Goal: Task Accomplishment & Management: Complete application form

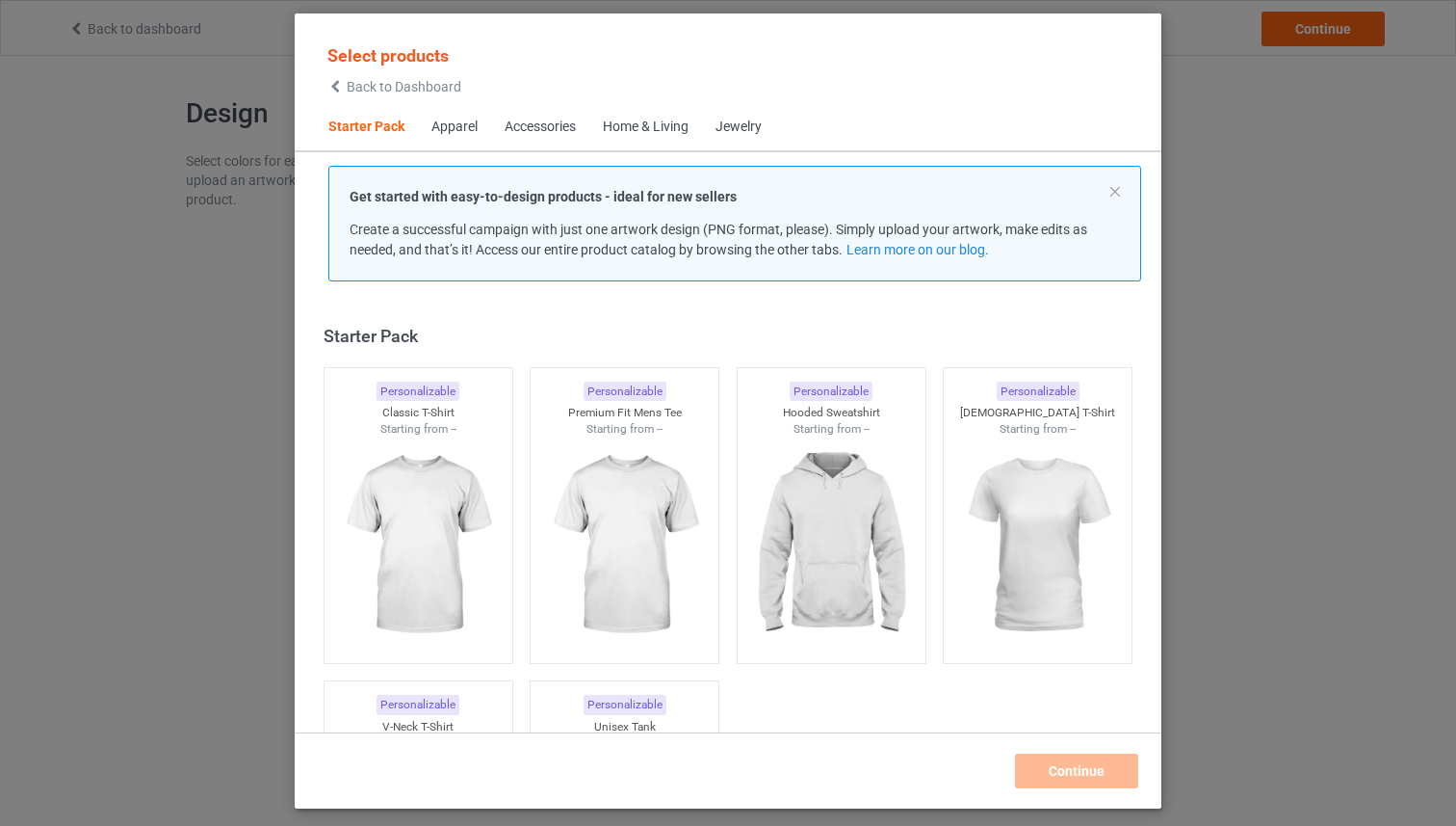
scroll to position [24, 0]
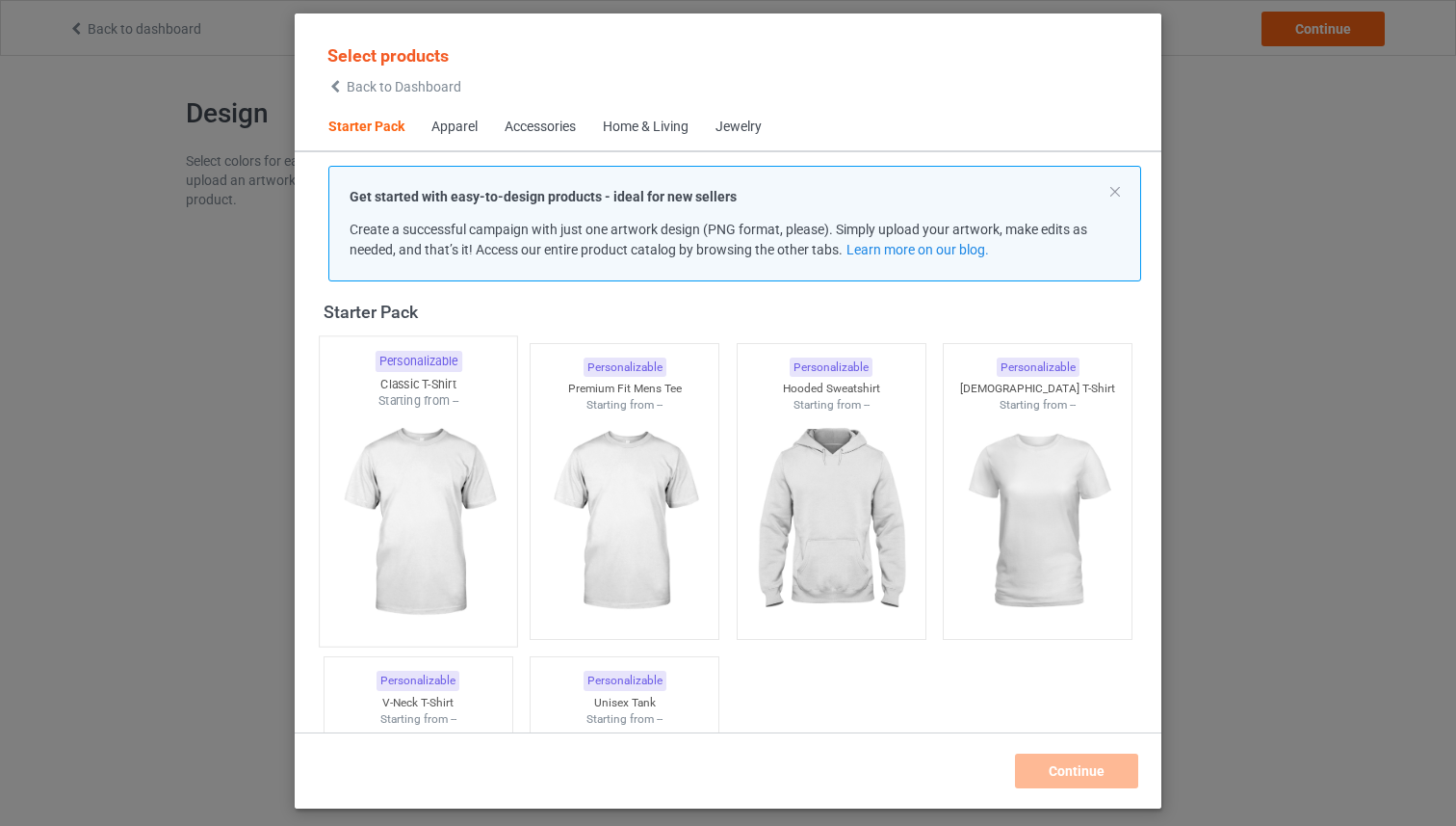
click at [466, 400] on div "Starting from --" at bounding box center [419, 400] width 197 height 16
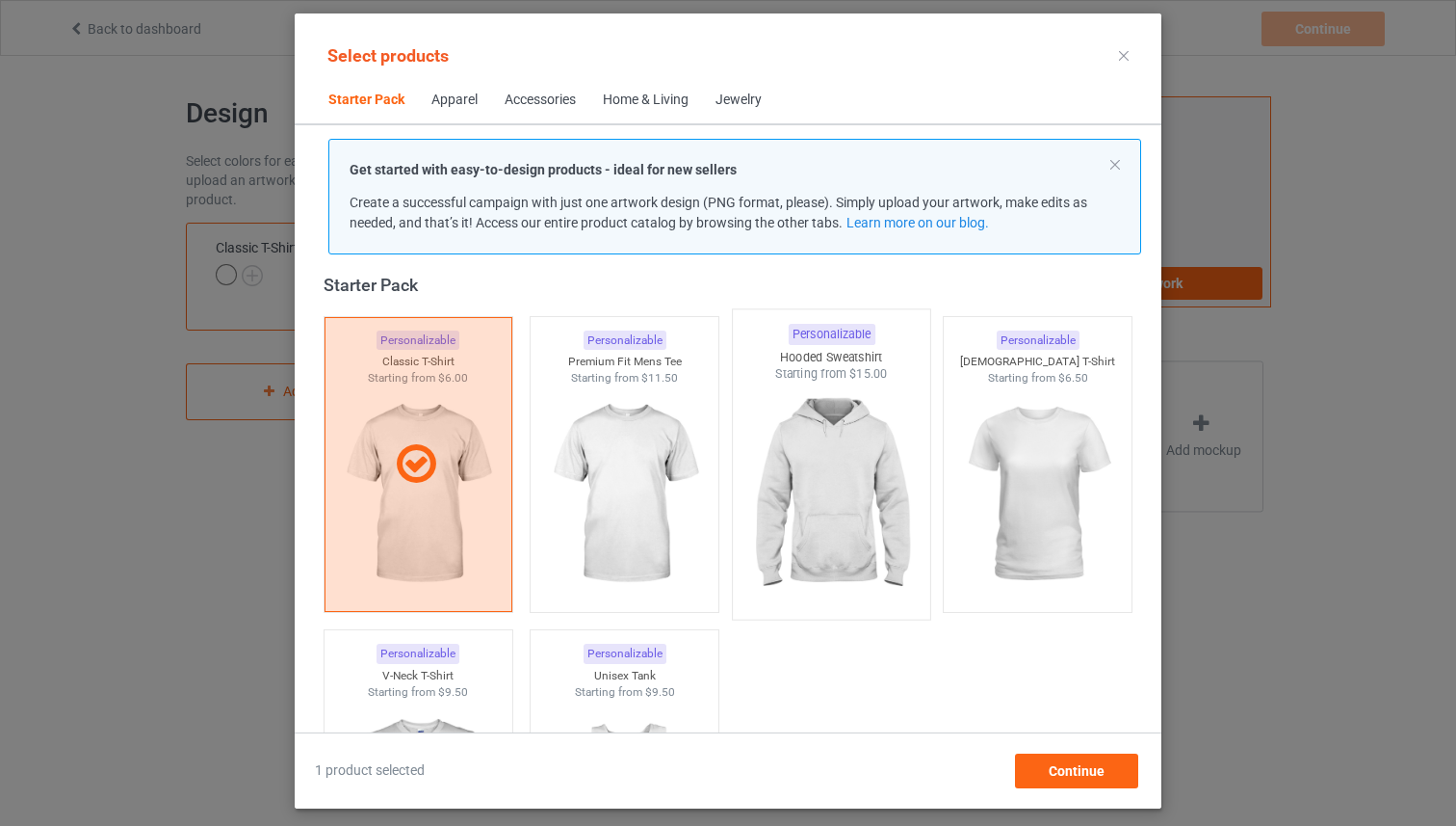
click at [786, 404] on img at bounding box center [832, 495] width 182 height 226
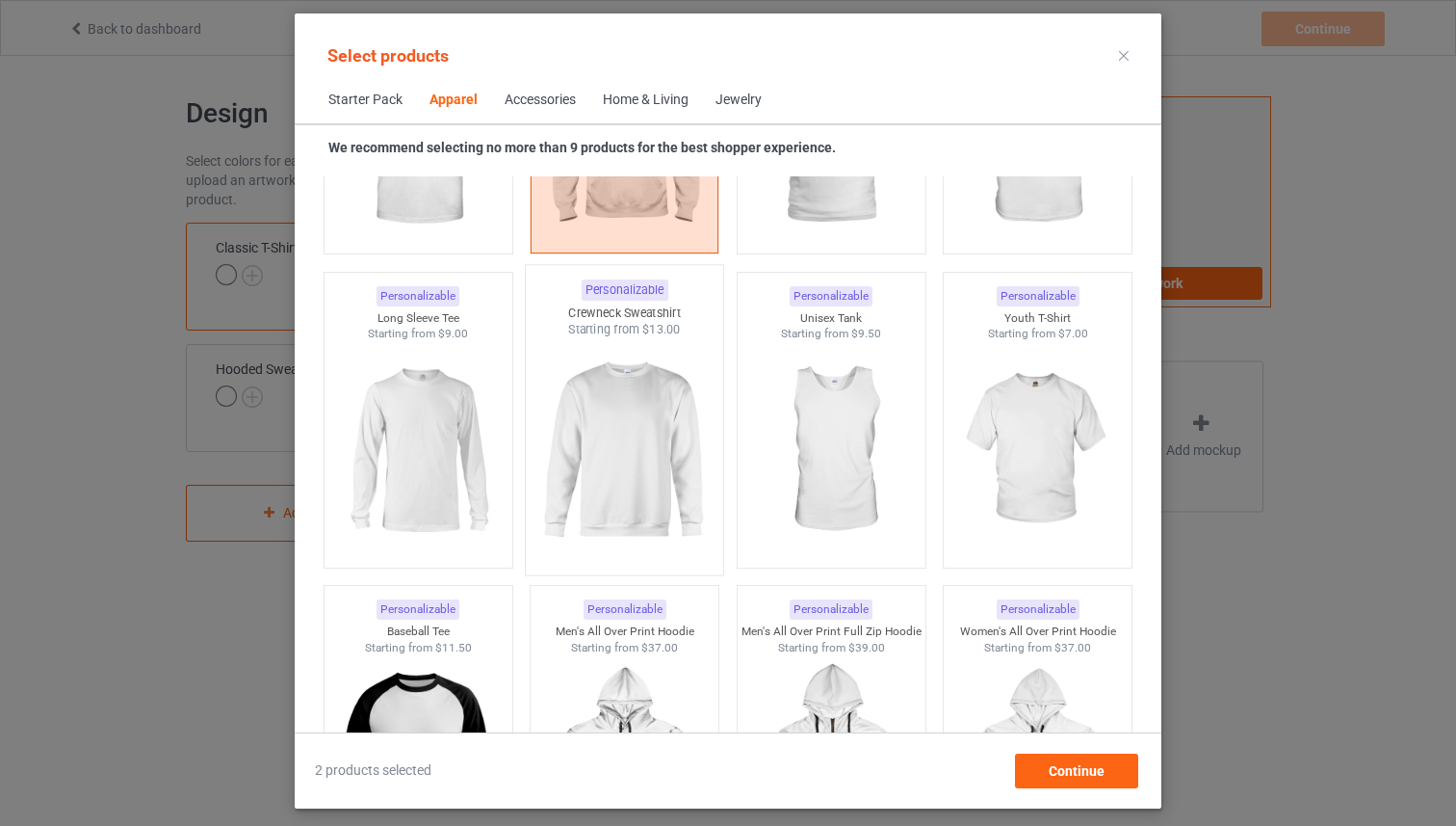
click at [695, 466] on img at bounding box center [625, 451] width 182 height 226
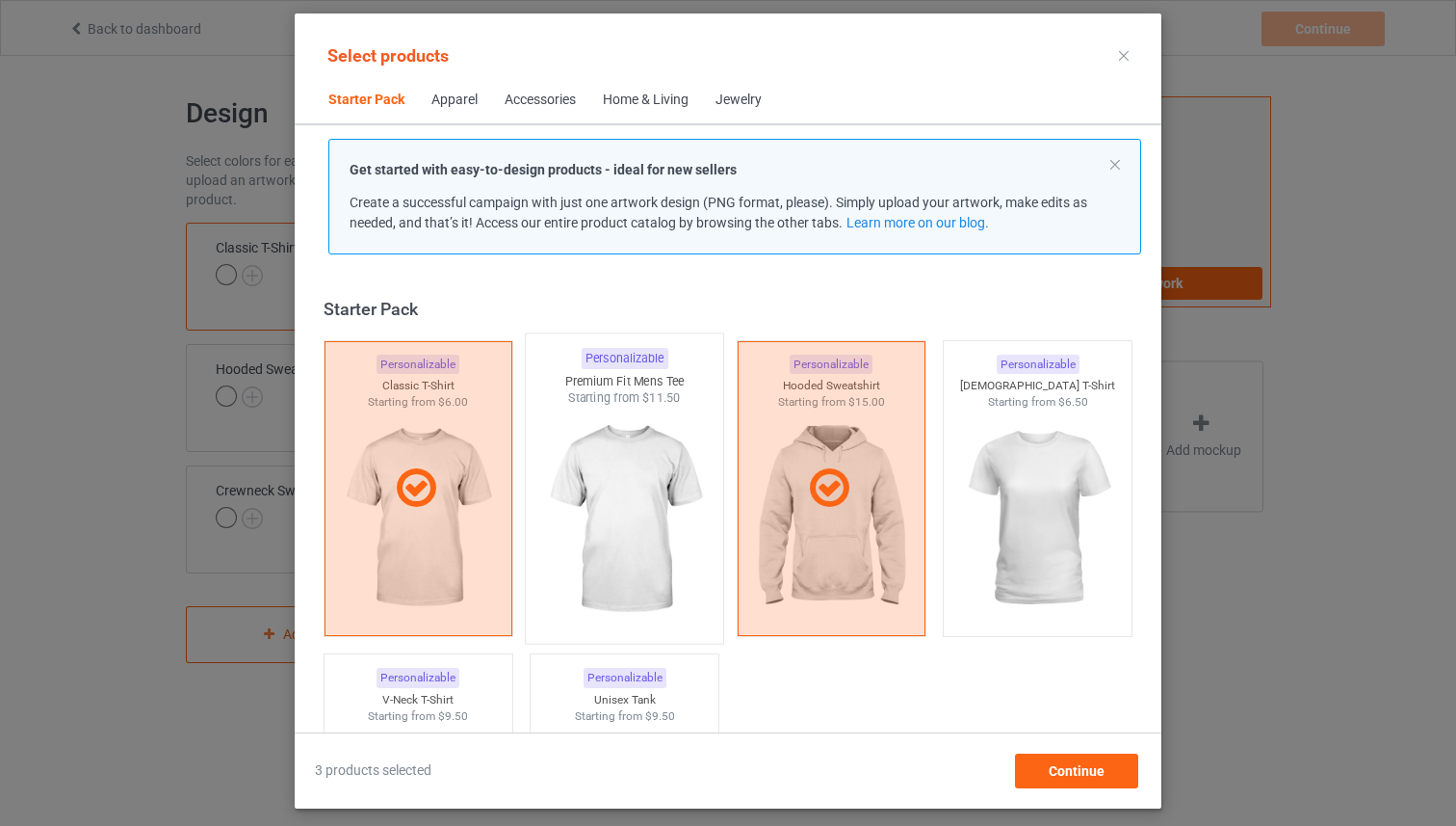
click at [658, 432] on img at bounding box center [625, 520] width 182 height 226
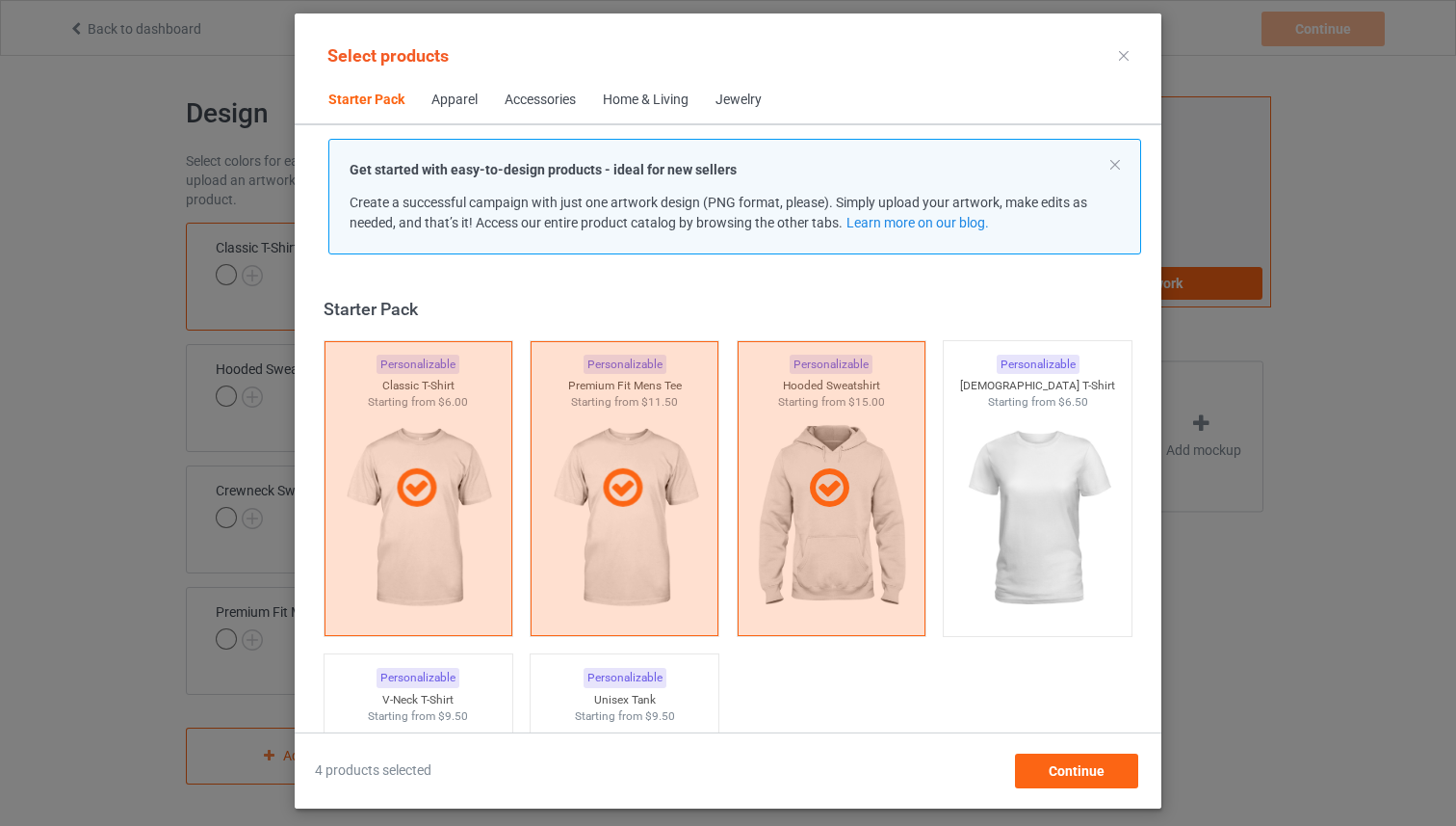
click at [925, 397] on div at bounding box center [832, 489] width 187 height 295
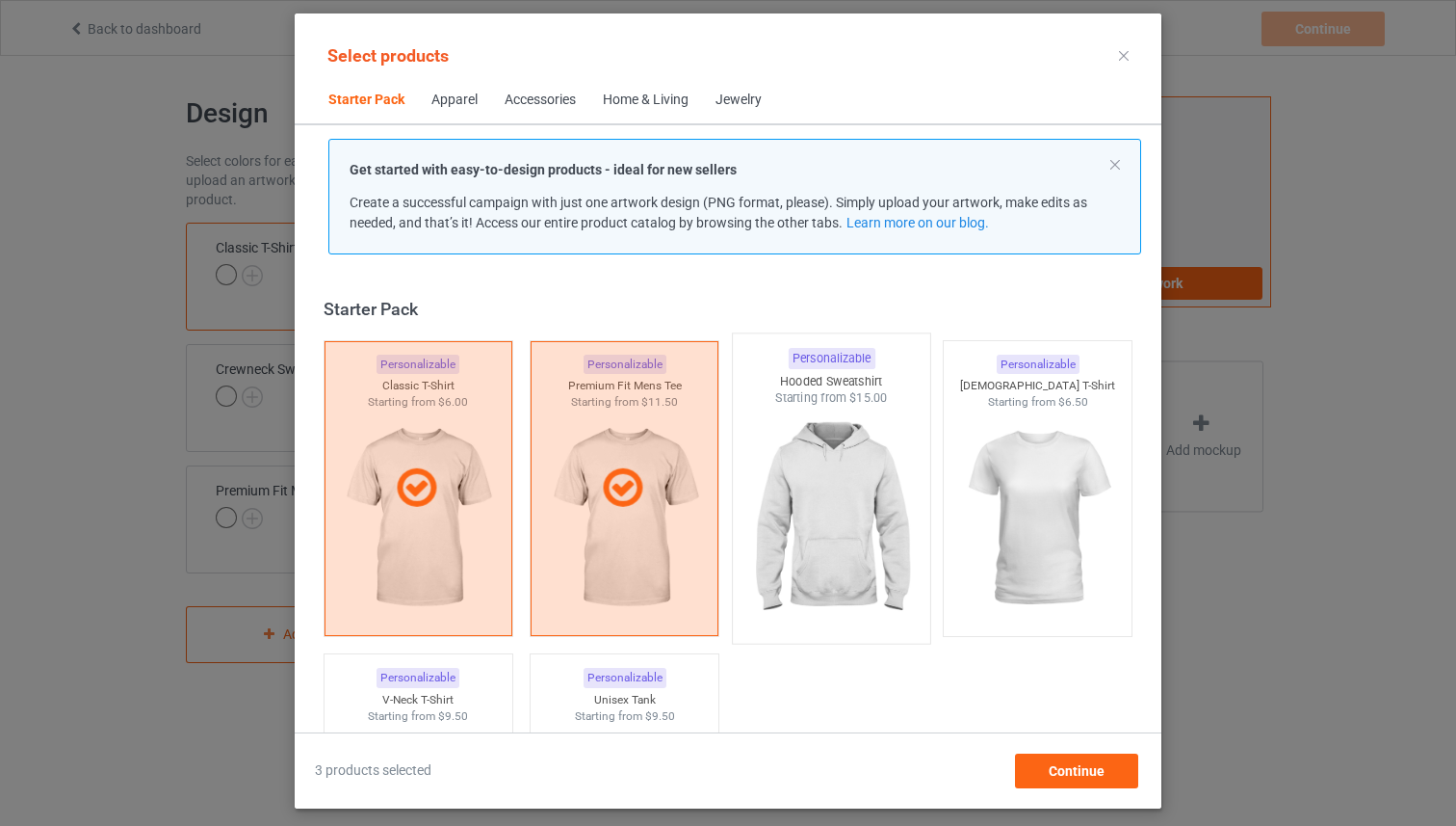
click at [875, 417] on img at bounding box center [832, 520] width 182 height 226
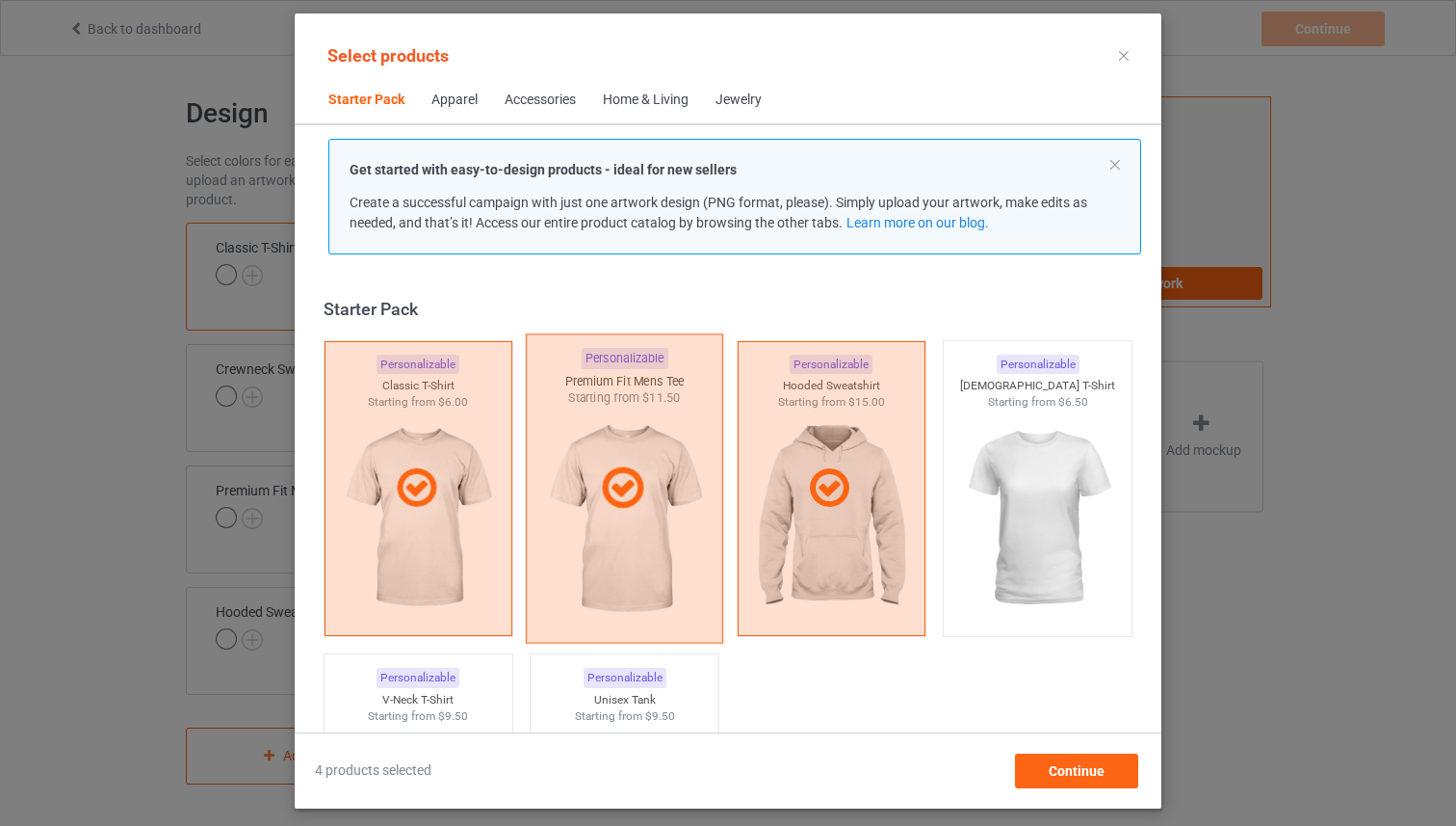
click at [669, 439] on div at bounding box center [624, 488] width 197 height 309
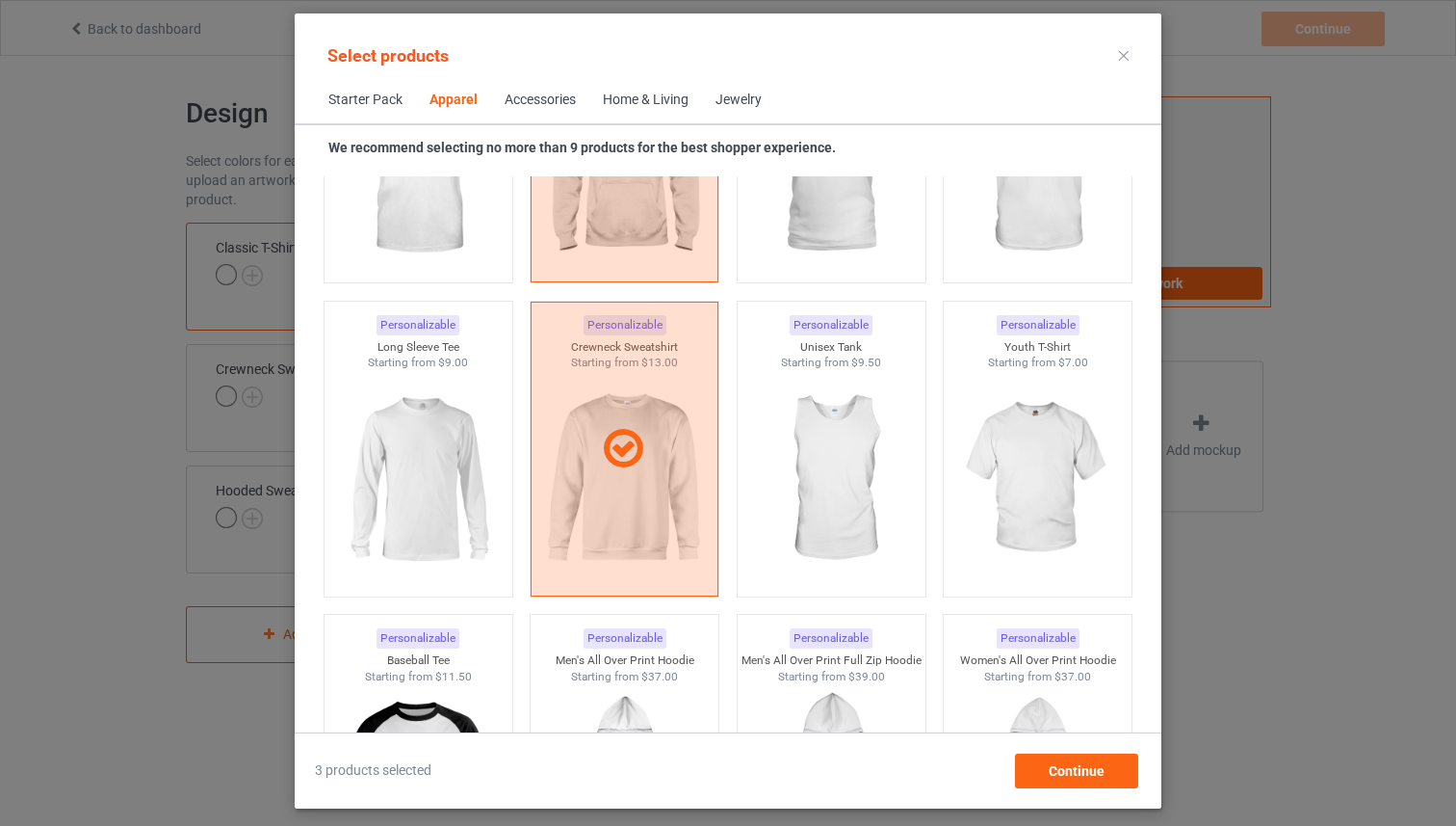
scroll to position [515, 0]
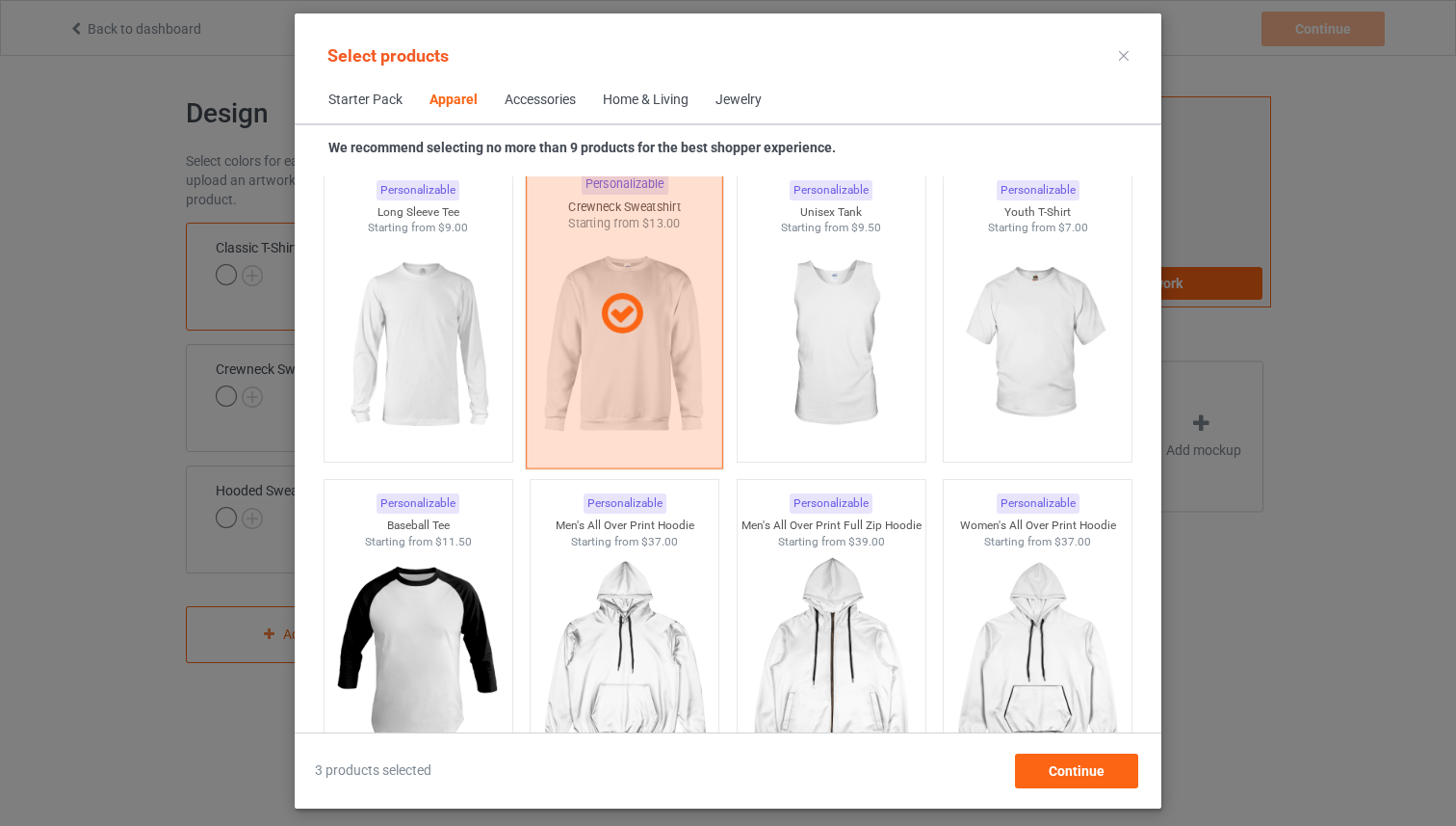
scroll to position [1400, 0]
click at [688, 413] on div at bounding box center [624, 311] width 197 height 309
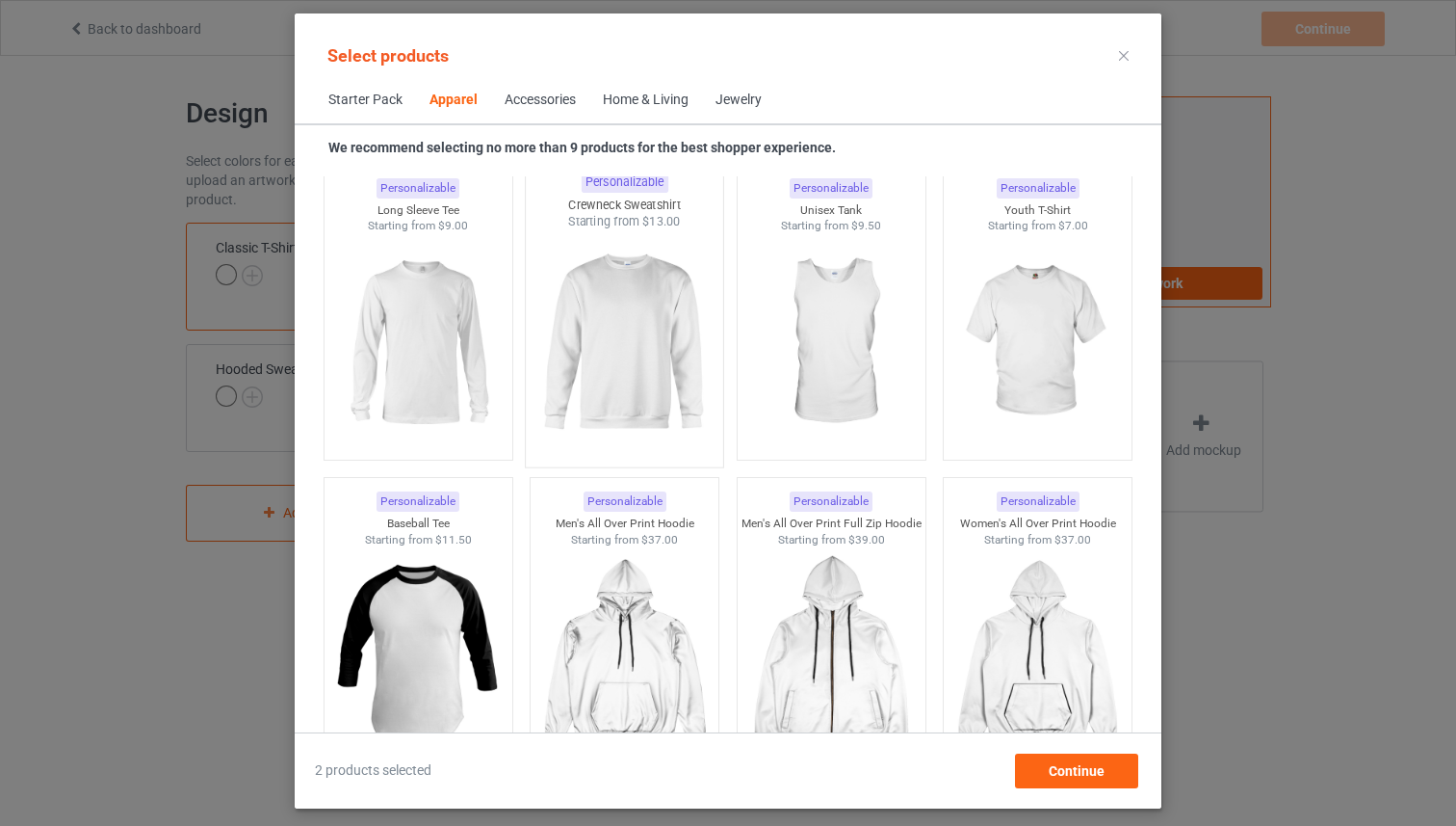
click at [687, 412] on img at bounding box center [625, 343] width 182 height 226
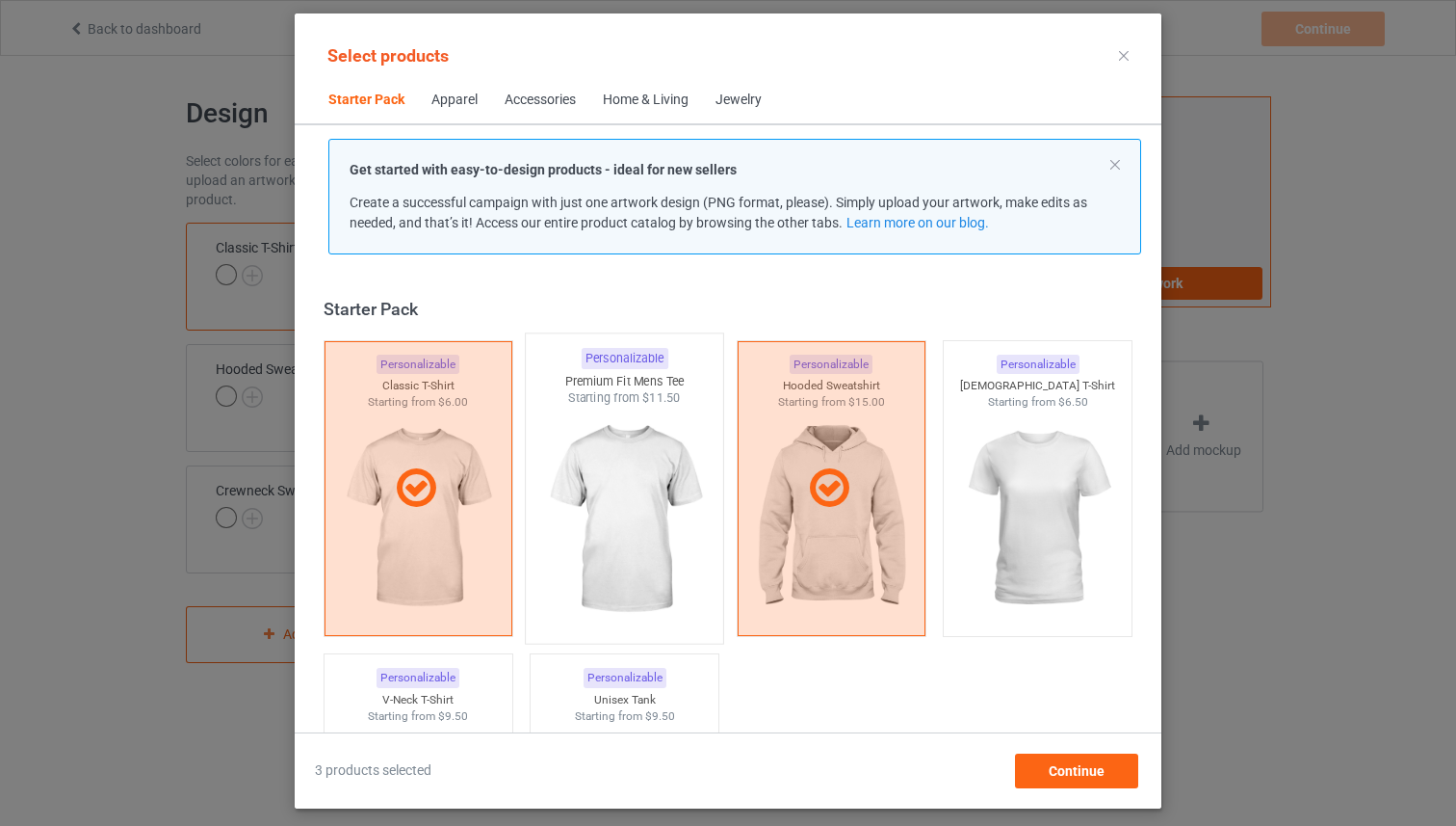
click at [696, 407] on img at bounding box center [625, 520] width 182 height 226
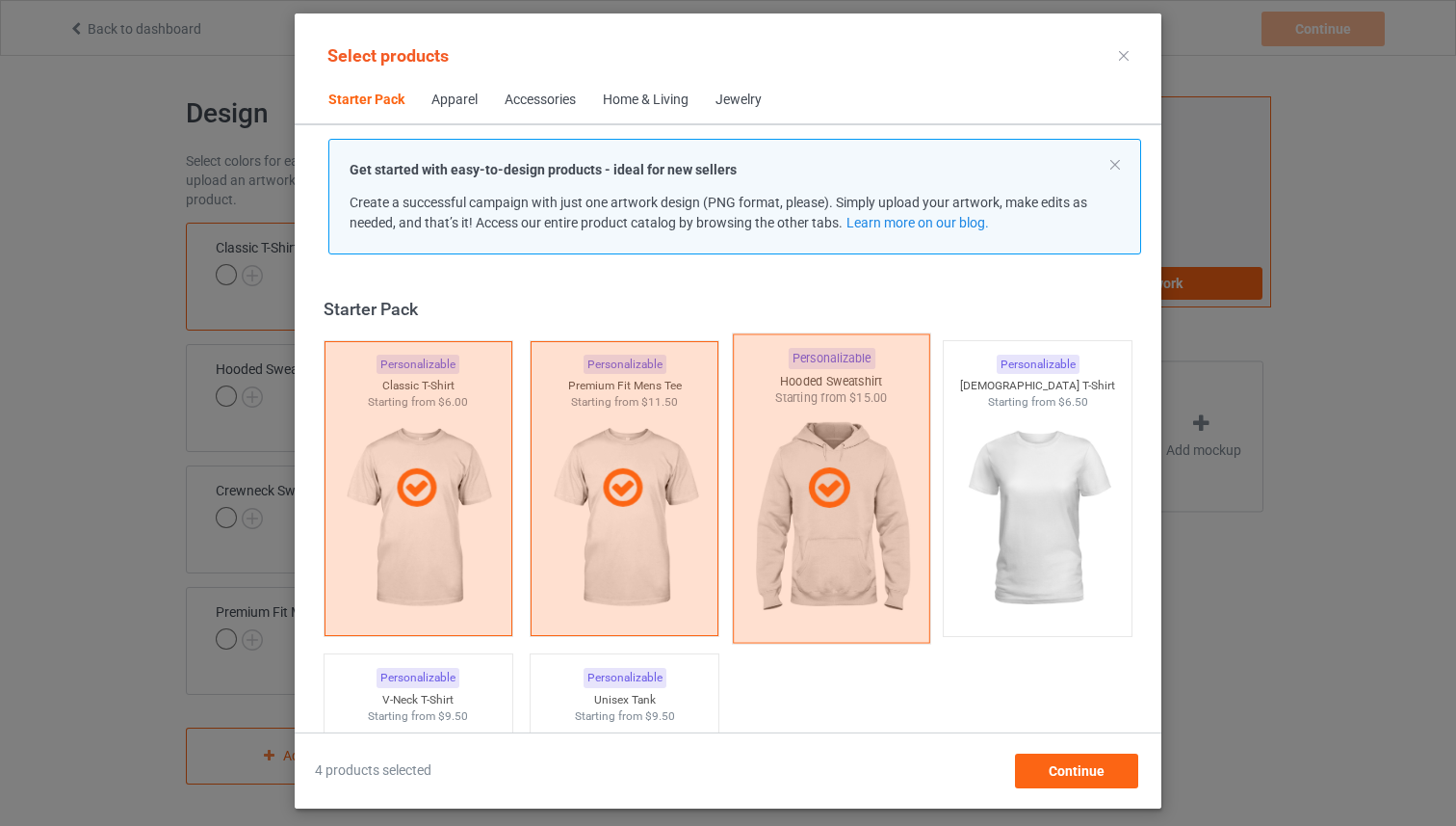
drag, startPoint x: 958, startPoint y: 400, endPoint x: 916, endPoint y: 400, distance: 42.0
click at [958, 400] on div "Starting from $6.50" at bounding box center [1038, 402] width 187 height 16
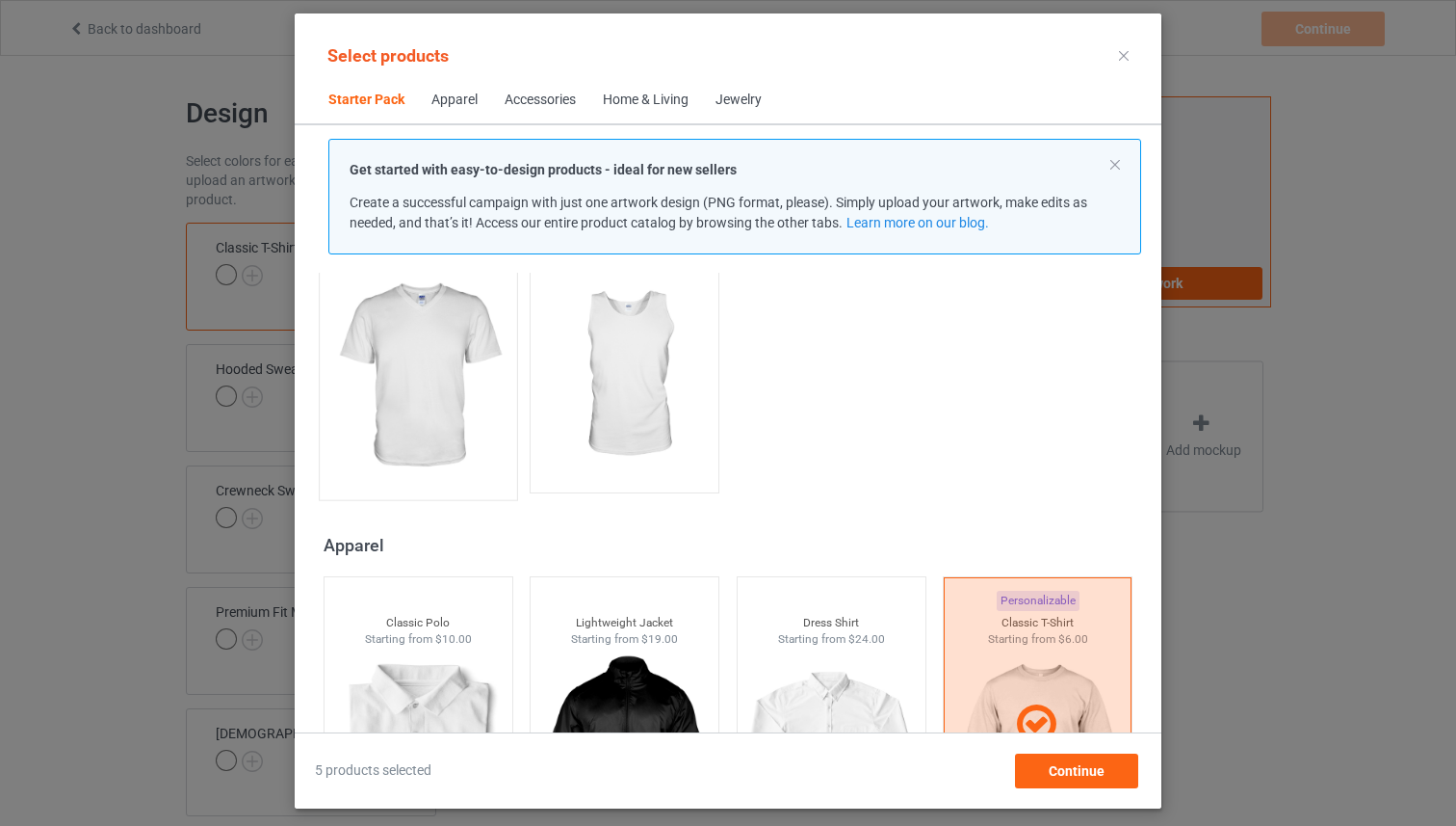
click at [494, 414] on img at bounding box center [418, 376] width 182 height 226
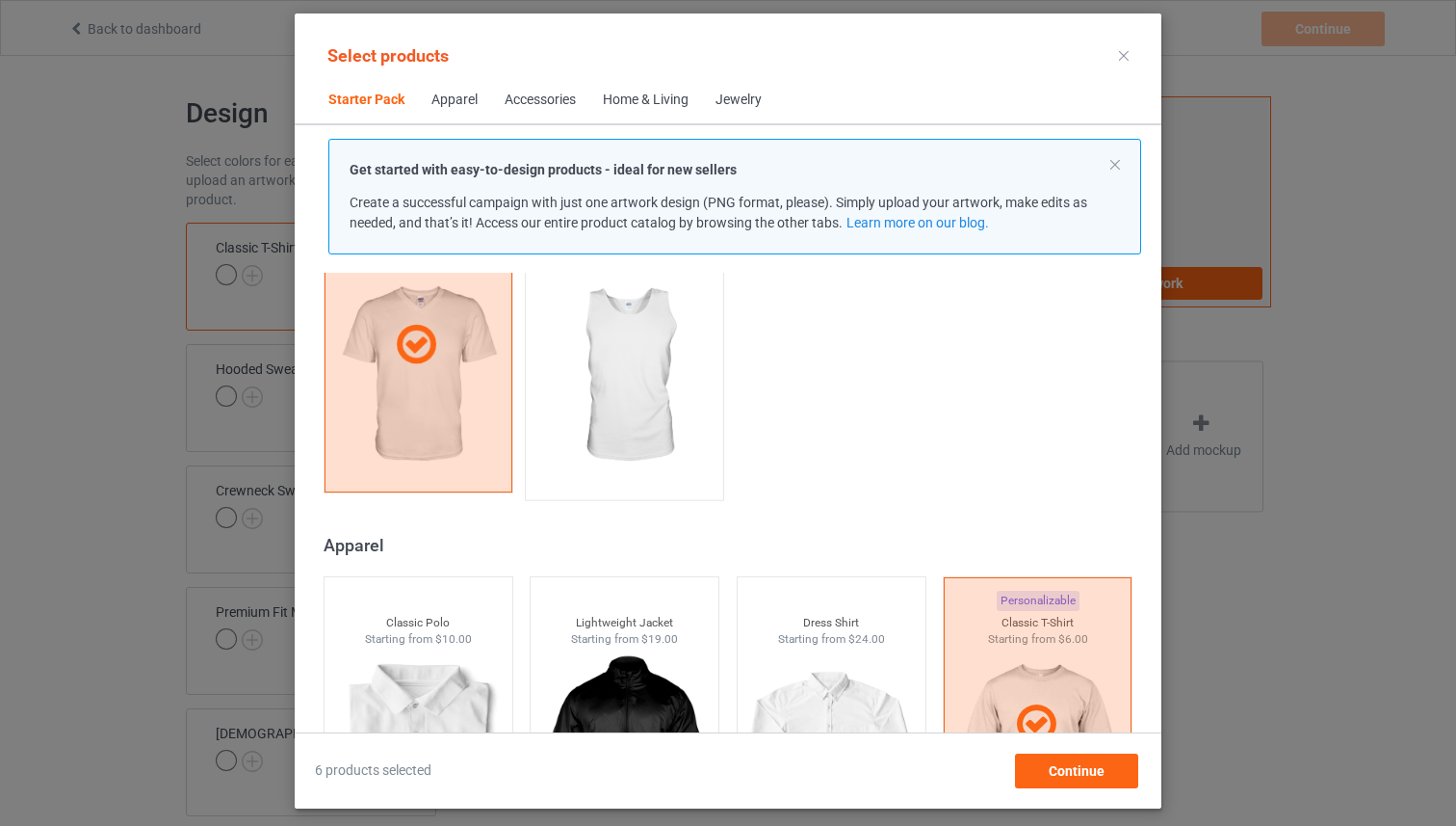
click at [601, 396] on img at bounding box center [625, 376] width 182 height 226
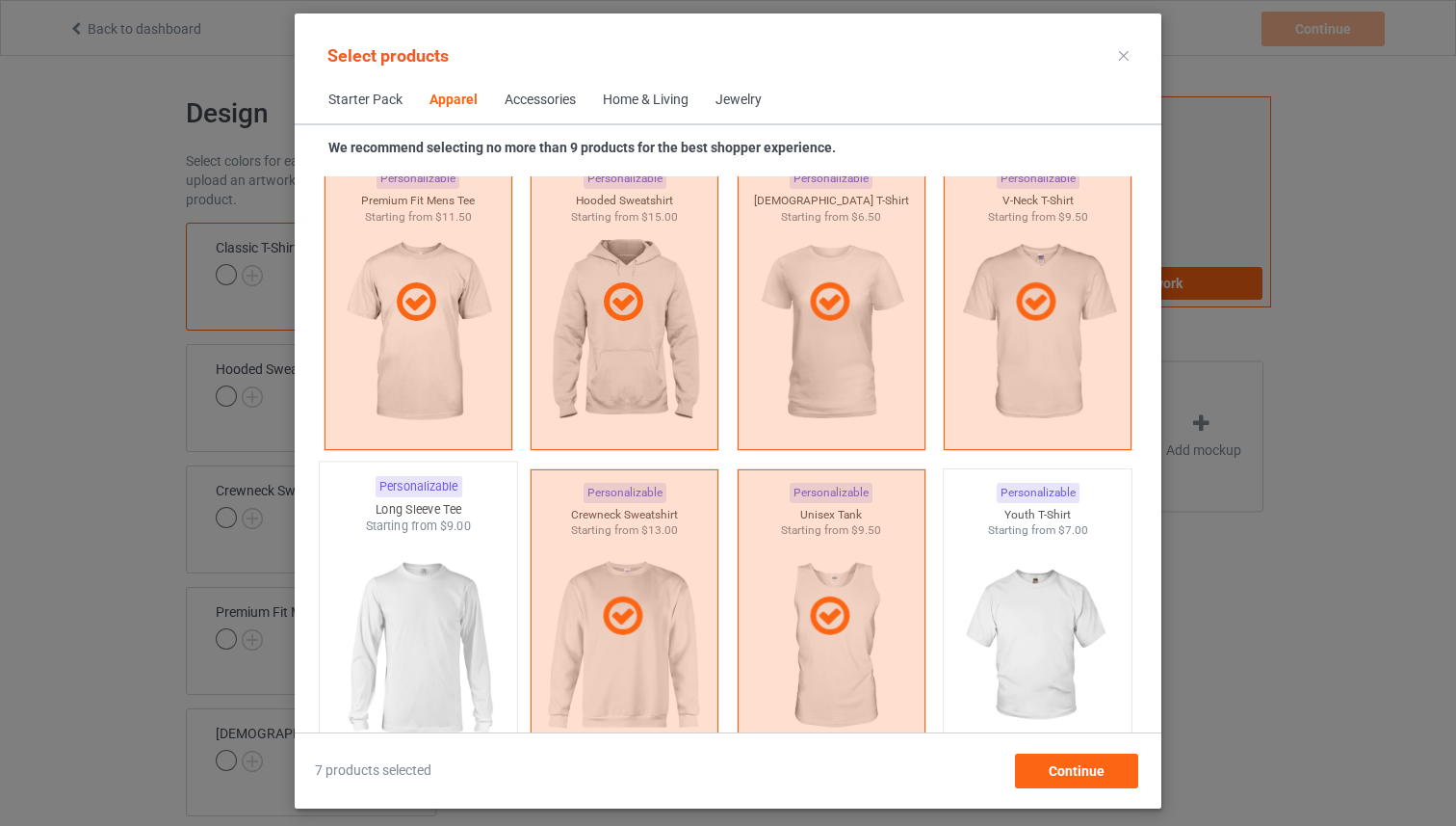
scroll to position [1097, 0]
click at [483, 501] on div "Long Sleeve Tee" at bounding box center [419, 507] width 197 height 16
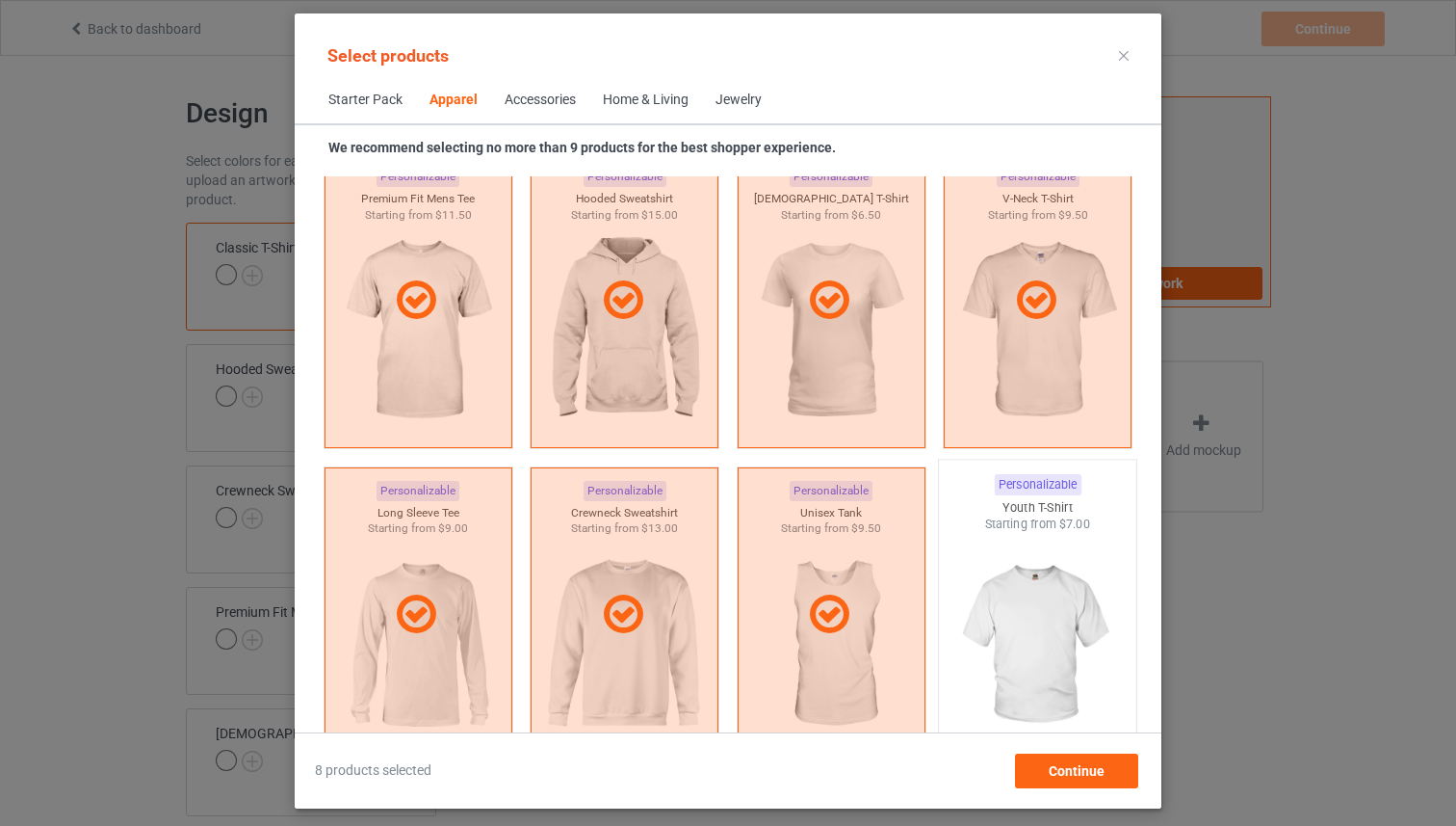
click at [1069, 556] on img at bounding box center [1038, 645] width 182 height 226
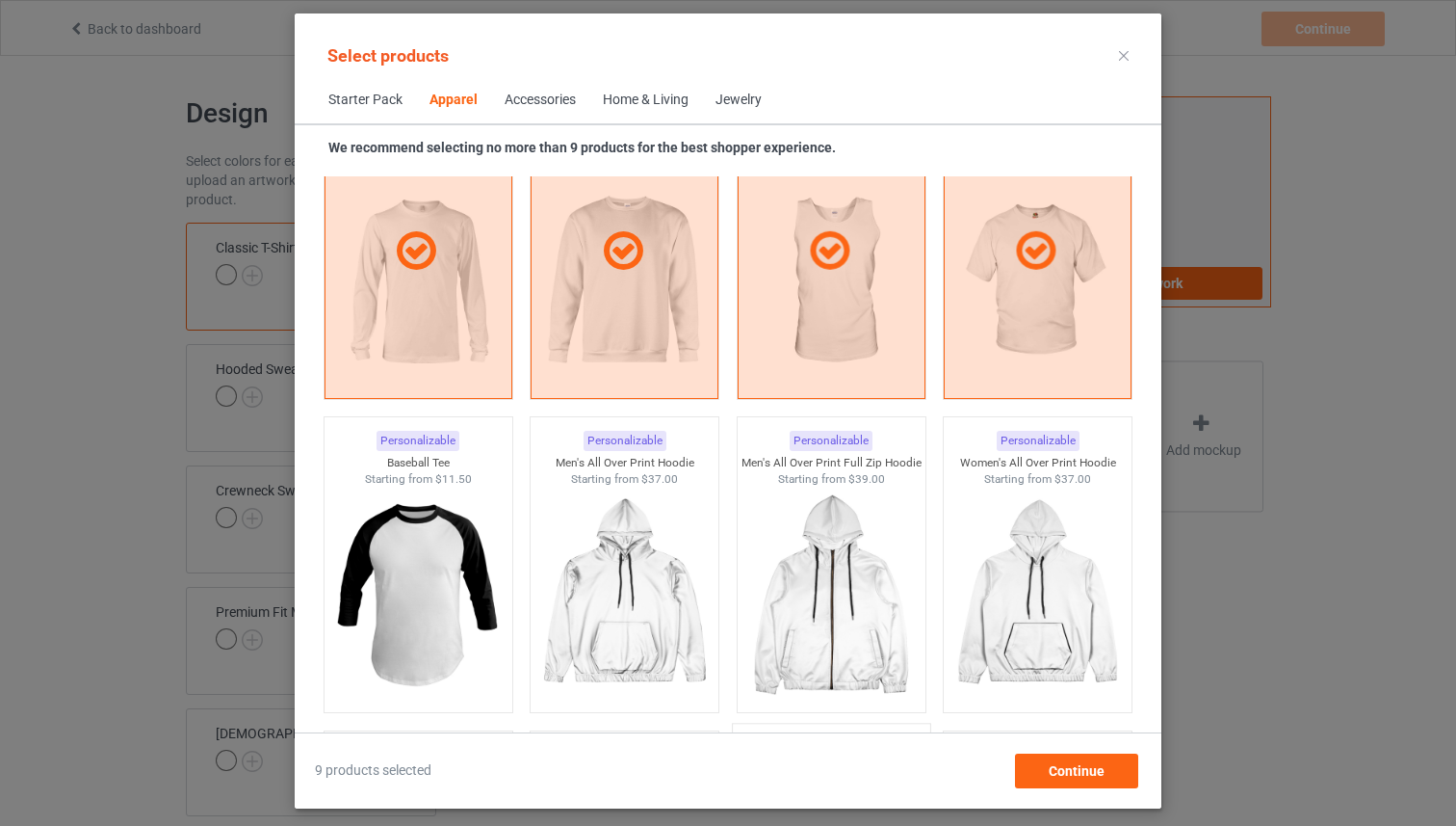
scroll to position [1657, 0]
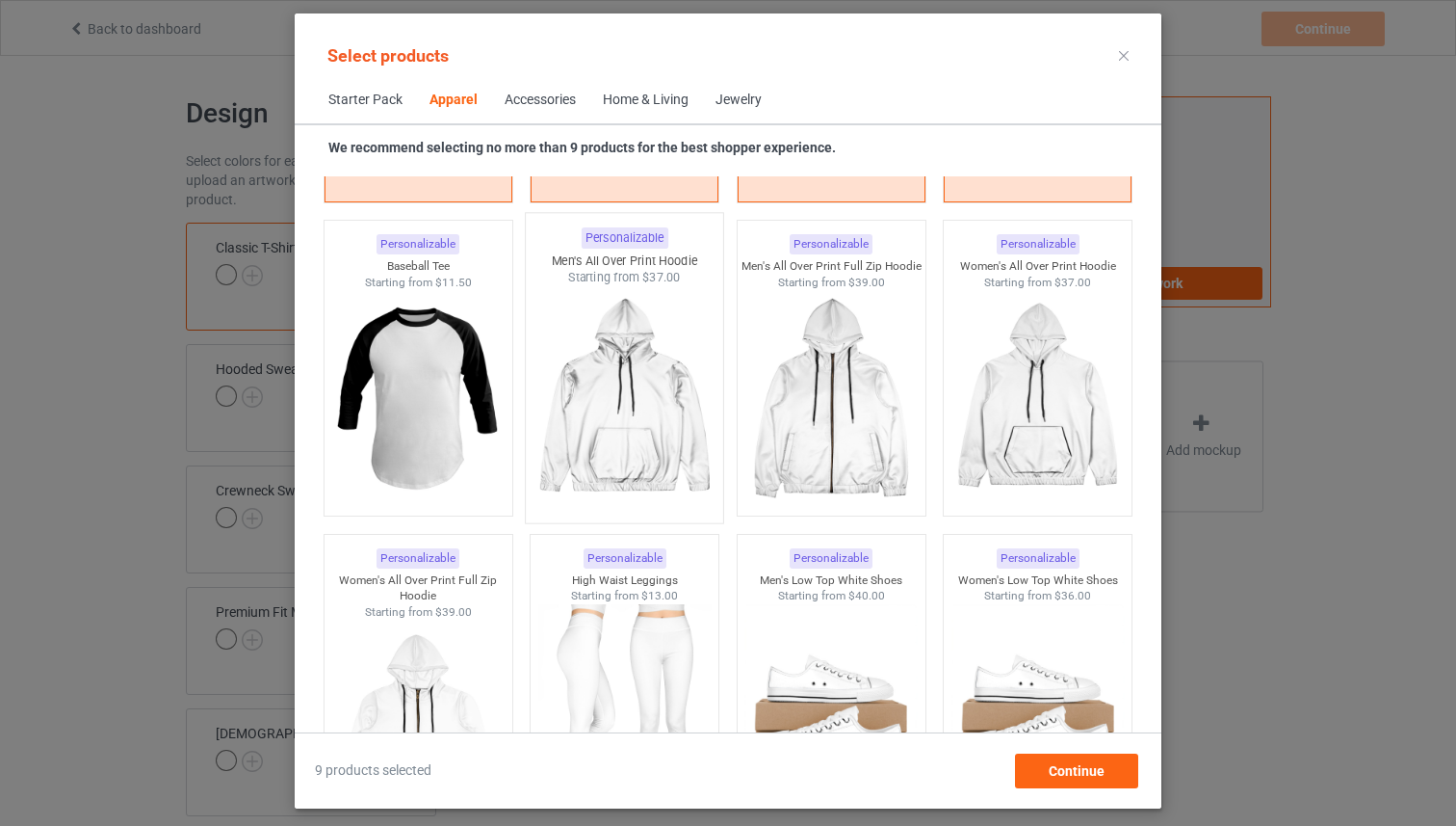
drag, startPoint x: 423, startPoint y: 403, endPoint x: 601, endPoint y: 513, distance: 209.2
click at [423, 404] on img at bounding box center [418, 398] width 173 height 215
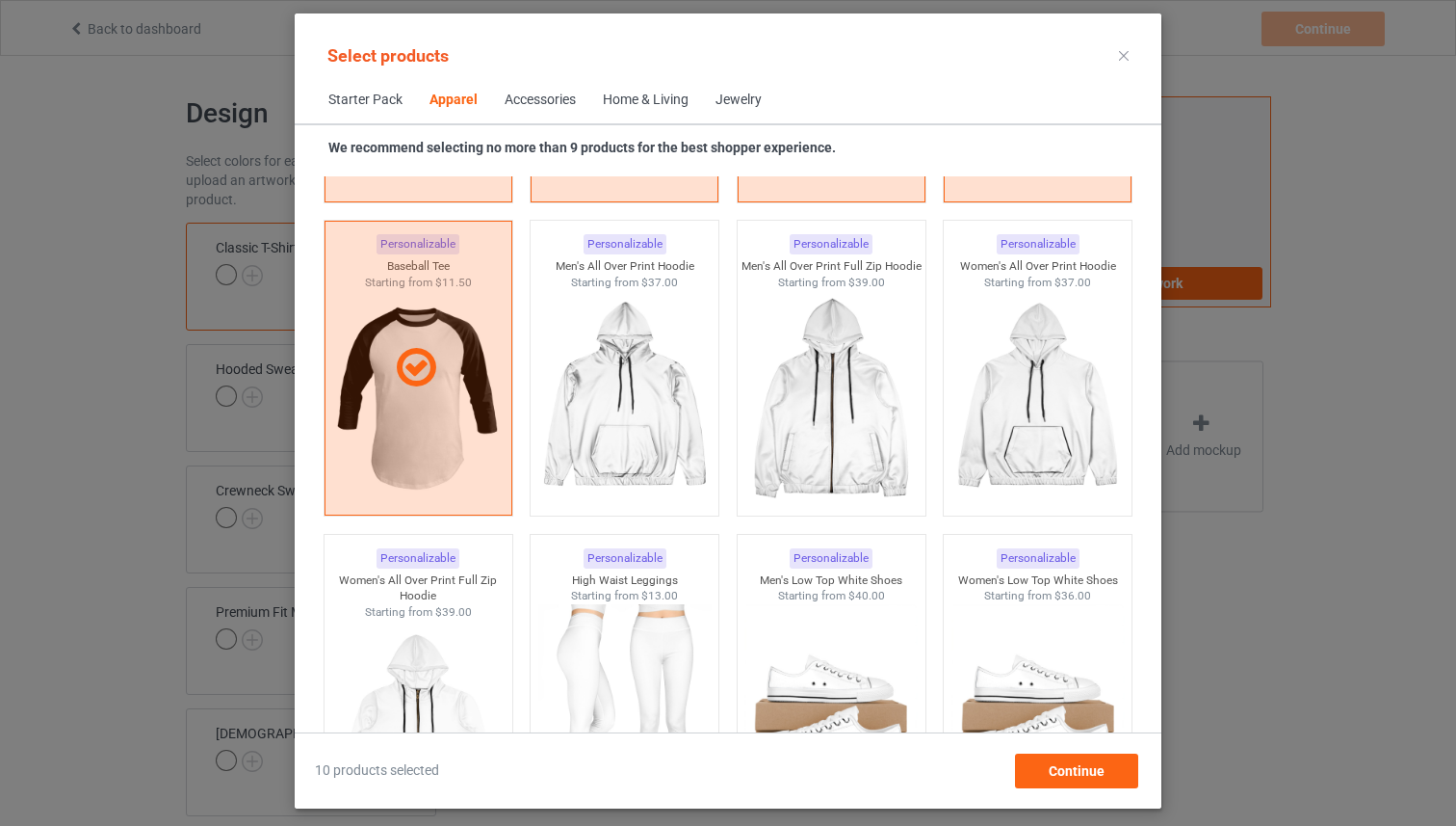
click at [1139, 780] on div "10 products selected Continue" at bounding box center [728, 770] width 827 height 35
drag, startPoint x: 1126, startPoint y: 773, endPoint x: 927, endPoint y: 669, distance: 224.5
click at [1124, 771] on div "Continue" at bounding box center [1077, 770] width 124 height 35
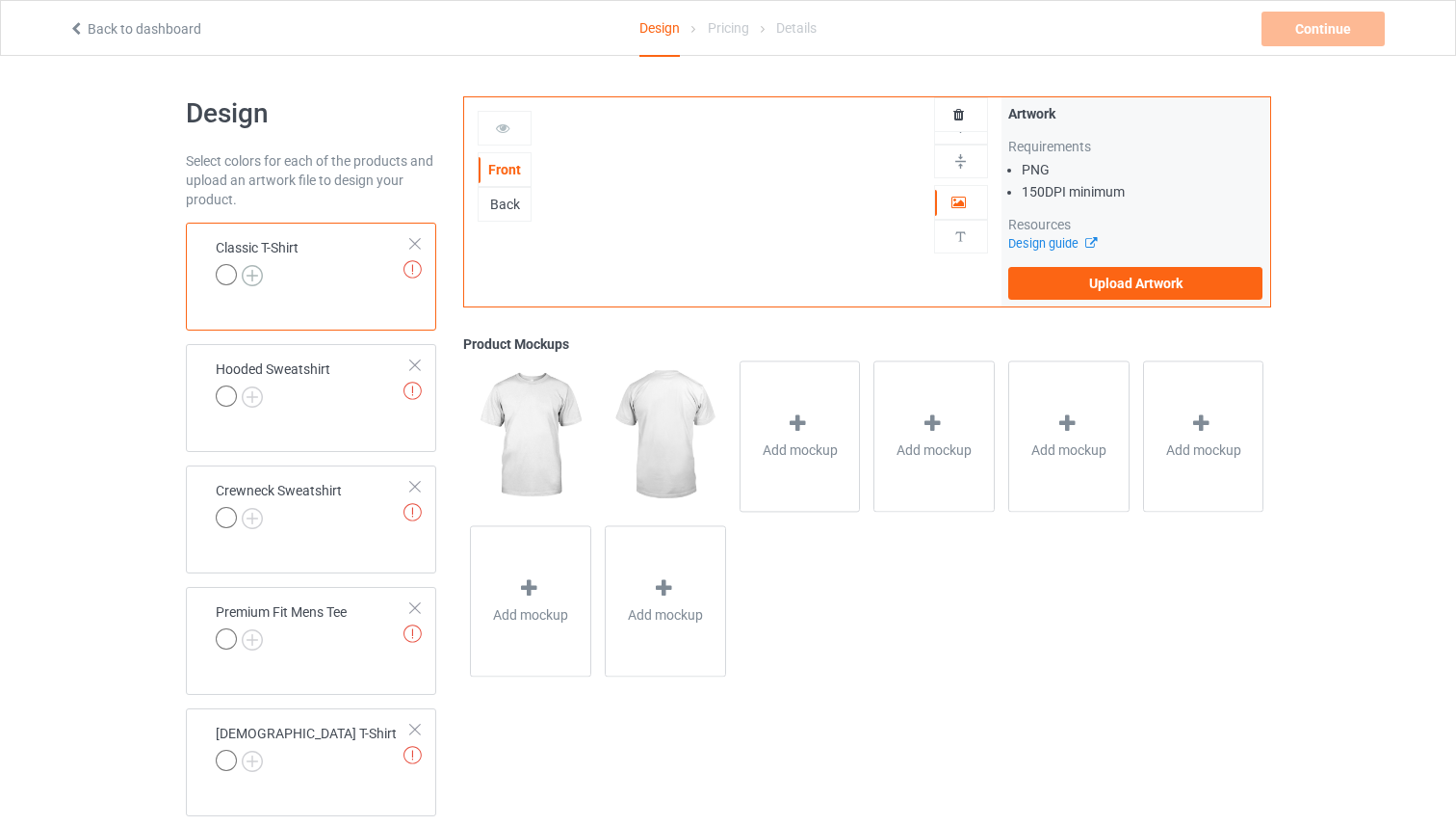
click at [257, 277] on img at bounding box center [251, 275] width 21 height 21
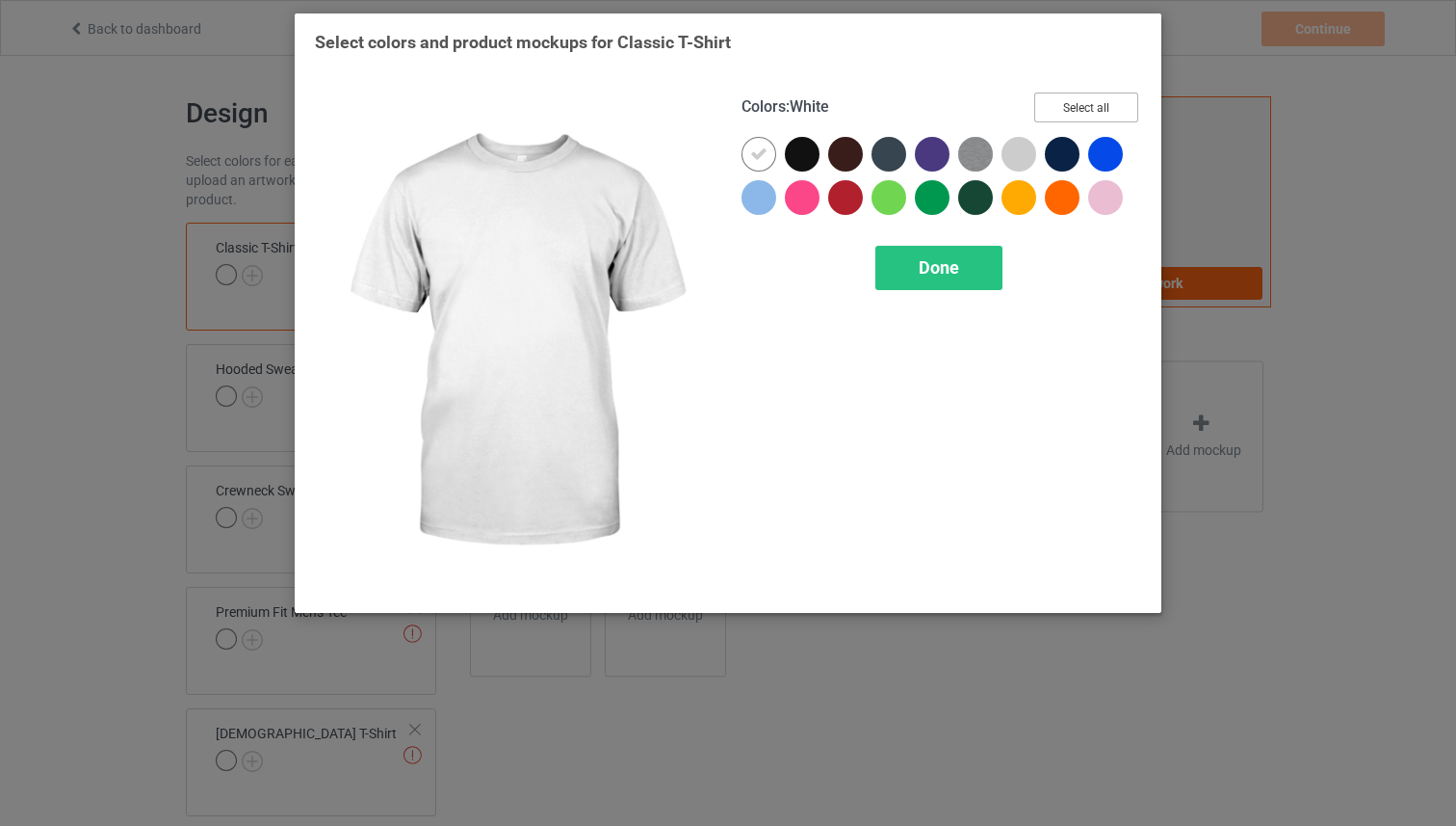
click at [1039, 105] on button "Select all" at bounding box center [1086, 108] width 104 height 30
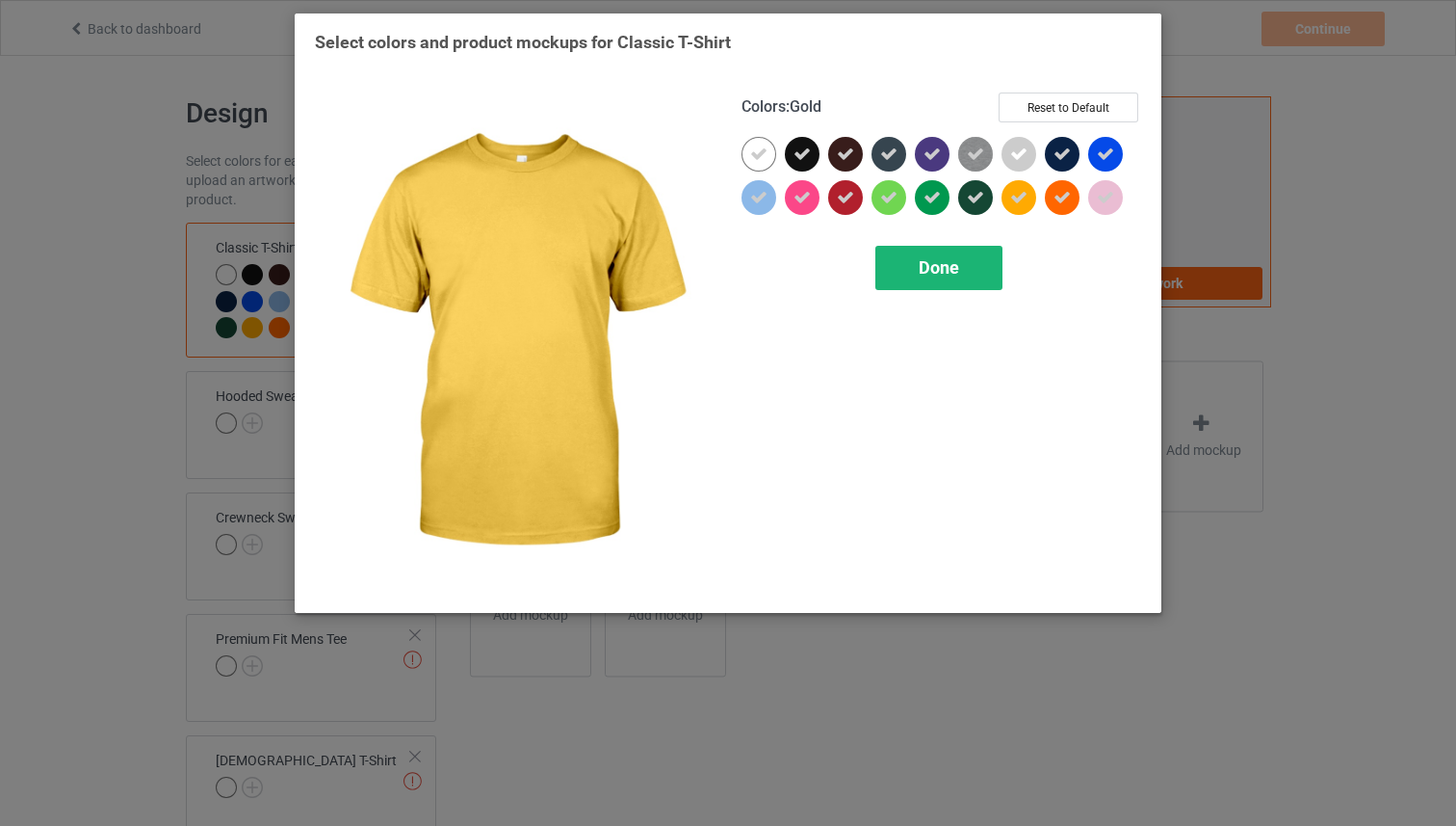
drag, startPoint x: 965, startPoint y: 275, endPoint x: 843, endPoint y: 291, distance: 123.0
click at [964, 275] on div "Done" at bounding box center [938, 267] width 127 height 44
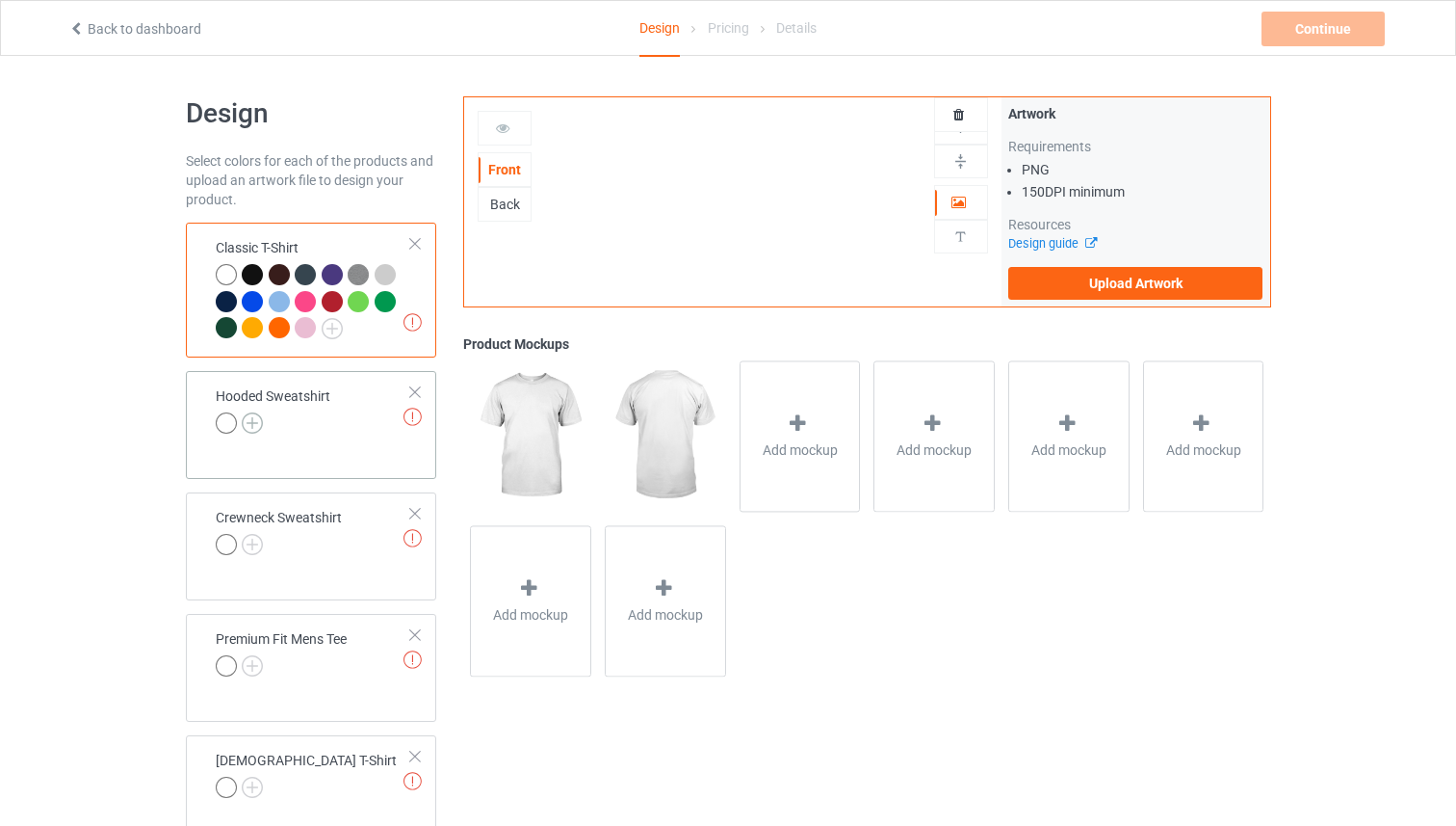
click at [258, 423] on img at bounding box center [251, 422] width 21 height 21
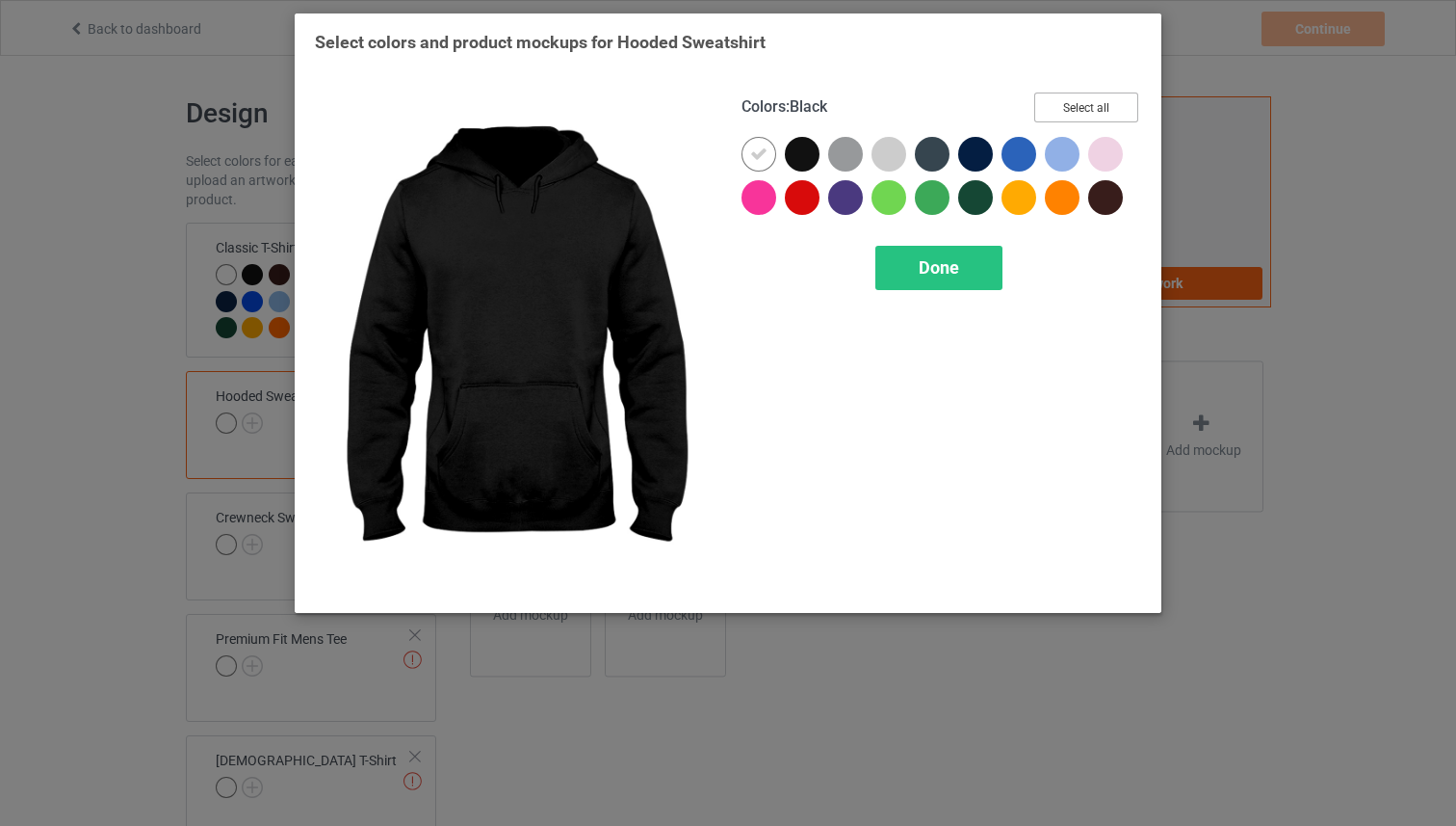
drag, startPoint x: 1064, startPoint y: 107, endPoint x: 919, endPoint y: 299, distance: 240.6
click at [1061, 108] on button "Select all" at bounding box center [1086, 108] width 104 height 30
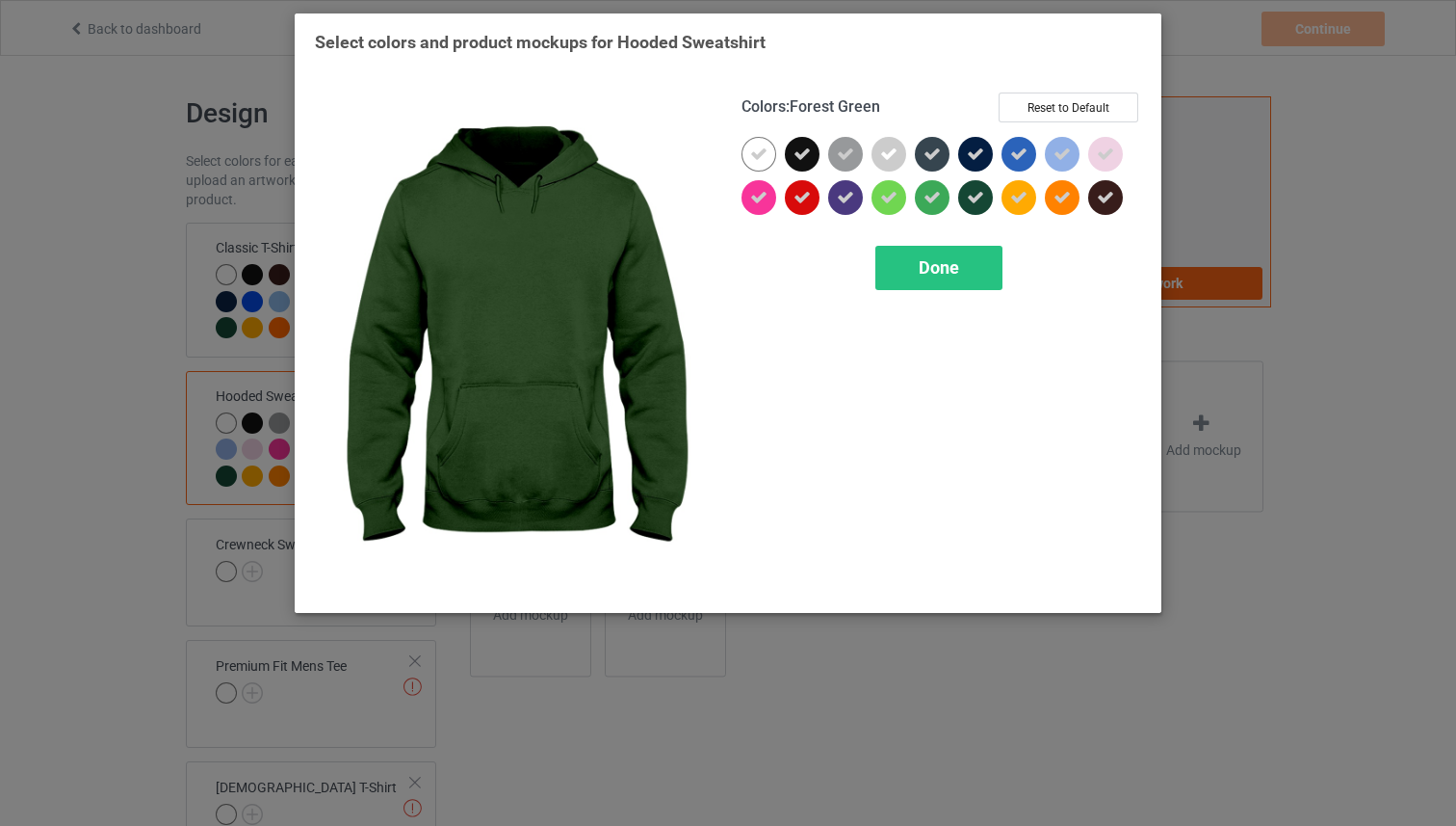
drag, startPoint x: 921, startPoint y: 274, endPoint x: 607, endPoint y: 315, distance: 316.7
click at [905, 275] on div "Done" at bounding box center [938, 267] width 127 height 44
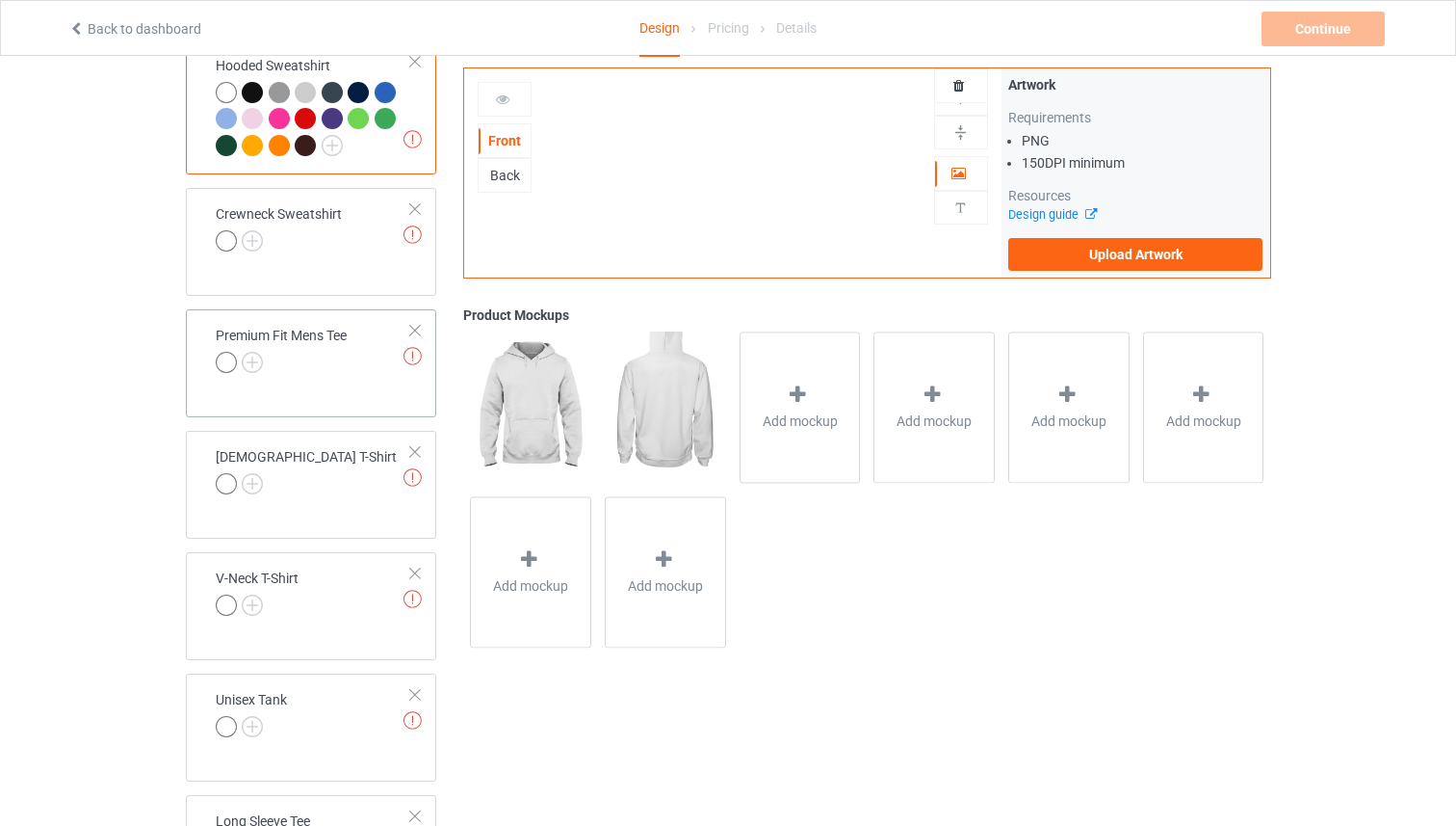
scroll to position [351, 0]
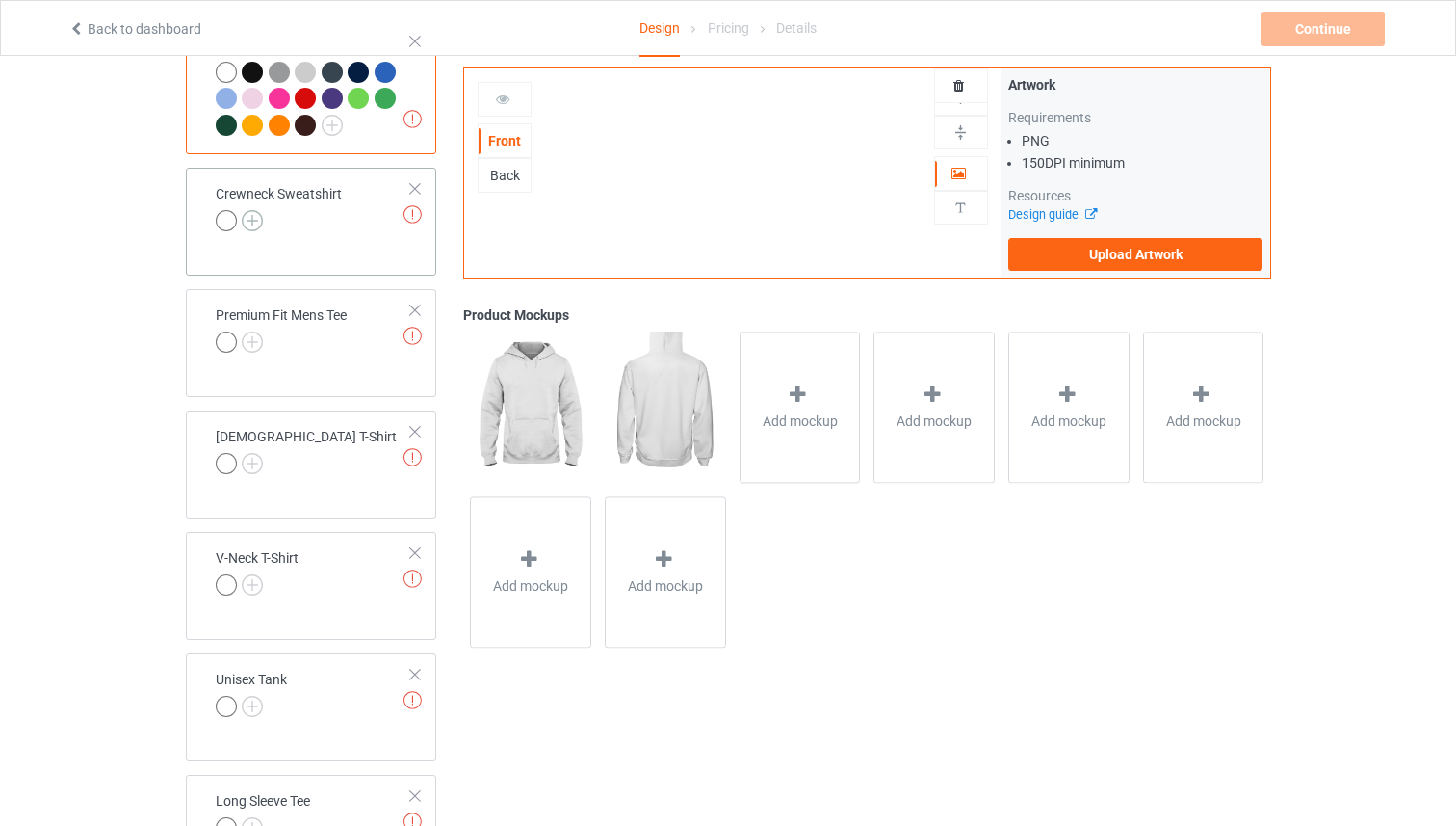
click at [261, 226] on img at bounding box center [251, 220] width 21 height 21
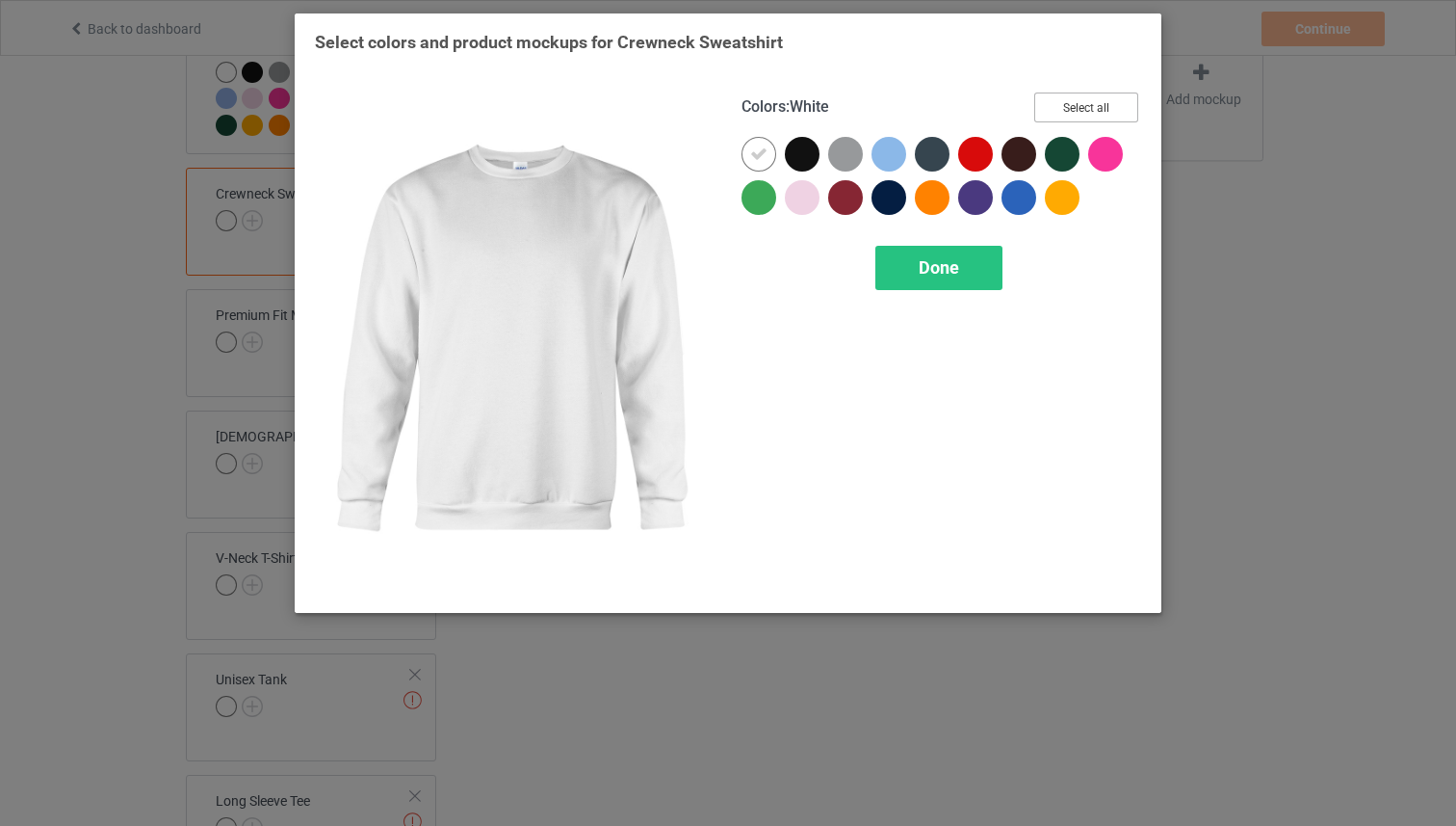
drag, startPoint x: 1135, startPoint y: 108, endPoint x: 1094, endPoint y: 132, distance: 47.5
click at [1134, 108] on button "Select all" at bounding box center [1086, 108] width 104 height 30
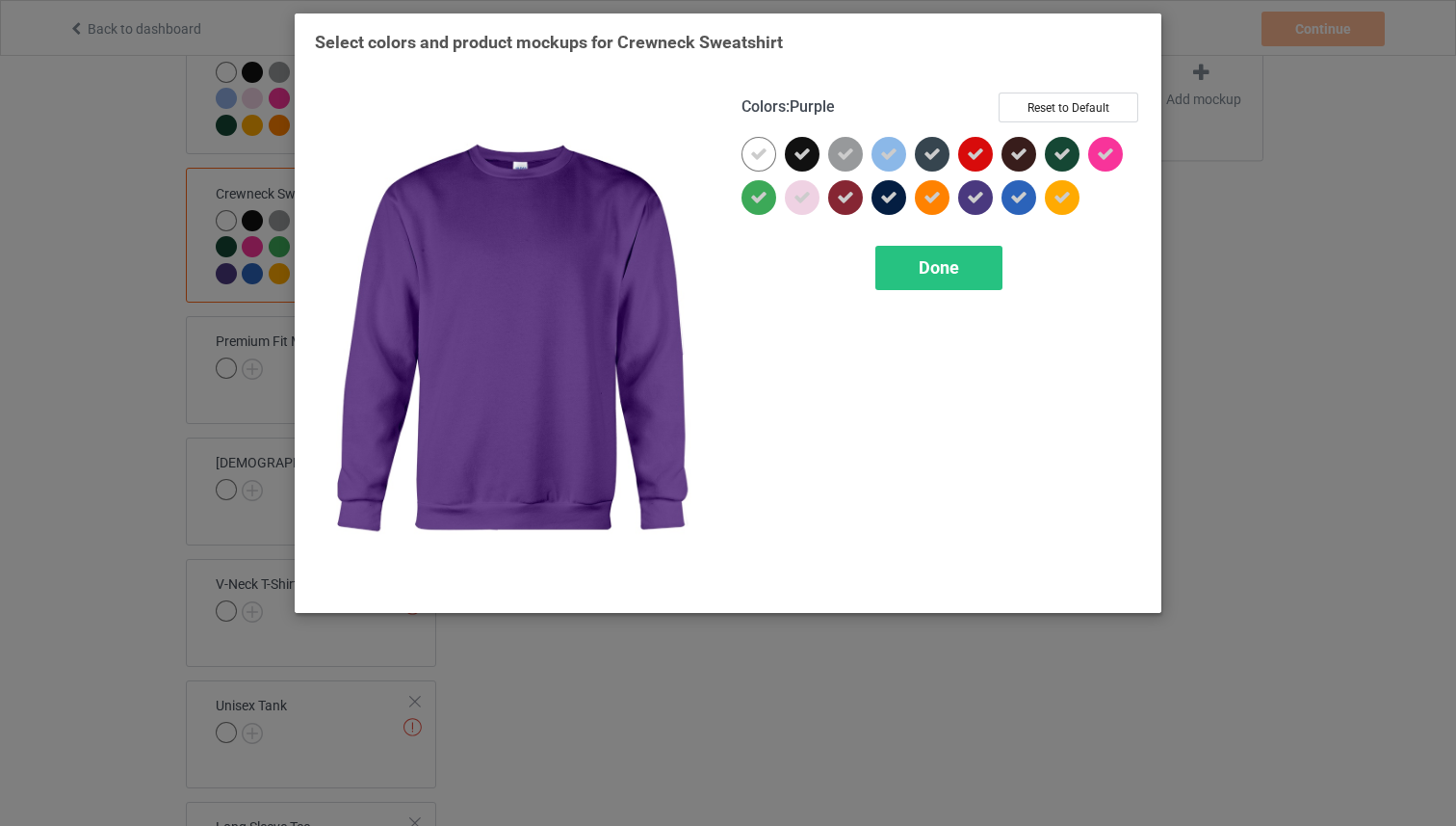
click at [949, 257] on span "Done" at bounding box center [938, 267] width 41 height 20
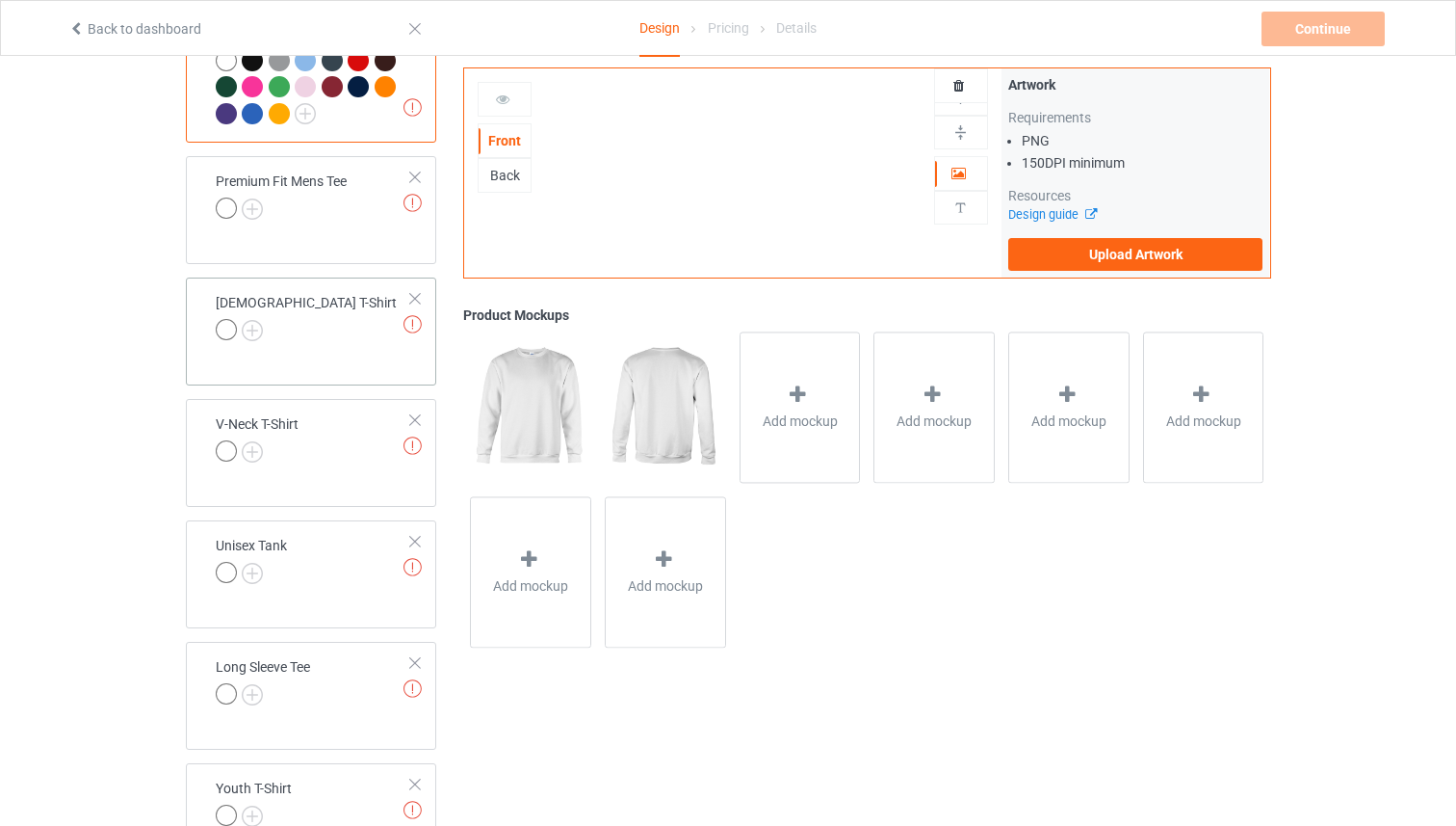
scroll to position [586, 0]
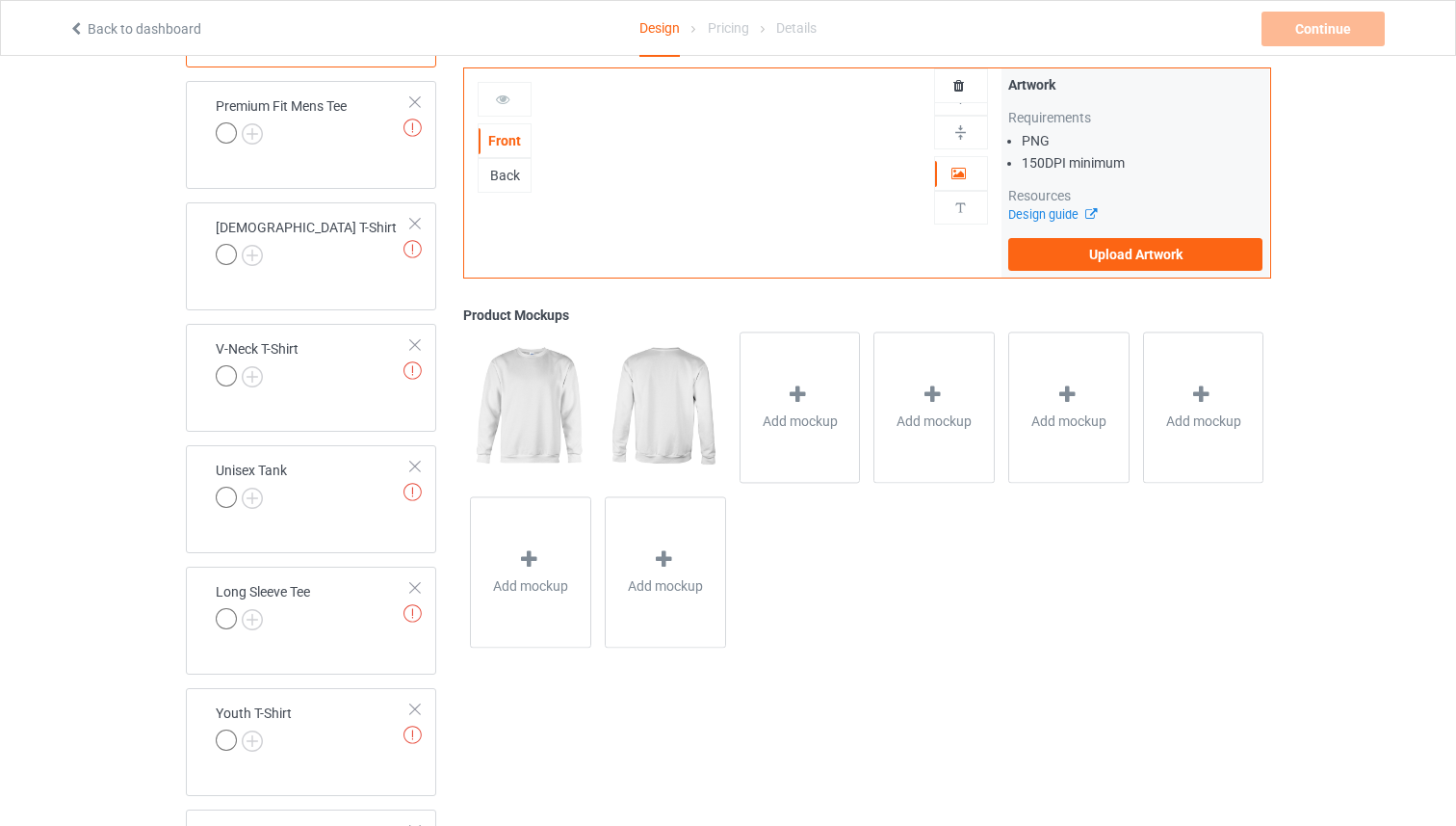
drag, startPoint x: 264, startPoint y: 132, endPoint x: 438, endPoint y: 108, distance: 175.6
click at [264, 133] on div at bounding box center [280, 136] width 131 height 27
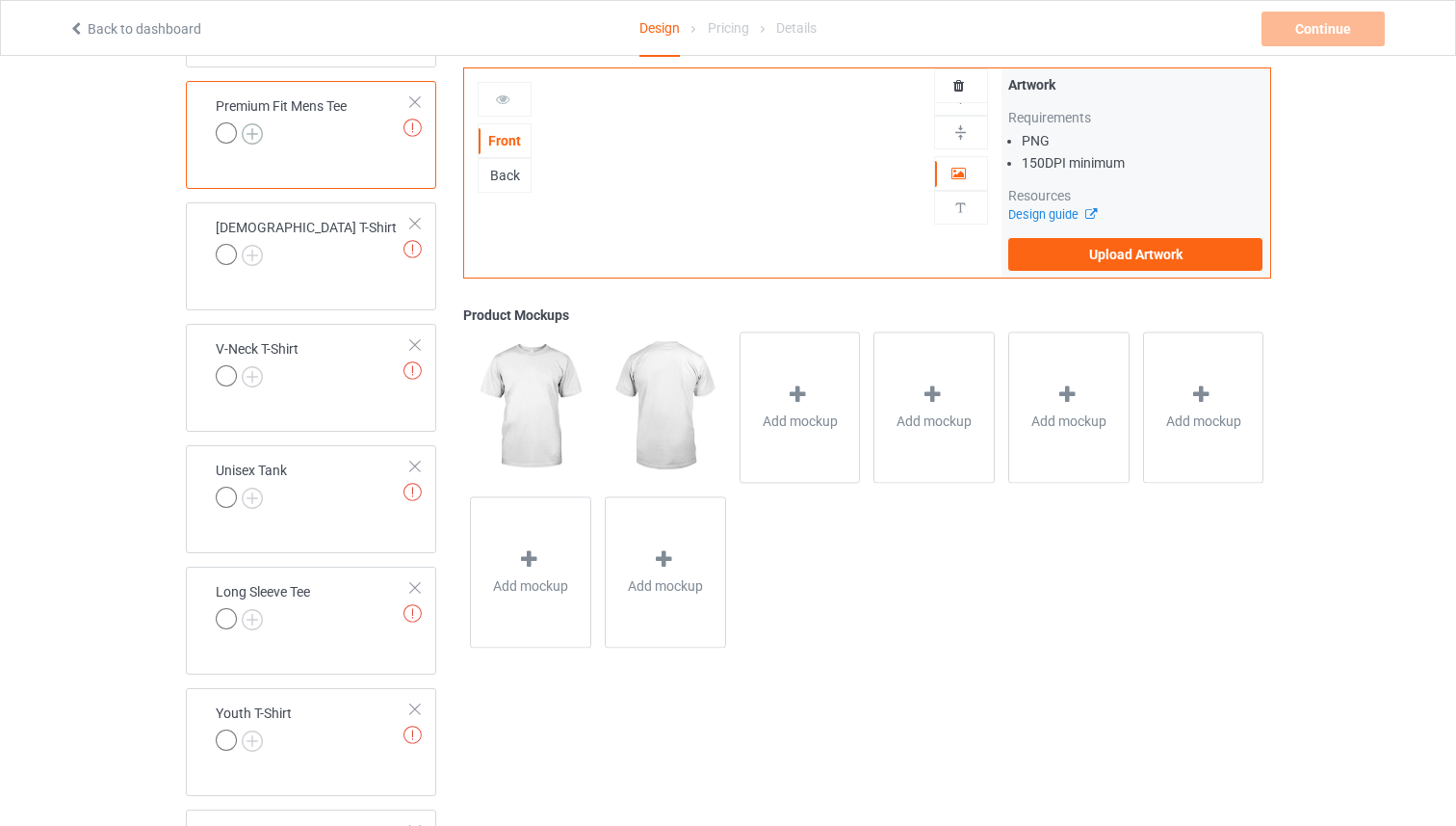
click at [255, 134] on img at bounding box center [251, 134] width 21 height 21
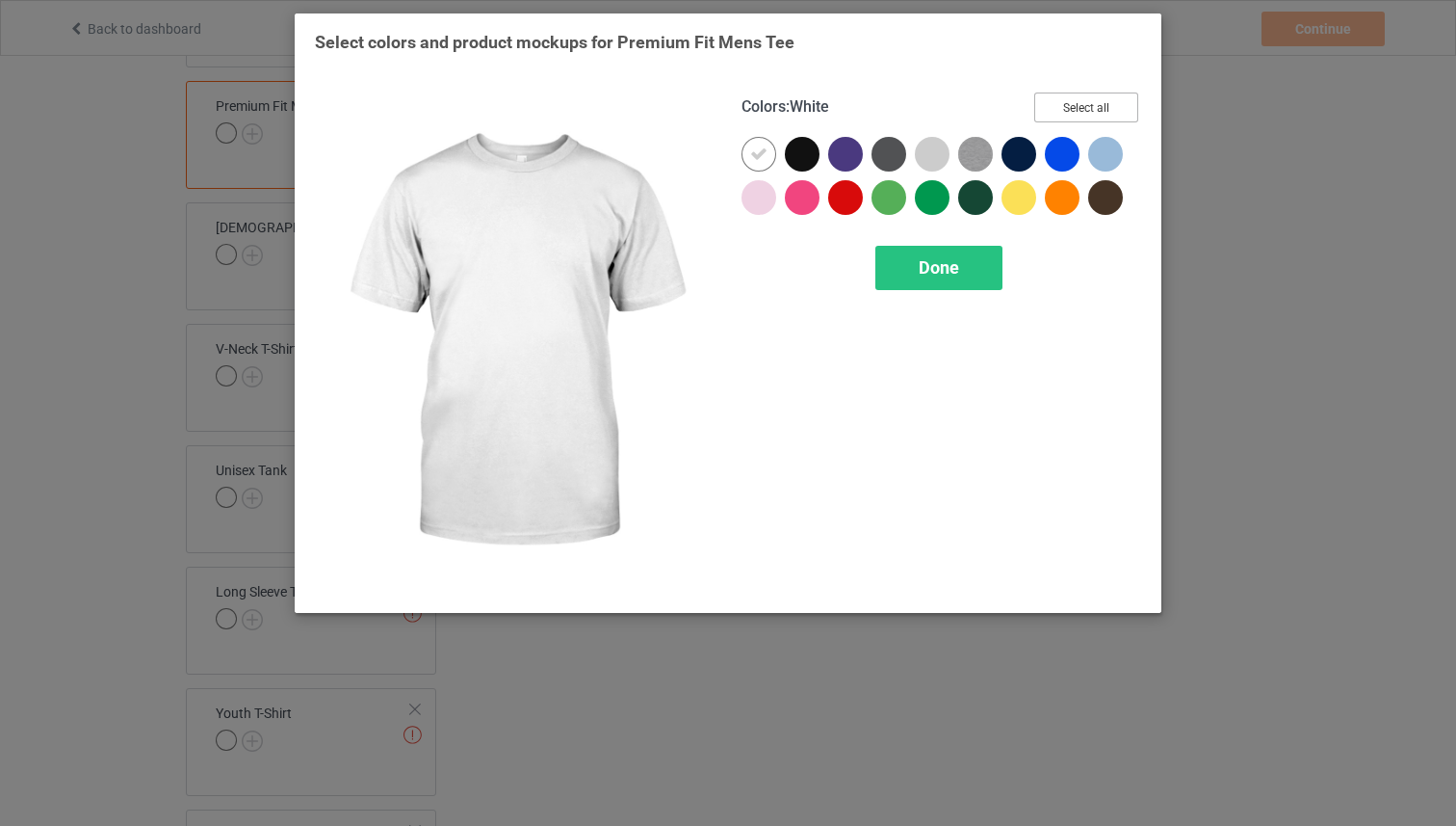
drag, startPoint x: 1035, startPoint y: 105, endPoint x: 1027, endPoint y: 143, distance: 38.8
click at [1035, 105] on button "Select all" at bounding box center [1086, 108] width 104 height 30
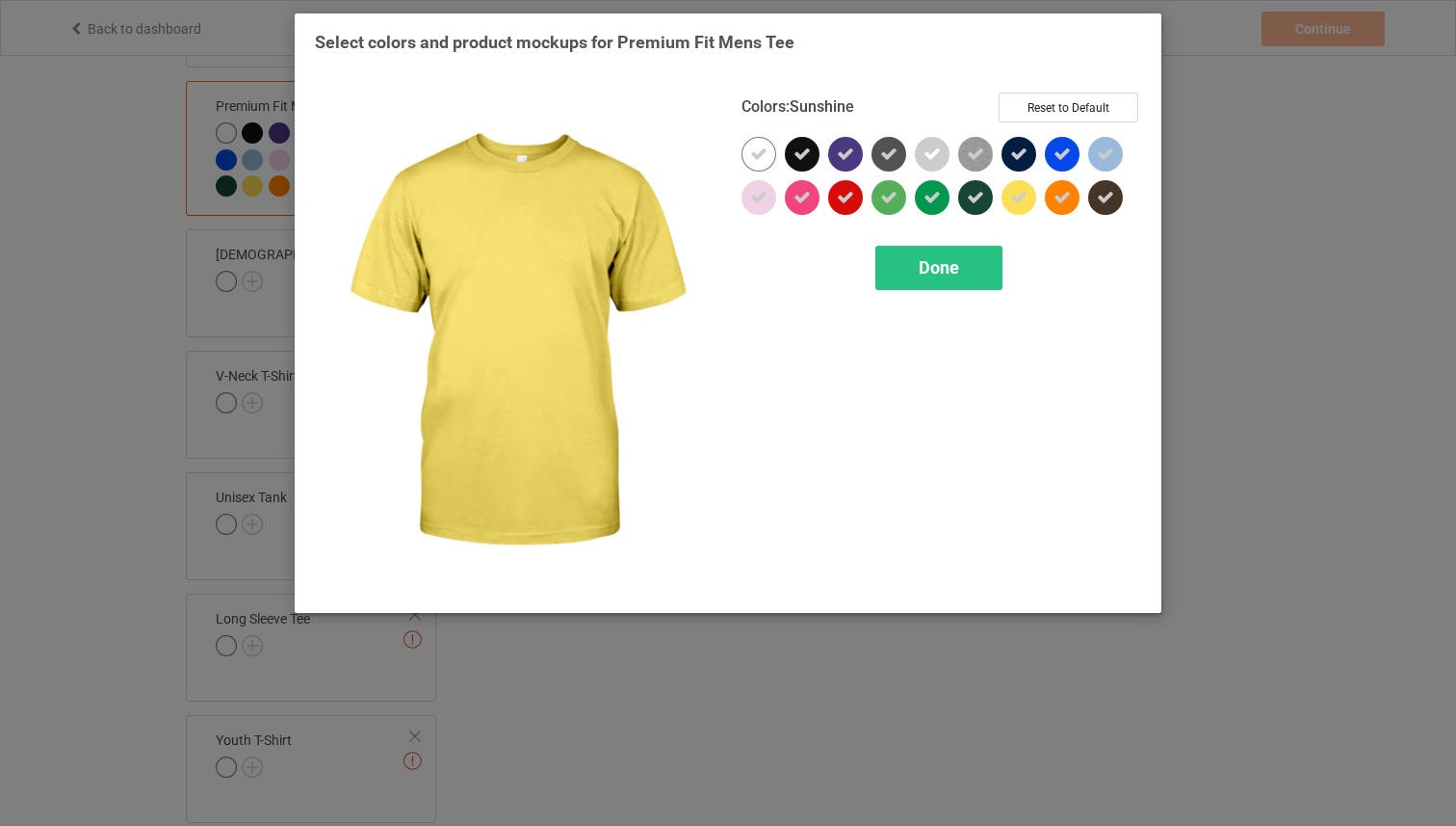
click at [988, 248] on div "Done" at bounding box center [938, 267] width 127 height 44
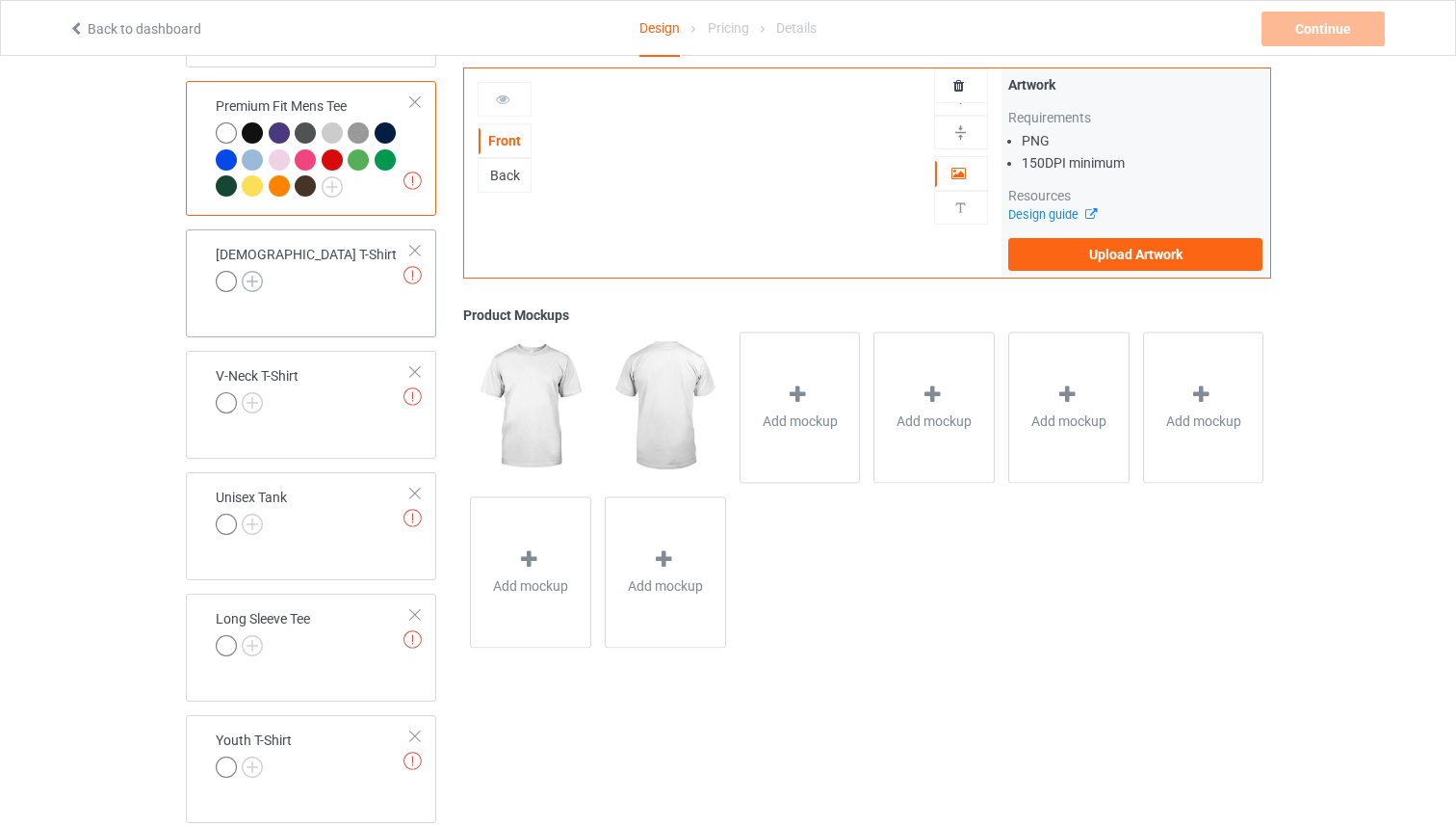
click at [258, 277] on img at bounding box center [251, 280] width 21 height 21
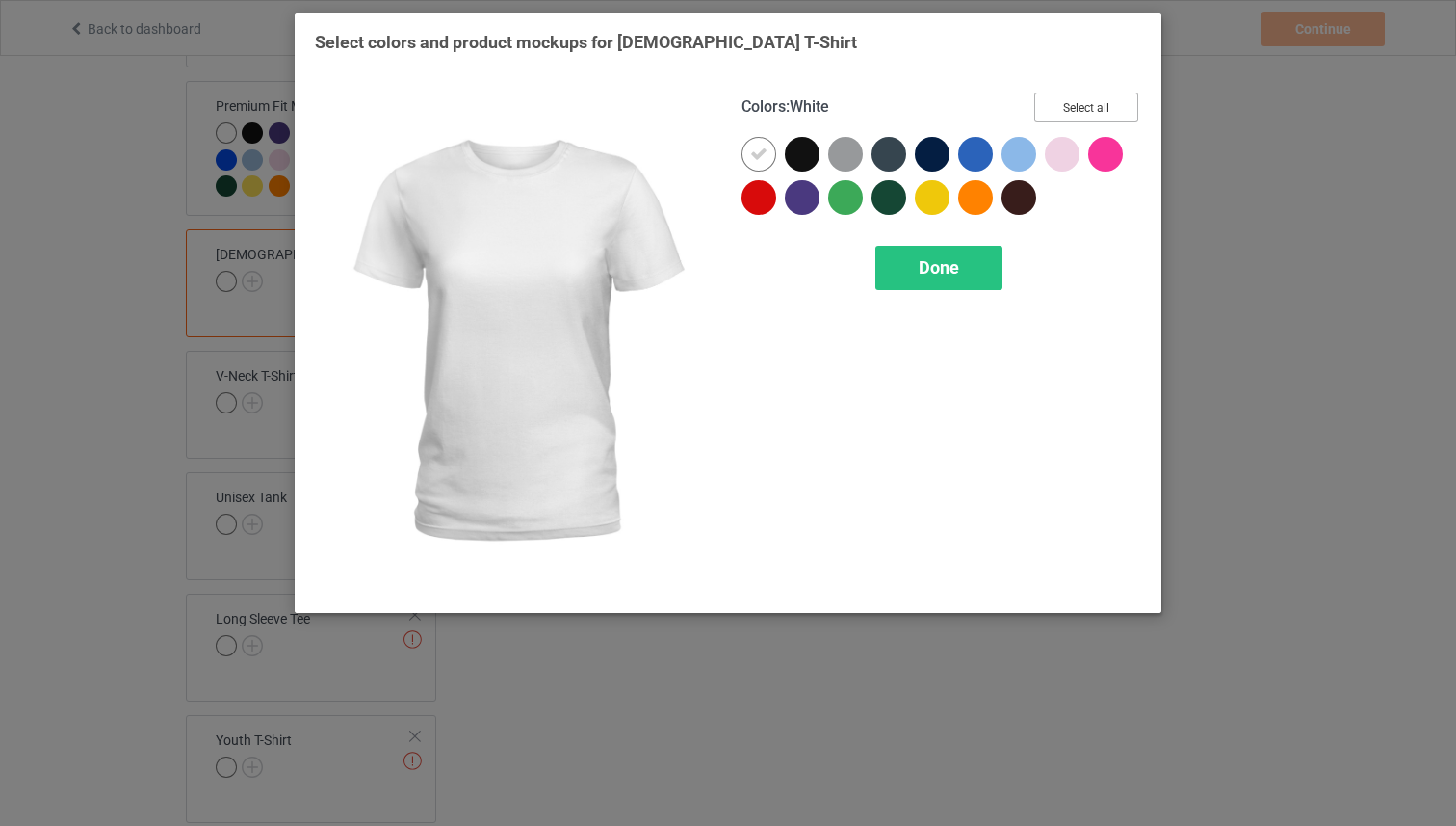
drag, startPoint x: 1082, startPoint y: 97, endPoint x: 1056, endPoint y: 136, distance: 46.9
click at [1079, 98] on button "Select all" at bounding box center [1086, 108] width 104 height 30
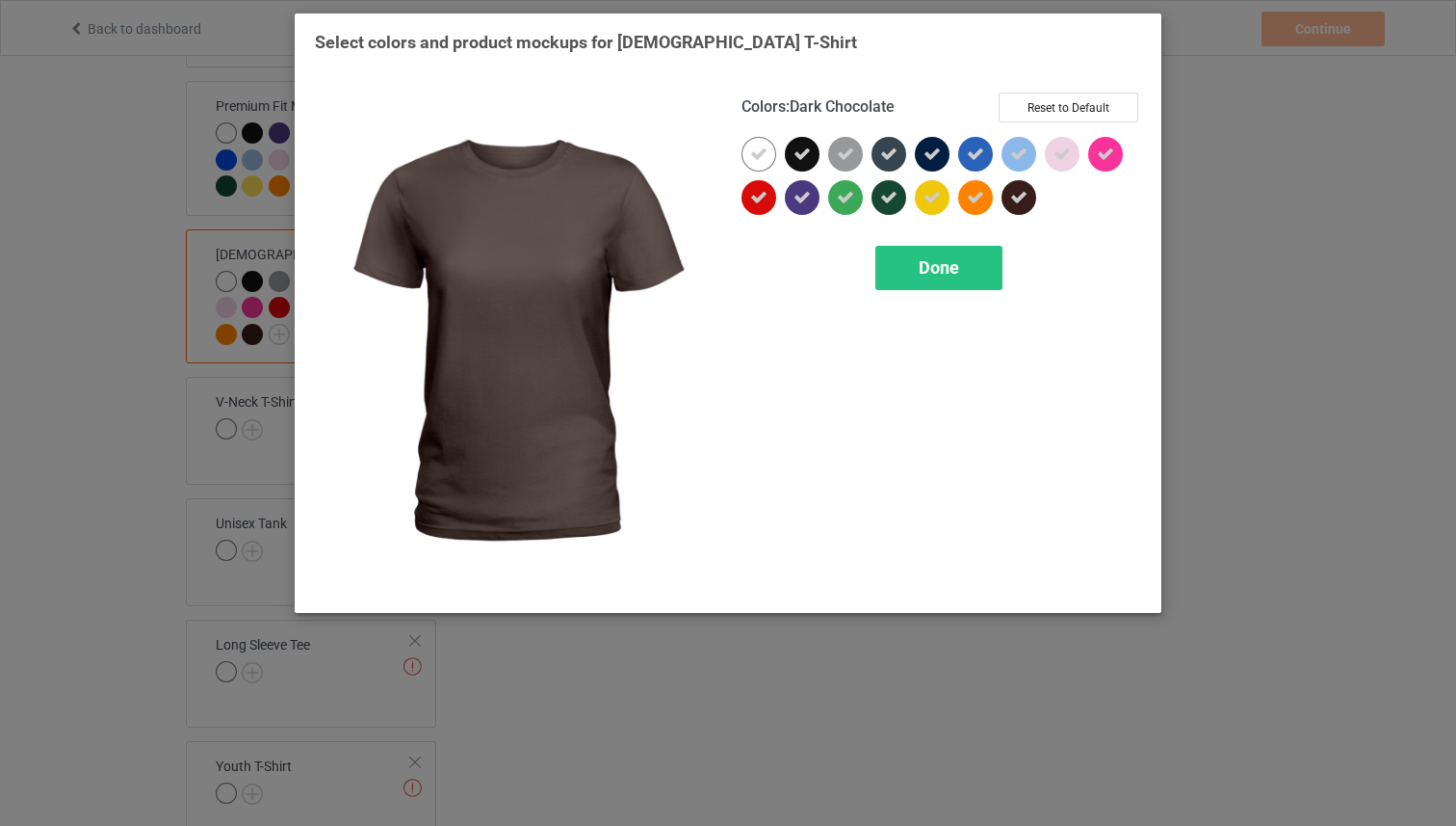
click at [944, 278] on div "Done" at bounding box center [938, 267] width 127 height 44
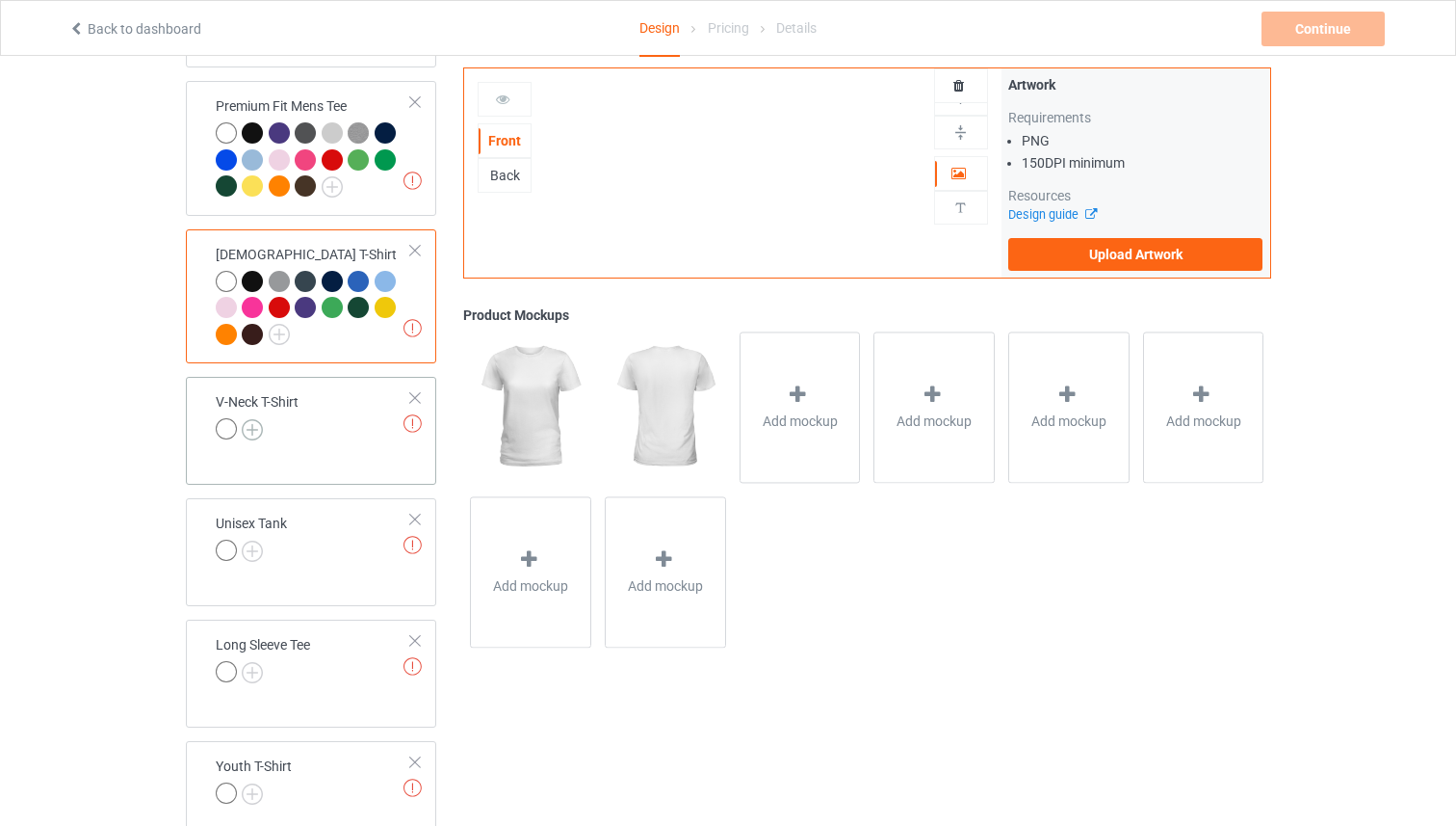
click at [257, 437] on img at bounding box center [251, 429] width 21 height 21
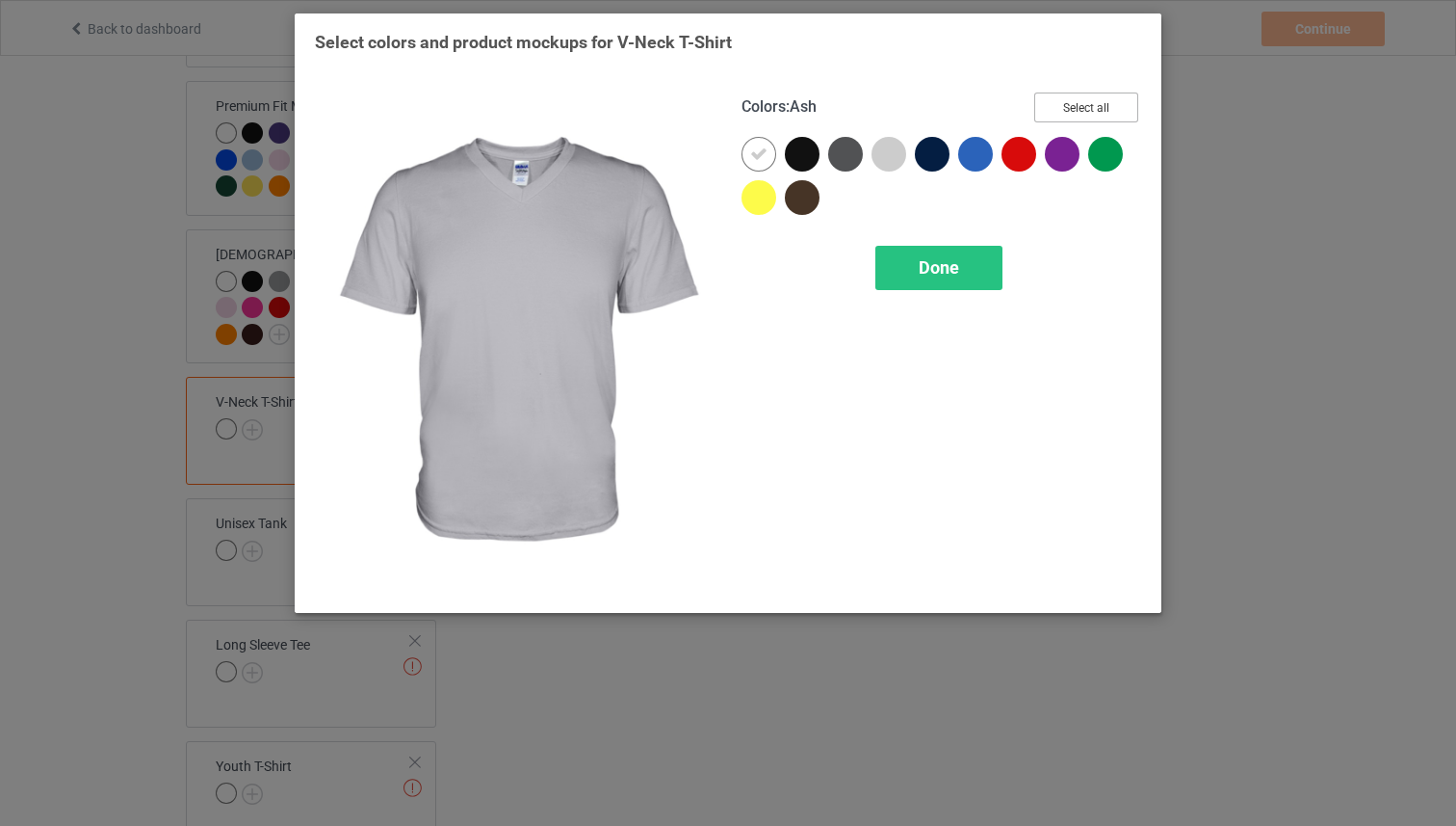
drag, startPoint x: 1096, startPoint y: 112, endPoint x: 1048, endPoint y: 164, distance: 70.8
click at [1095, 112] on button "Select all" at bounding box center [1086, 108] width 104 height 30
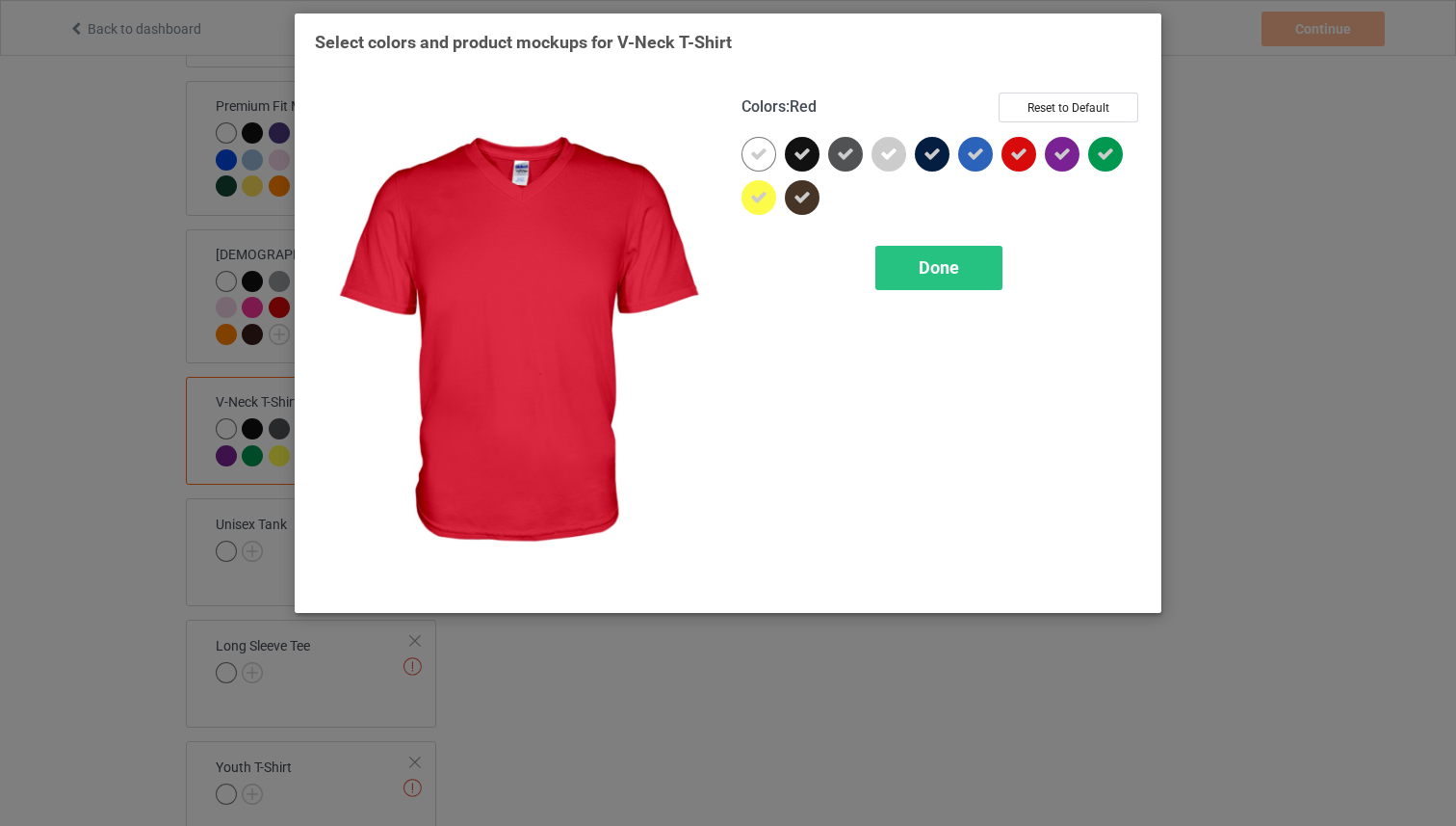
drag, startPoint x: 950, startPoint y: 244, endPoint x: 720, endPoint y: 282, distance: 233.1
click at [947, 245] on div "Done" at bounding box center [938, 267] width 127 height 44
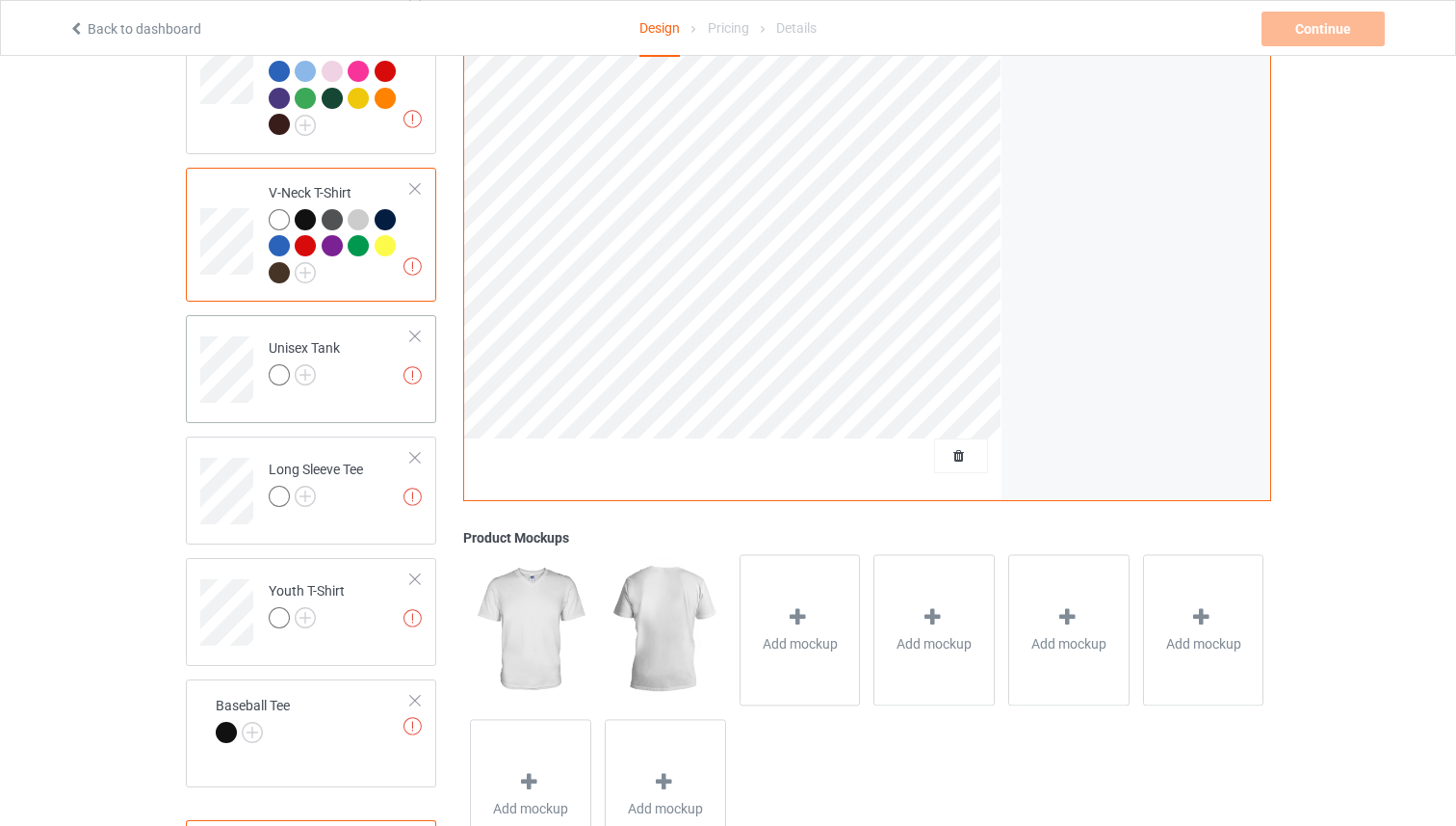
scroll to position [948, 0]
click at [304, 363] on img at bounding box center [305, 373] width 21 height 21
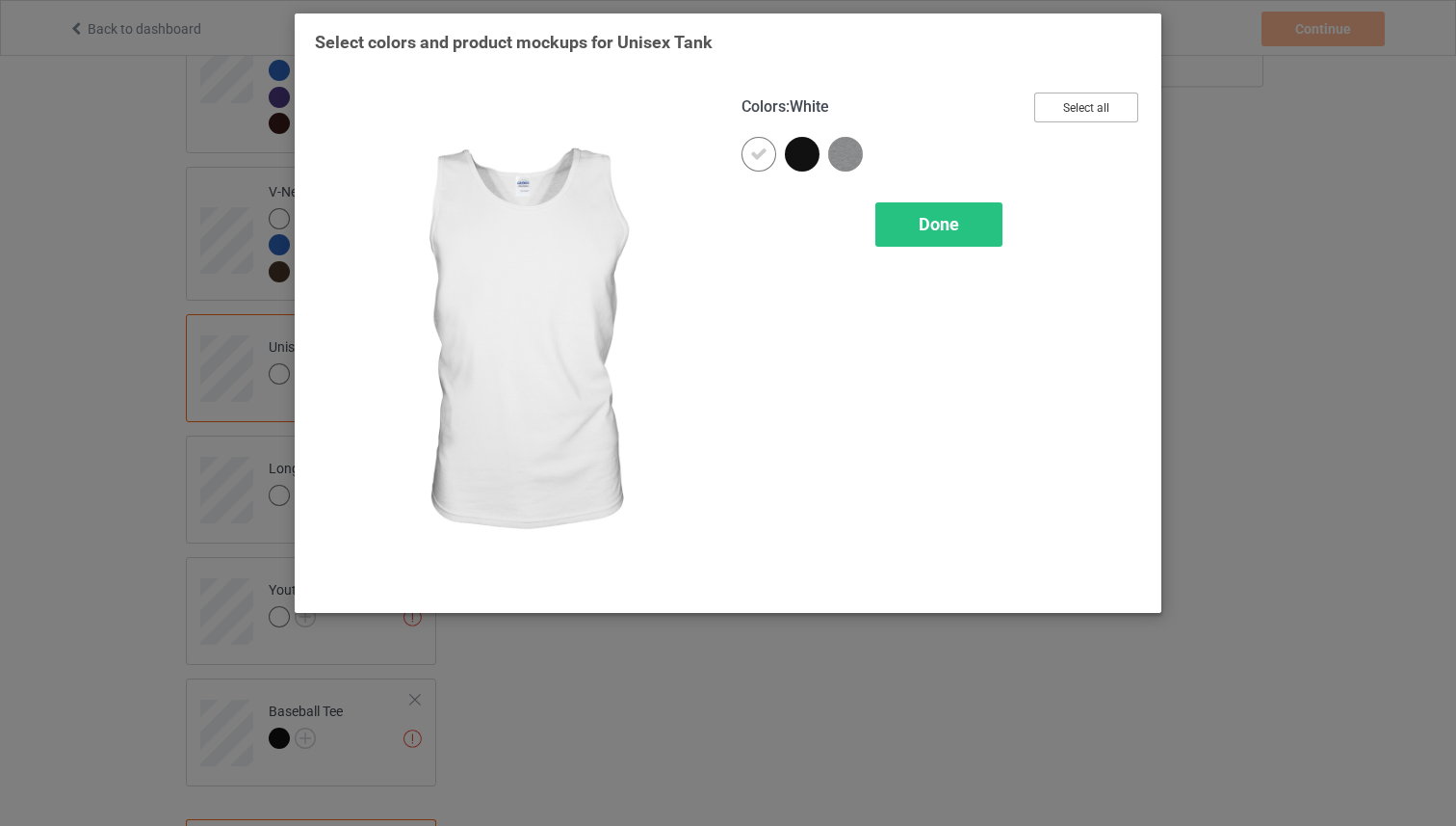
click at [1094, 94] on div "Colors : White Select all Done" at bounding box center [941, 342] width 427 height 527
drag, startPoint x: 1084, startPoint y: 96, endPoint x: 1038, endPoint y: 140, distance: 63.7
click at [1081, 97] on button "Select all" at bounding box center [1086, 108] width 104 height 30
click at [947, 223] on span "Done" at bounding box center [938, 223] width 41 height 20
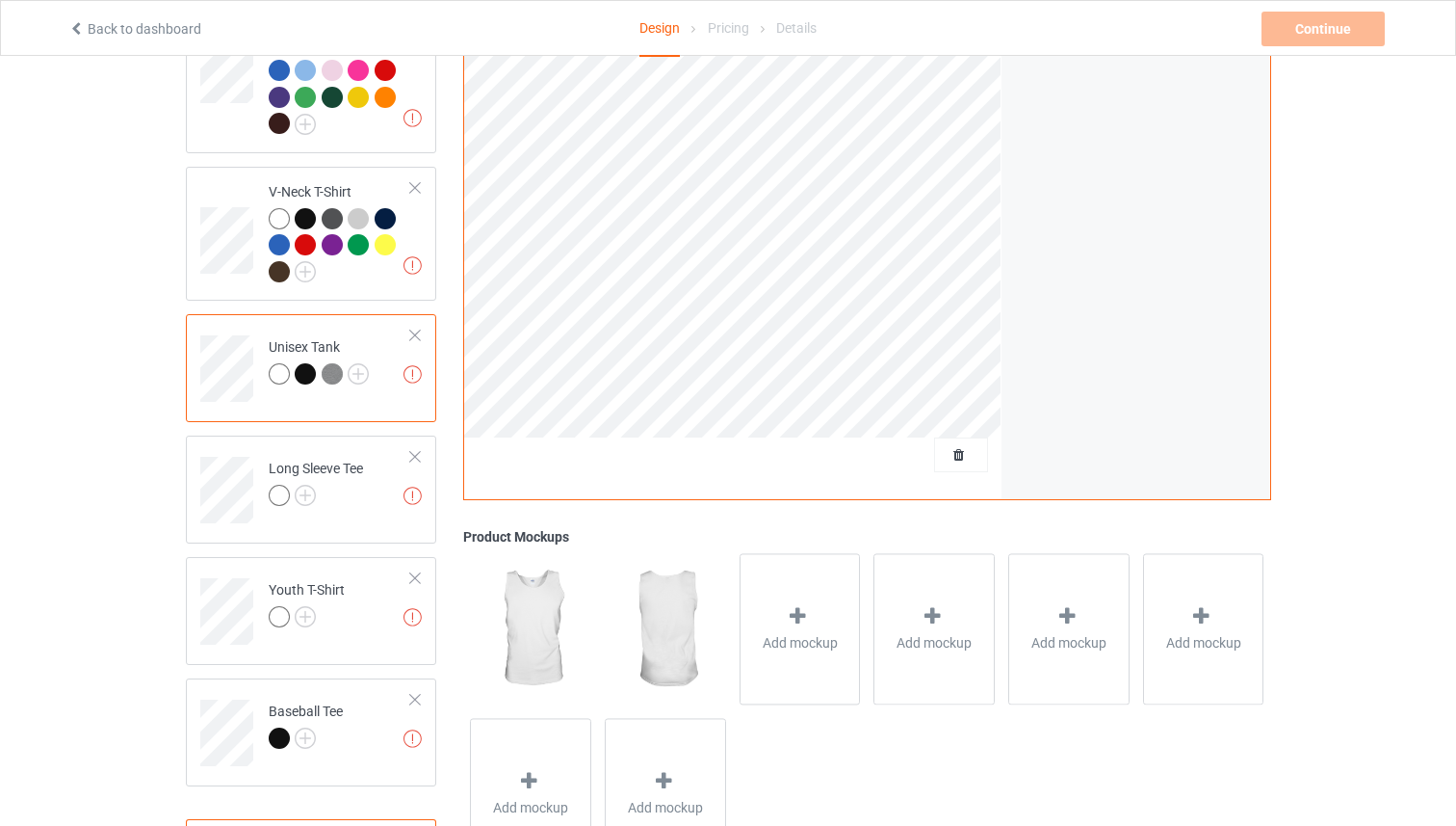
scroll to position [1023, 0]
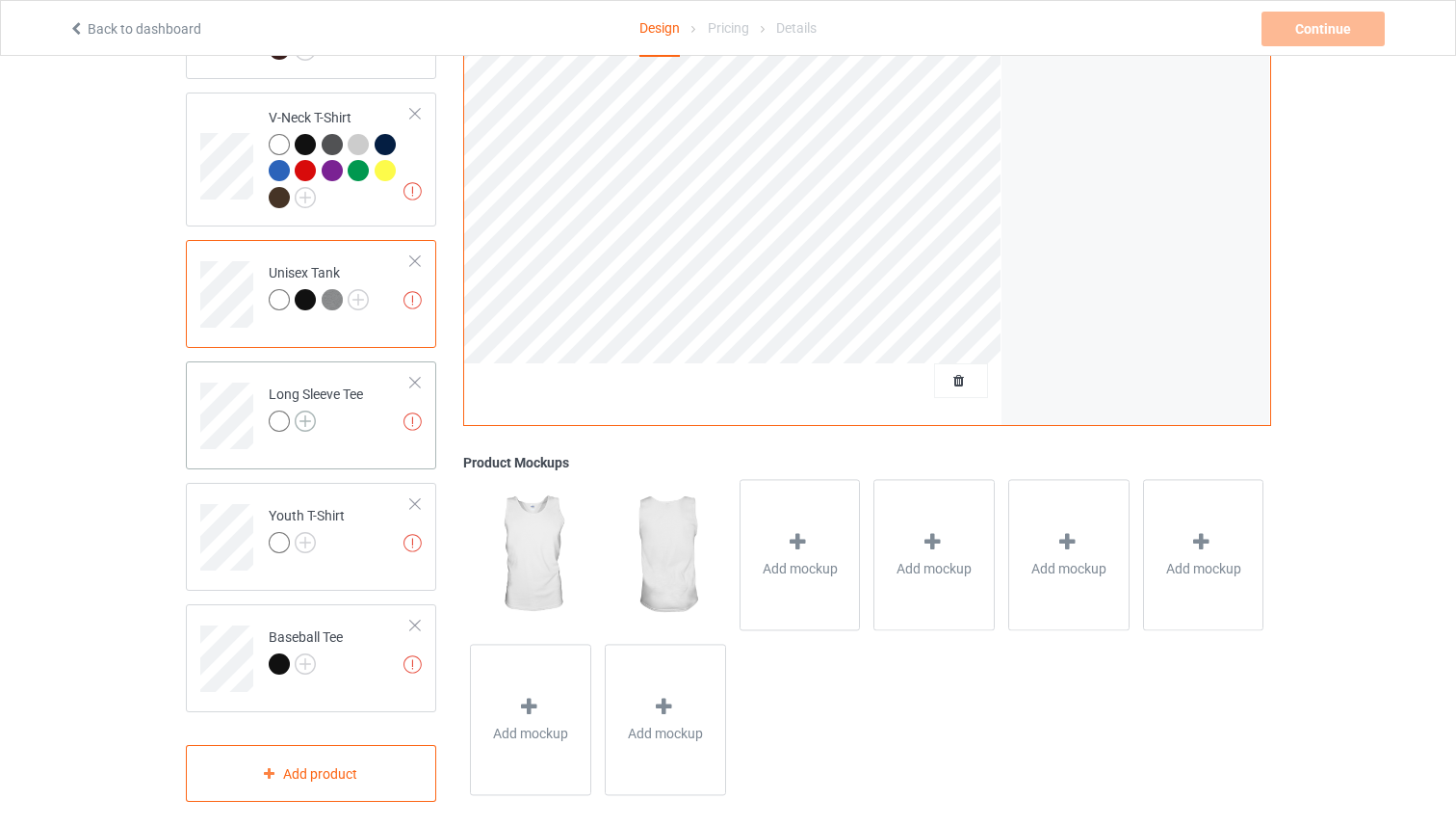
click at [313, 410] on img at bounding box center [305, 420] width 21 height 21
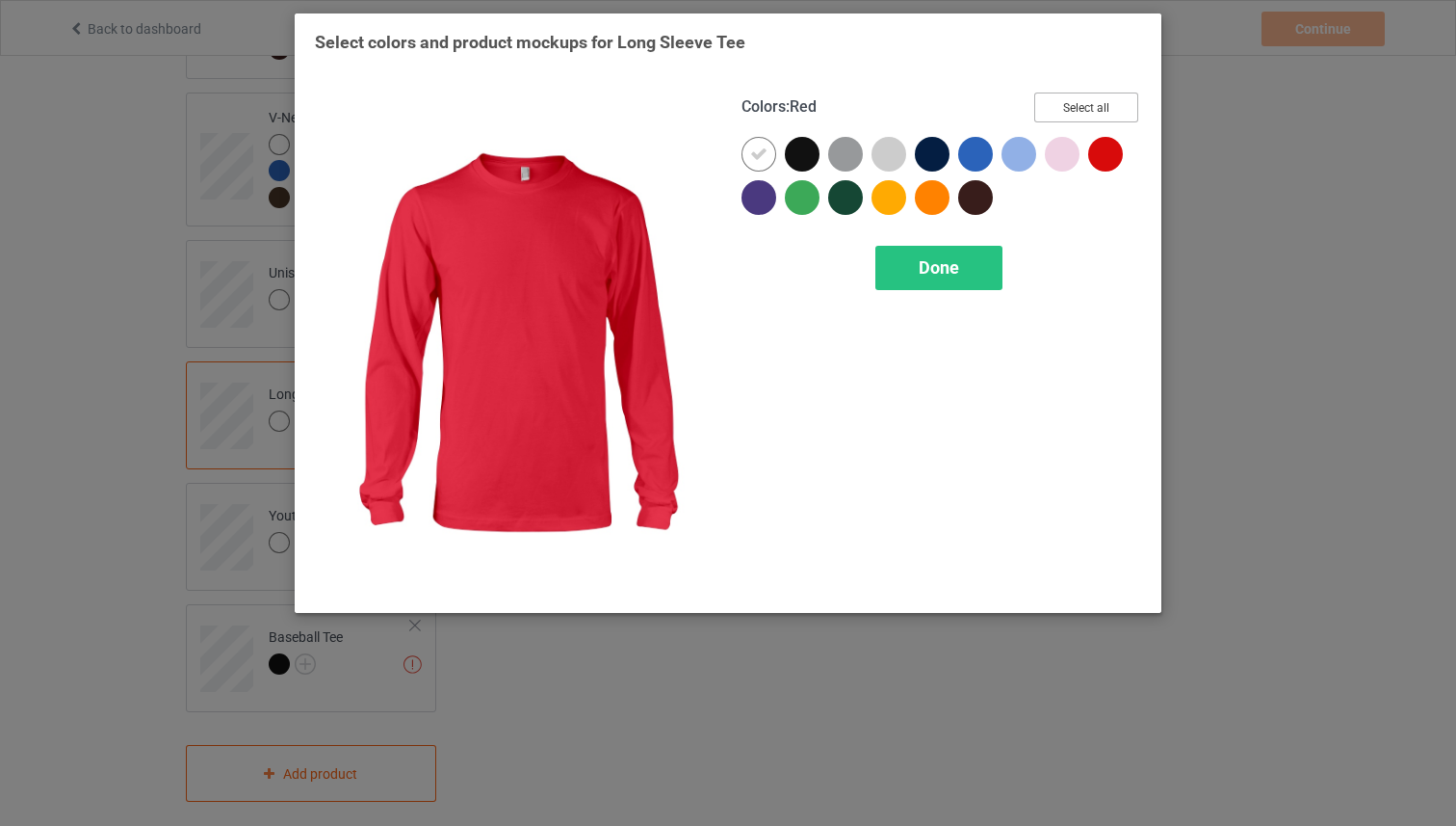
click at [1086, 120] on button "Select all" at bounding box center [1086, 108] width 104 height 30
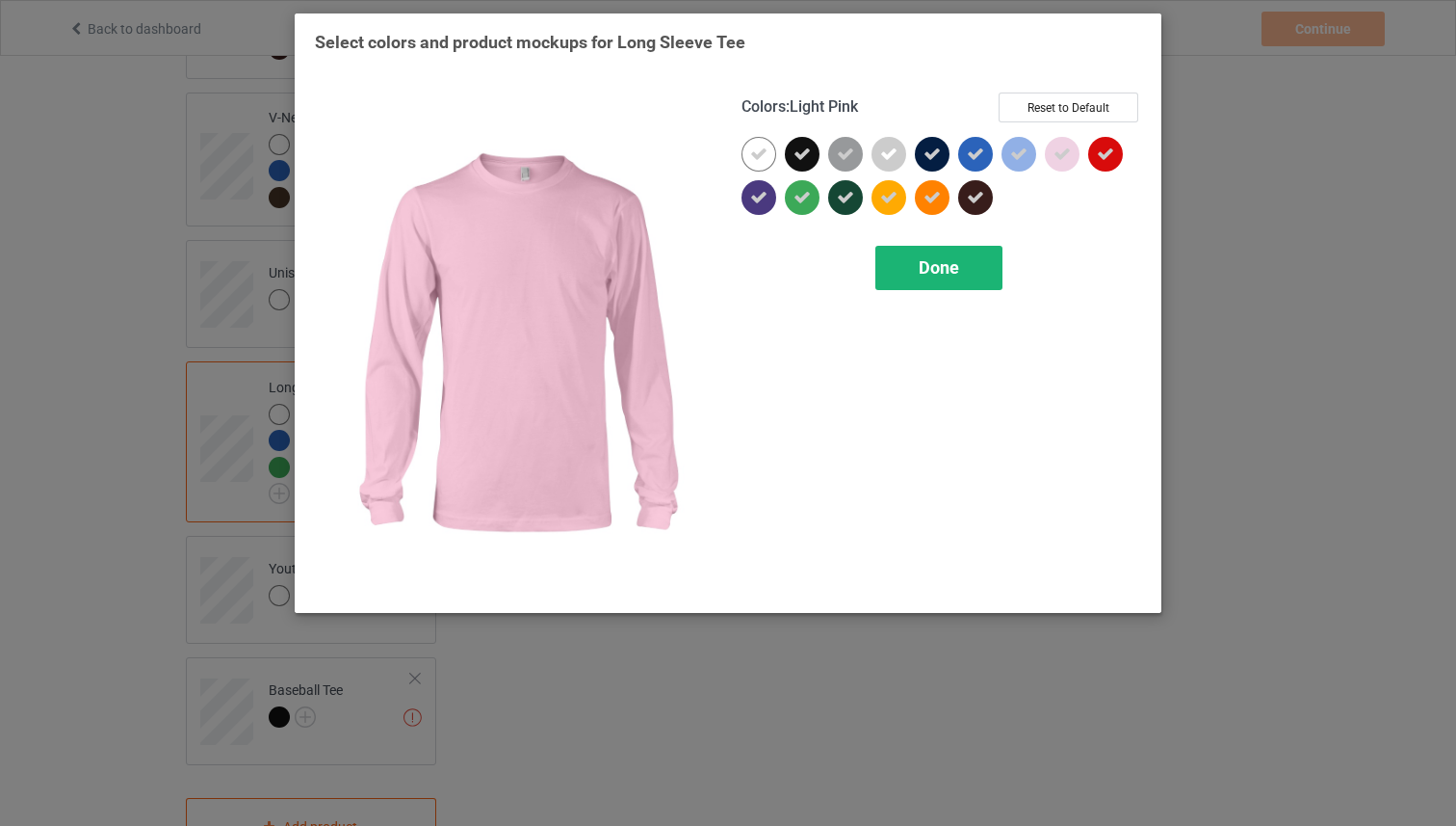
drag, startPoint x: 966, startPoint y: 262, endPoint x: 948, endPoint y: 263, distance: 18.0
click at [948, 263] on div "Done" at bounding box center [938, 267] width 127 height 44
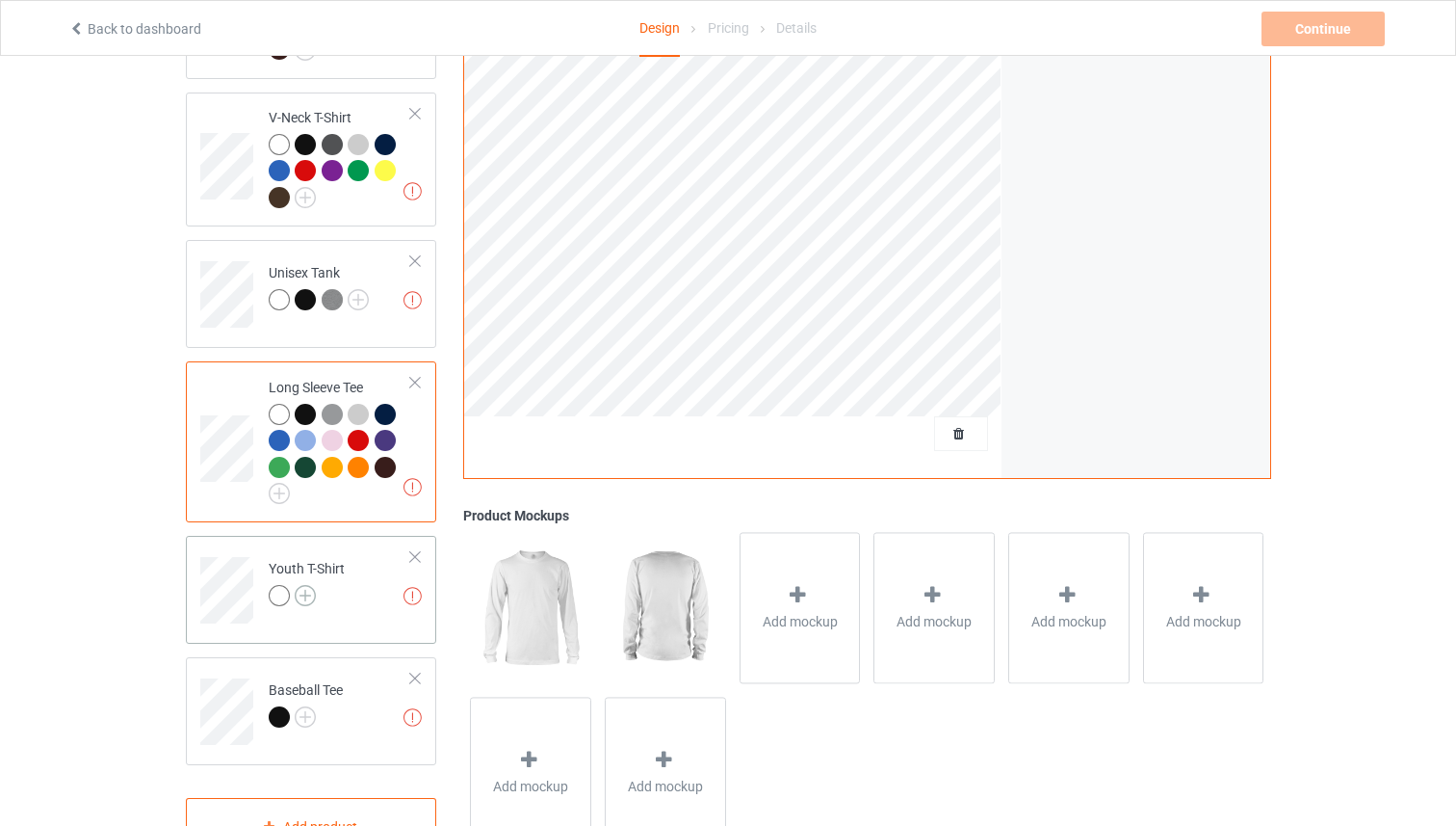
click at [310, 585] on img at bounding box center [305, 595] width 21 height 21
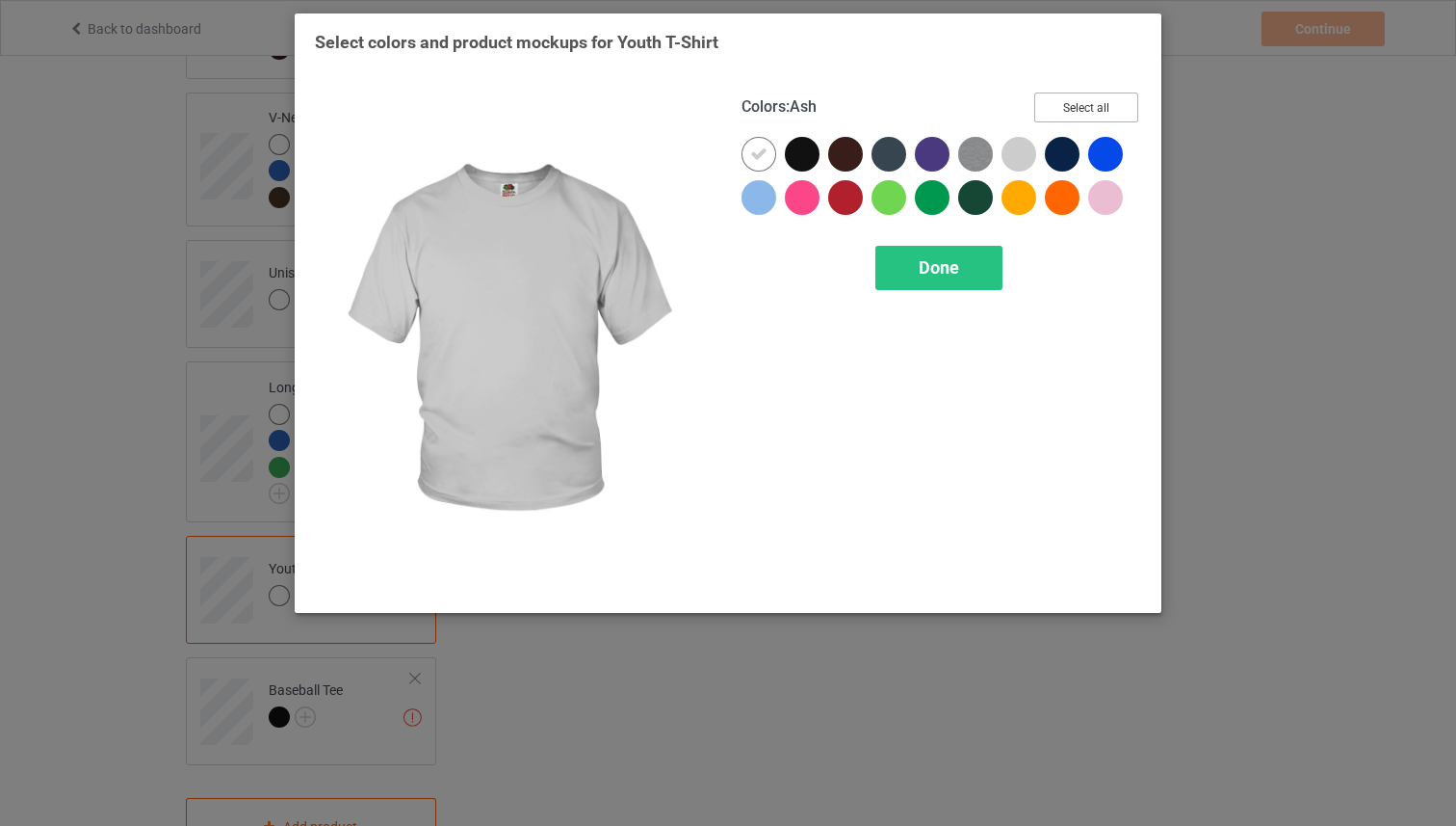
drag, startPoint x: 1082, startPoint y: 114, endPoint x: 1032, endPoint y: 208, distance: 106.5
click at [1082, 114] on button "Select all" at bounding box center [1086, 108] width 104 height 30
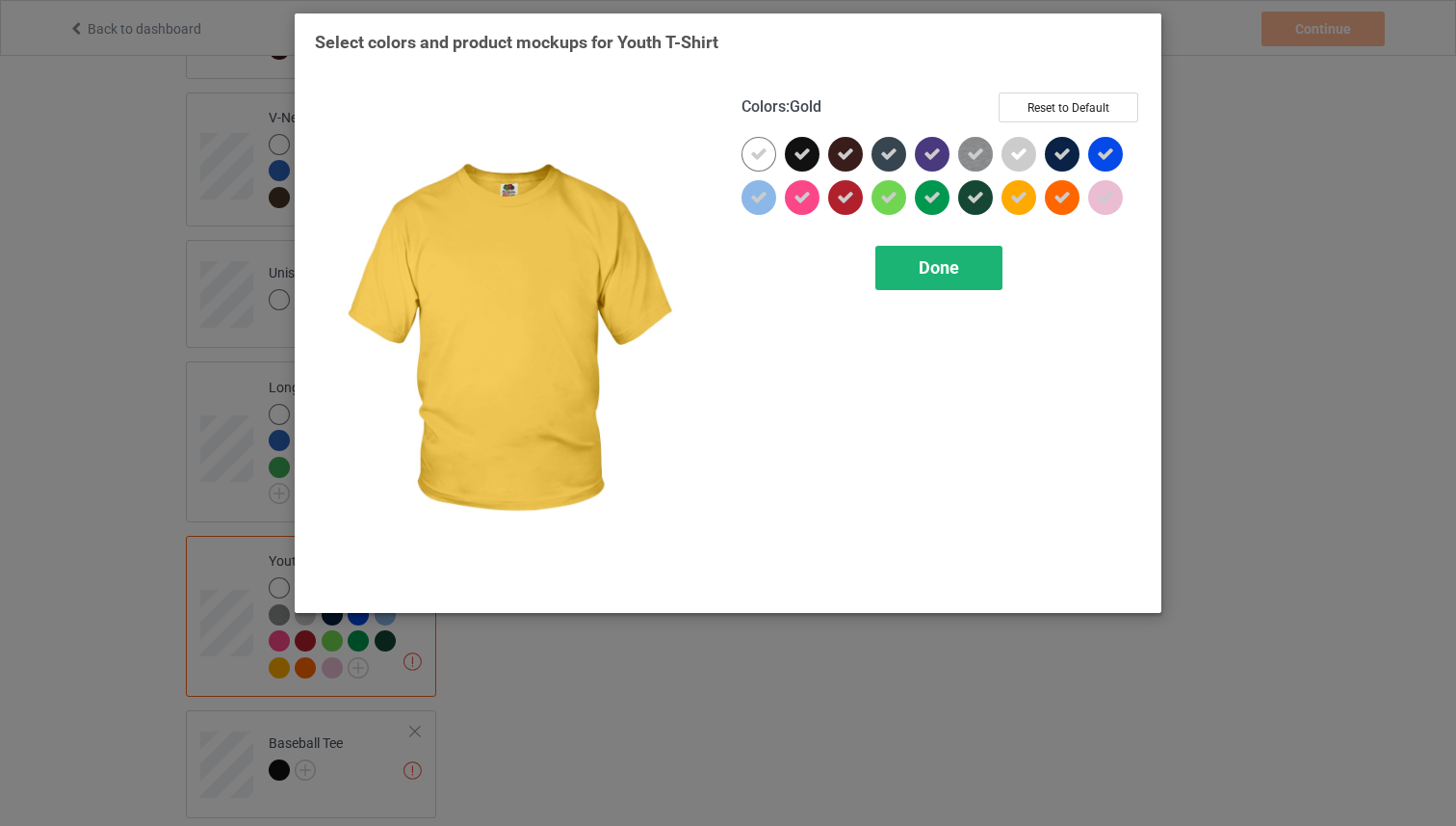
click at [937, 276] on span "Done" at bounding box center [938, 267] width 41 height 20
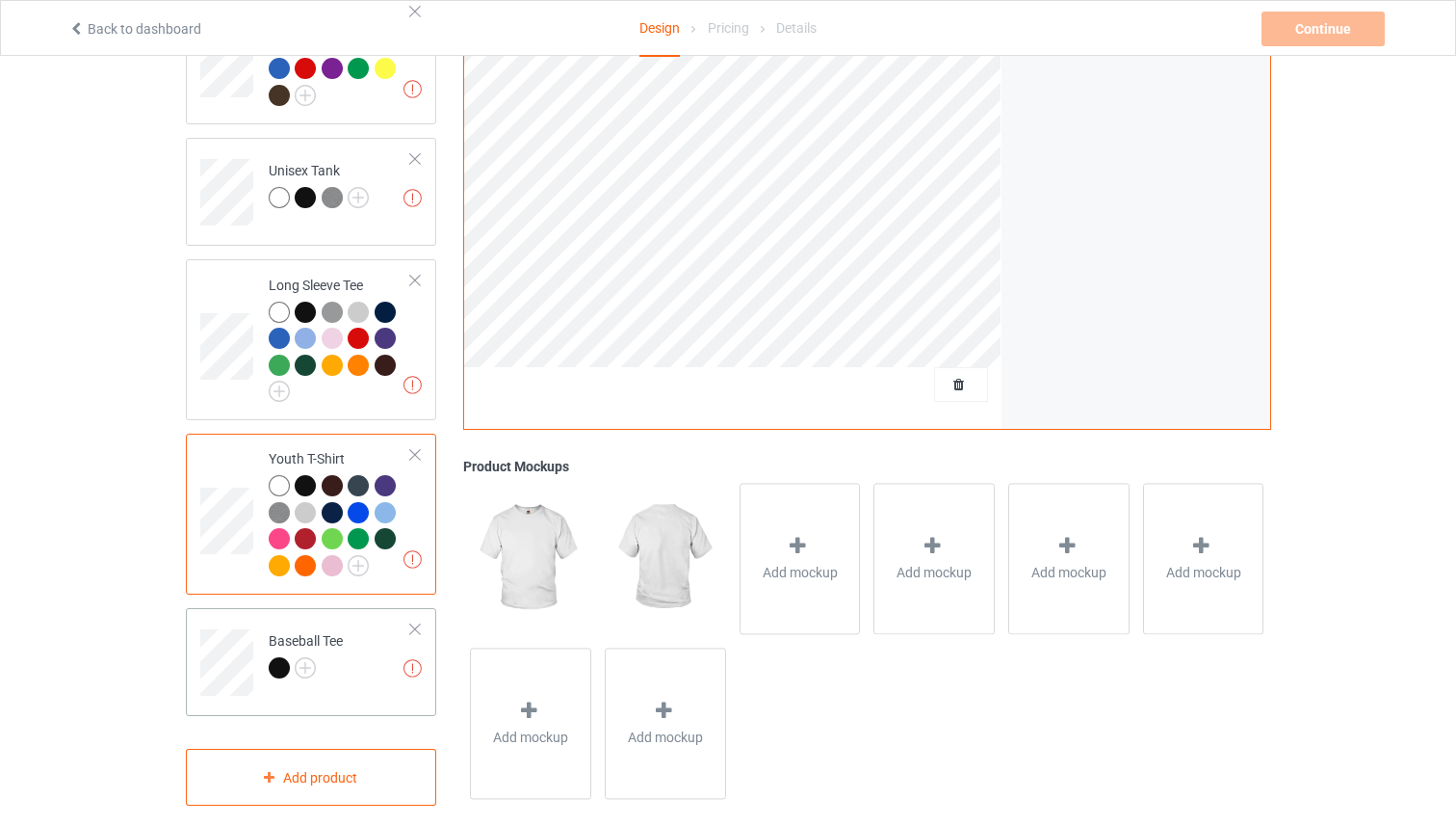
scroll to position [1129, 0]
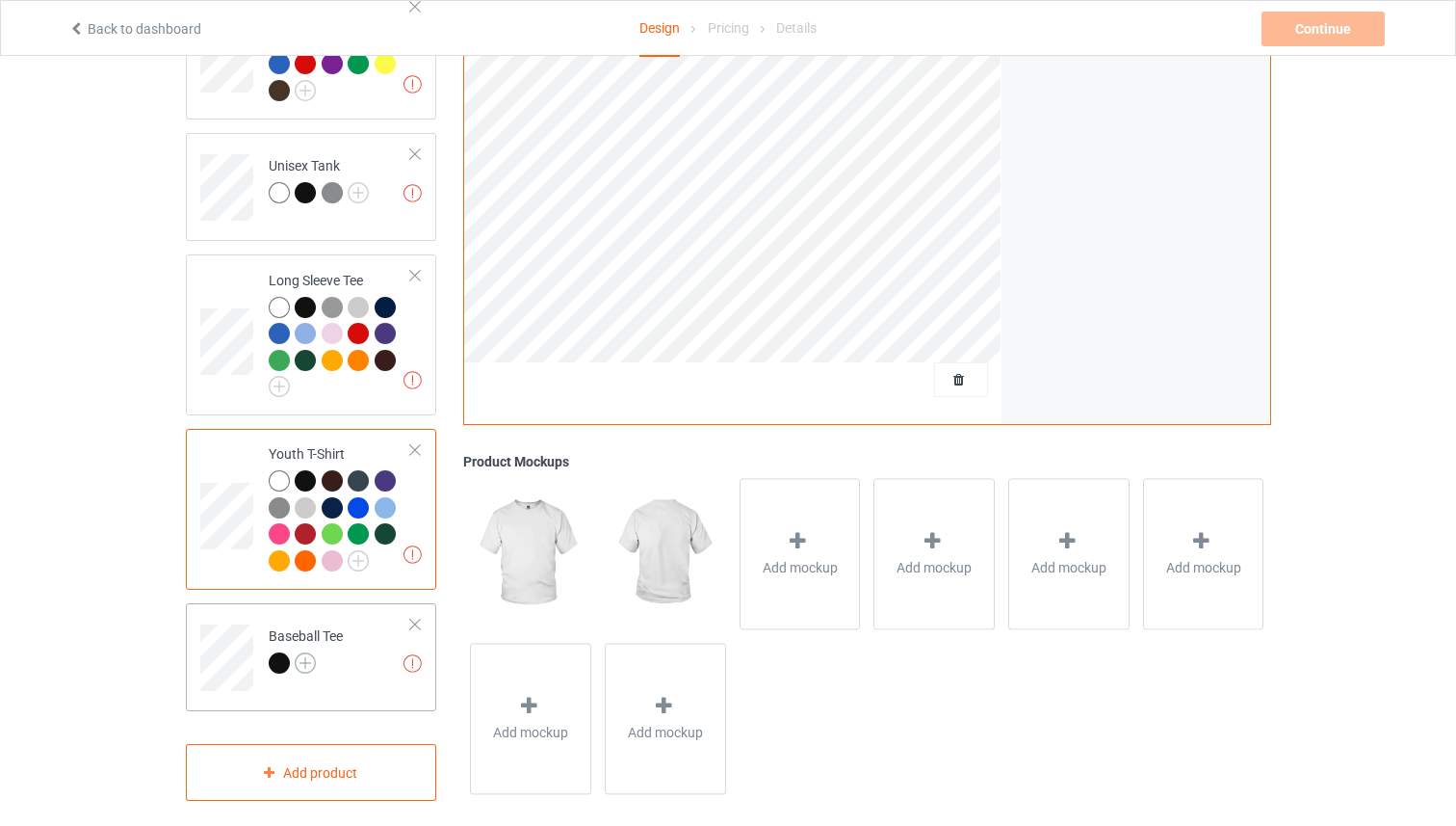
click at [304, 652] on img at bounding box center [305, 662] width 21 height 21
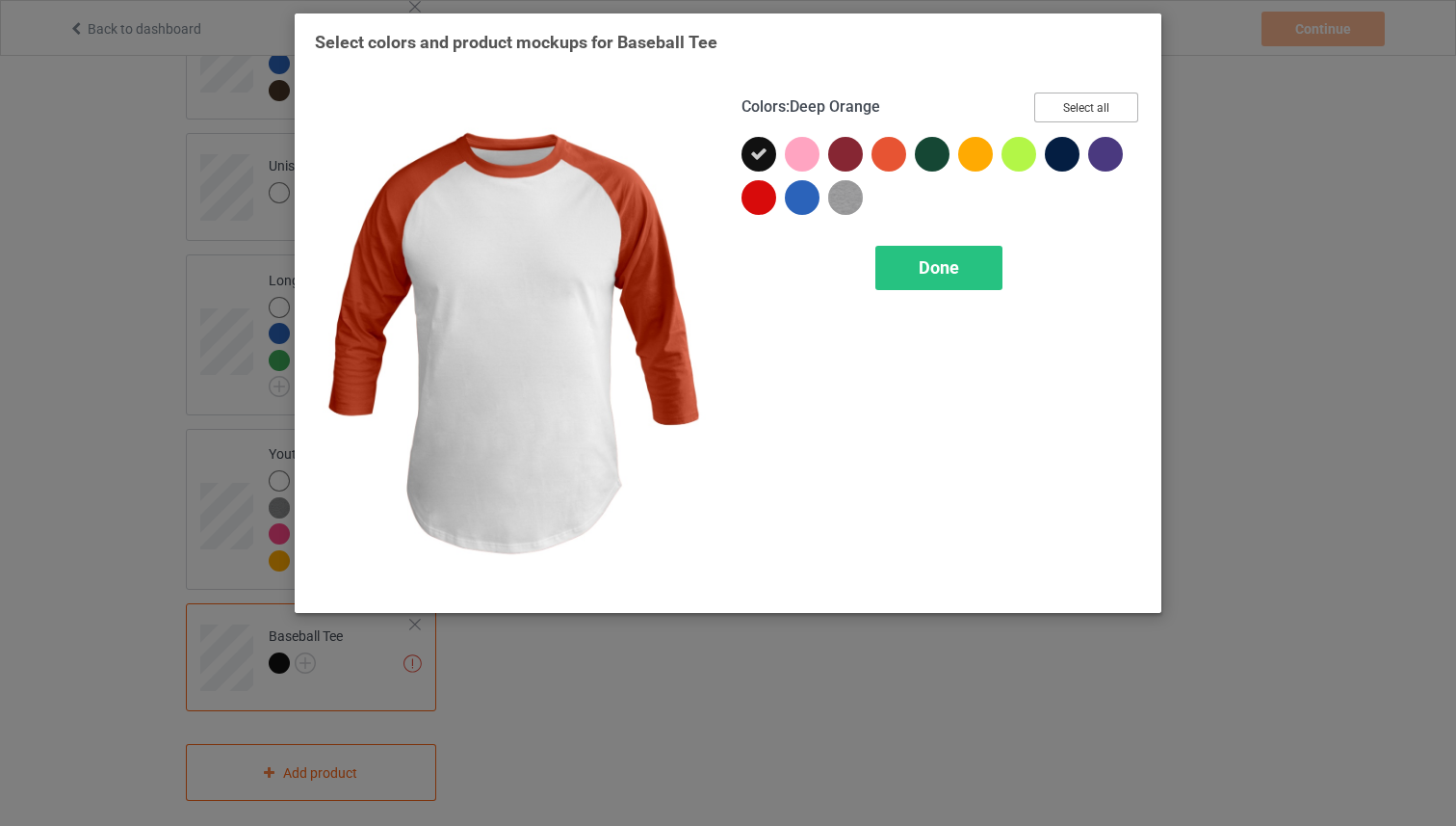
drag, startPoint x: 1079, startPoint y: 99, endPoint x: 1060, endPoint y: 111, distance: 22.5
click at [1079, 99] on button "Select all" at bounding box center [1086, 108] width 104 height 30
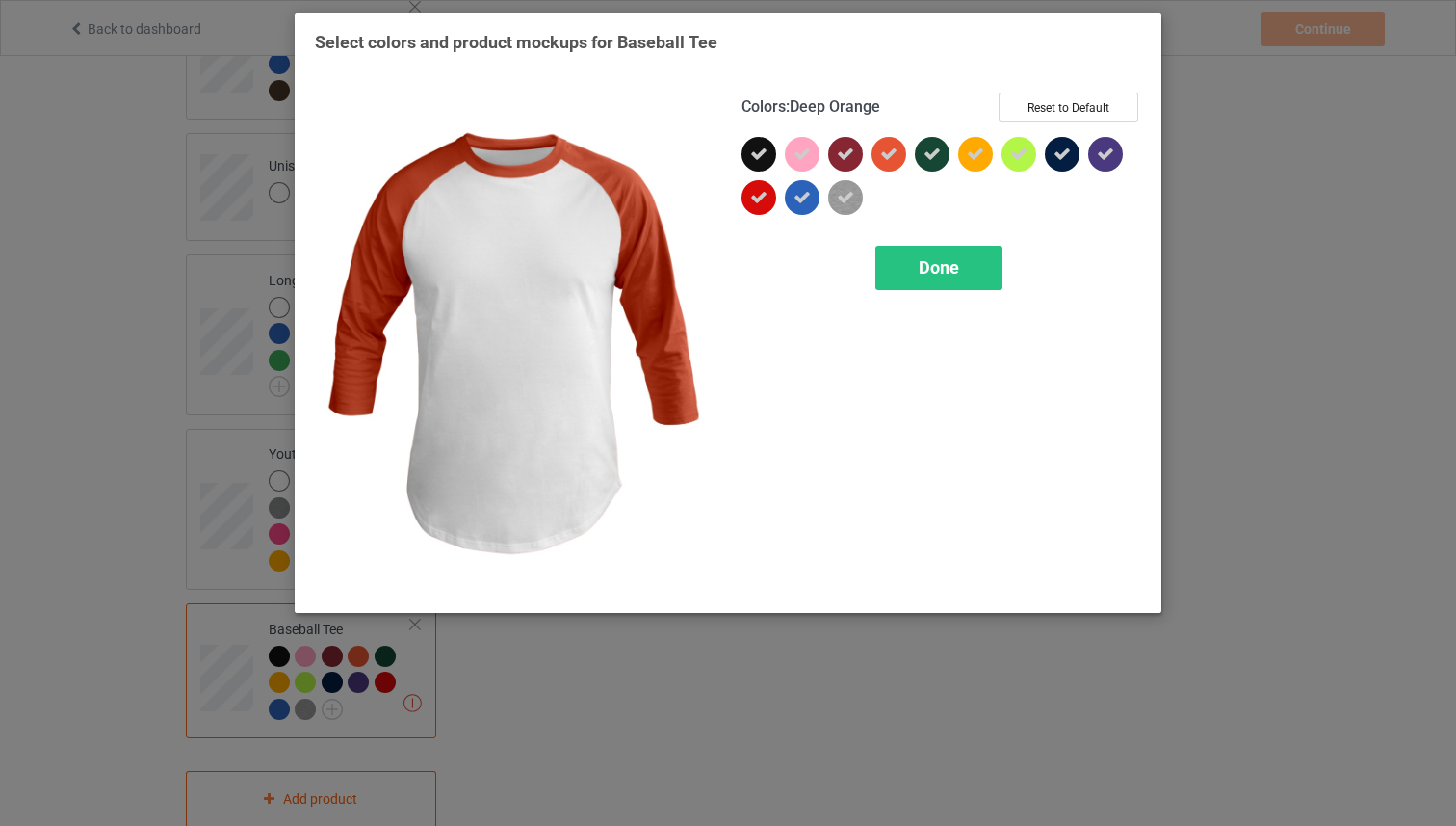
click at [952, 240] on div "Colors : Deep Orange Reset to Default Done" at bounding box center [941, 342] width 427 height 527
click at [946, 254] on div "Done" at bounding box center [938, 267] width 127 height 44
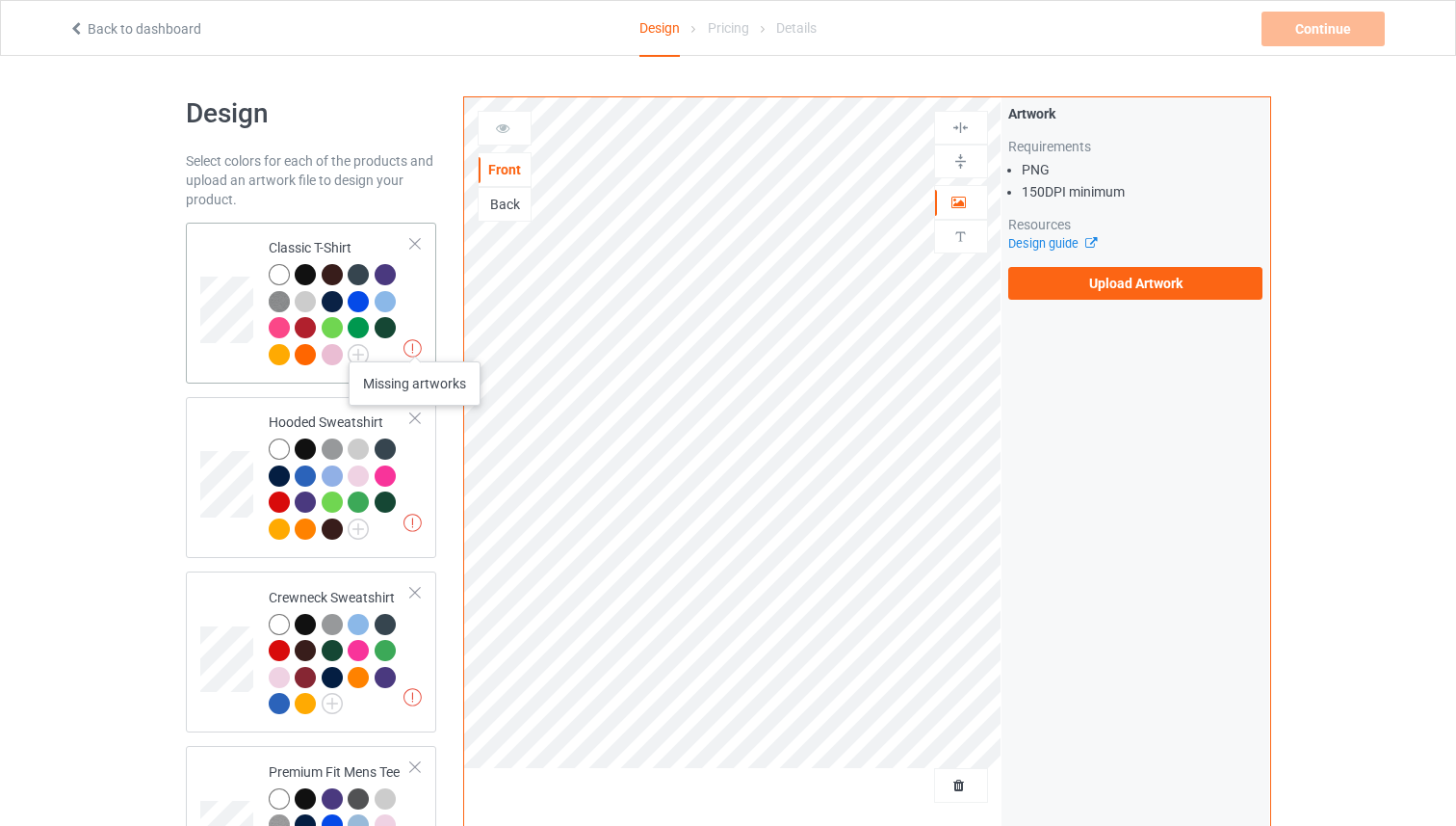
click at [425, 306] on div "Missing artworks Classic T-Shirt" at bounding box center [311, 302] width 251 height 161
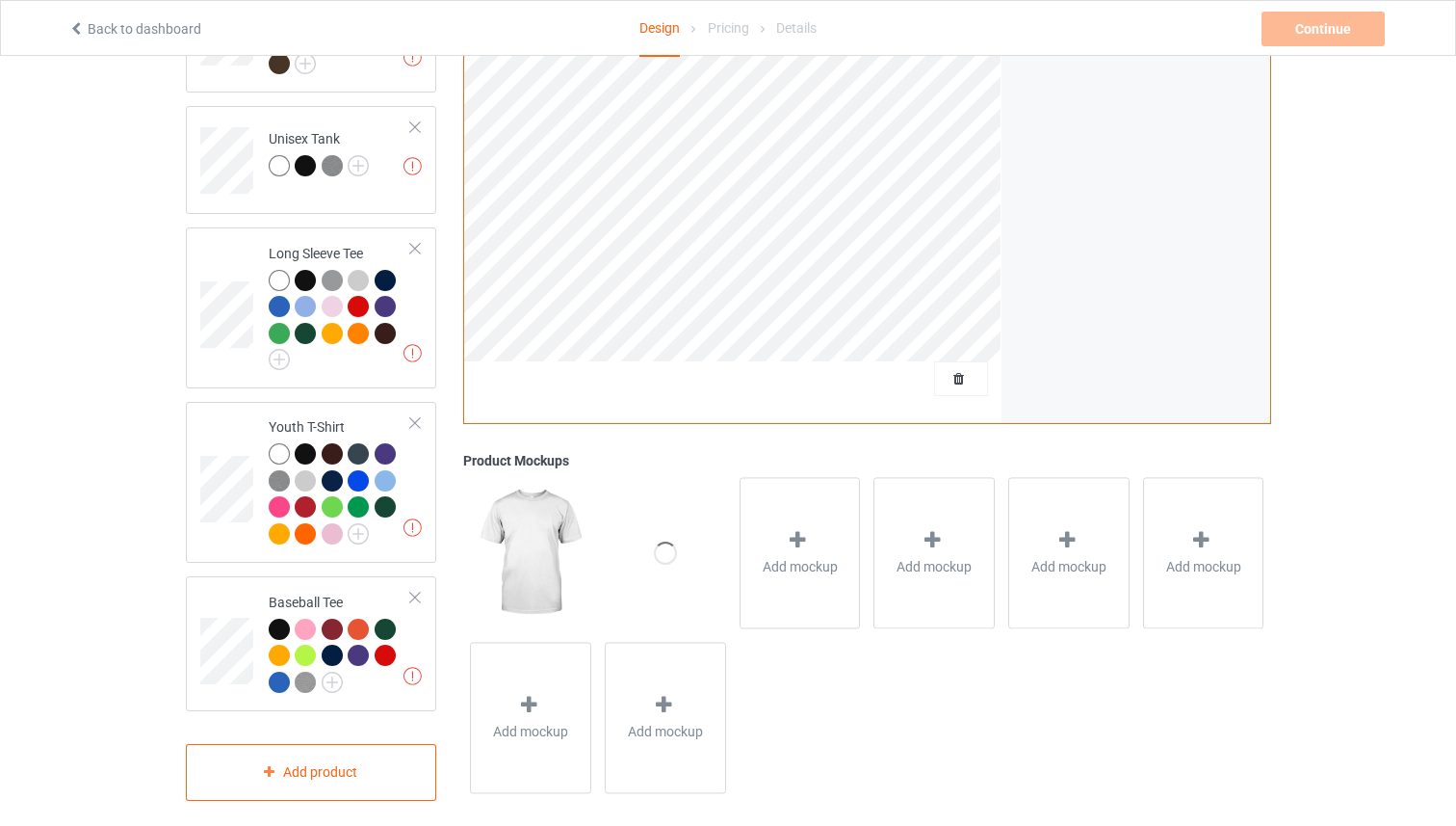
scroll to position [1157, 0]
click at [807, 586] on div "Add mockup" at bounding box center [801, 553] width 122 height 152
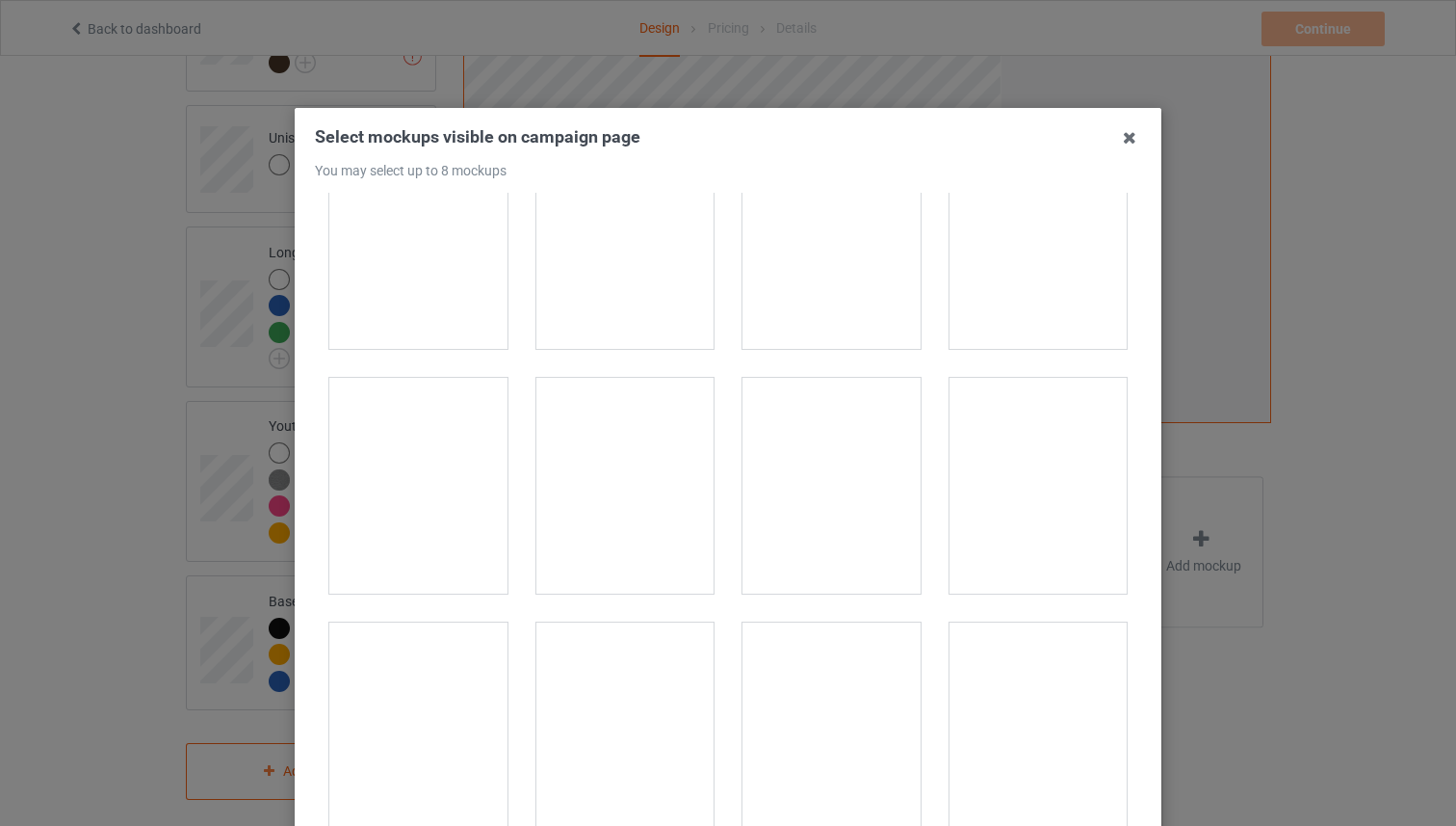
scroll to position [3238, 0]
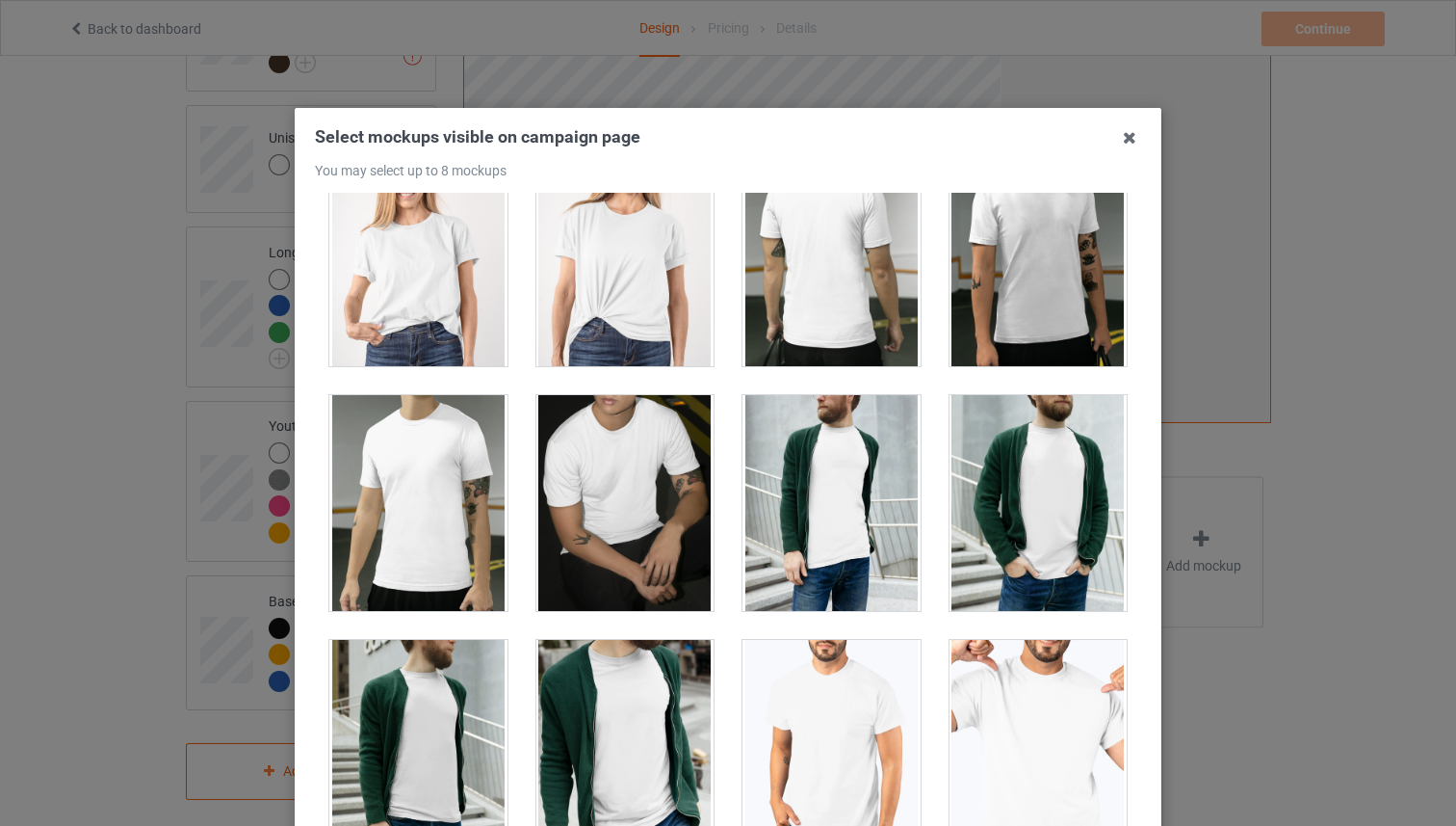
click at [415, 328] on div at bounding box center [418, 258] width 179 height 215
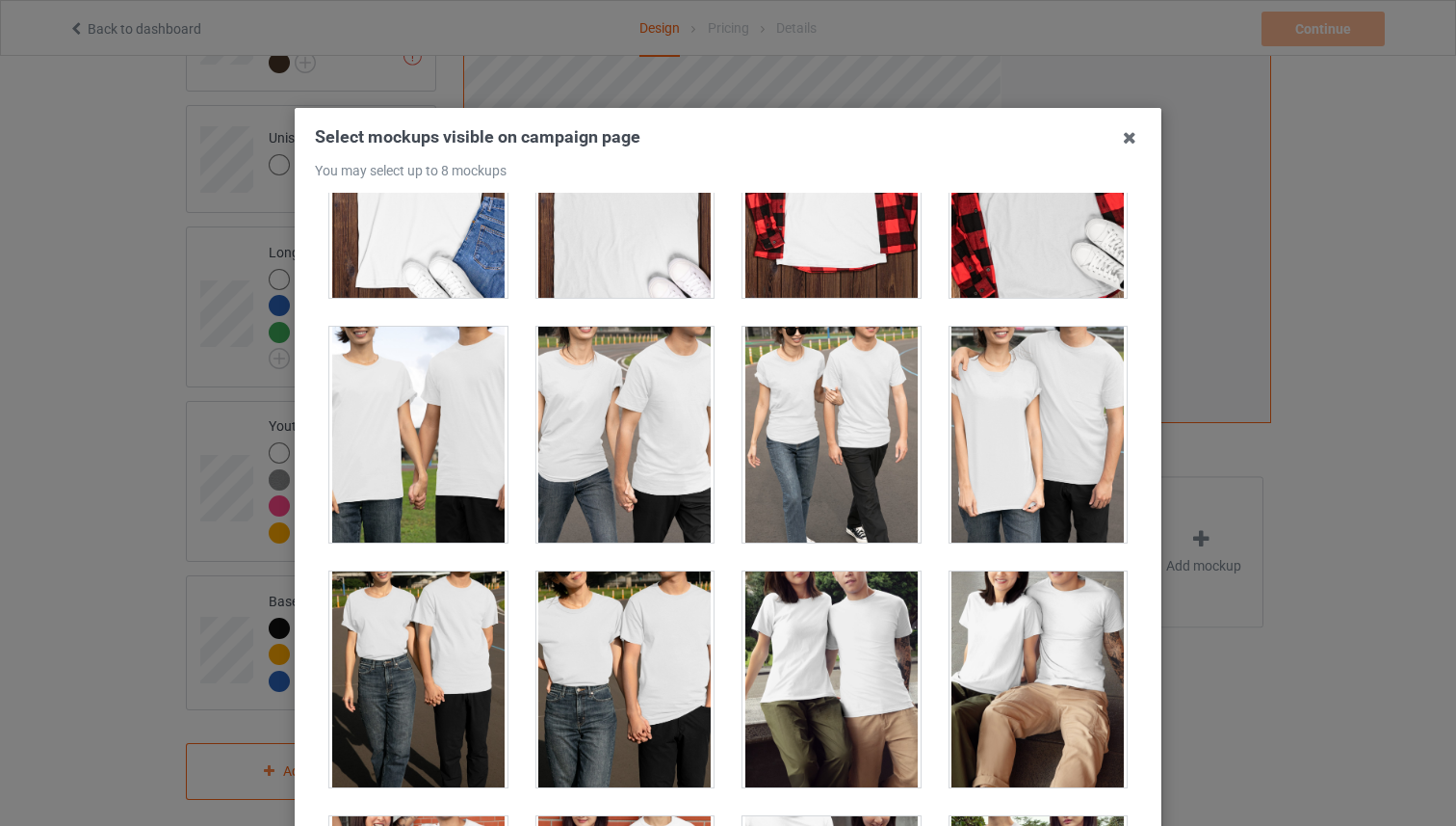
click at [842, 255] on div at bounding box center [832, 190] width 179 height 215
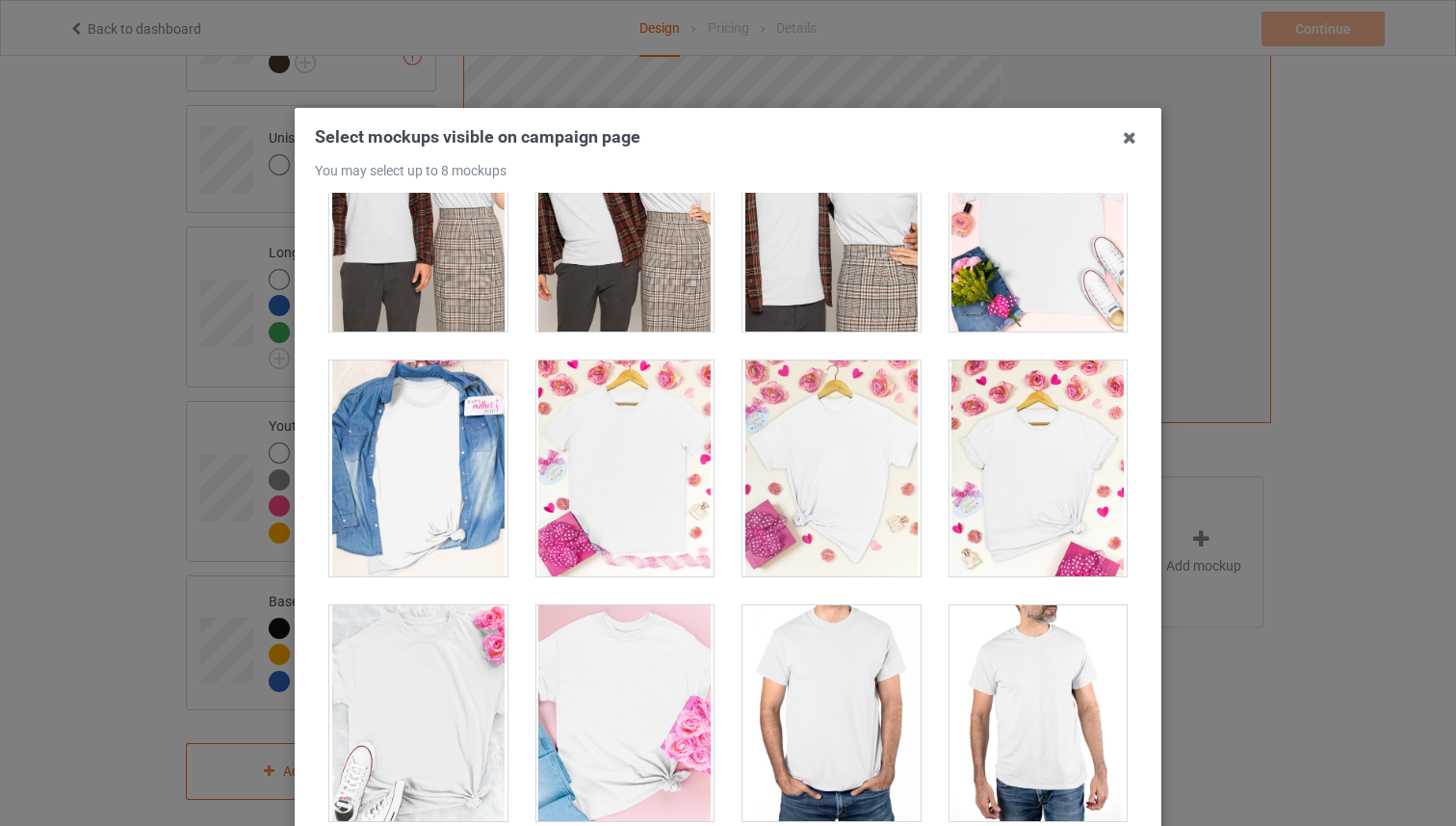
scroll to position [7338, 0]
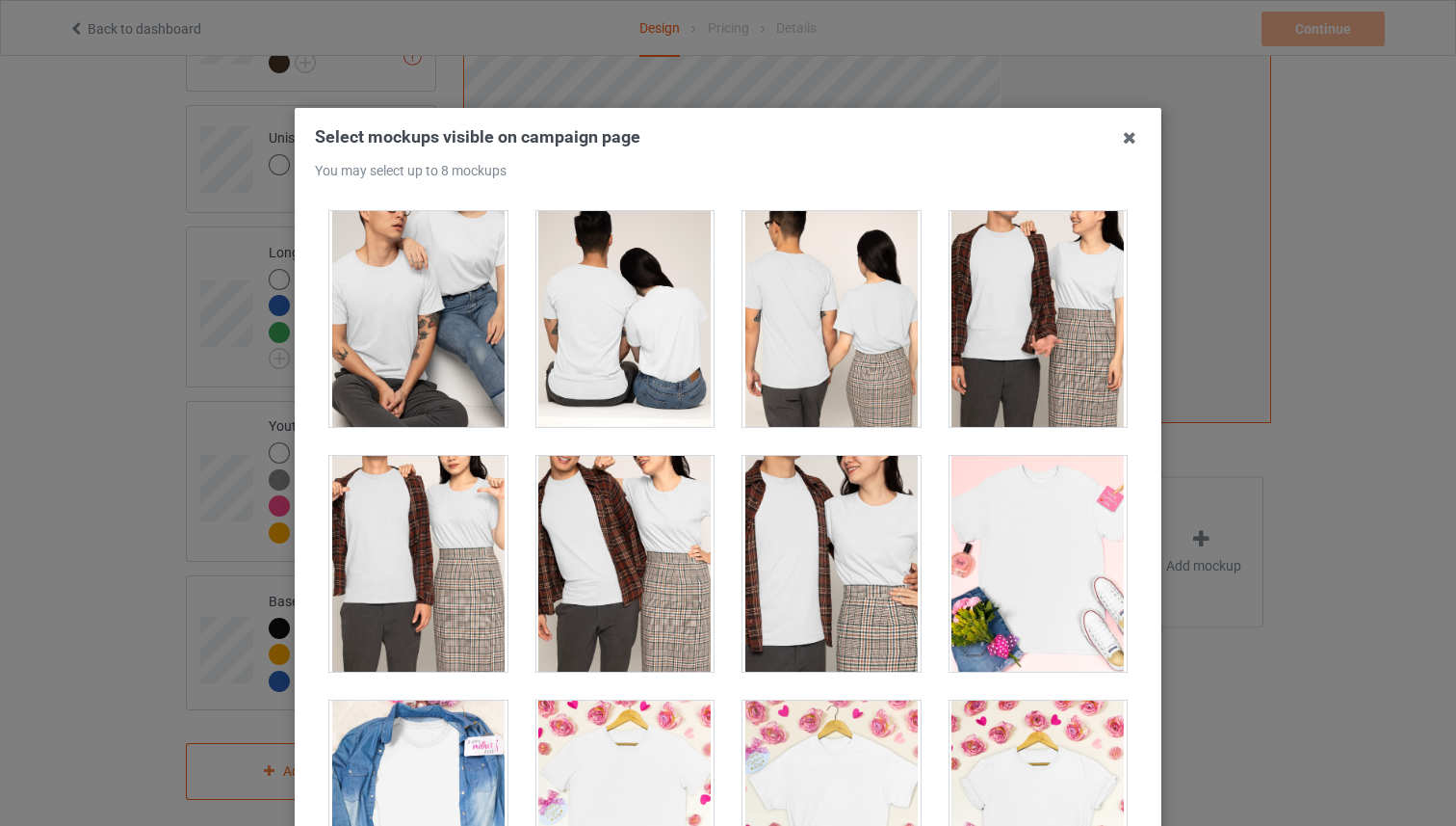
click at [692, 488] on div at bounding box center [625, 564] width 179 height 215
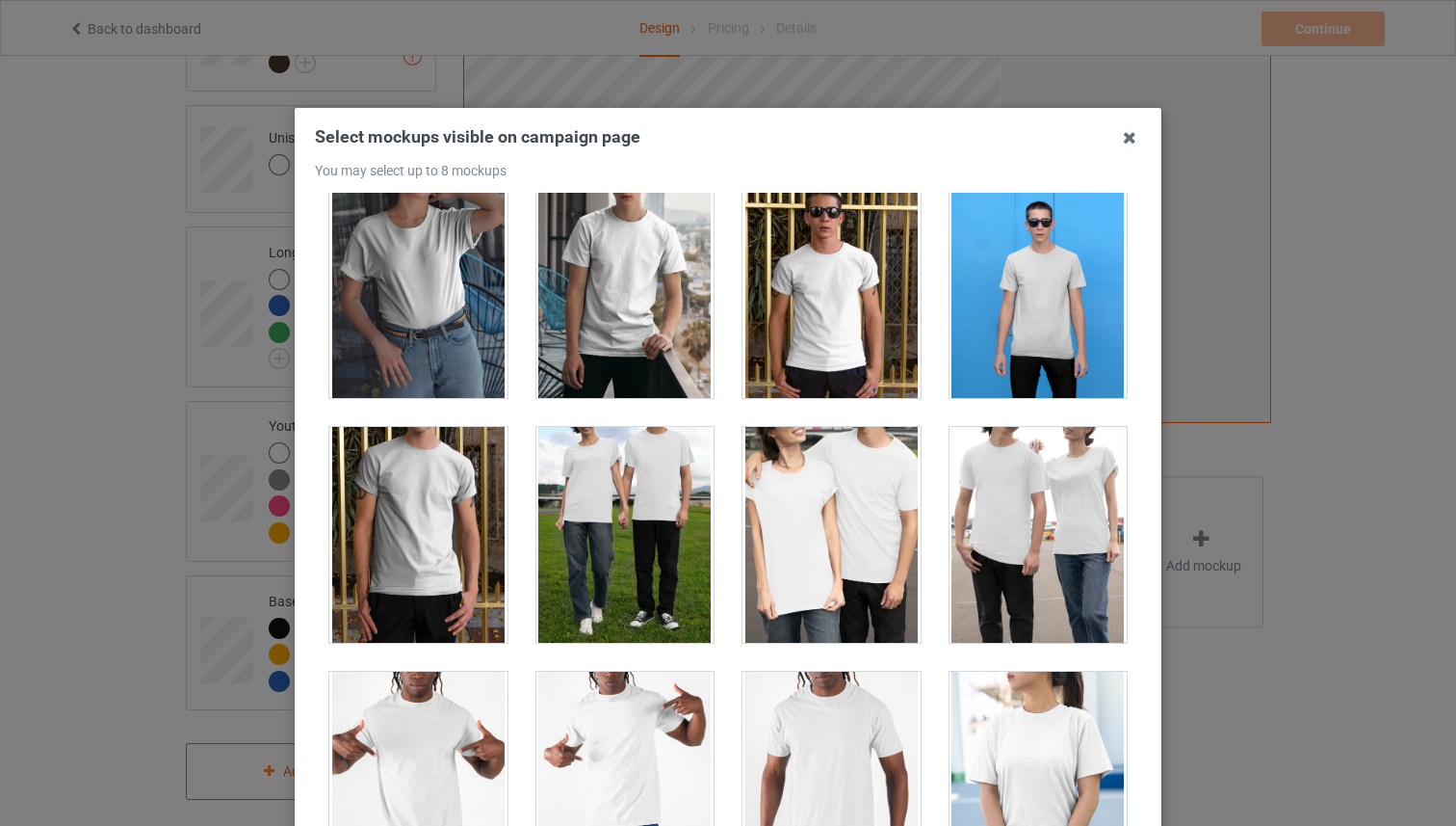
scroll to position [10054, 0]
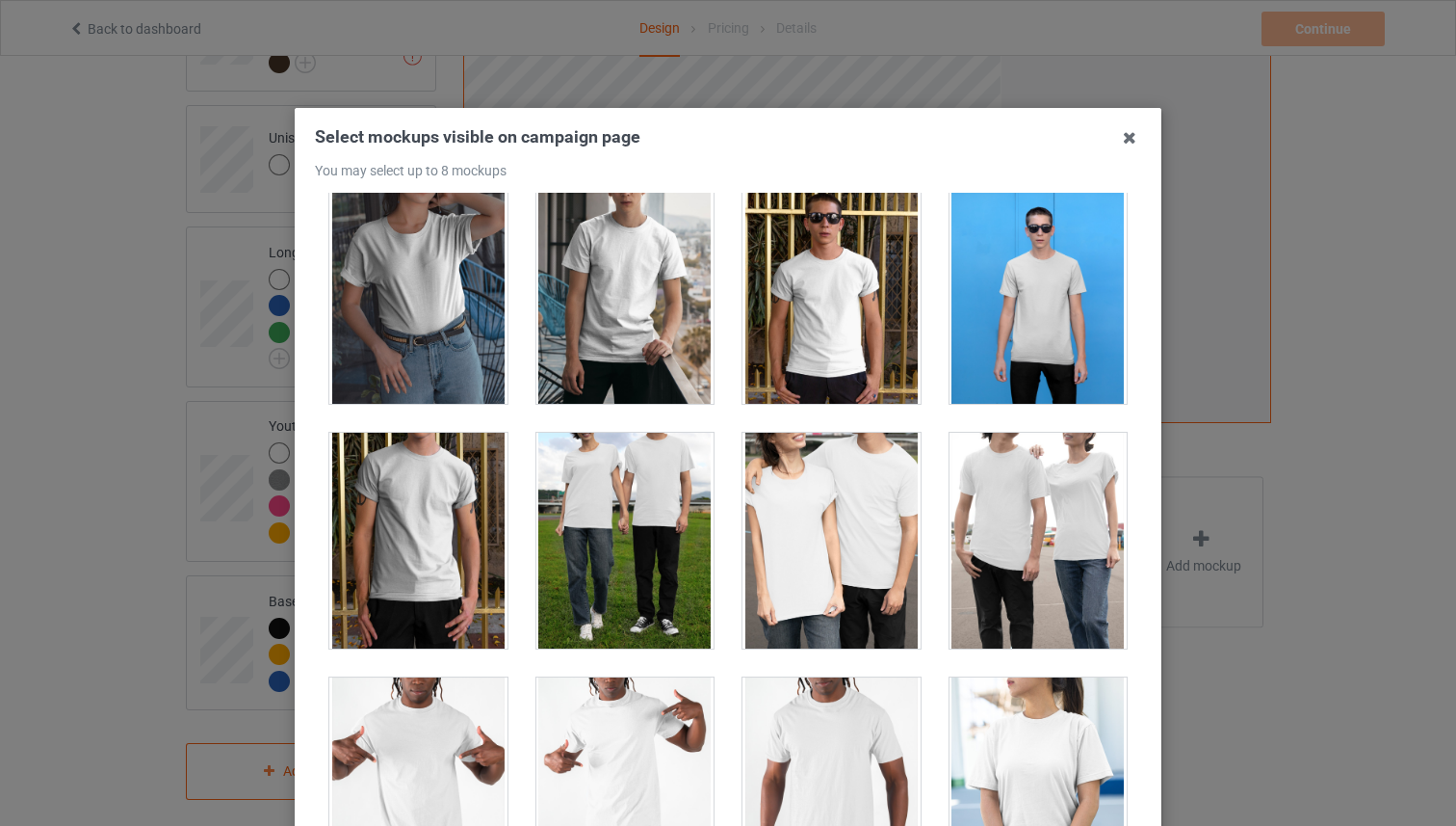
drag, startPoint x: 663, startPoint y: 499, endPoint x: 720, endPoint y: 497, distance: 57.0
click at [663, 499] on div at bounding box center [625, 541] width 179 height 215
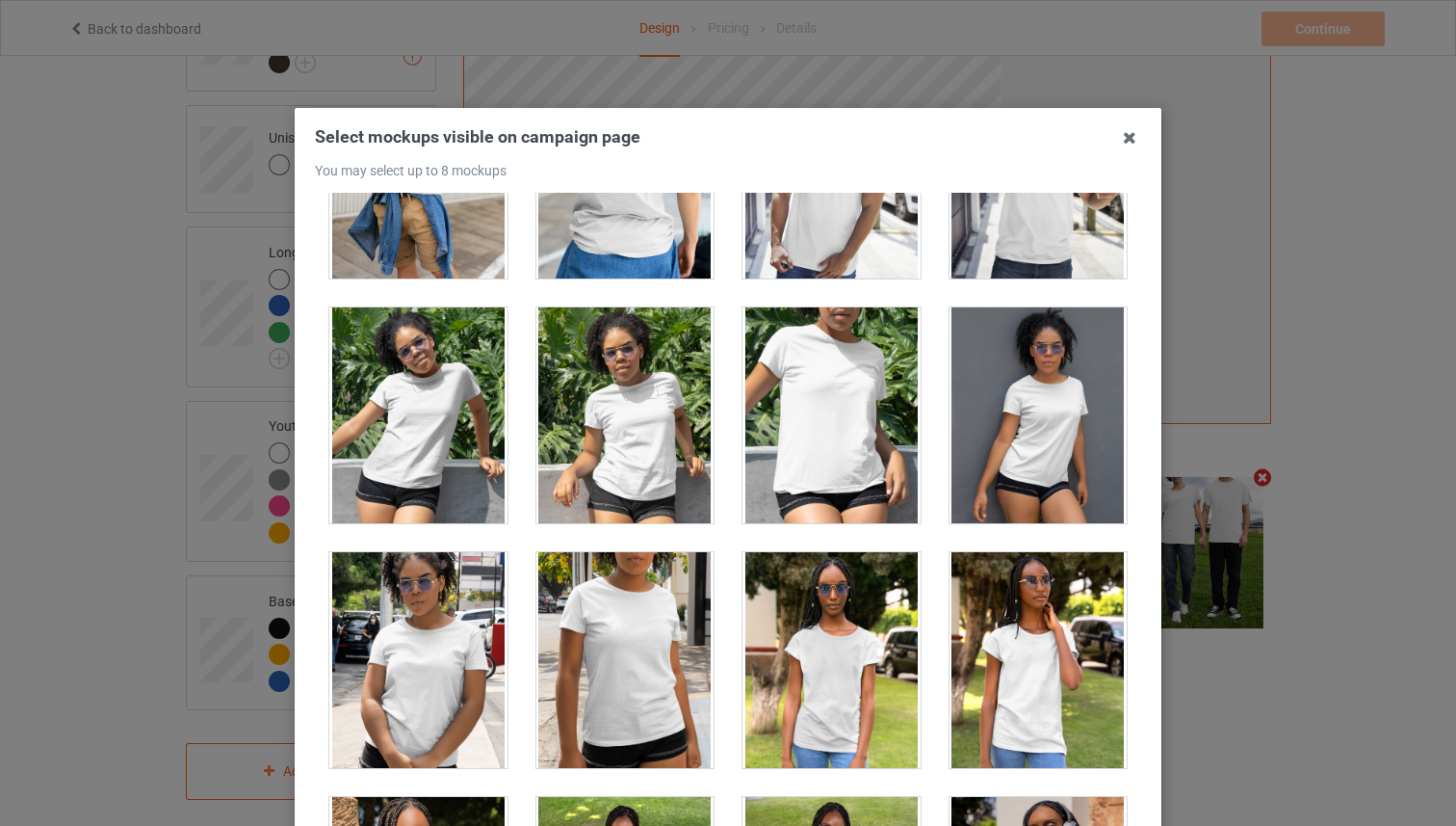
drag, startPoint x: 836, startPoint y: 433, endPoint x: 825, endPoint y: 451, distance: 21.1
click at [836, 432] on div at bounding box center [832, 415] width 179 height 215
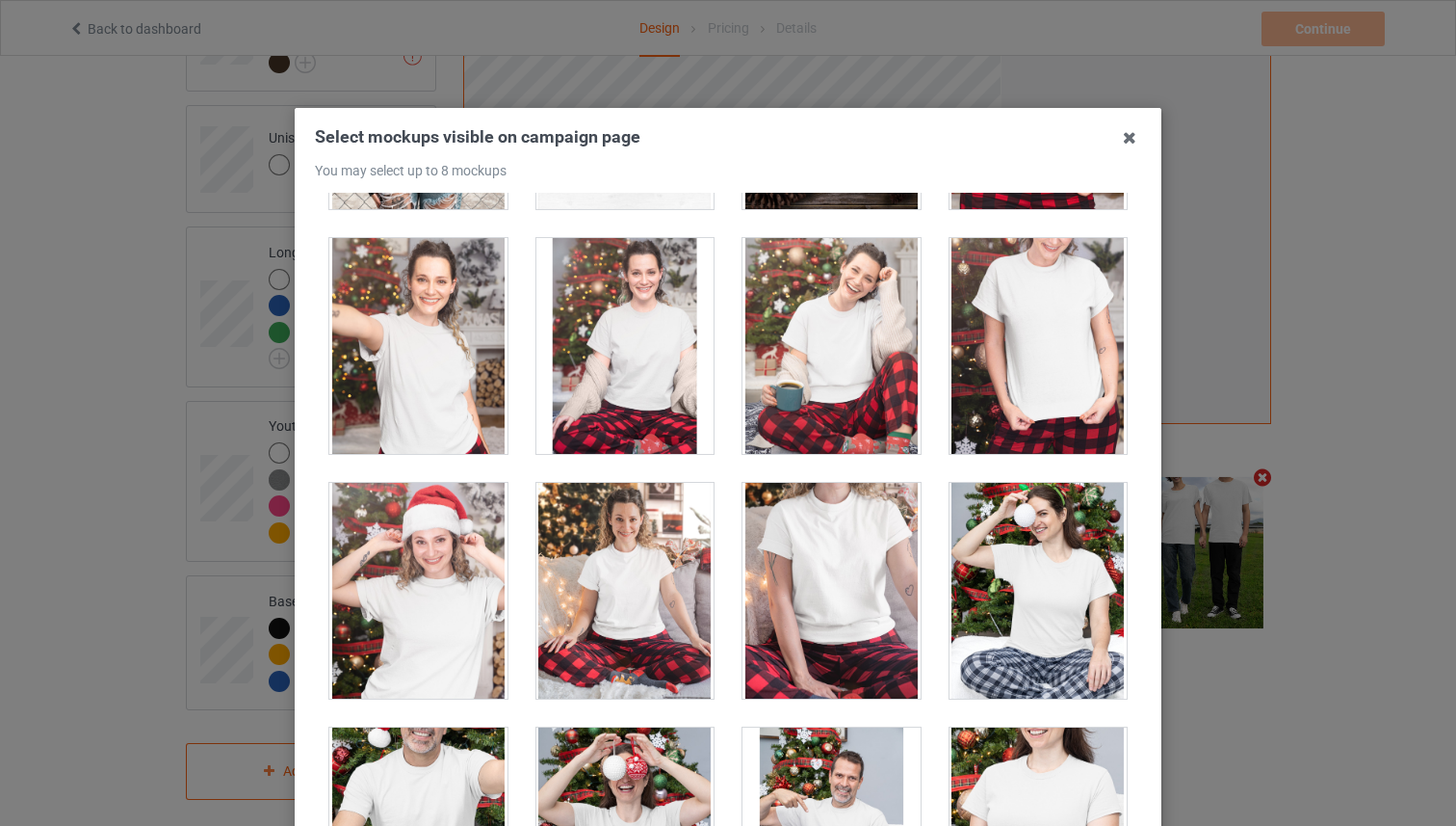
scroll to position [19813, 0]
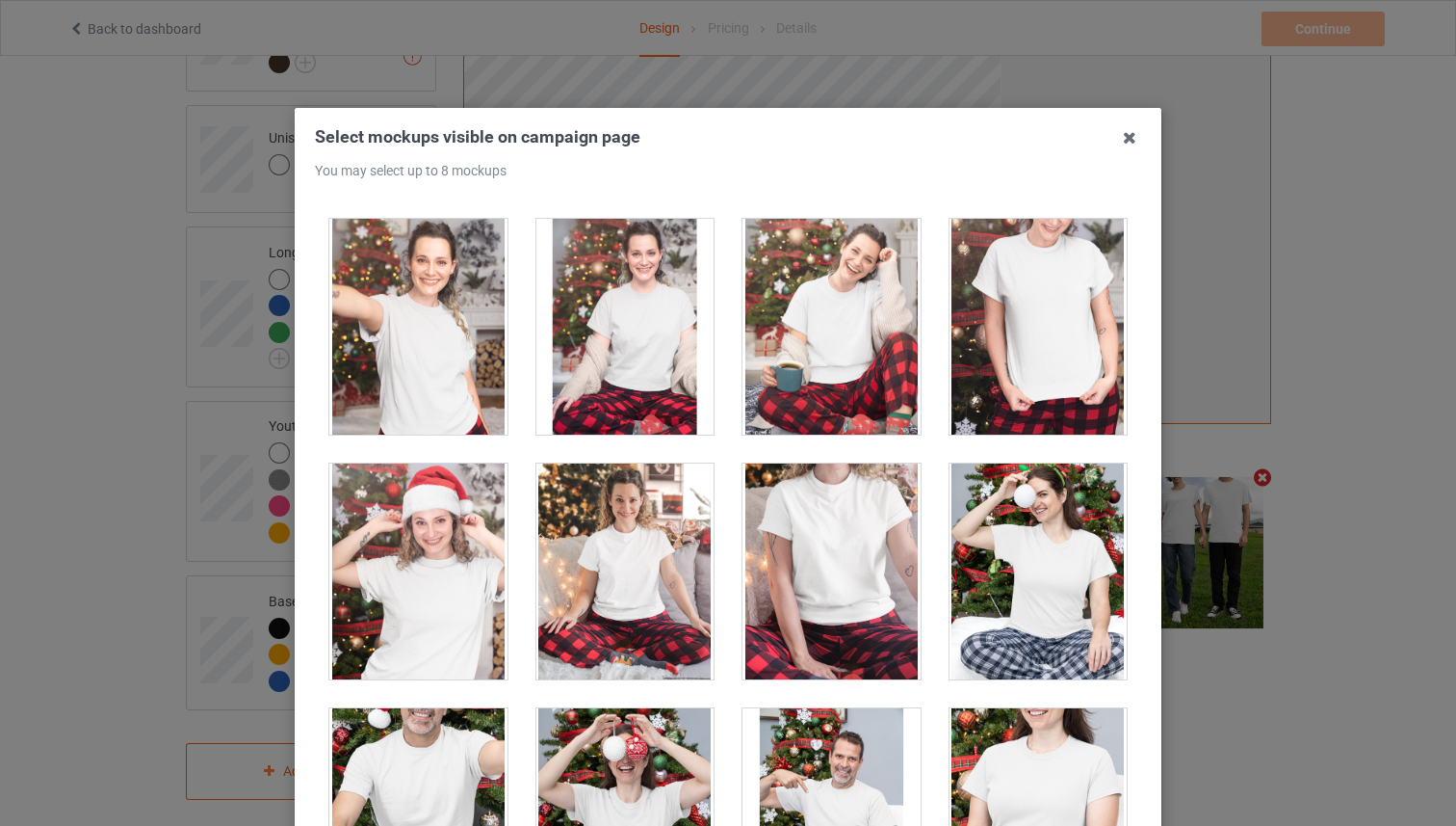
click at [802, 523] on div at bounding box center [832, 572] width 179 height 215
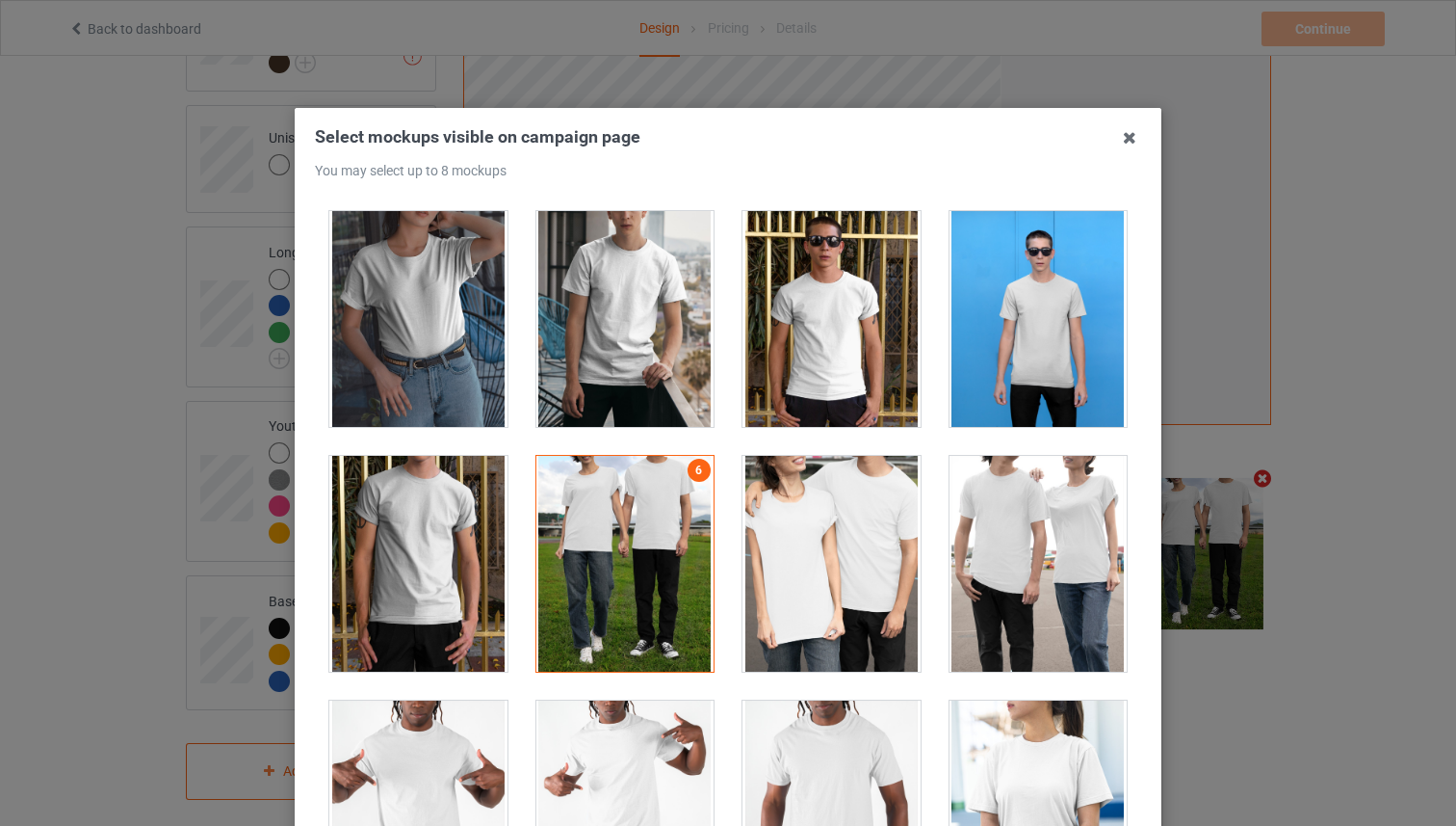
scroll to position [10085, 0]
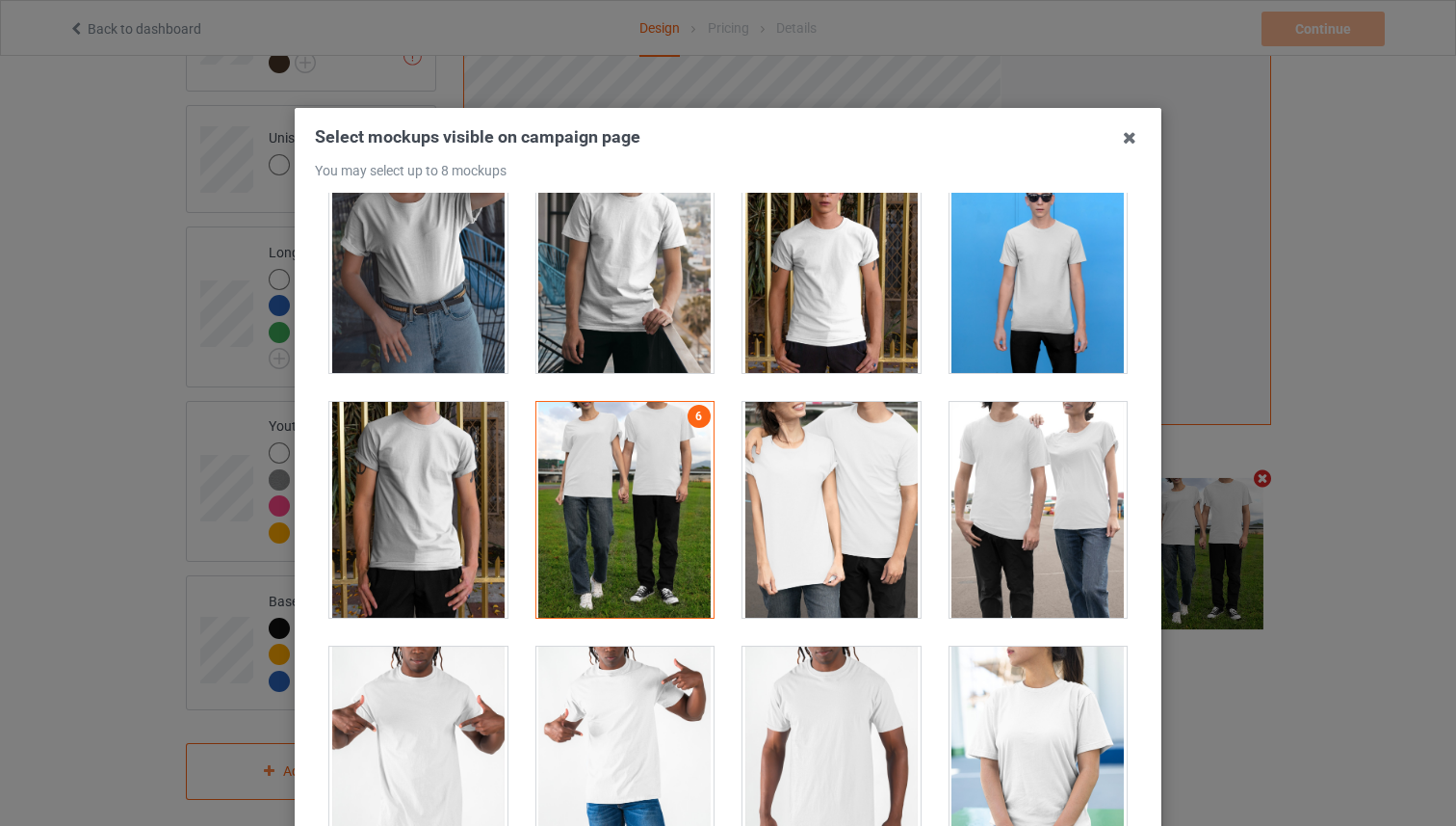
drag, startPoint x: 675, startPoint y: 553, endPoint x: 714, endPoint y: 568, distance: 41.8
click at [674, 553] on div at bounding box center [625, 510] width 179 height 215
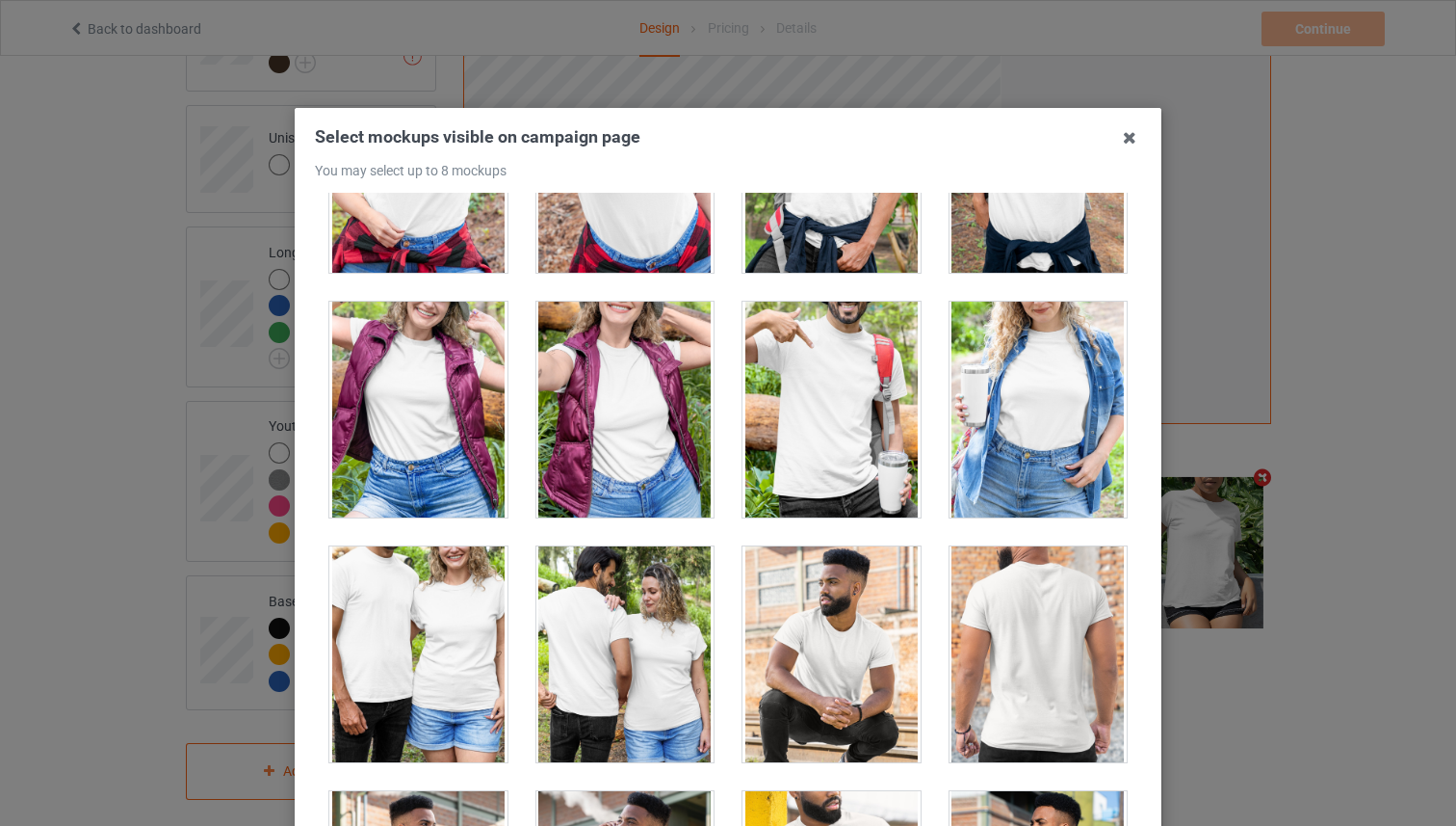
scroll to position [21931, 0]
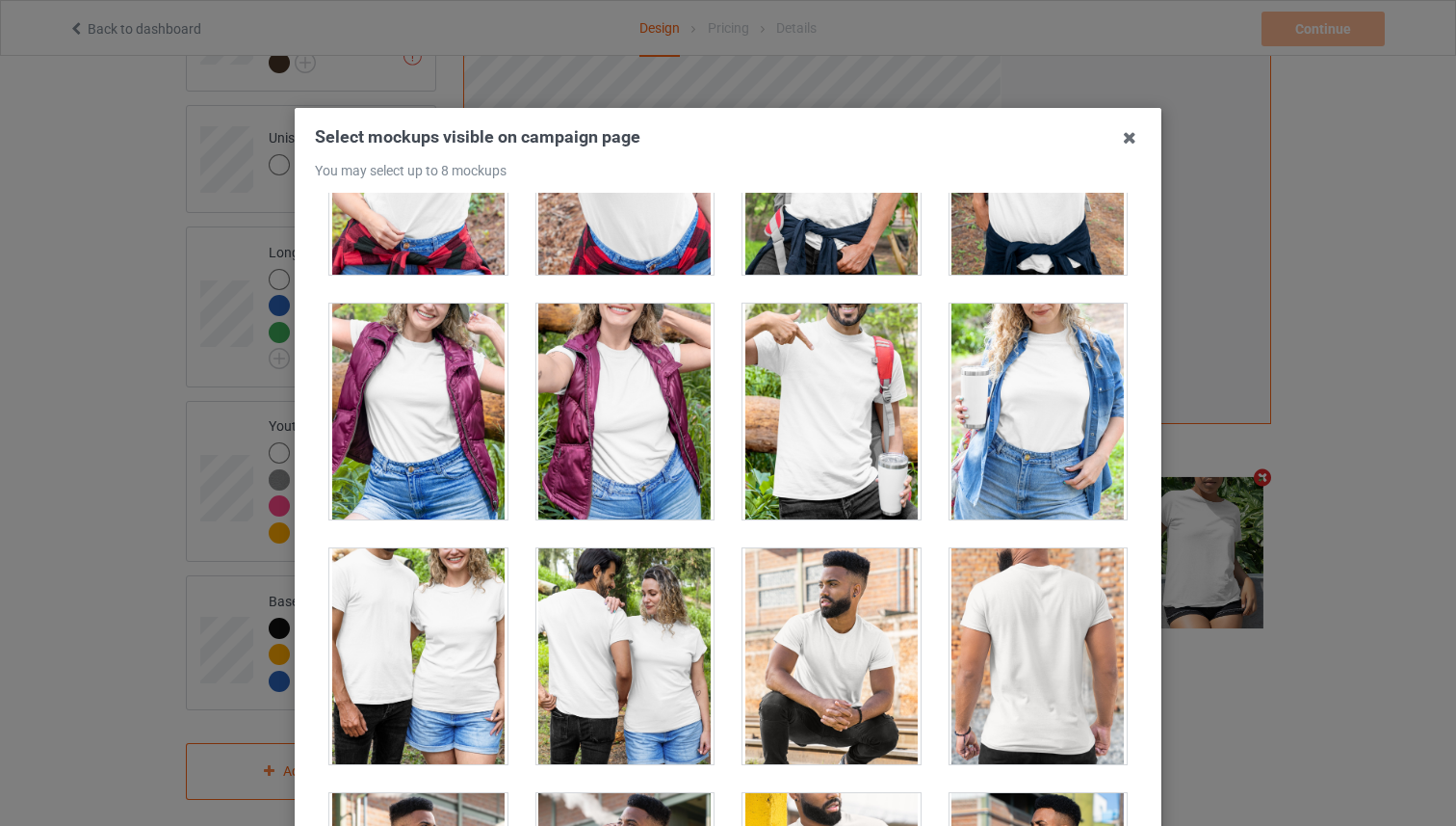
click at [1034, 450] on div at bounding box center [1038, 411] width 179 height 215
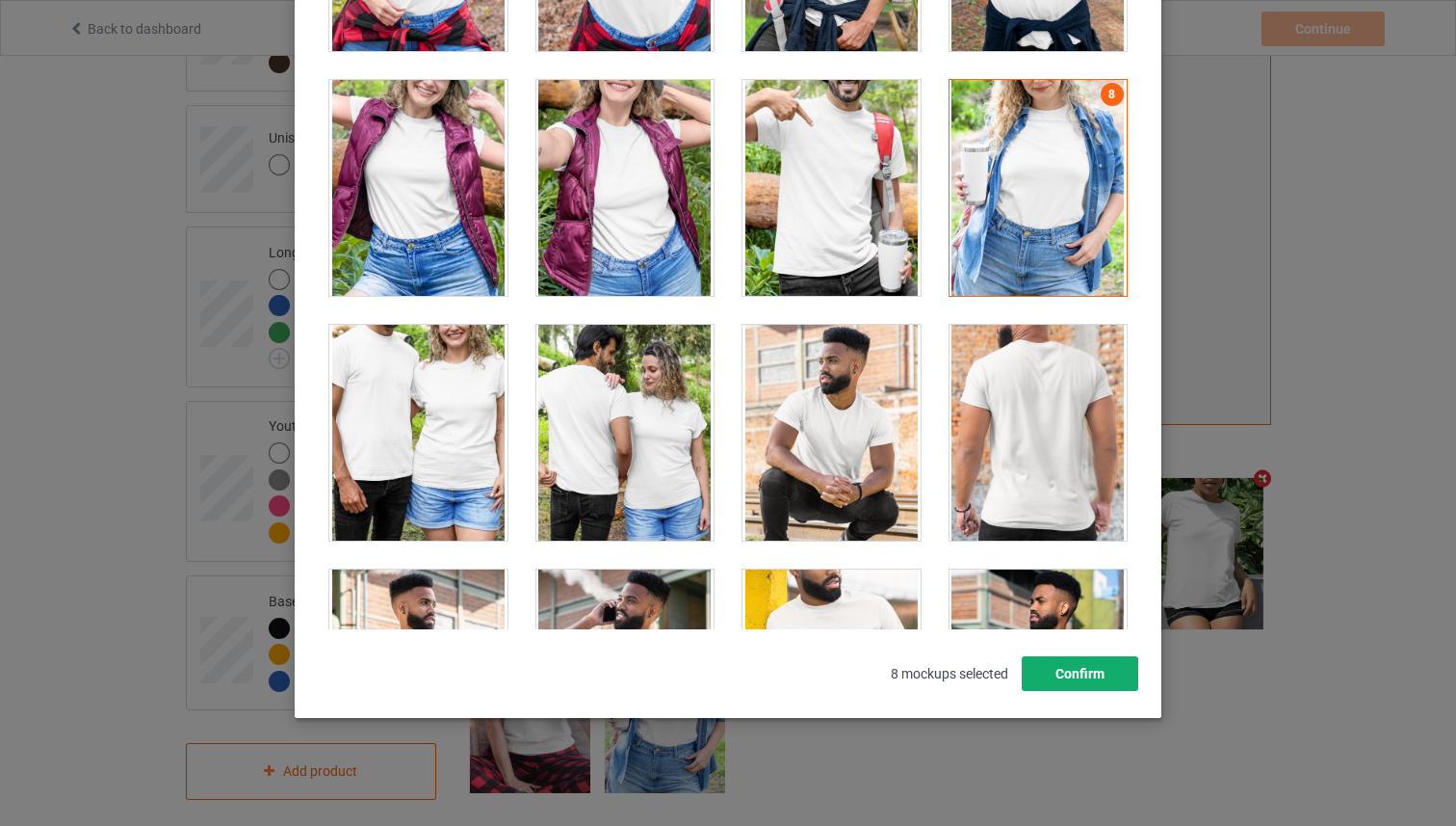
drag, startPoint x: 1122, startPoint y: 657, endPoint x: 1108, endPoint y: 654, distance: 14.3
click at [1121, 657] on button "Confirm" at bounding box center [1080, 673] width 117 height 35
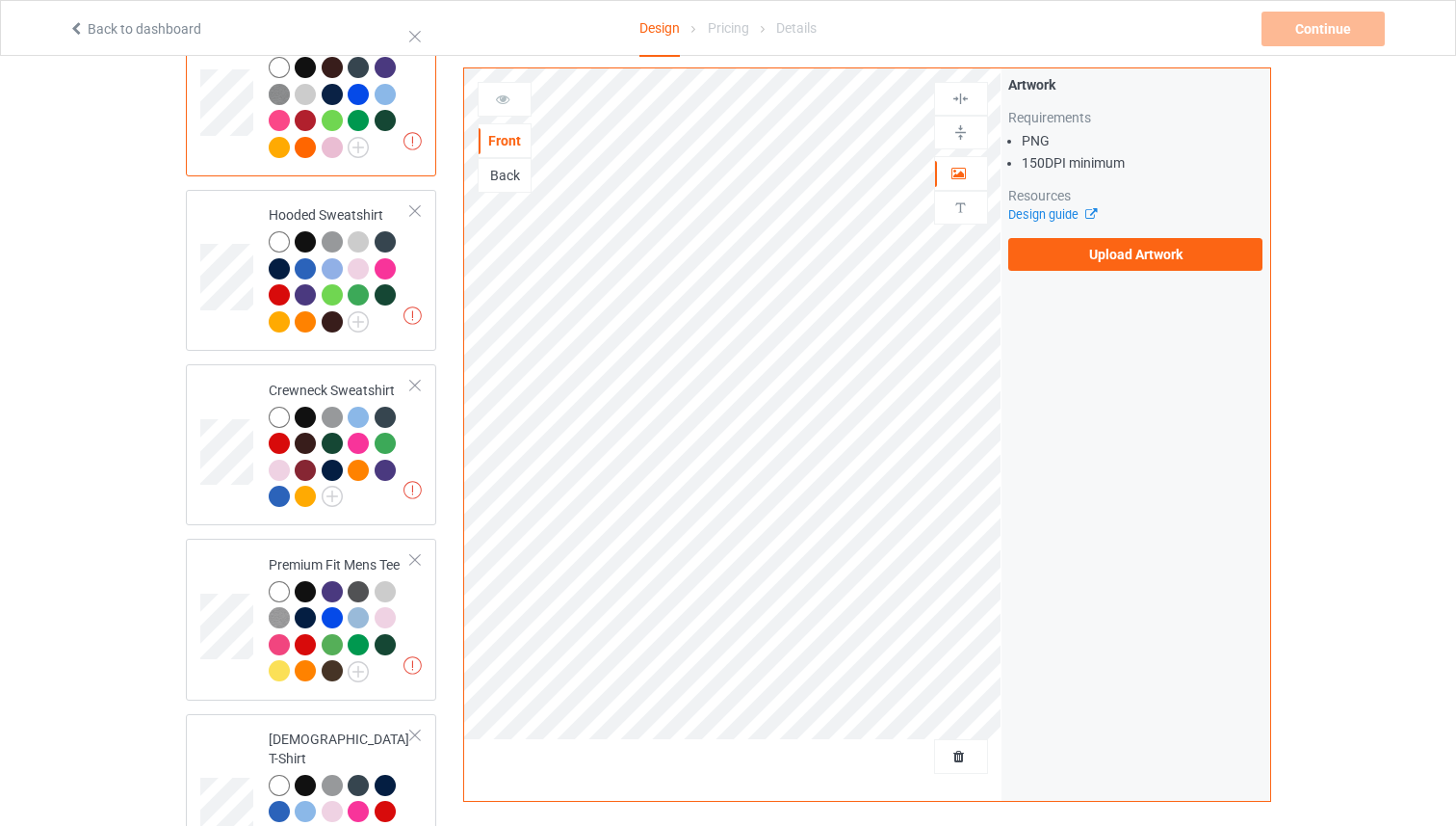
scroll to position [0, 0]
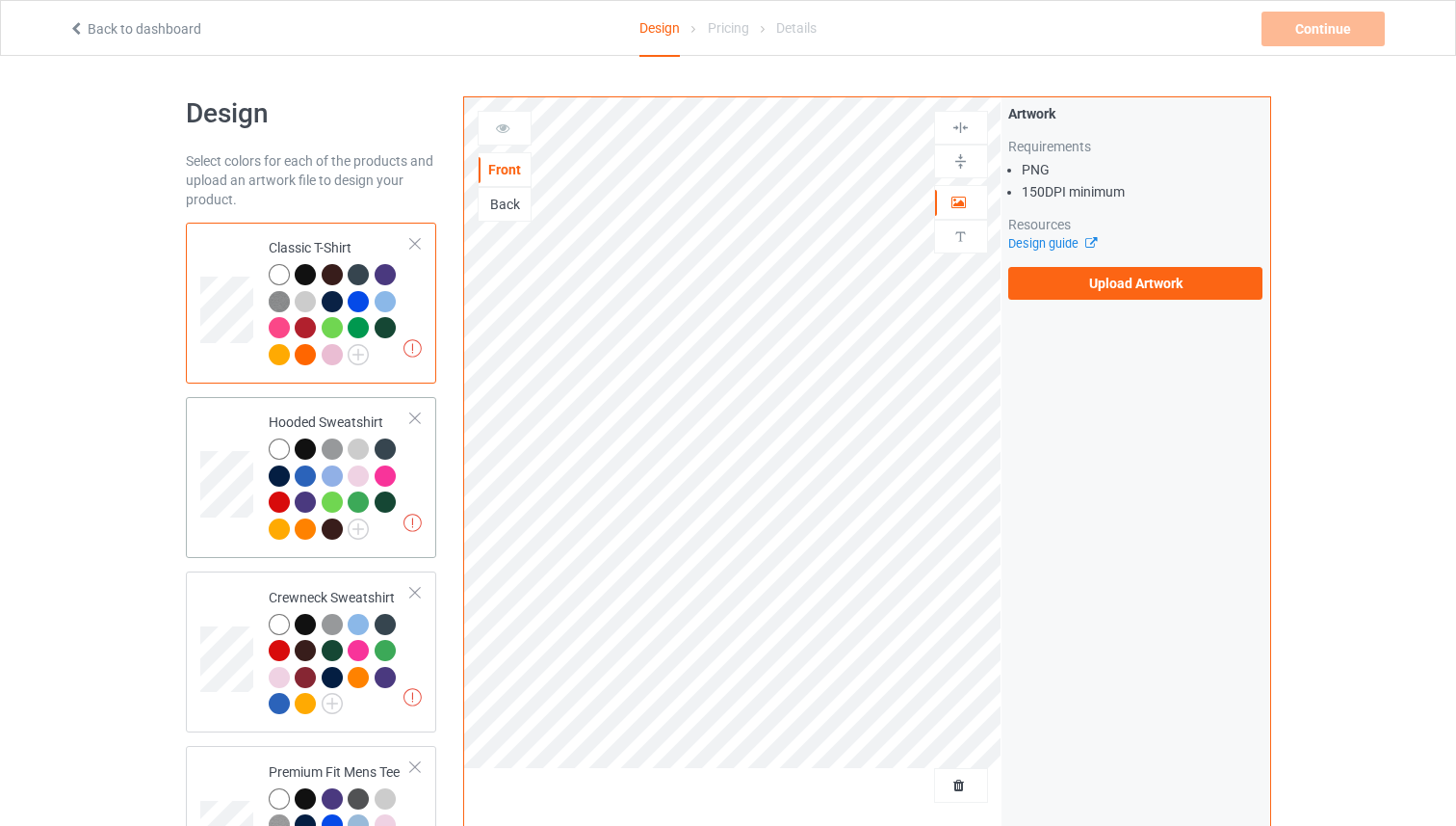
click at [411, 458] on td "Missing artworks Hooded Sweatshirt" at bounding box center [340, 478] width 165 height 146
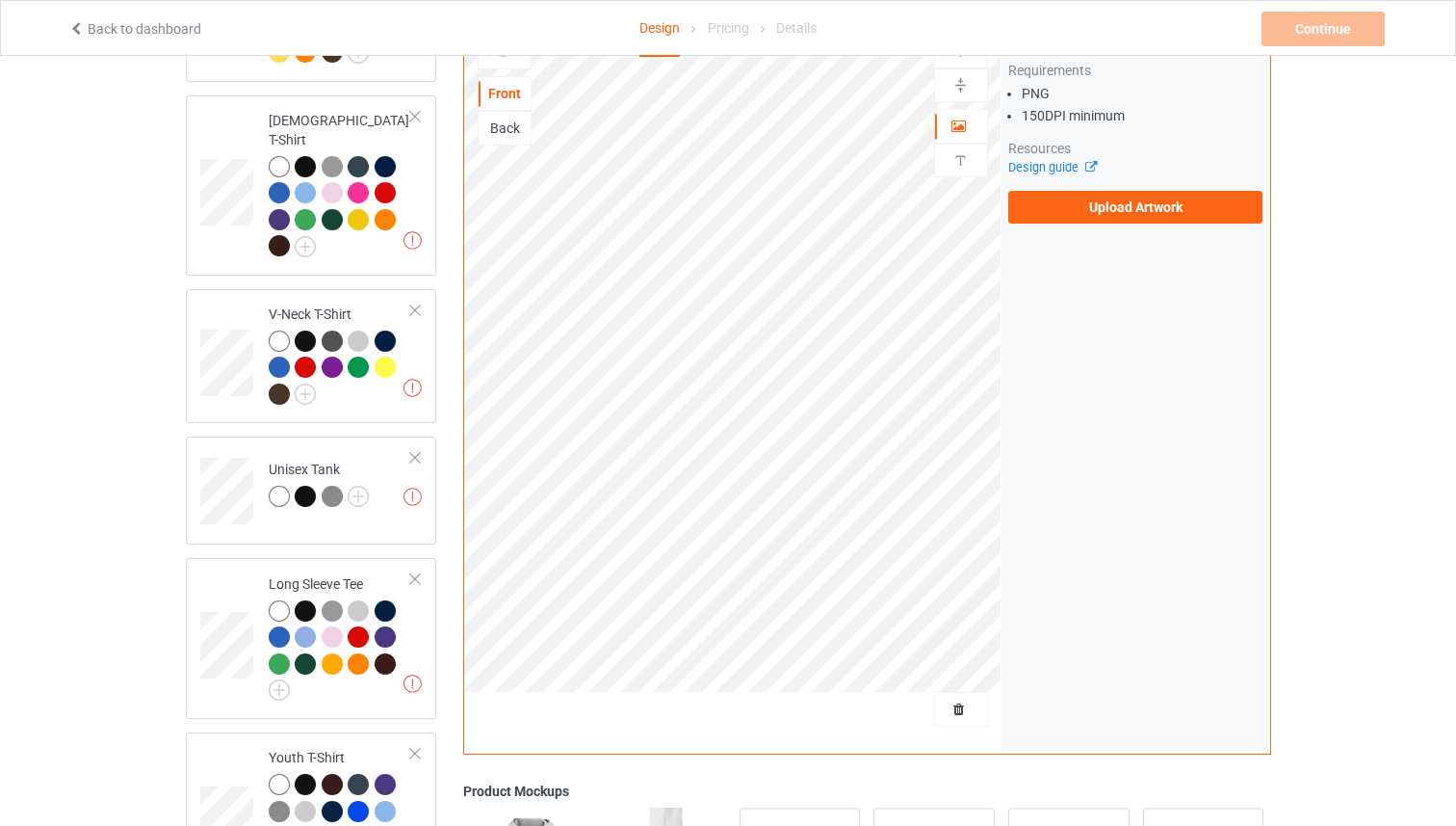
scroll to position [1157, 0]
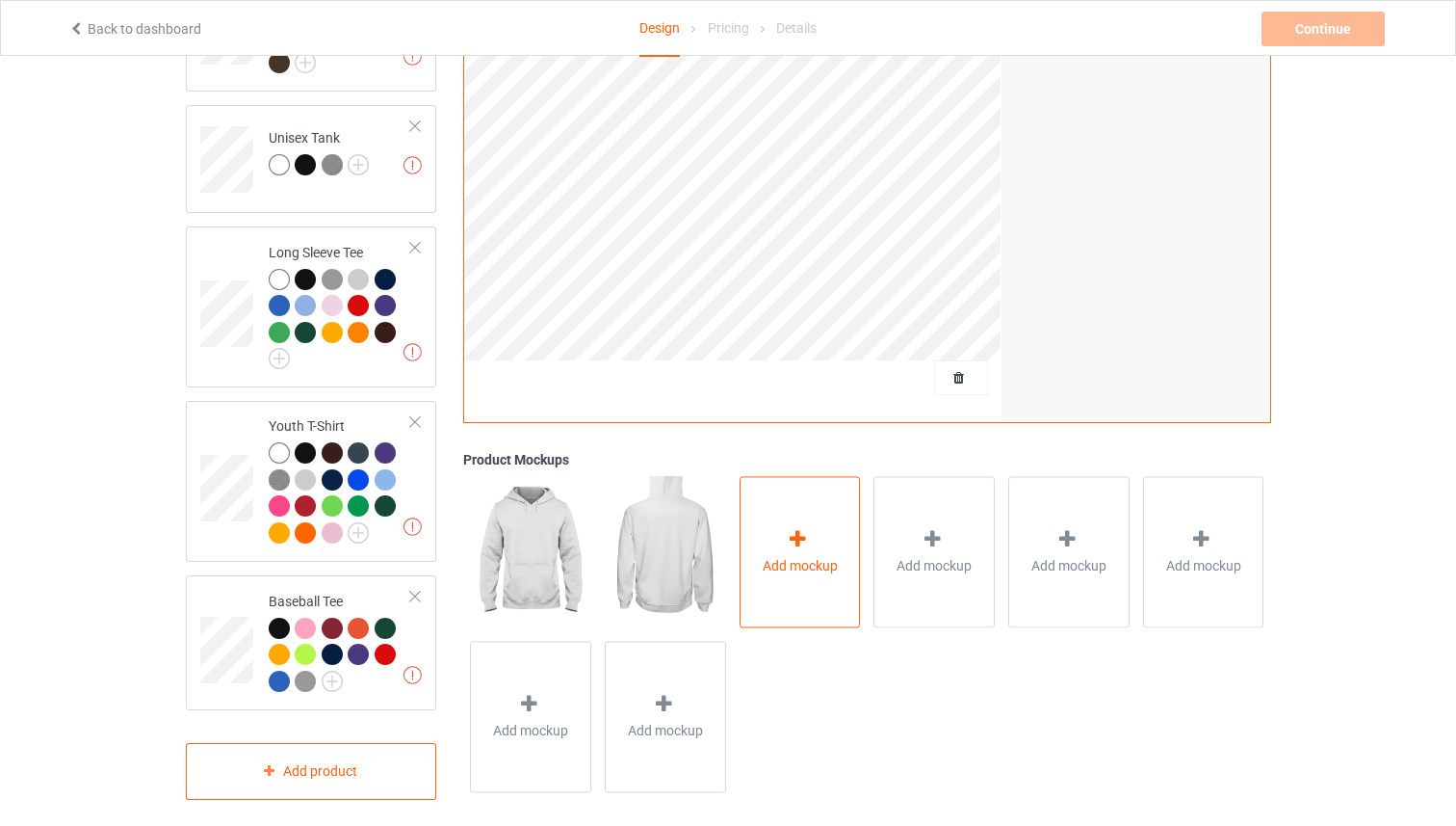
click at [744, 536] on div "Add mockup" at bounding box center [801, 553] width 122 height 152
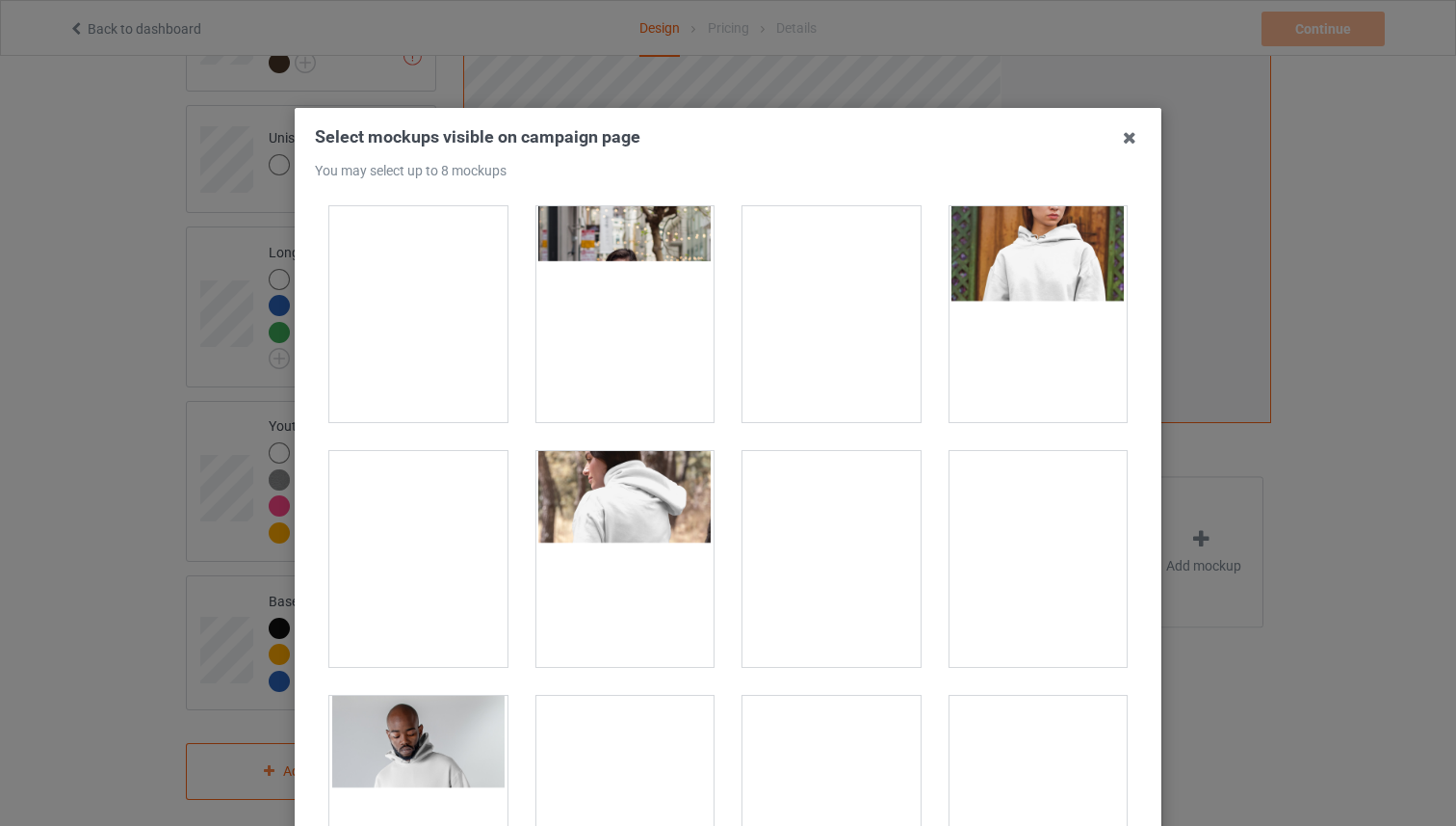
scroll to position [268, 0]
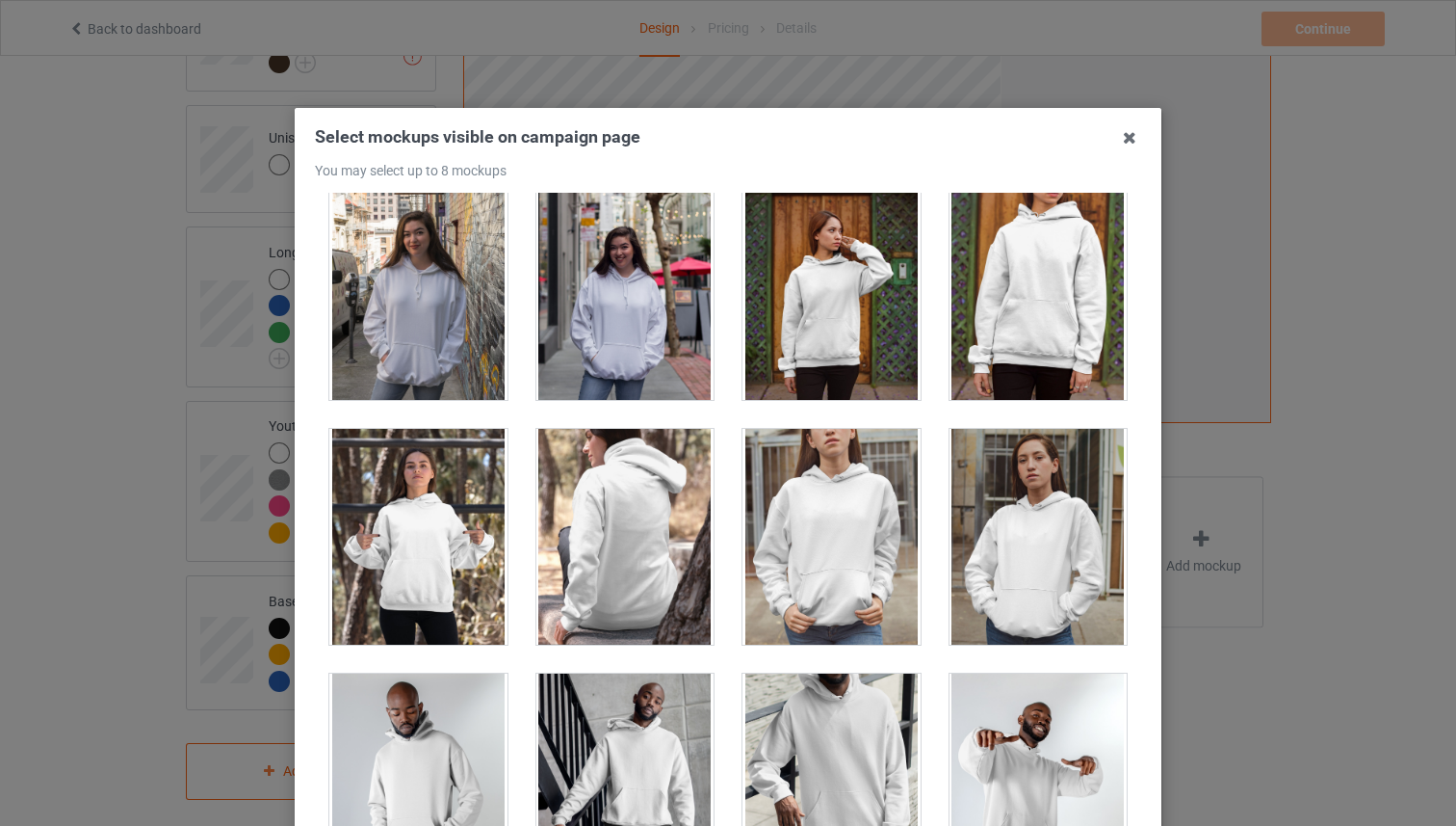
click at [437, 532] on div at bounding box center [418, 537] width 179 height 215
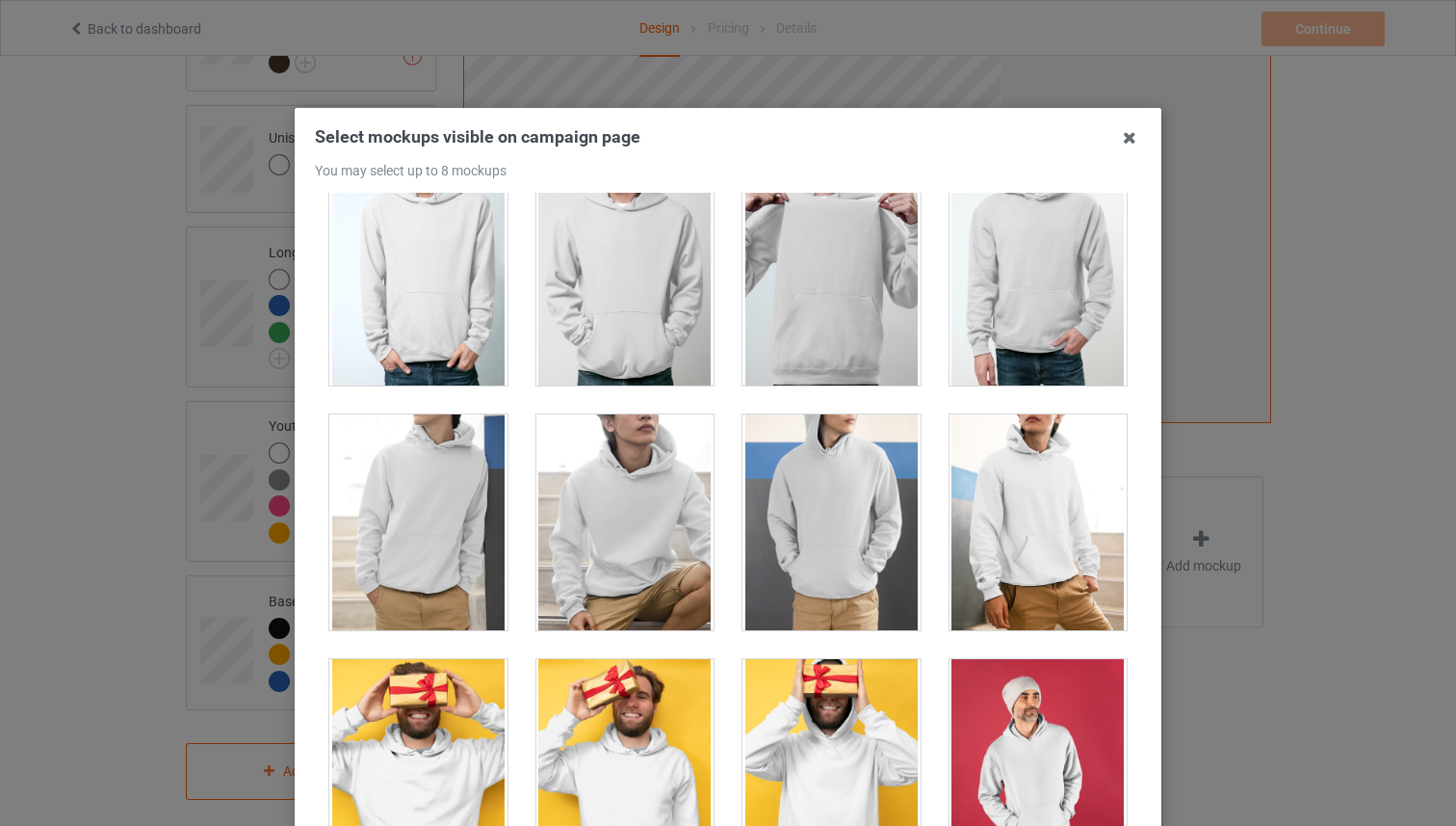
scroll to position [3220, 0]
click at [645, 321] on div at bounding box center [625, 276] width 179 height 215
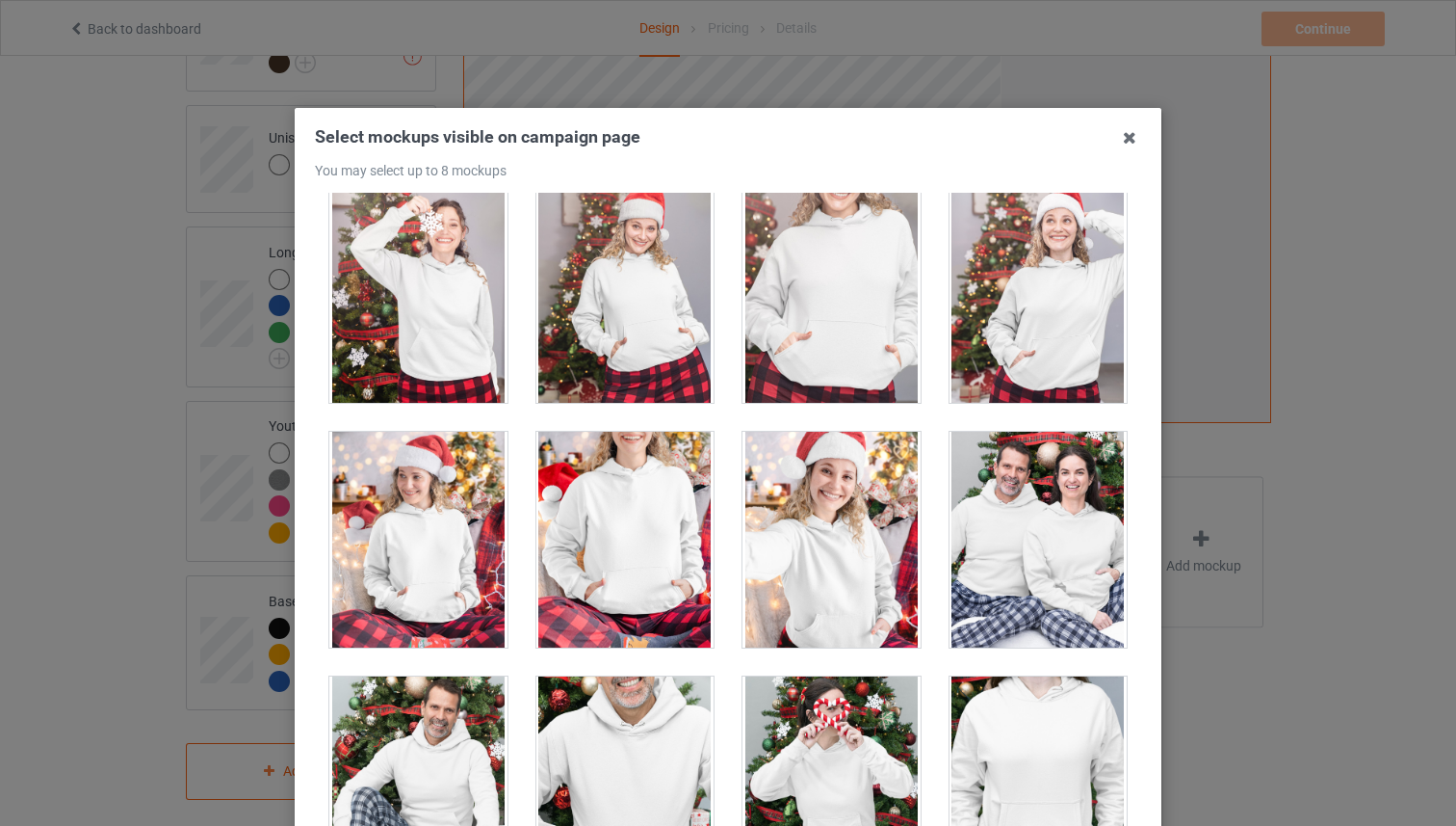
scroll to position [12377, 0]
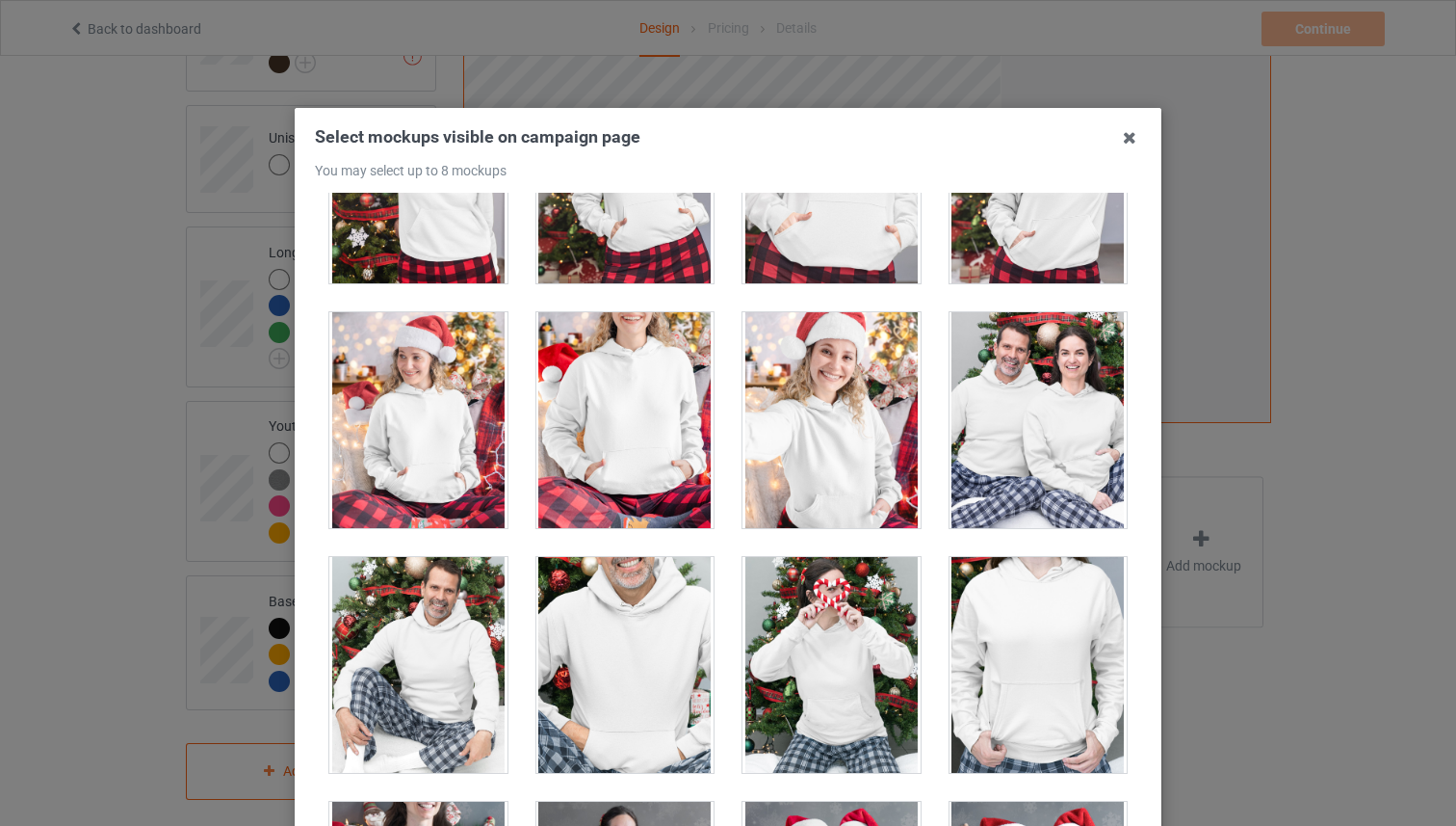
click at [671, 466] on div at bounding box center [625, 420] width 179 height 215
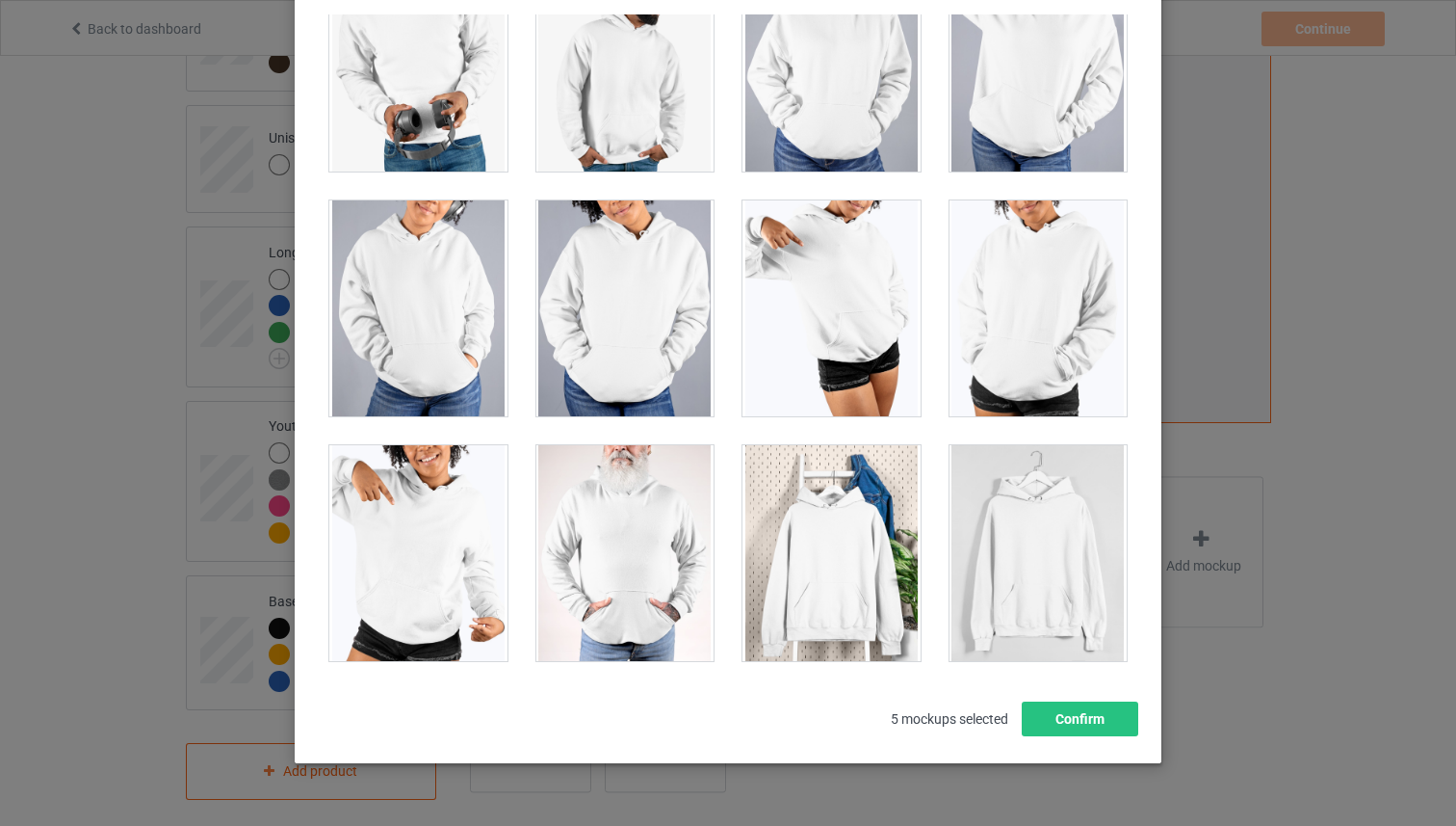
scroll to position [223, 0]
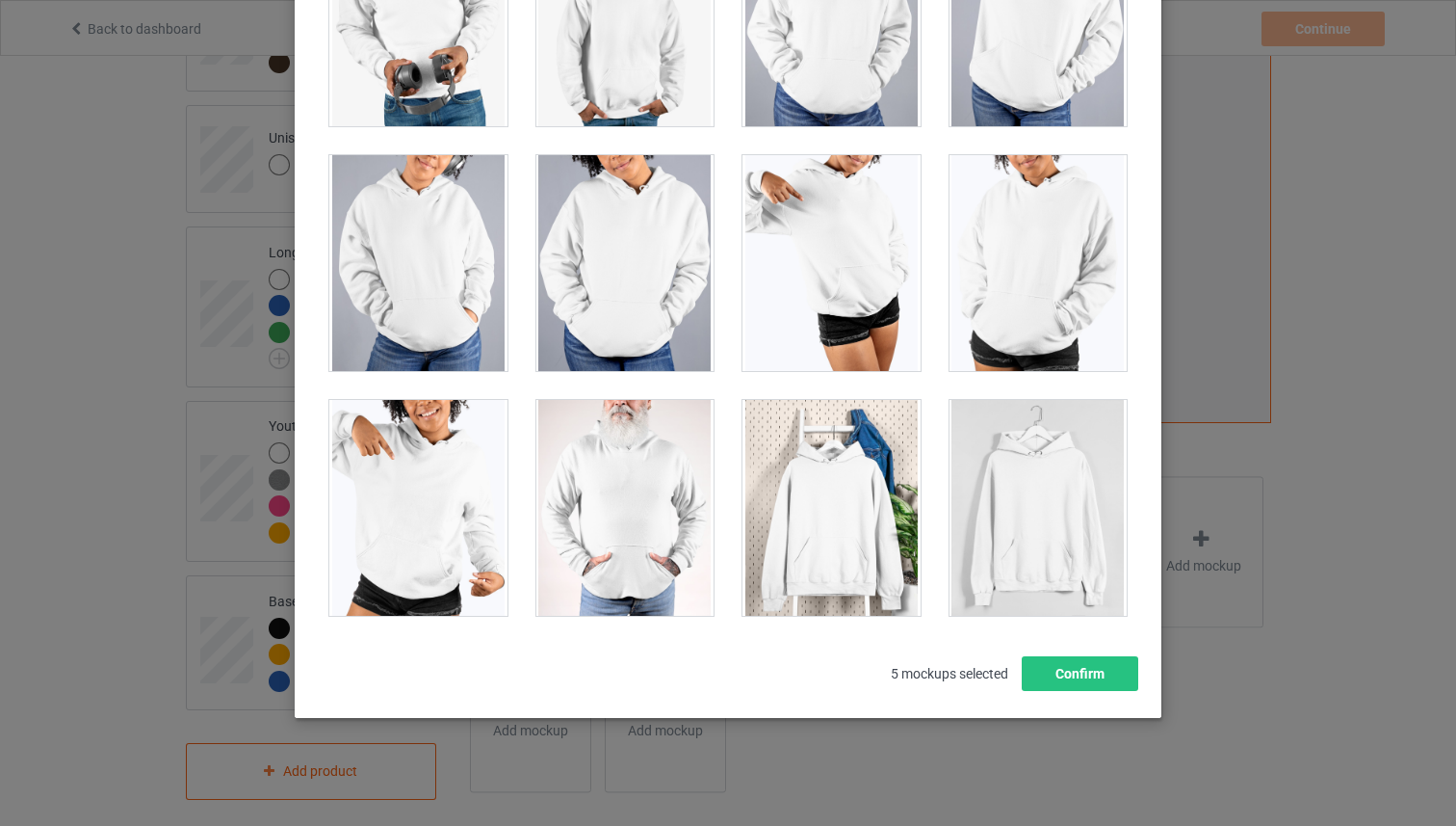
click at [839, 518] on div at bounding box center [832, 508] width 179 height 215
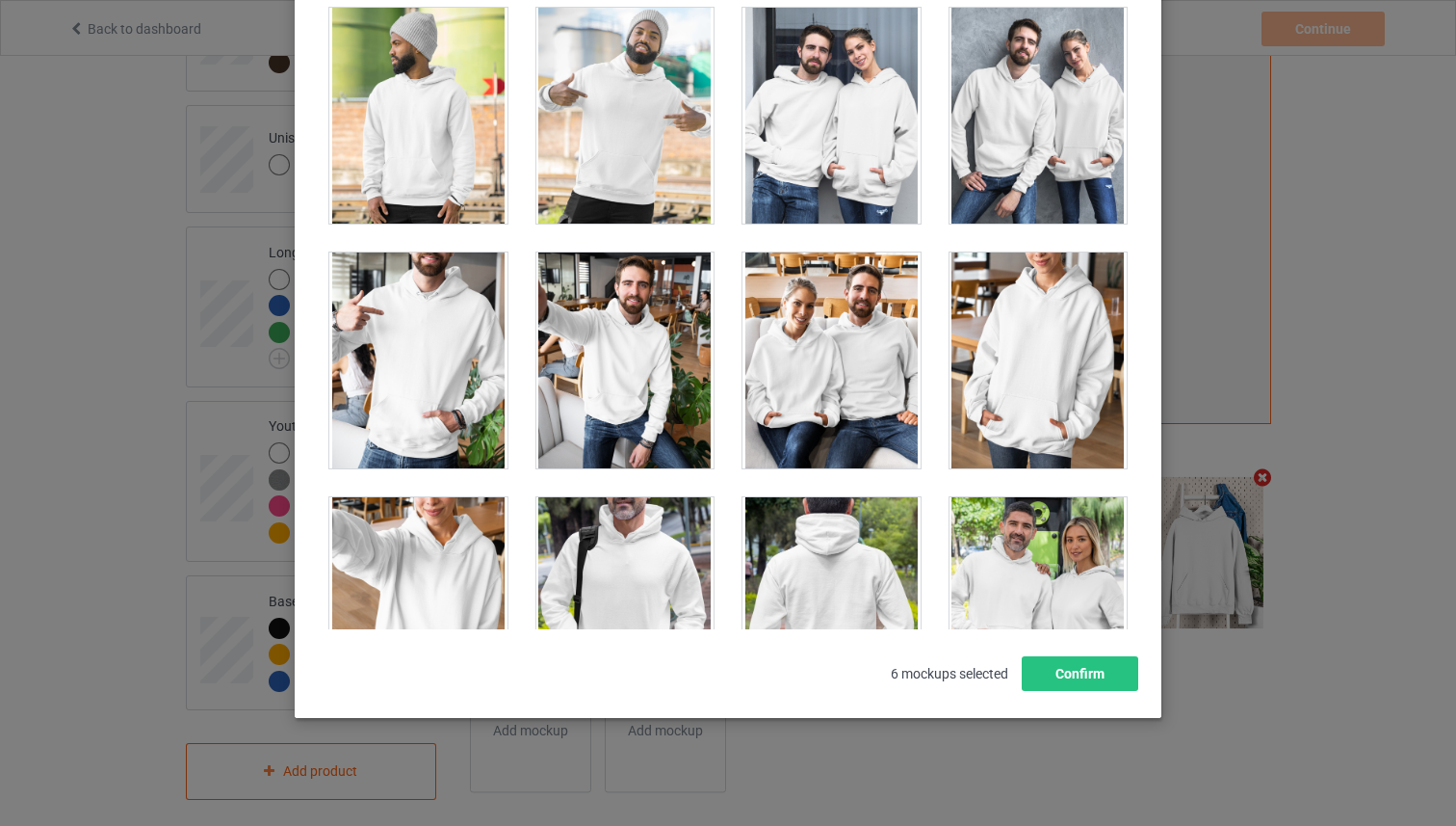
scroll to position [14938, 0]
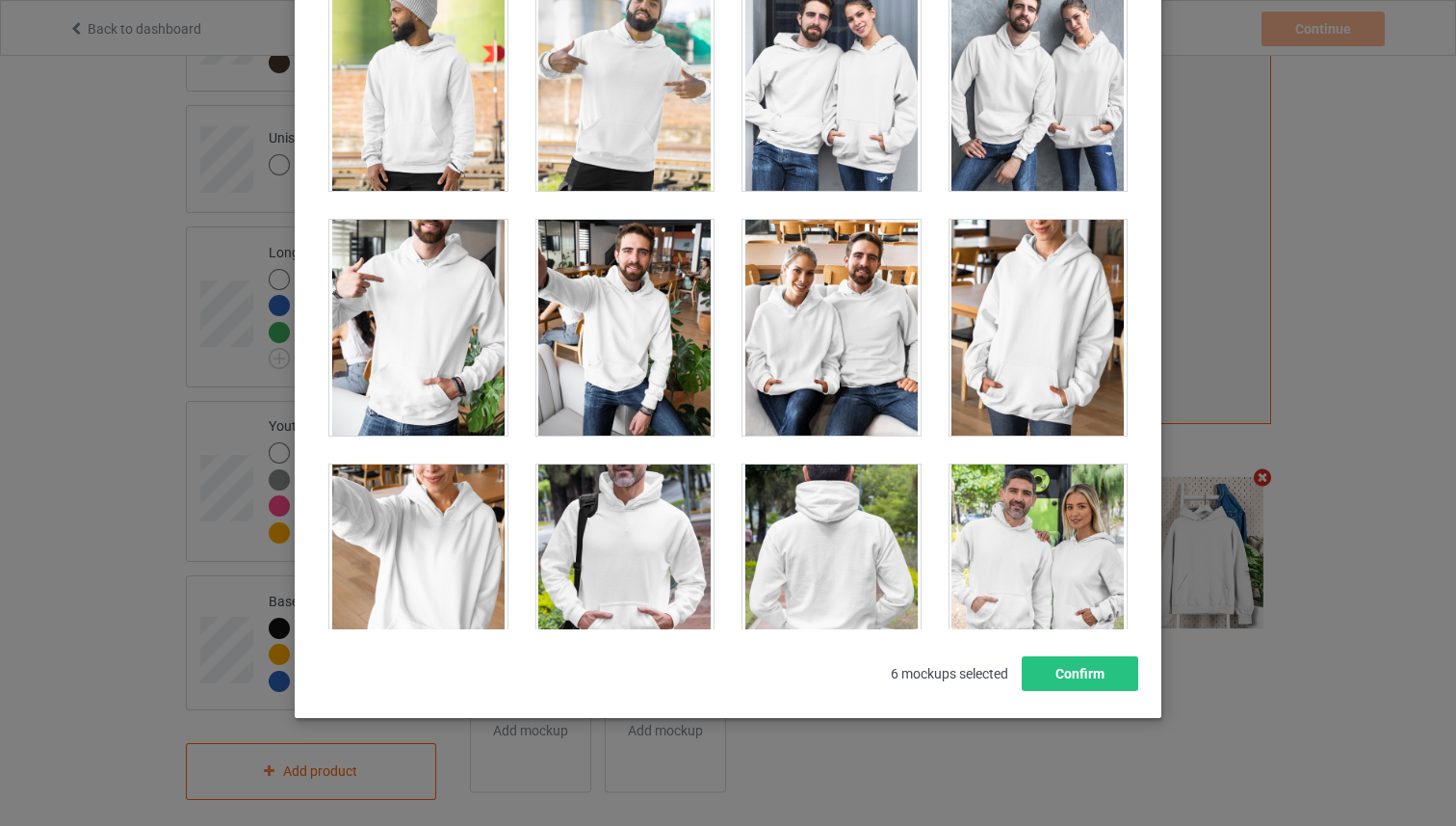
click at [610, 348] on div at bounding box center [625, 327] width 179 height 215
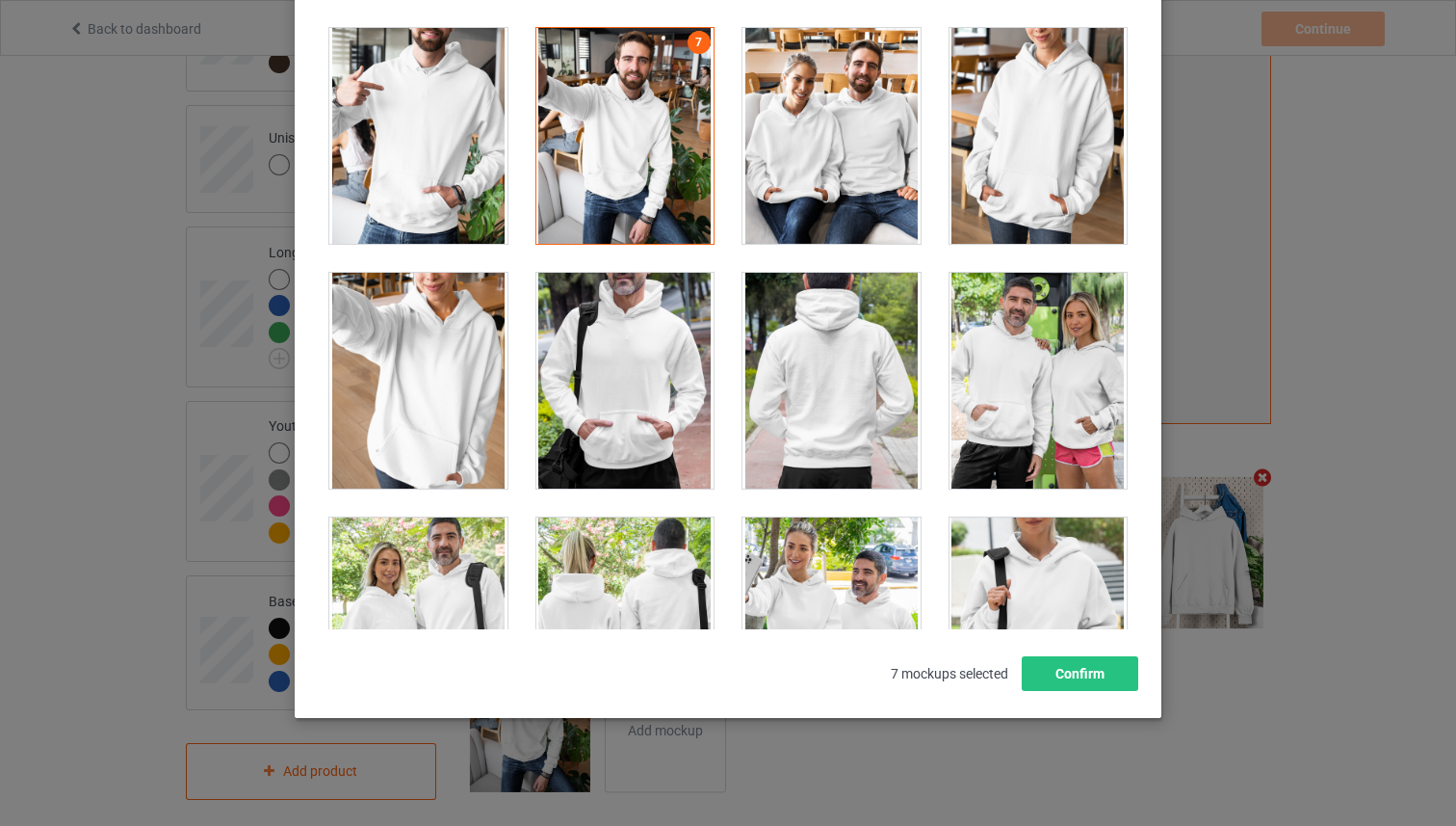
scroll to position [15122, 0]
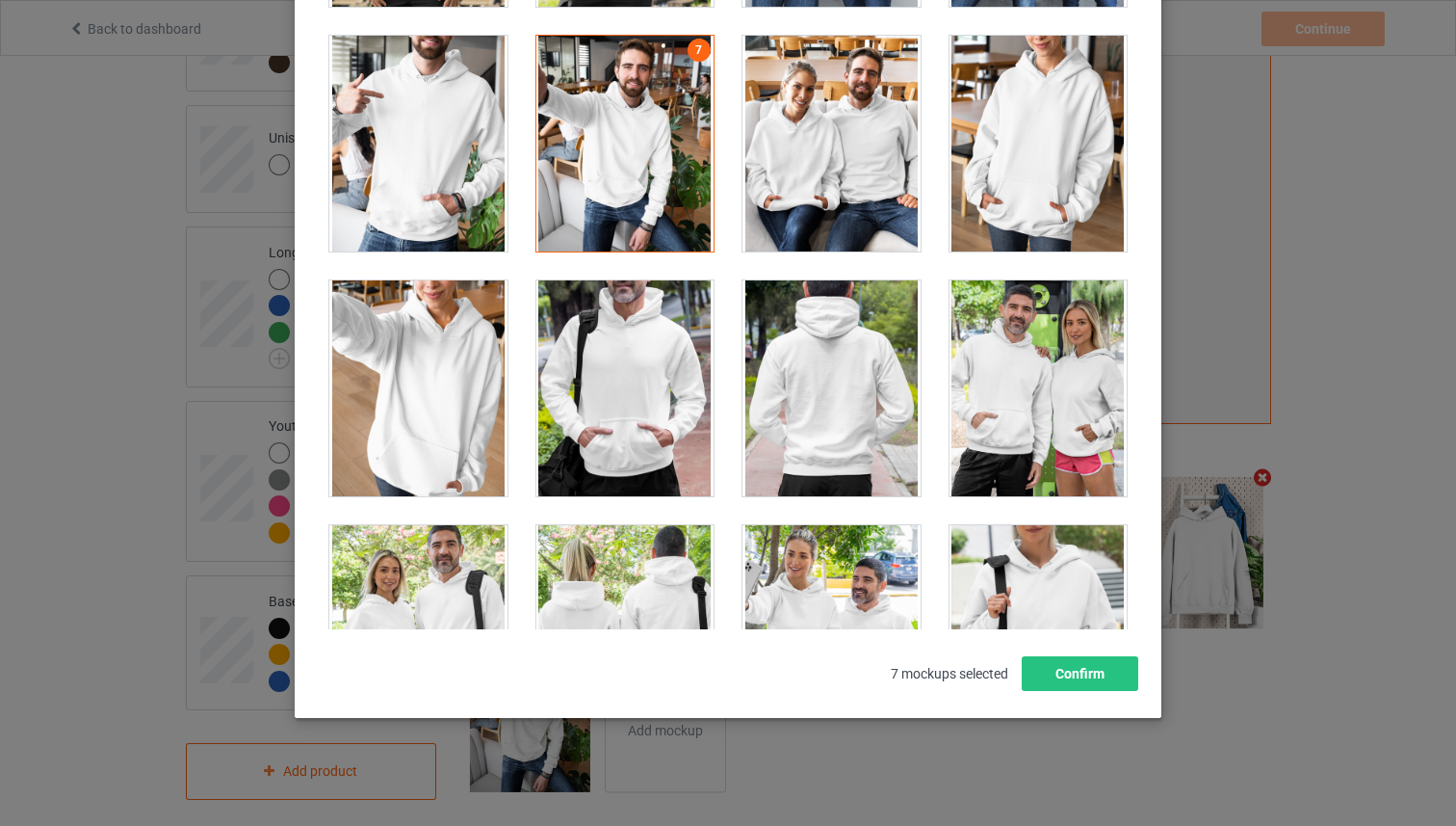
click at [1003, 199] on div at bounding box center [1038, 144] width 179 height 215
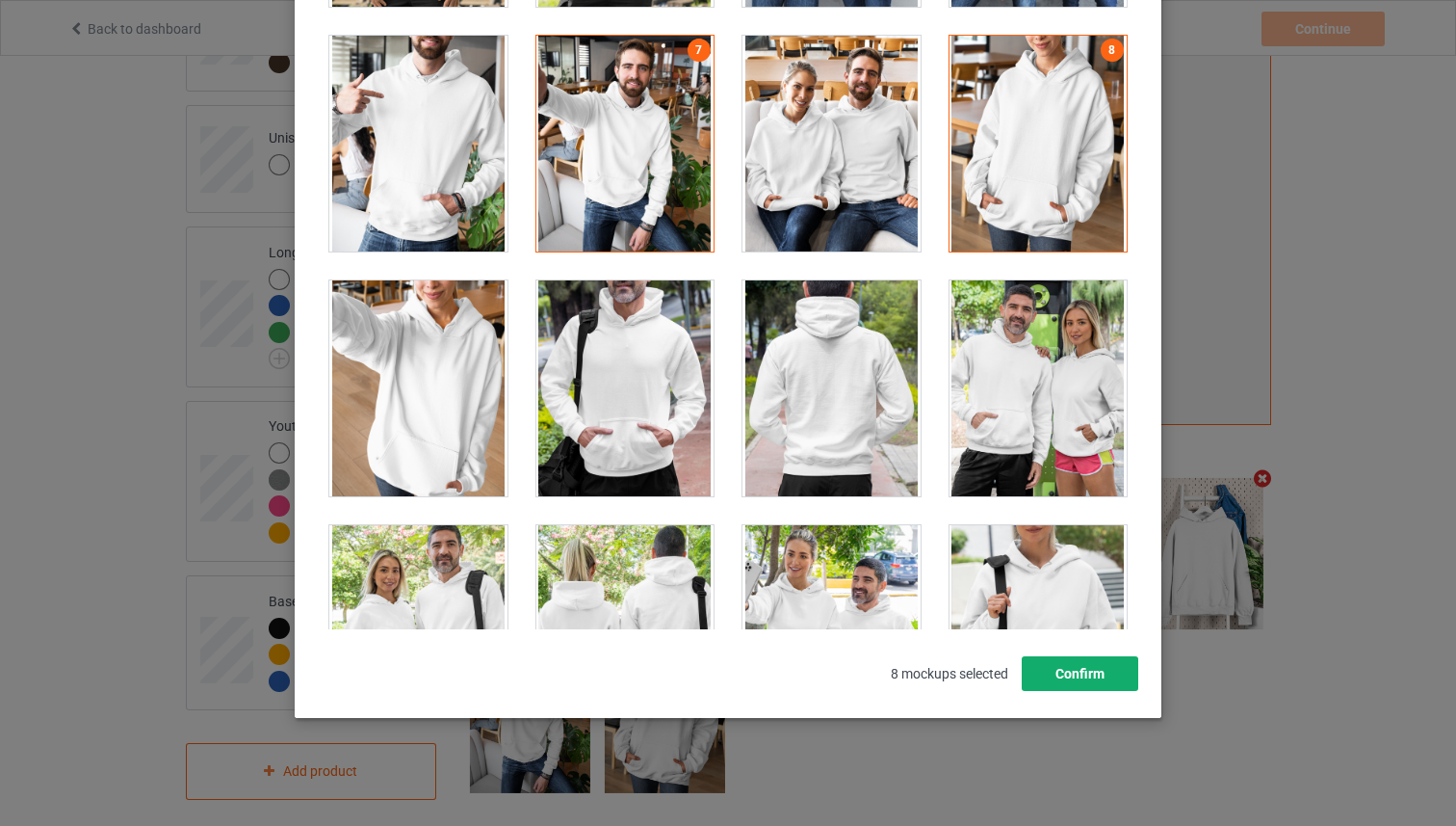
click at [1116, 666] on button "Confirm" at bounding box center [1080, 673] width 117 height 35
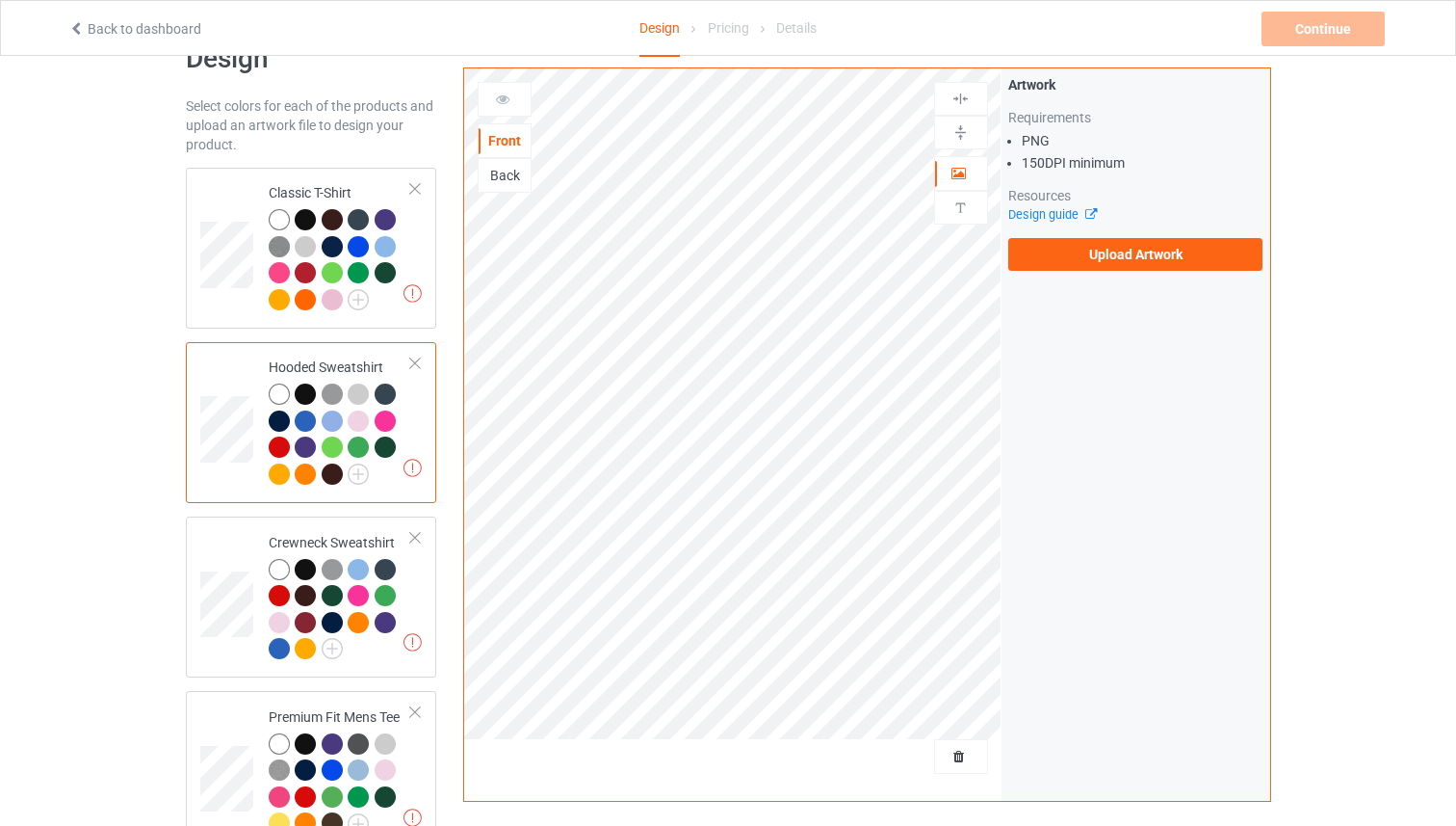
scroll to position [30, 0]
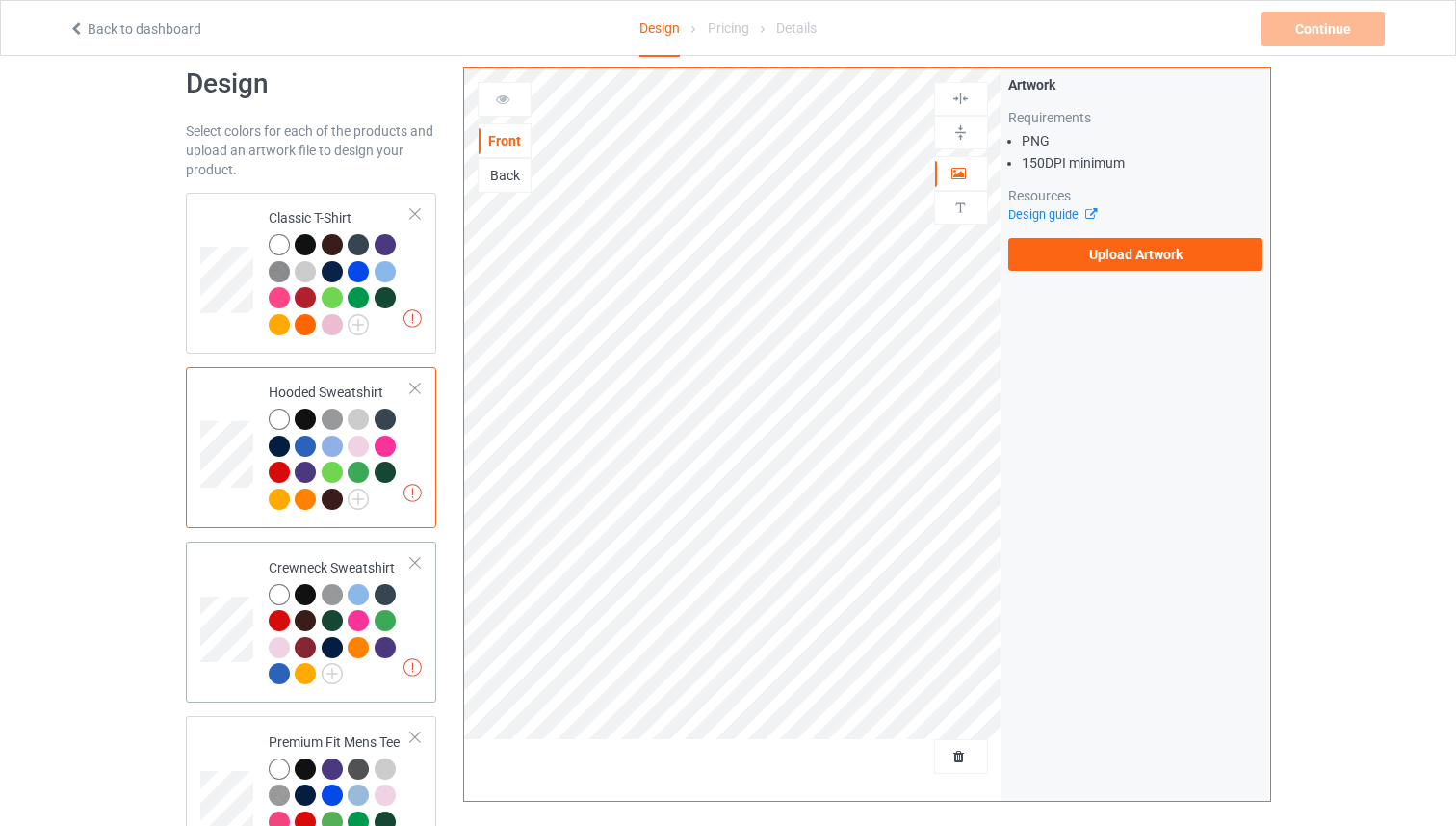
click at [411, 588] on td "Missing artworks Crewneck Sweatshirt" at bounding box center [340, 622] width 165 height 146
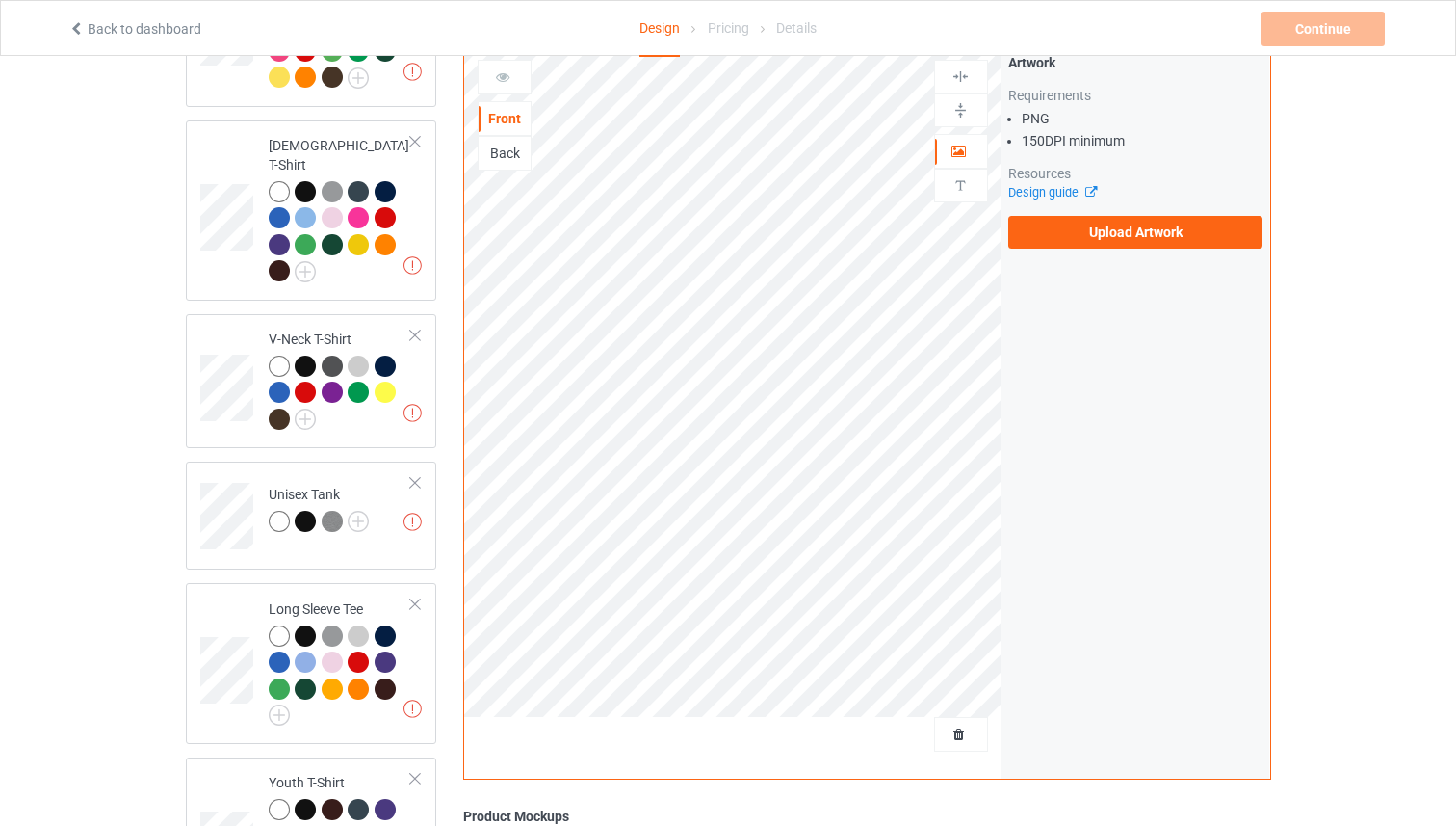
scroll to position [1157, 0]
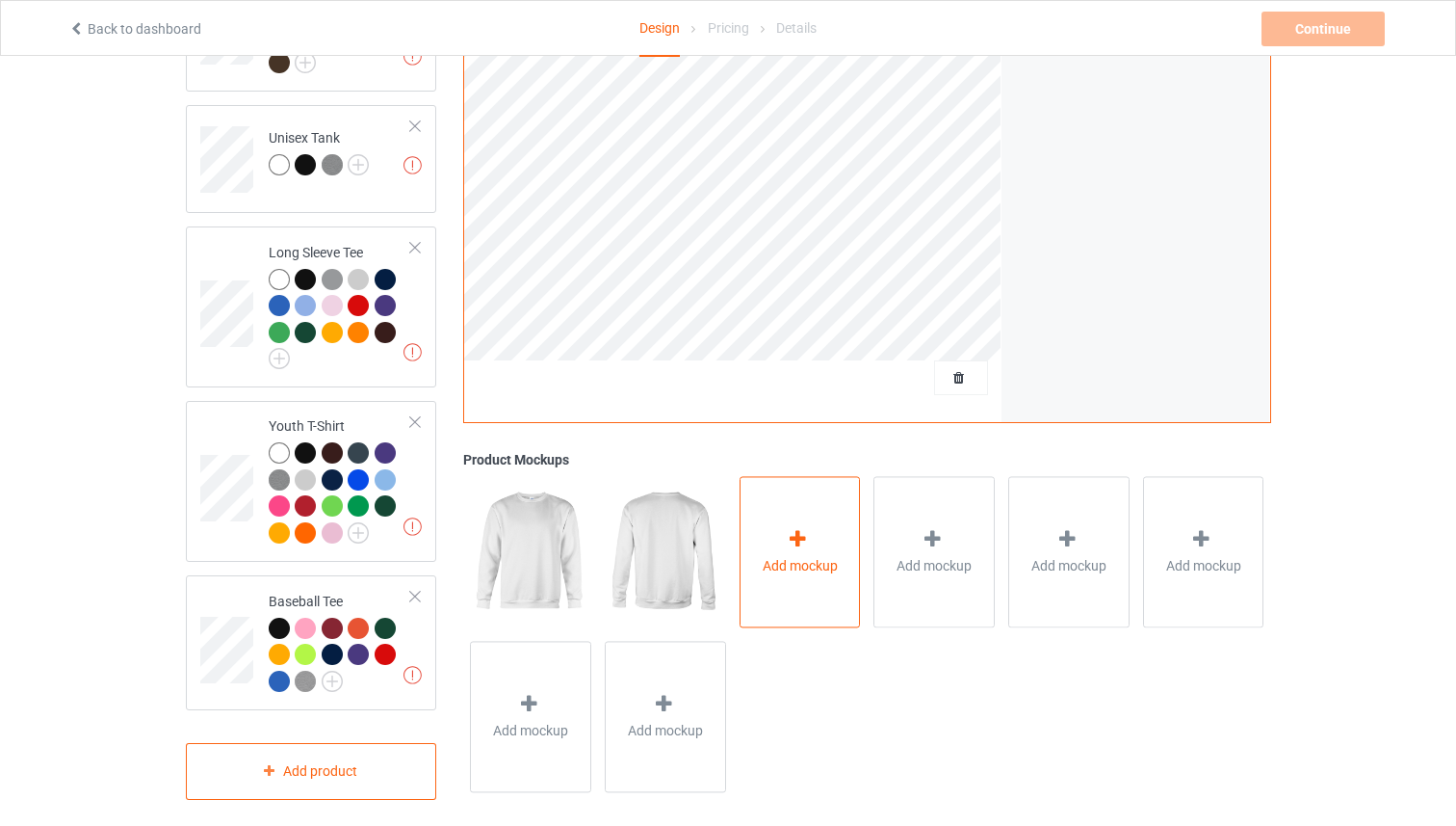
click at [855, 534] on div "Add mockup" at bounding box center [801, 553] width 122 height 152
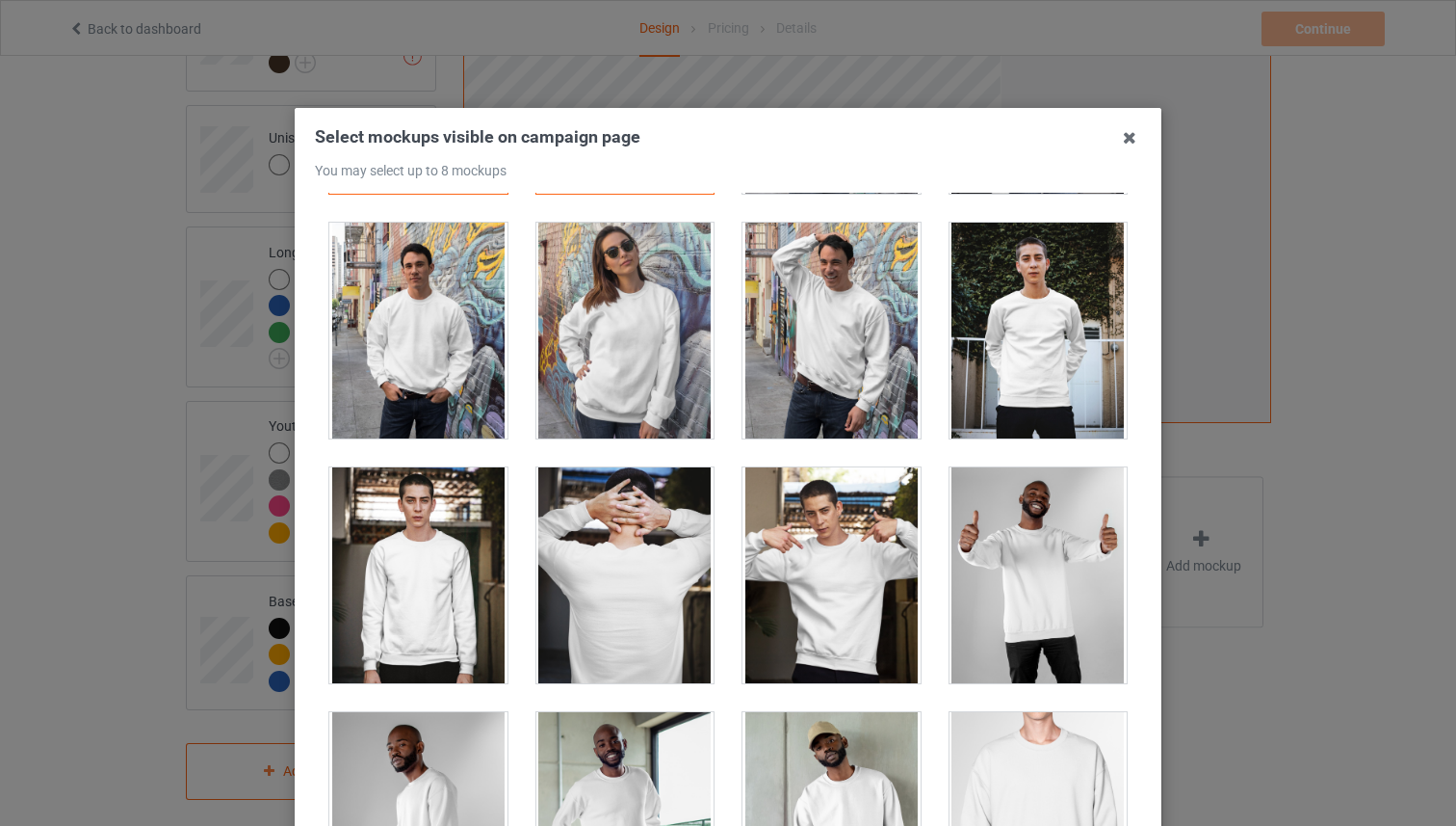
click at [1020, 378] on div at bounding box center [1038, 330] width 179 height 215
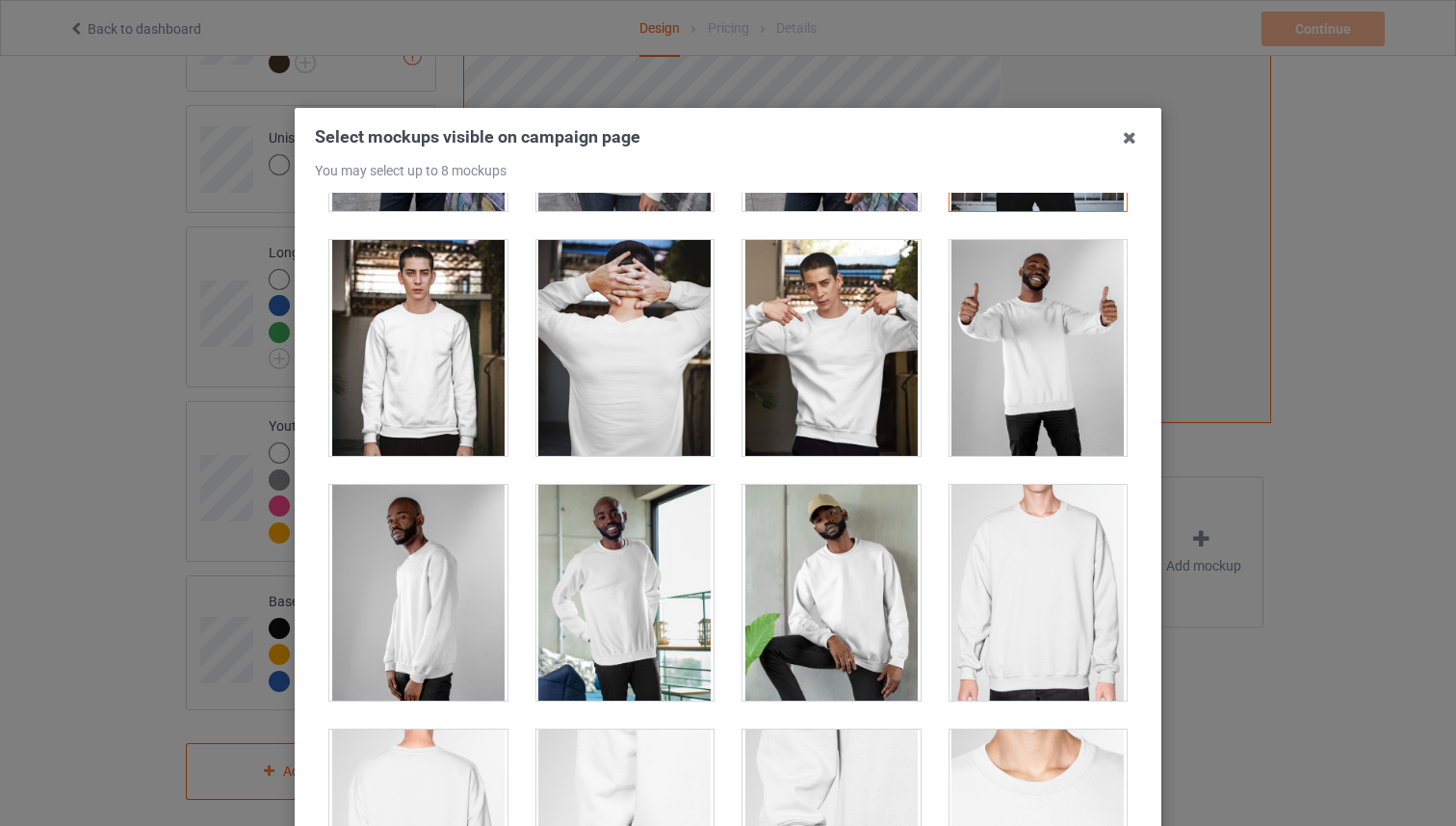
scroll to position [1274, 0]
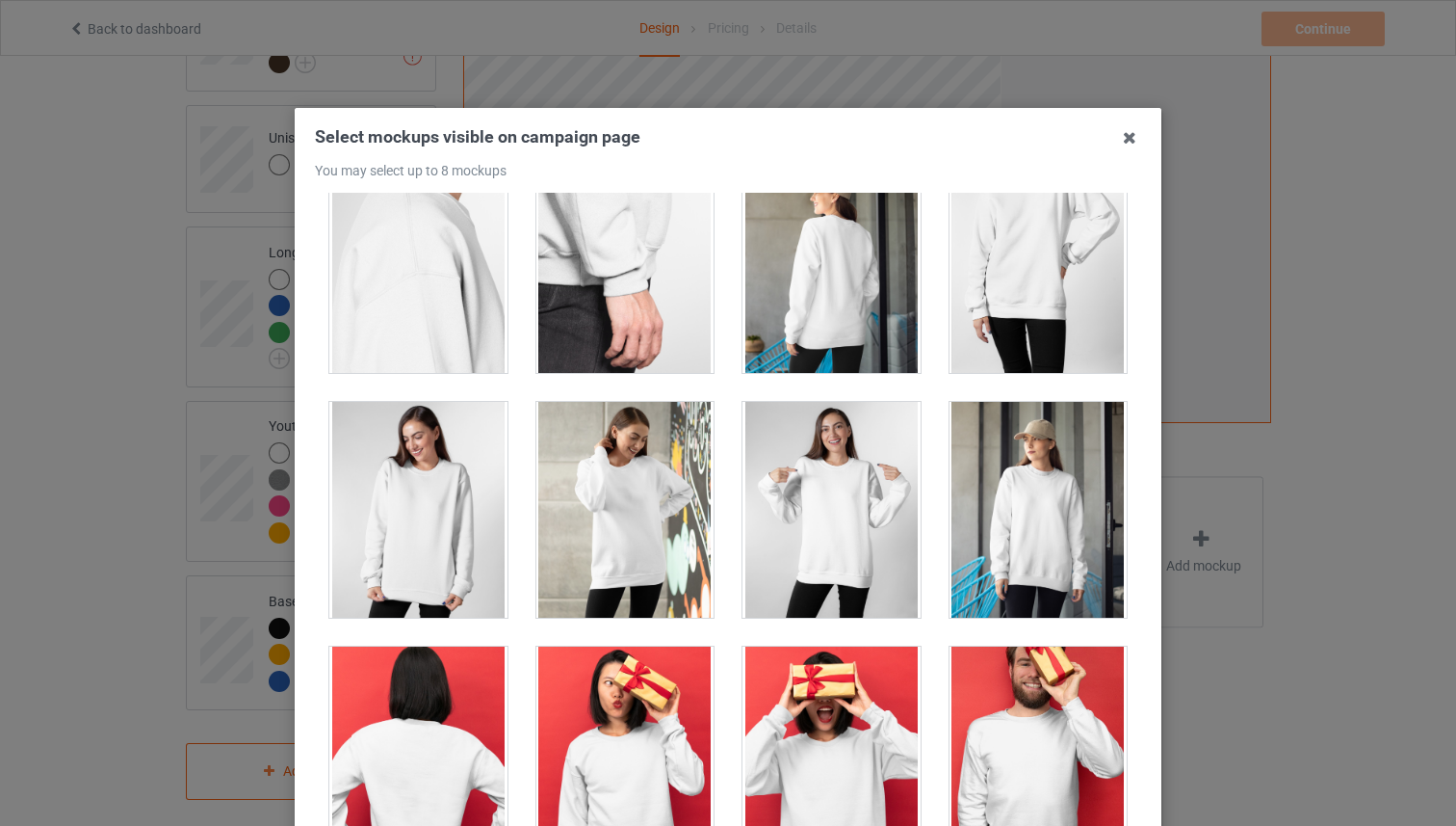
click at [811, 582] on div at bounding box center [832, 510] width 179 height 215
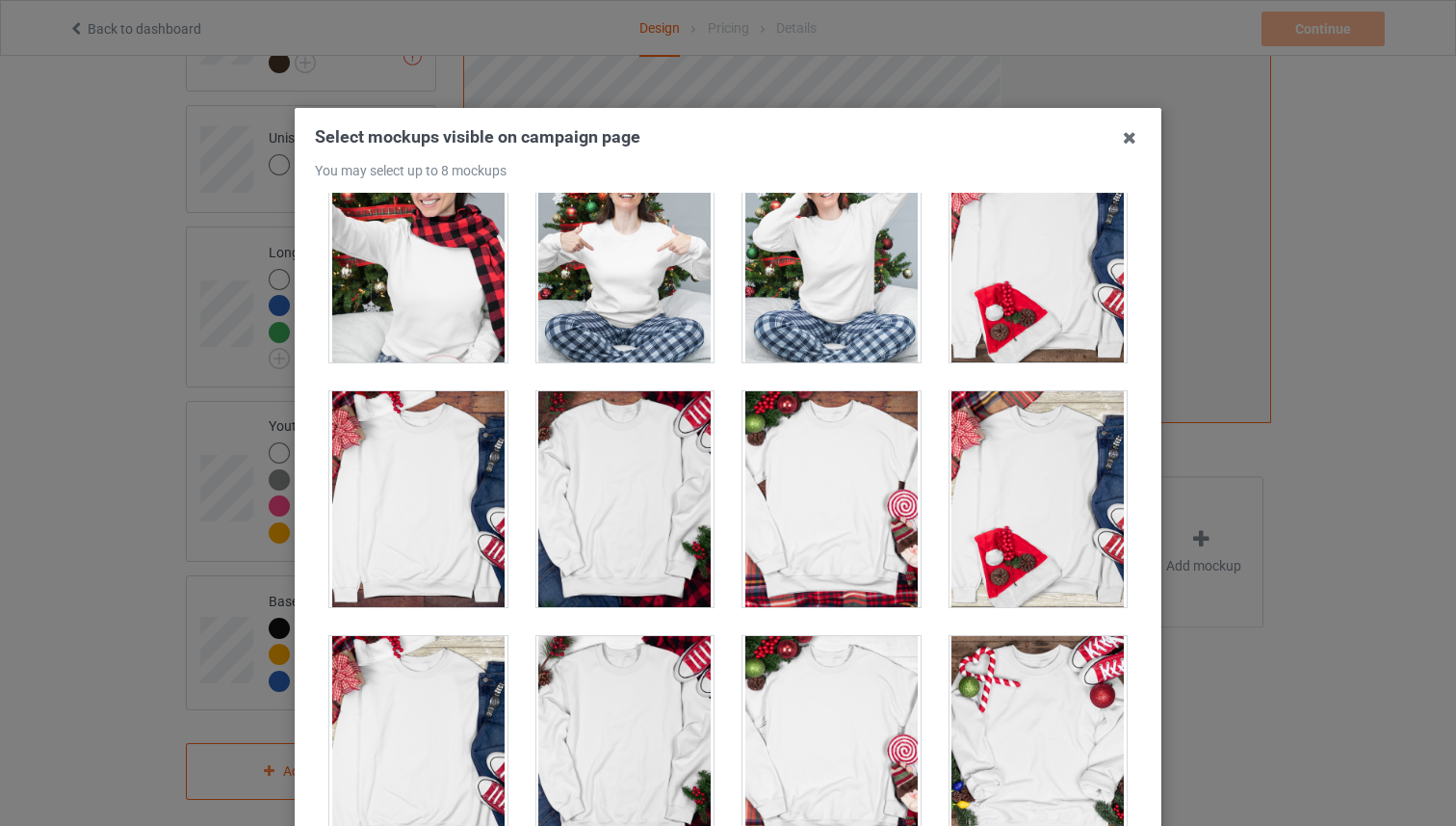
scroll to position [7971, 0]
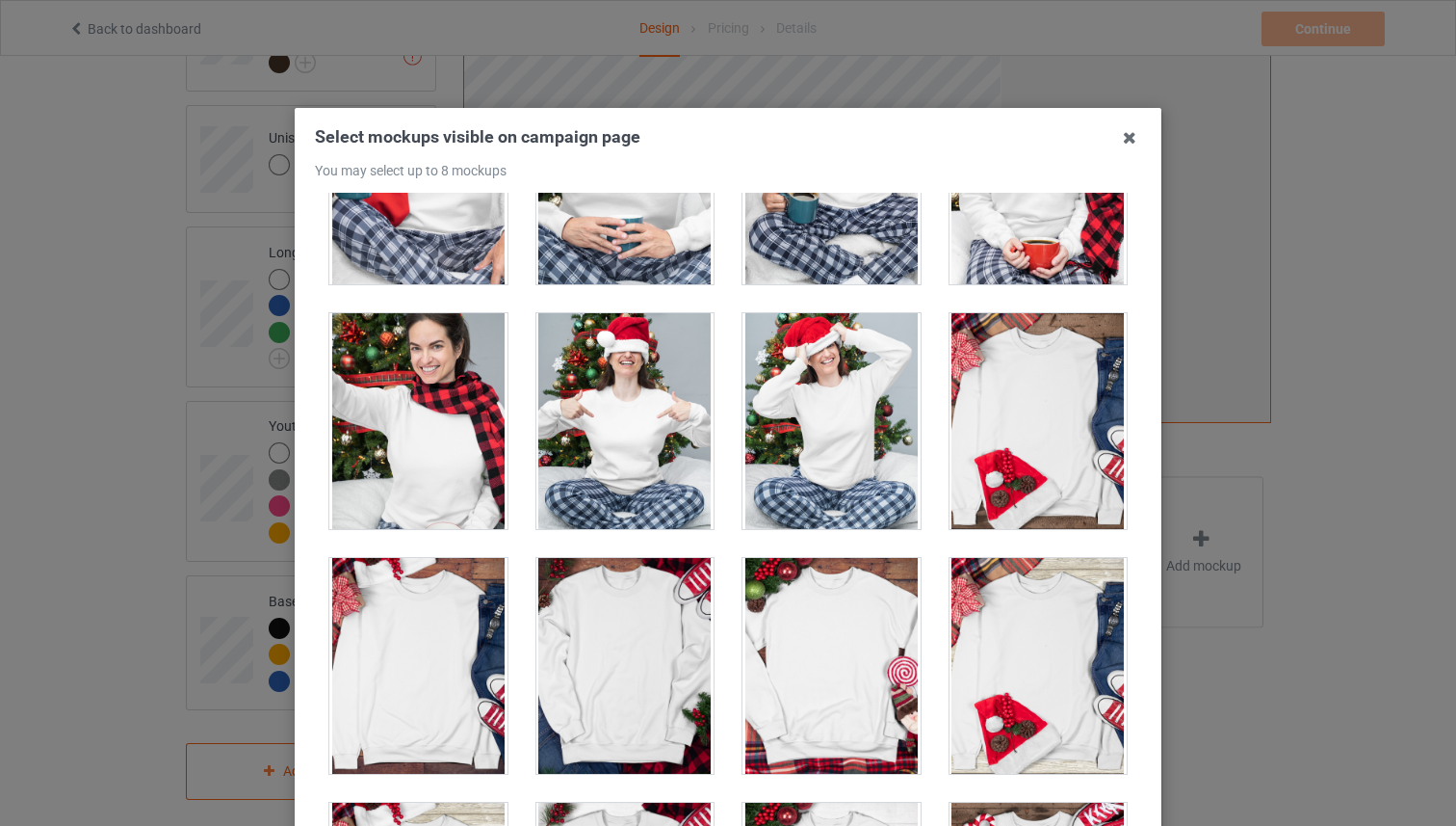
drag, startPoint x: 662, startPoint y: 458, endPoint x: 694, endPoint y: 470, distance: 34.2
click at [661, 458] on div at bounding box center [625, 421] width 179 height 215
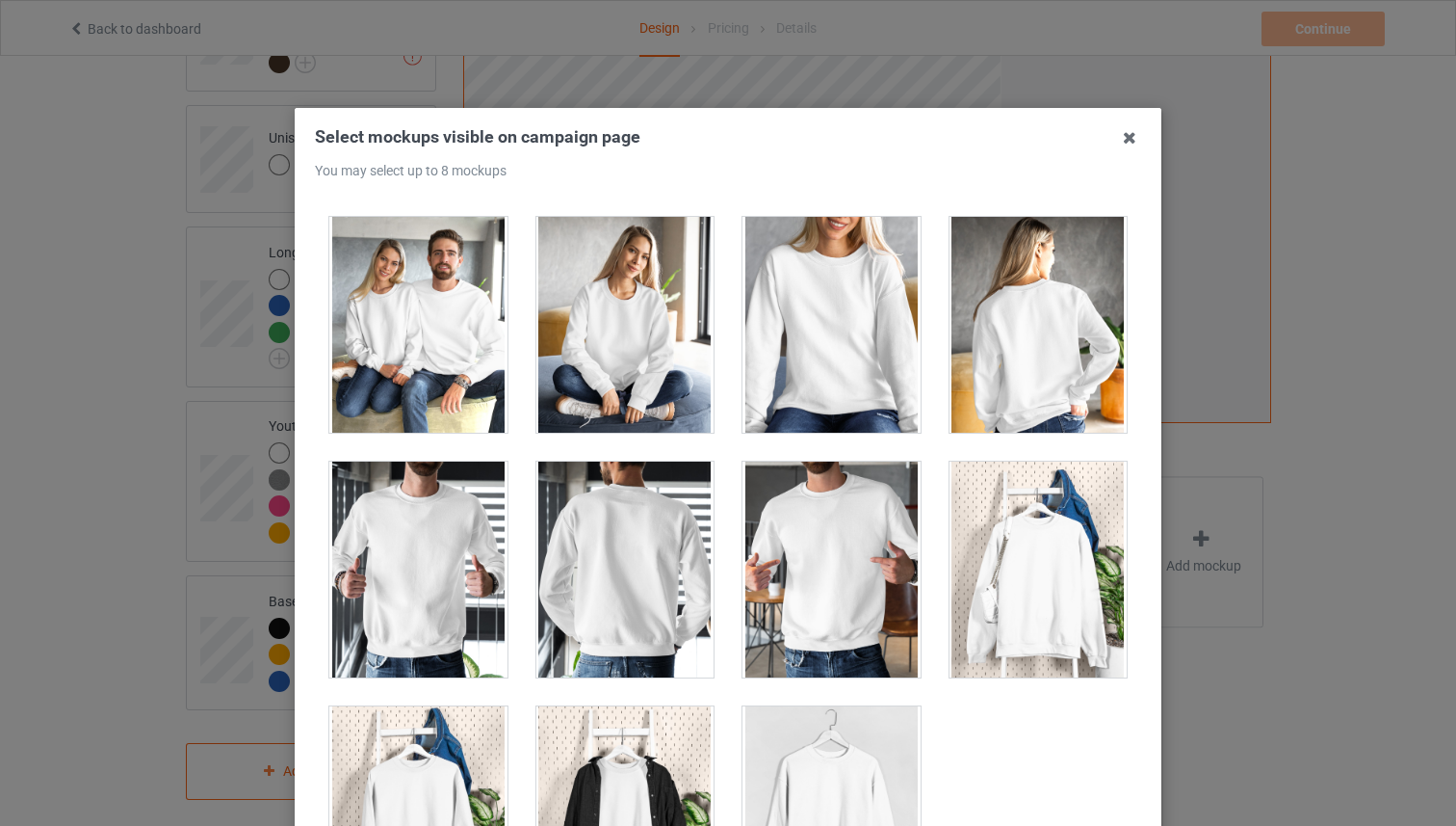
scroll to position [9289, 0]
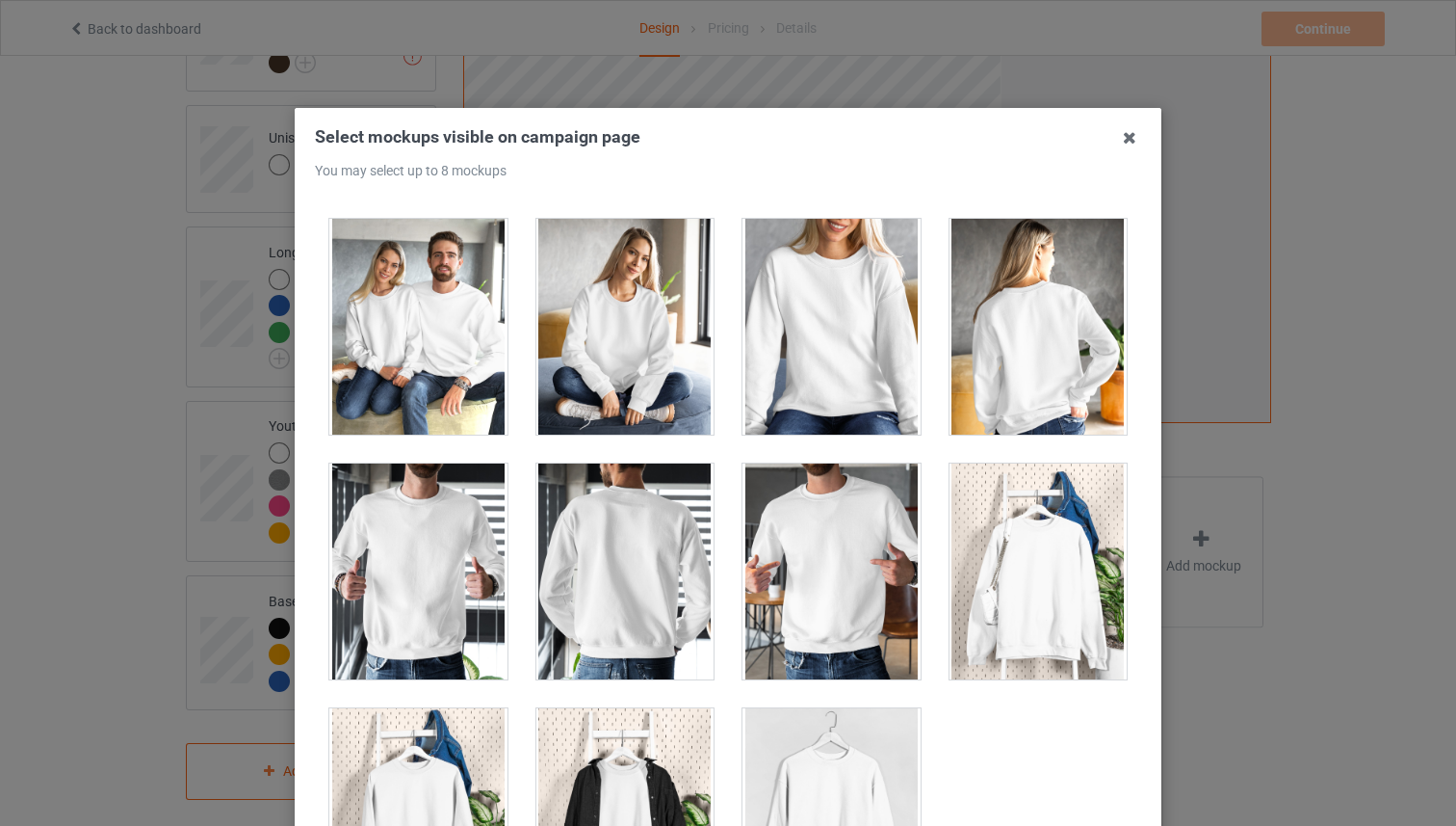
click at [808, 354] on div at bounding box center [832, 326] width 179 height 215
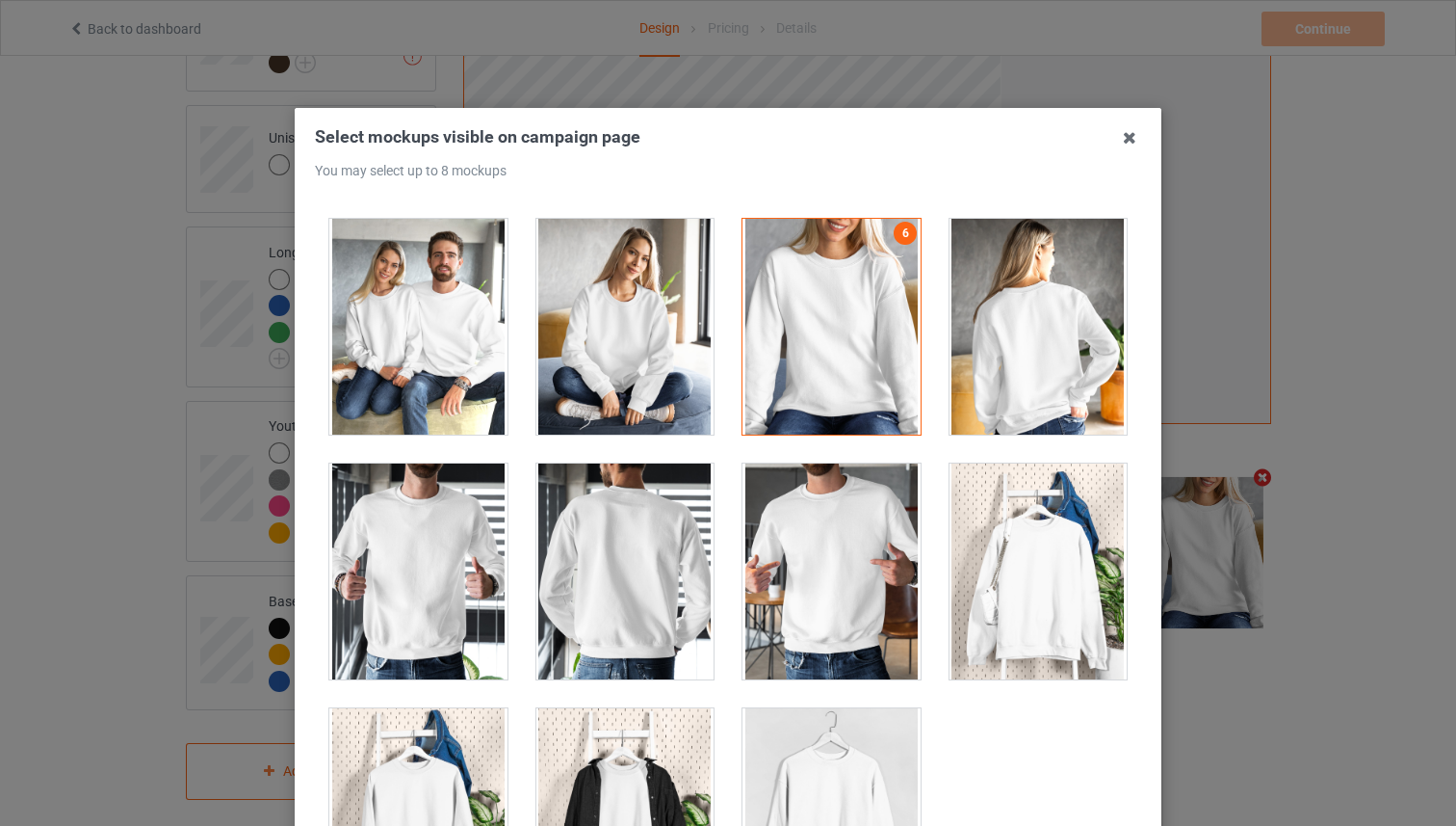
scroll to position [9373, 0]
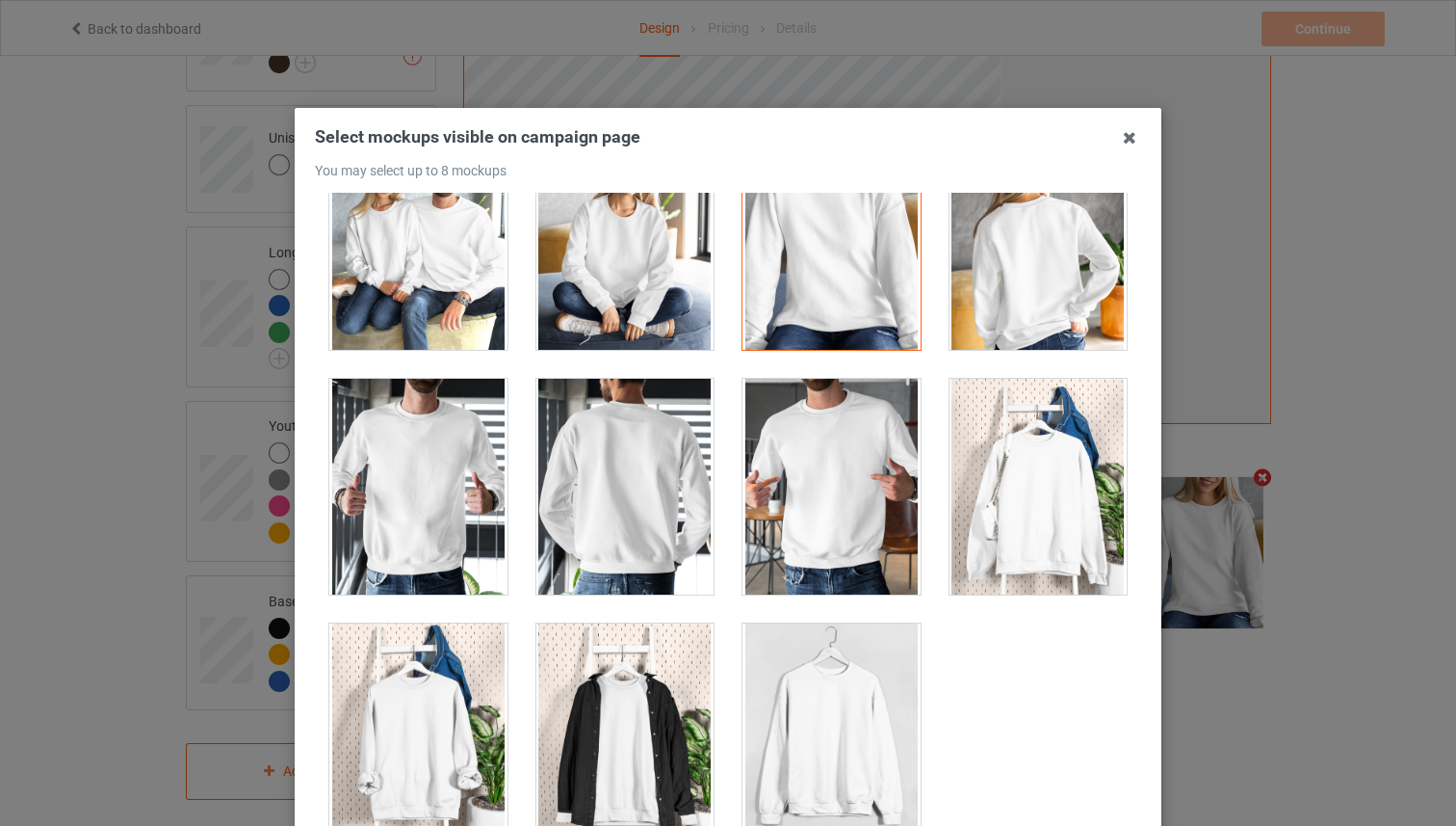
click at [493, 711] on div at bounding box center [418, 731] width 179 height 215
drag, startPoint x: 829, startPoint y: 489, endPoint x: 860, endPoint y: 490, distance: 31.0
click at [830, 488] on div at bounding box center [832, 487] width 179 height 215
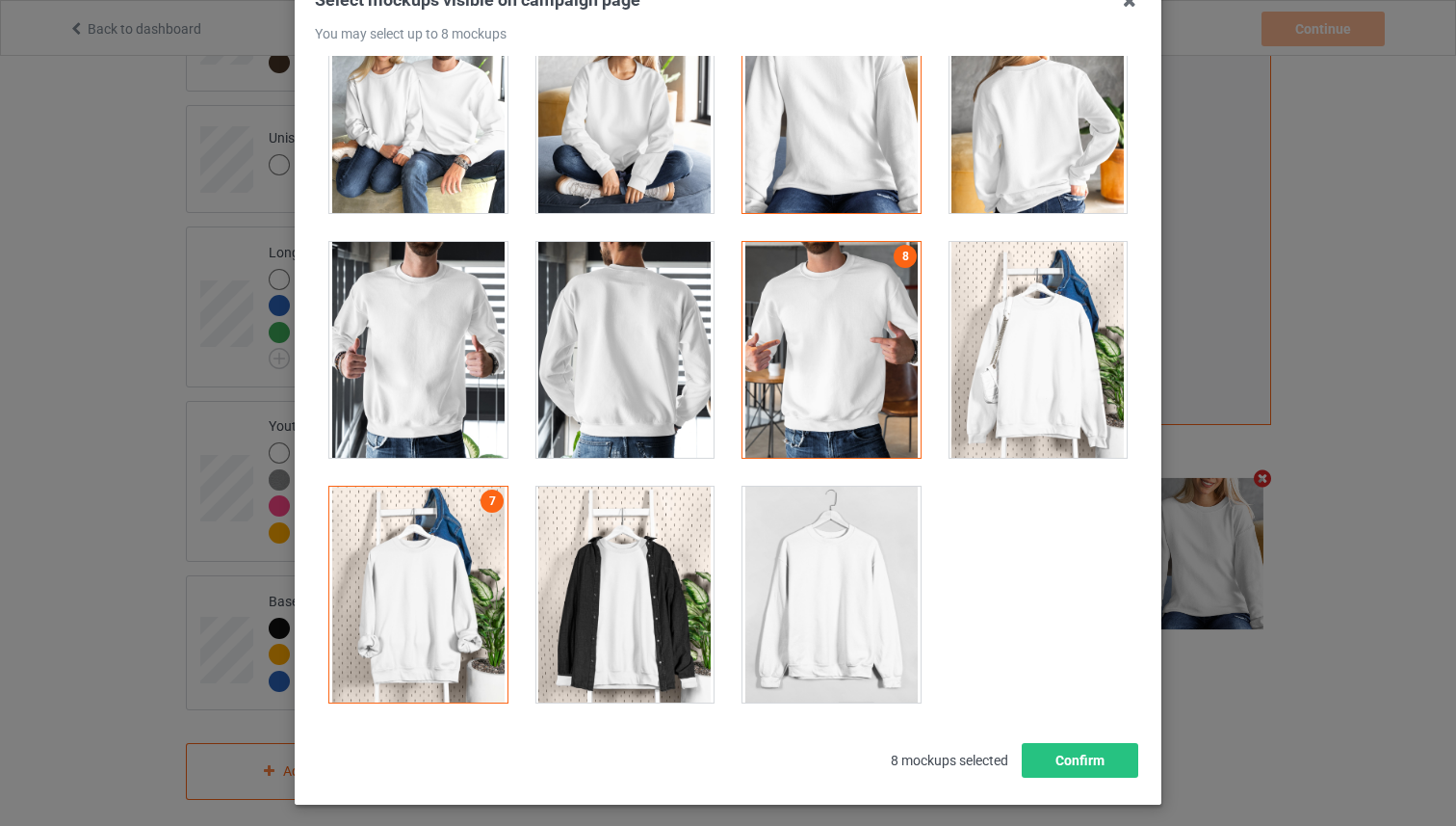
scroll to position [156, 0]
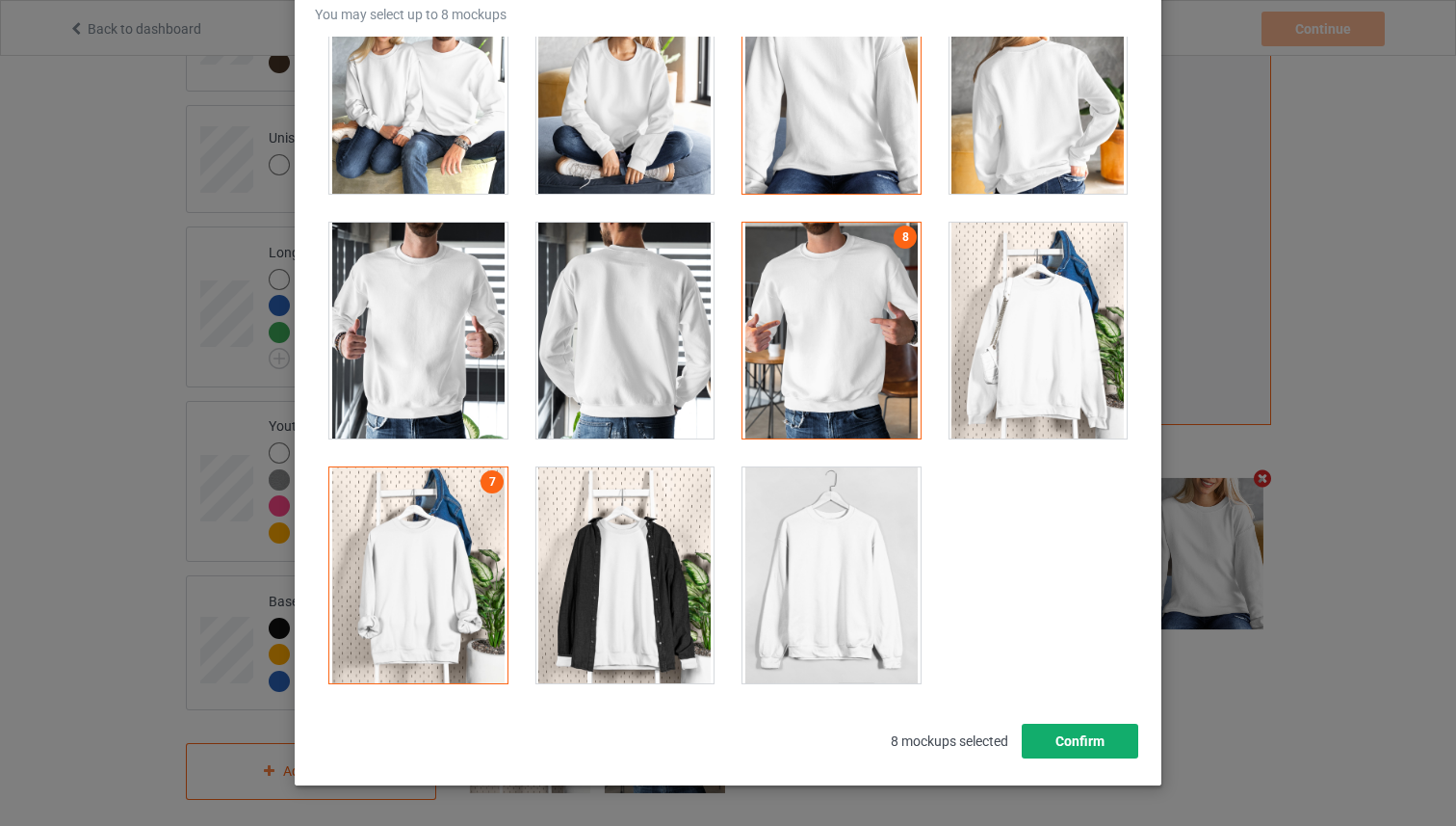
drag, startPoint x: 1095, startPoint y: 729, endPoint x: 937, endPoint y: 434, distance: 334.6
click at [1094, 727] on button "Confirm" at bounding box center [1080, 740] width 117 height 35
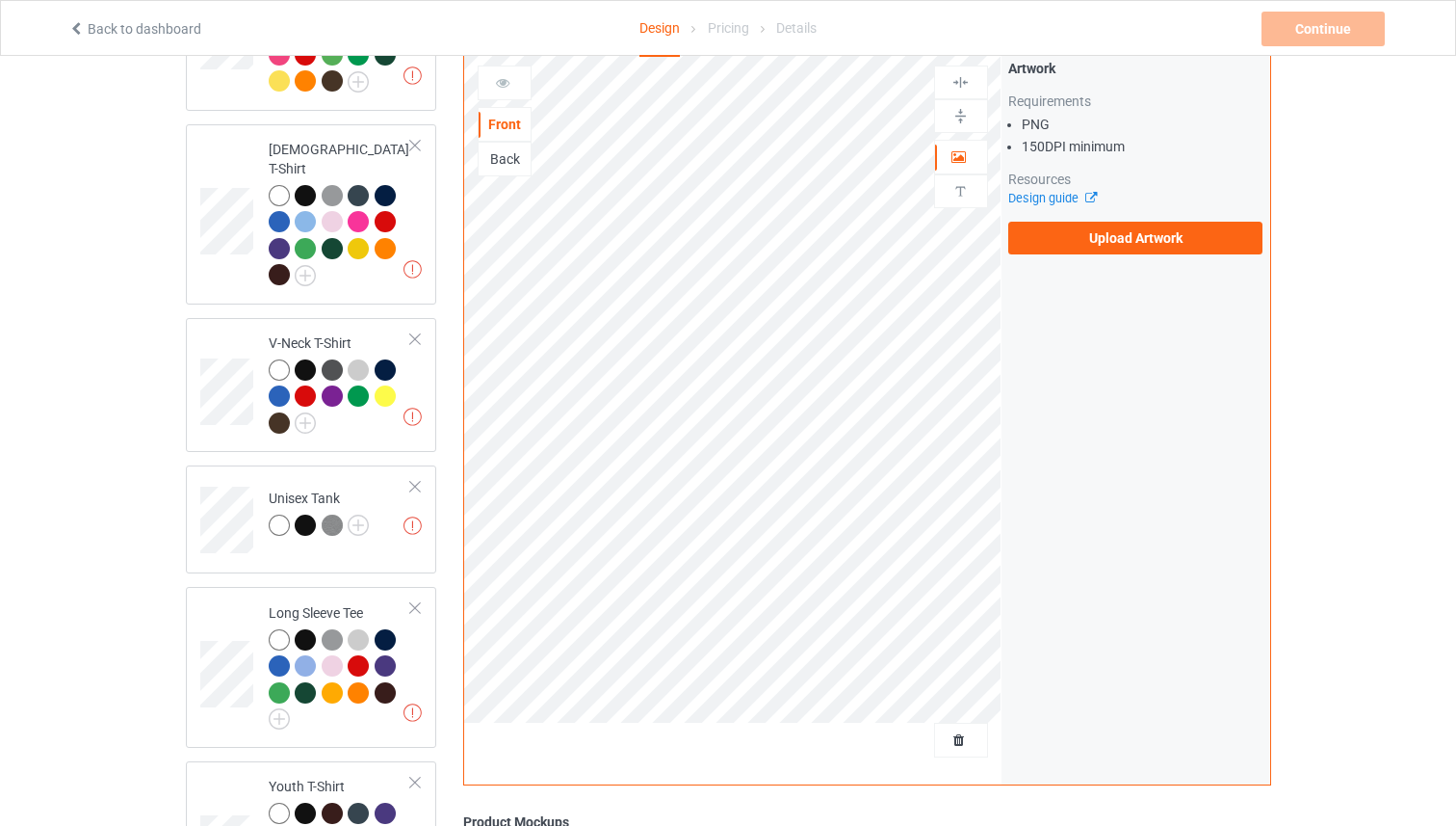
scroll to position [0, 0]
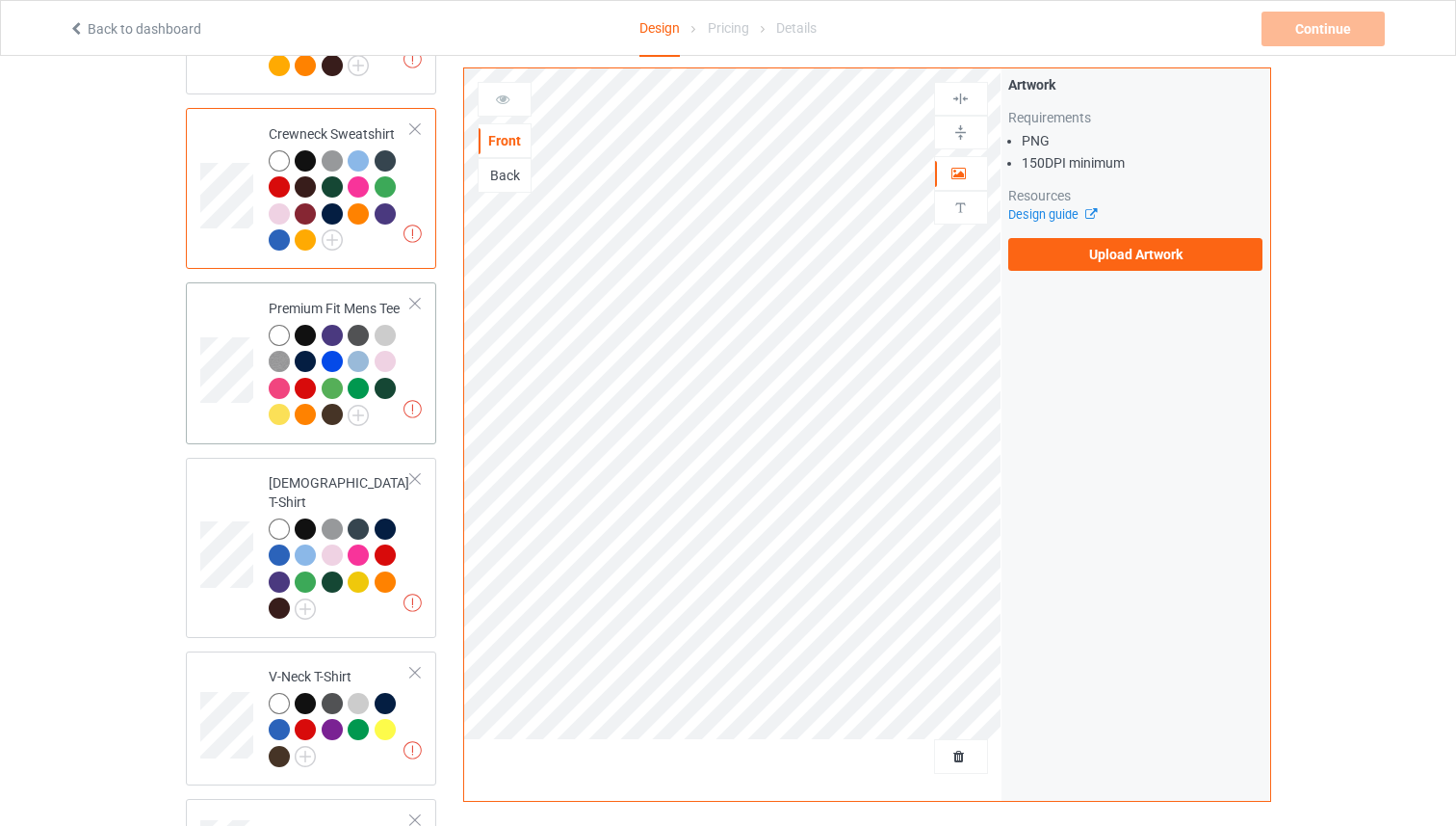
click at [412, 335] on td "Missing artworks Premium Fit Mens Tee" at bounding box center [340, 363] width 165 height 146
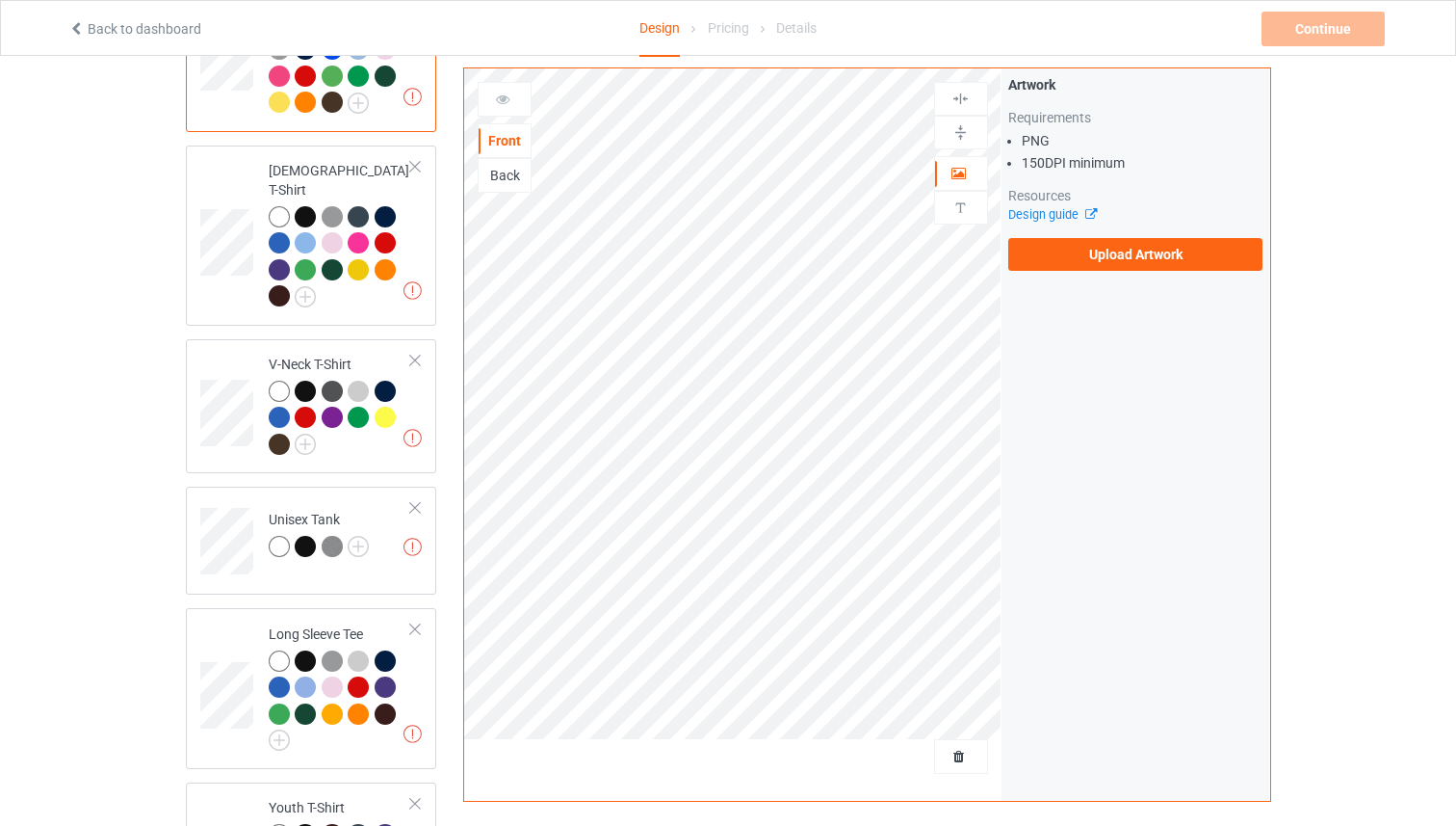
scroll to position [1157, 0]
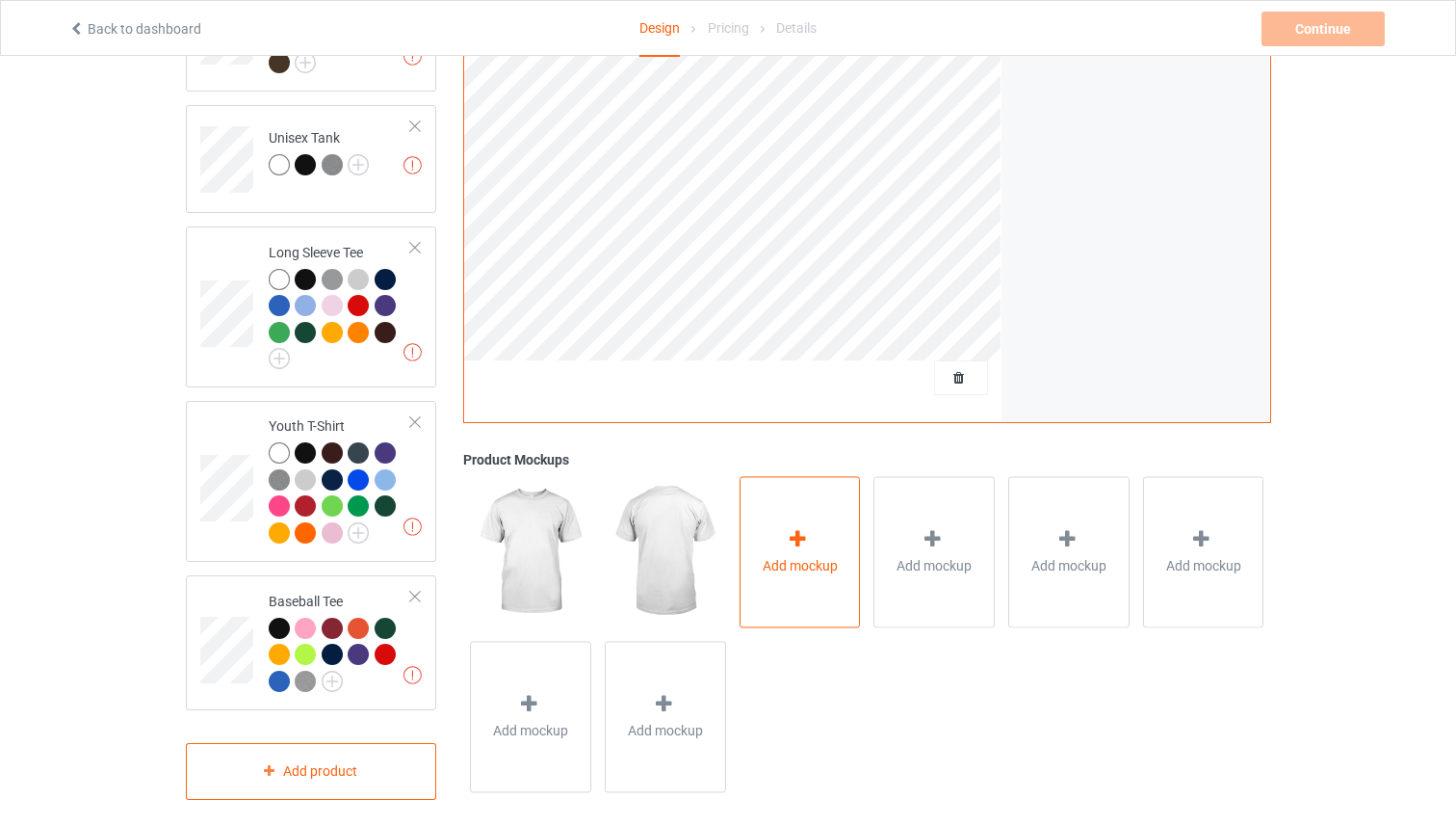
click at [798, 487] on div "Add mockup" at bounding box center [801, 553] width 122 height 152
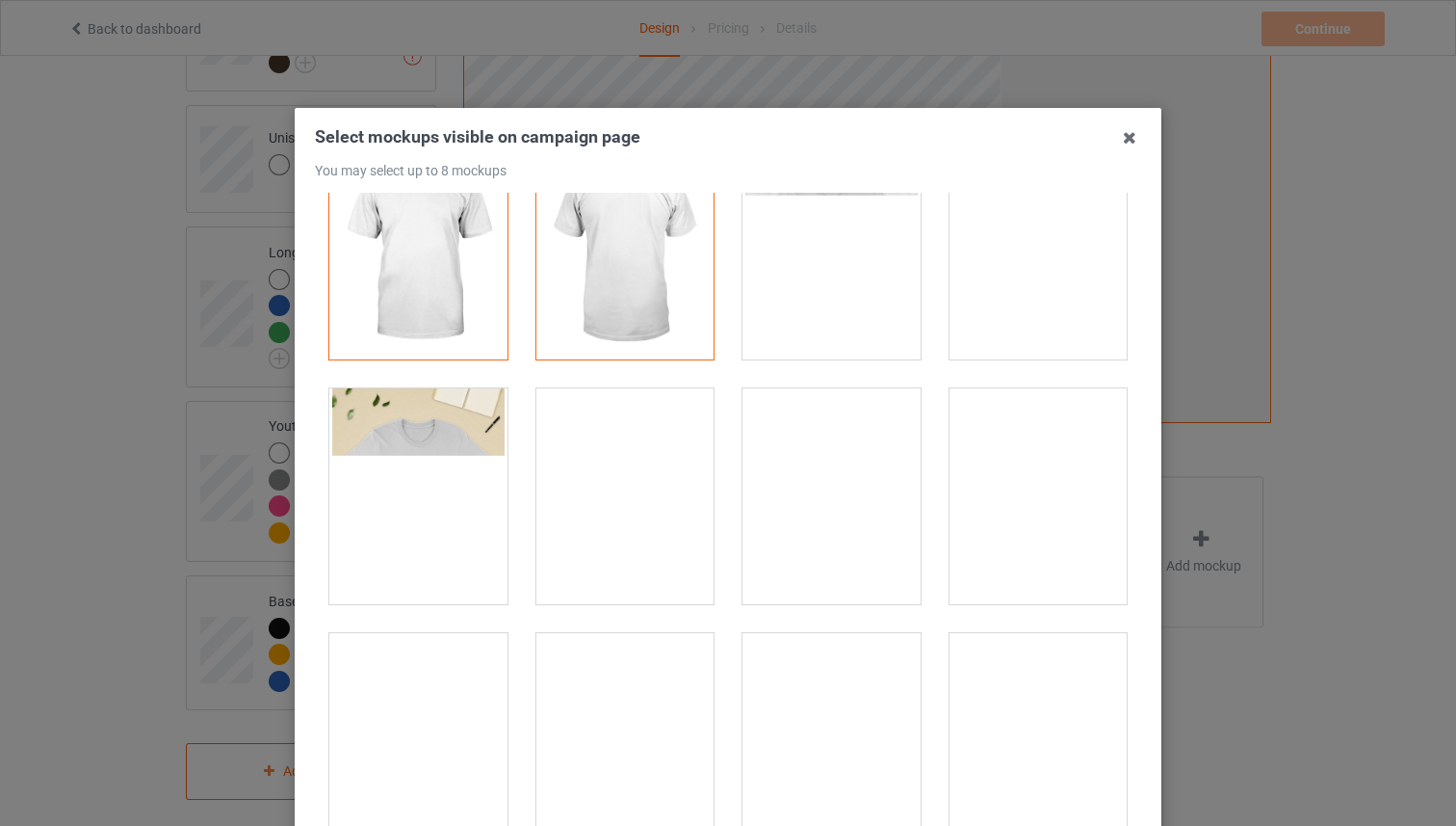
scroll to position [84, 0]
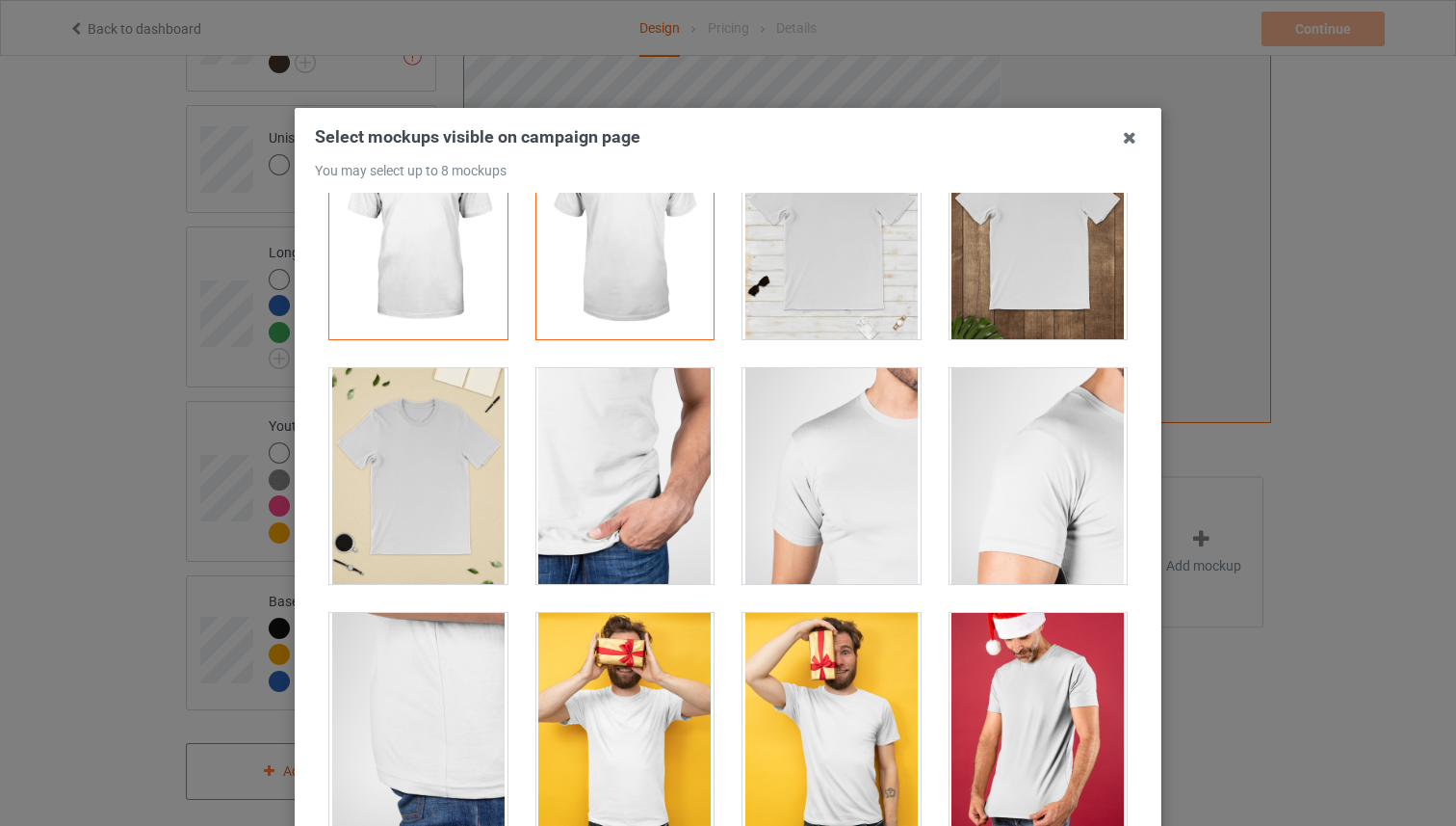
click at [846, 239] on div at bounding box center [832, 231] width 179 height 215
drag, startPoint x: 480, startPoint y: 500, endPoint x: 491, endPoint y: 496, distance: 11.7
click at [478, 499] on div at bounding box center [418, 476] width 179 height 215
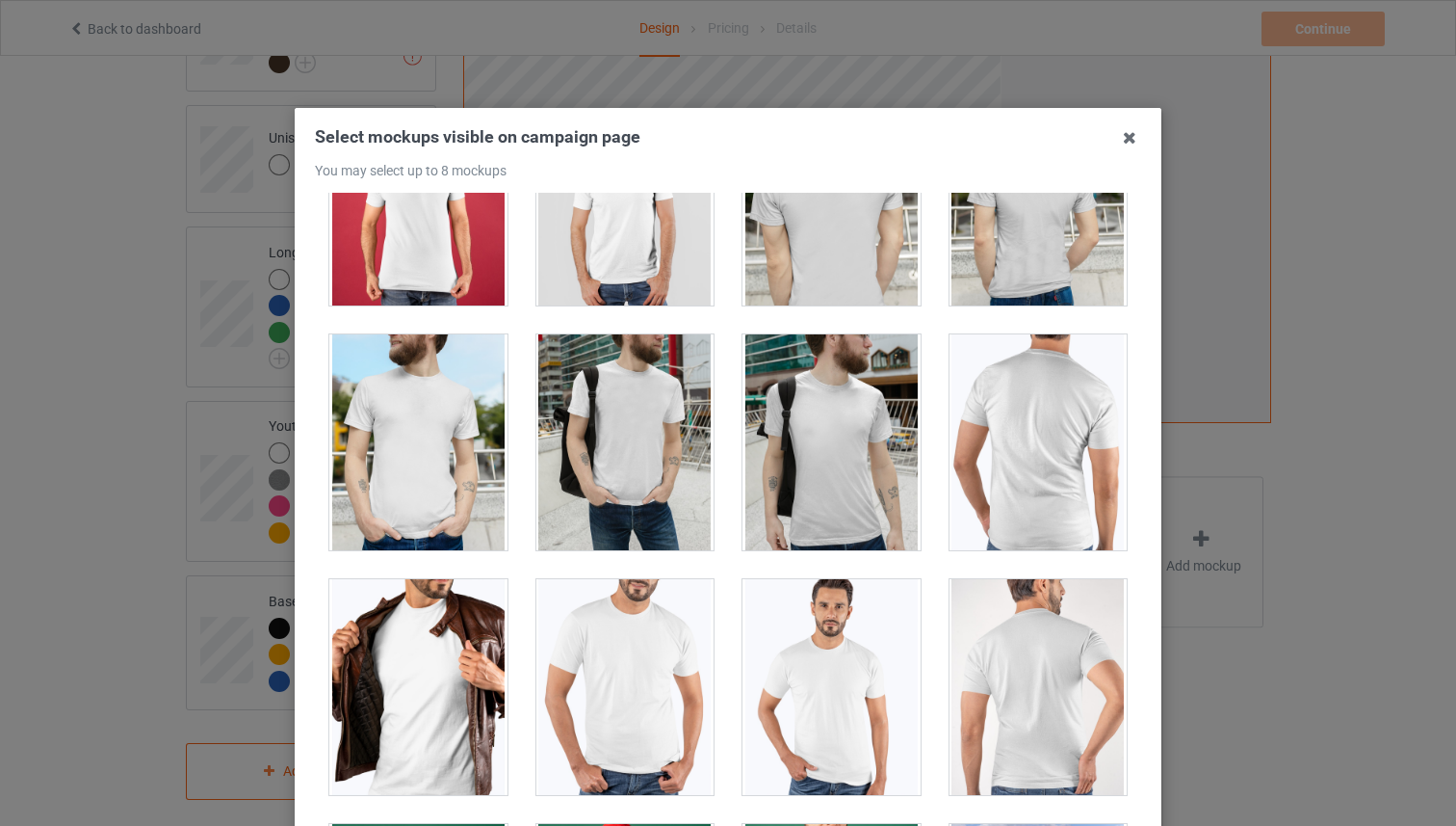
scroll to position [1136, 0]
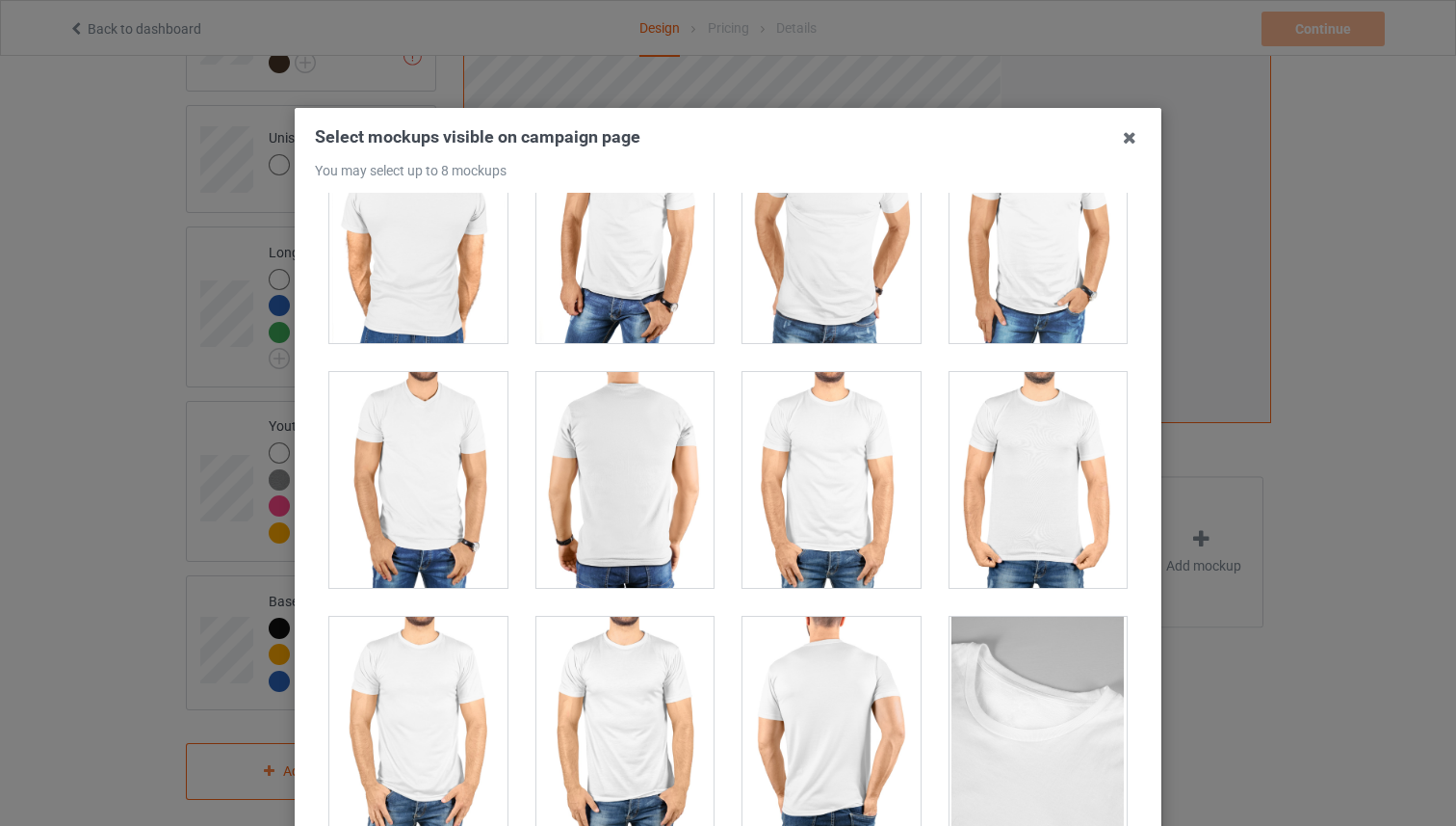
click at [823, 478] on div at bounding box center [832, 480] width 179 height 215
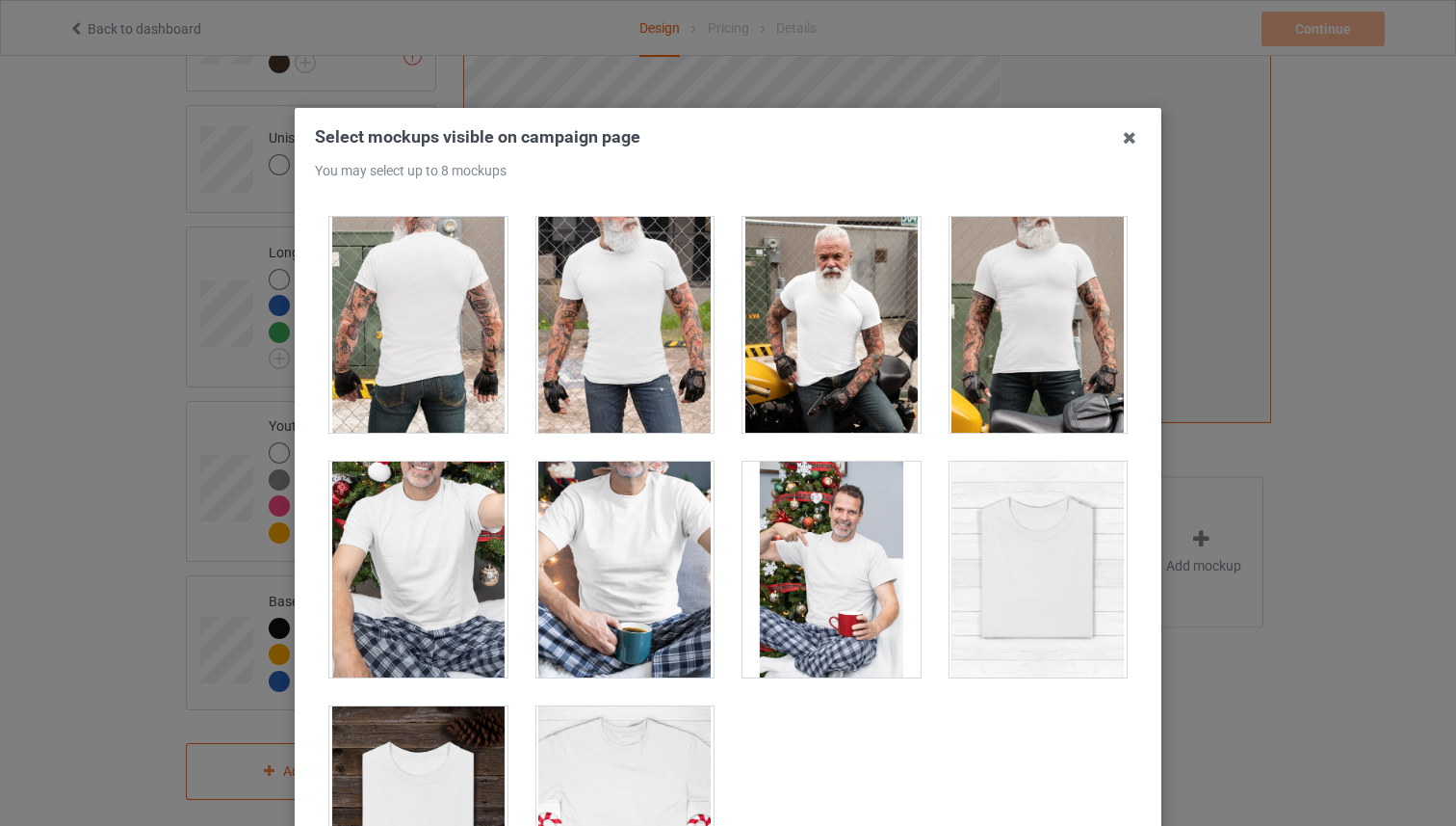
scroll to position [5863, 0]
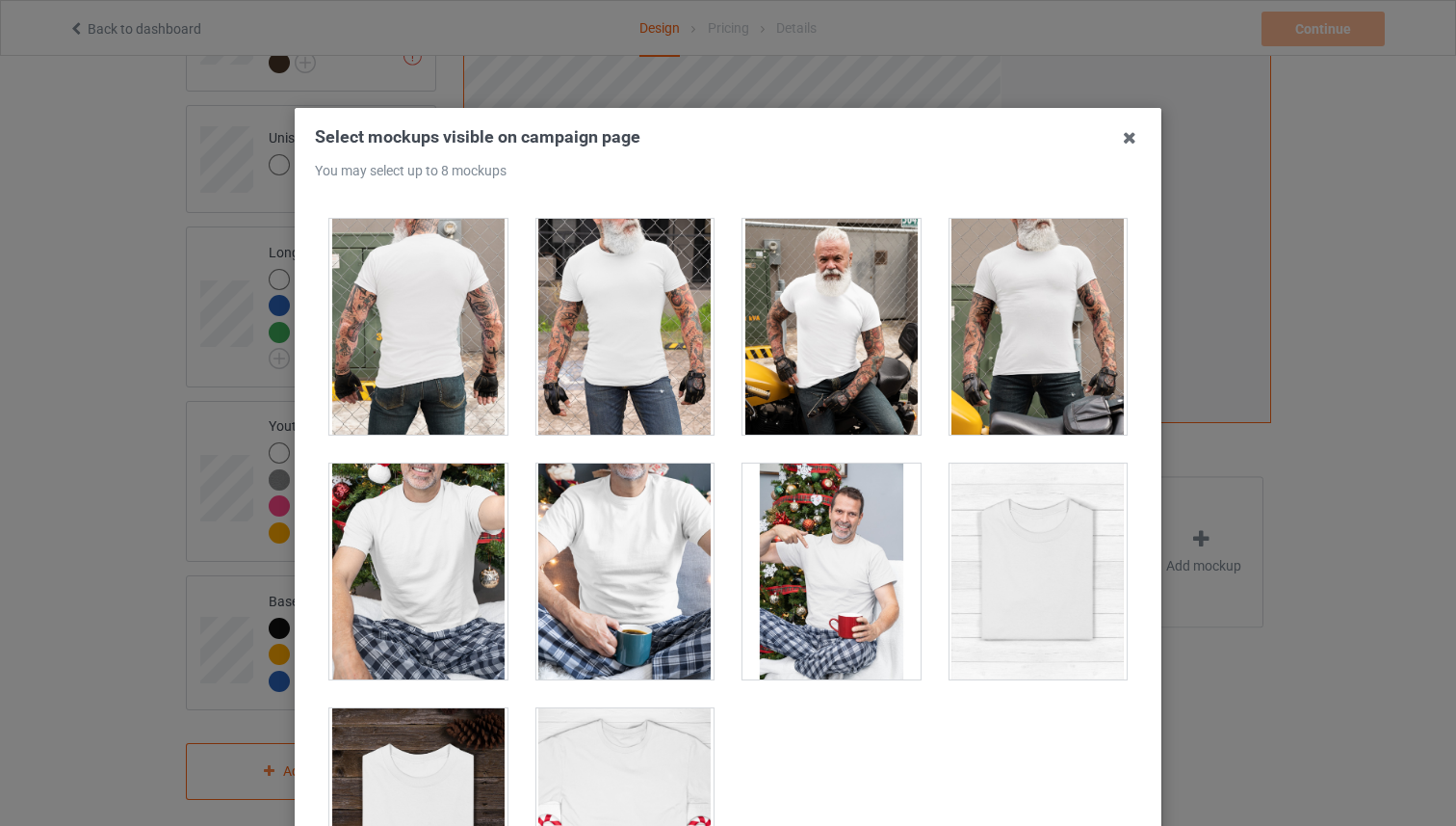
drag, startPoint x: 598, startPoint y: 516, endPoint x: 607, endPoint y: 511, distance: 10.3
click at [598, 516] on div at bounding box center [625, 572] width 179 height 215
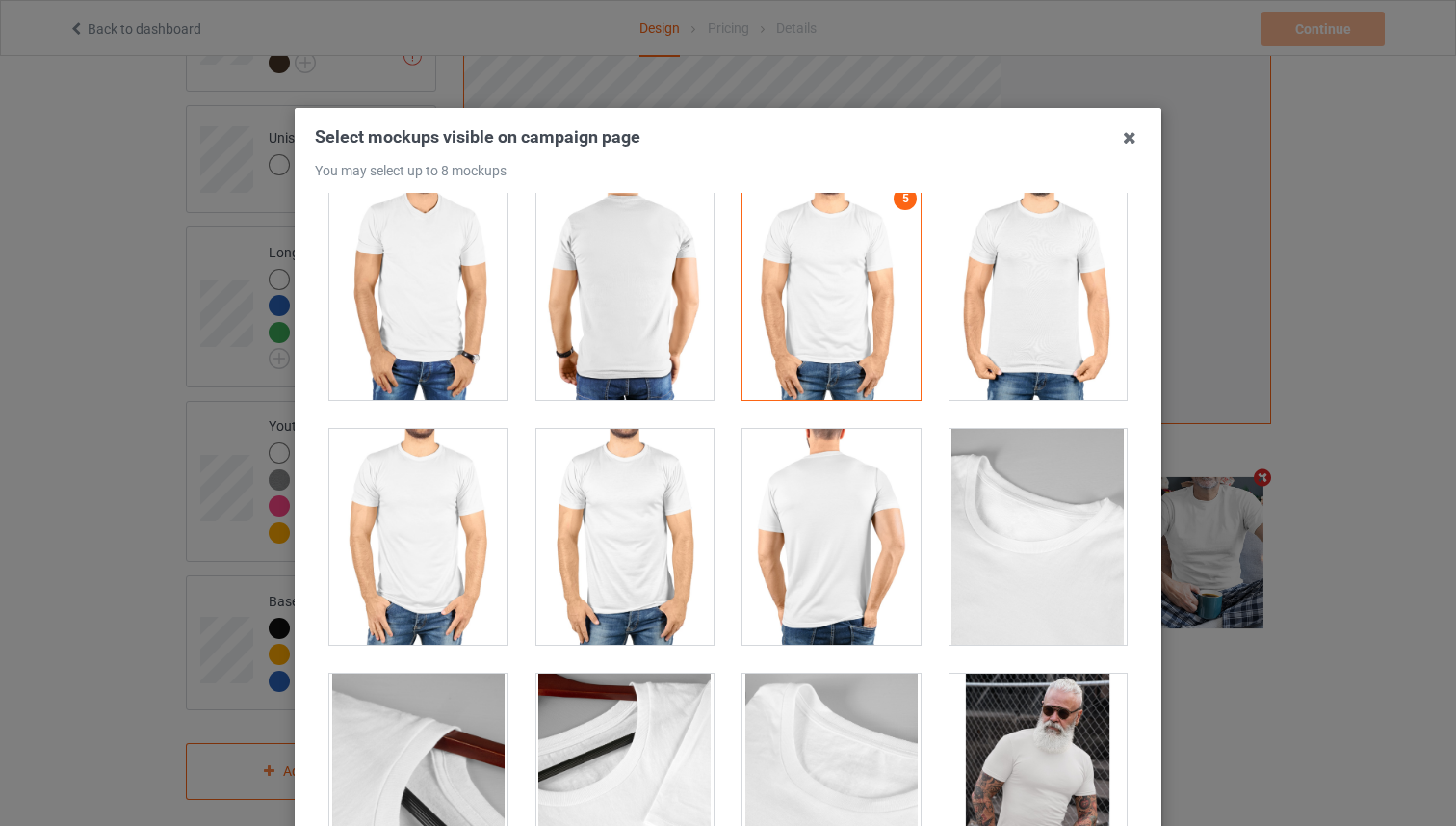
scroll to position [4903, 0]
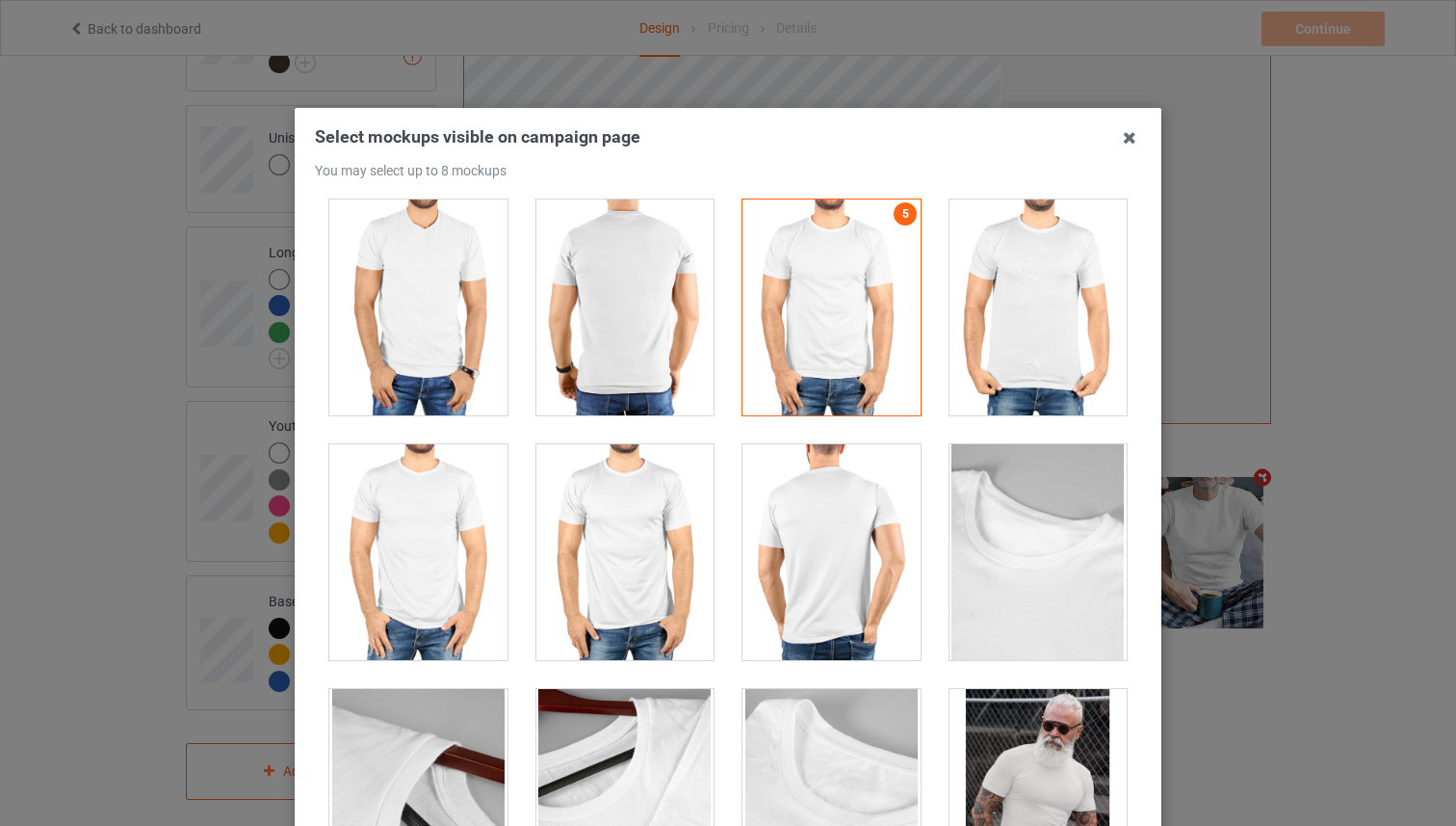
drag, startPoint x: 472, startPoint y: 500, endPoint x: 483, endPoint y: 487, distance: 17.0
click at [471, 500] on div at bounding box center [418, 552] width 179 height 215
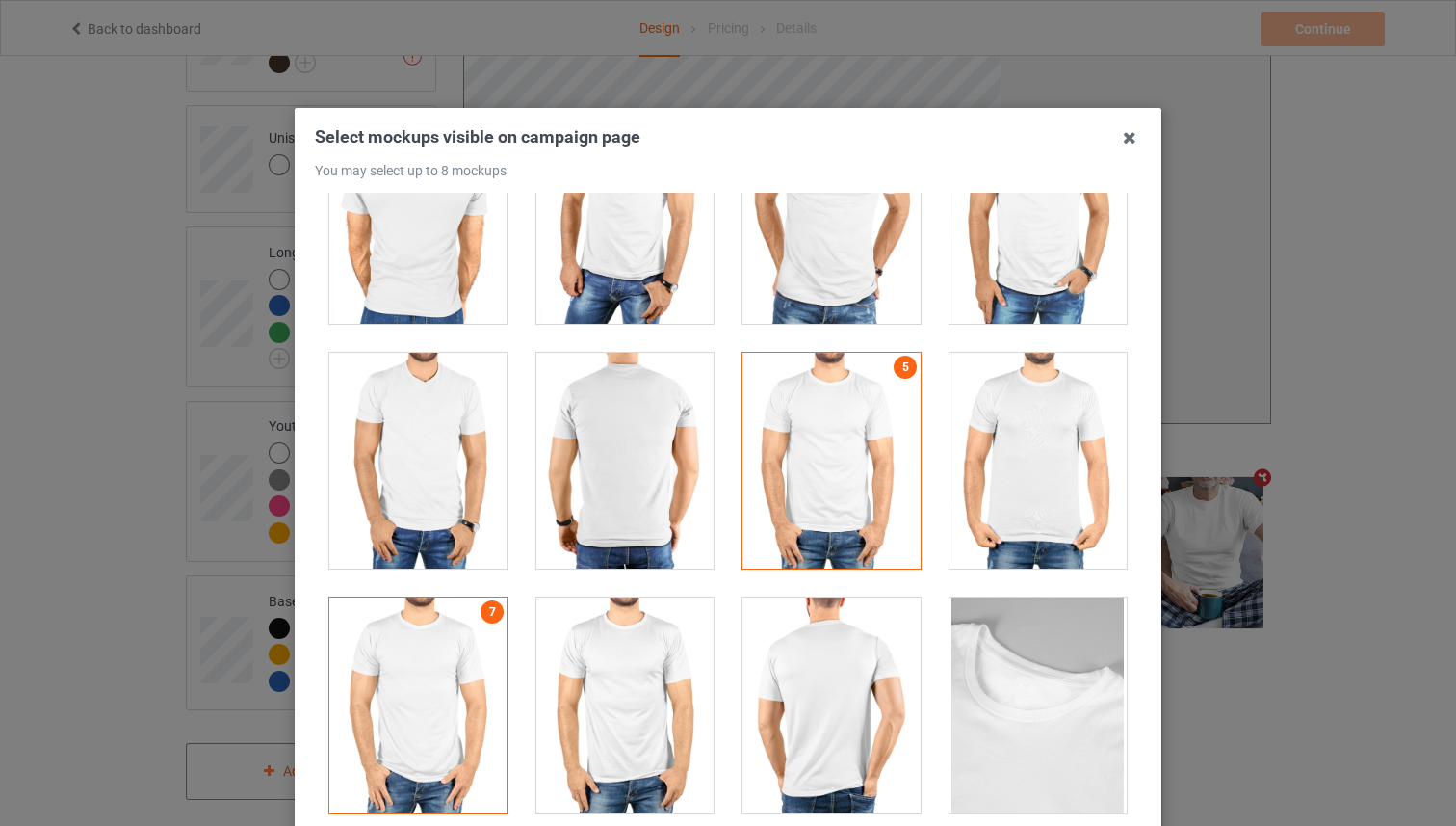
scroll to position [4332, 0]
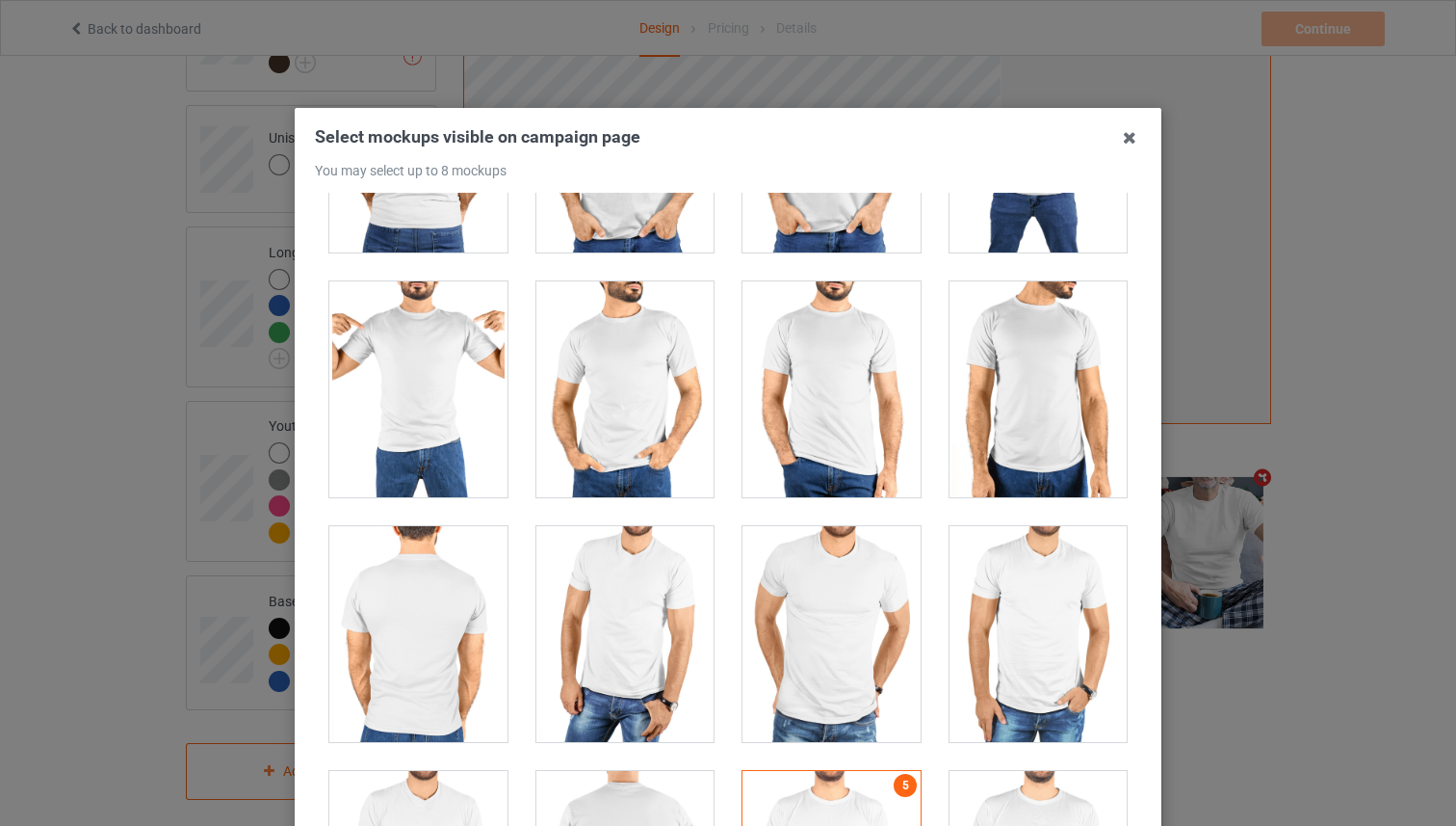
click at [870, 394] on div at bounding box center [832, 389] width 179 height 215
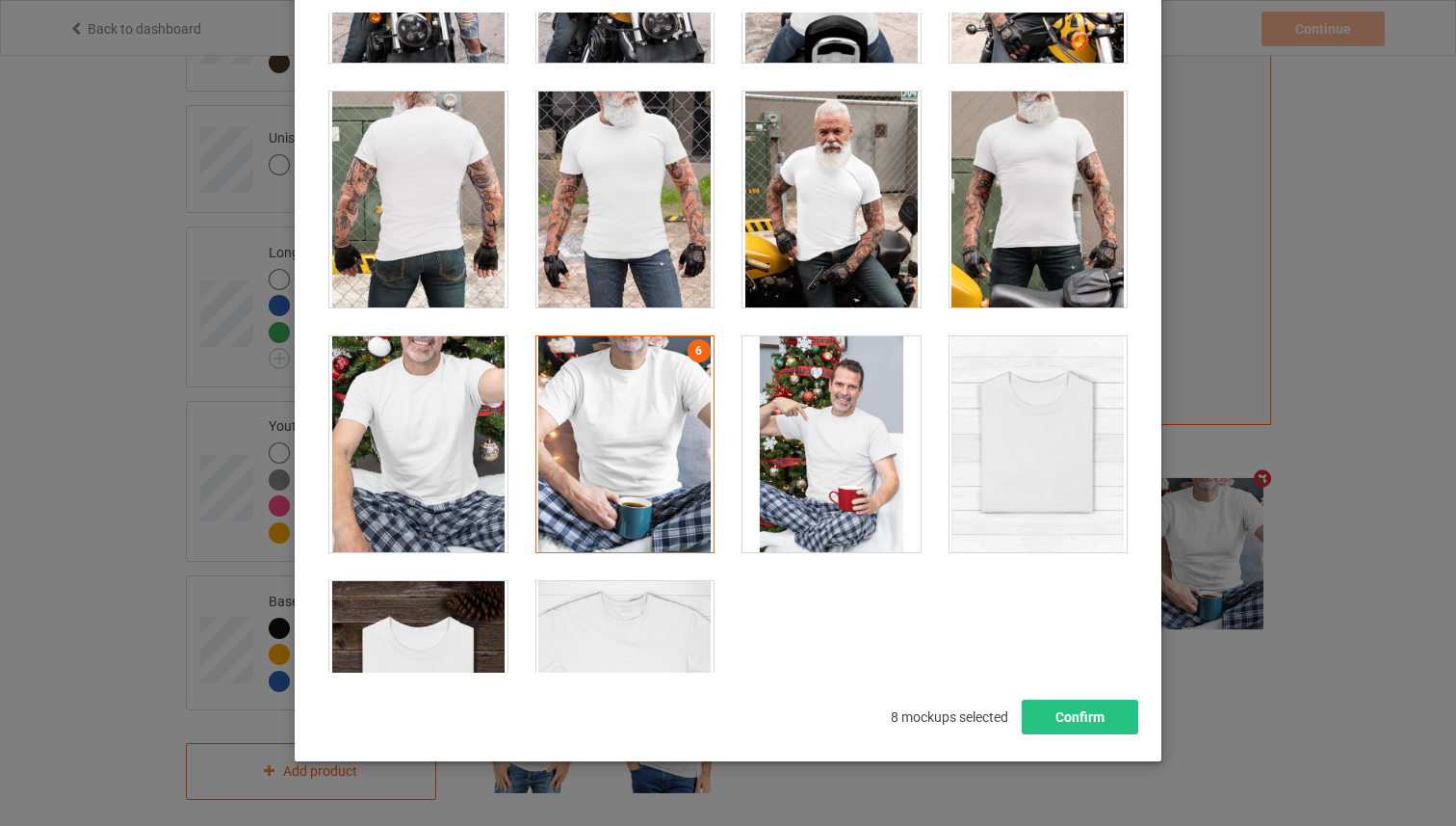
scroll to position [223, 0]
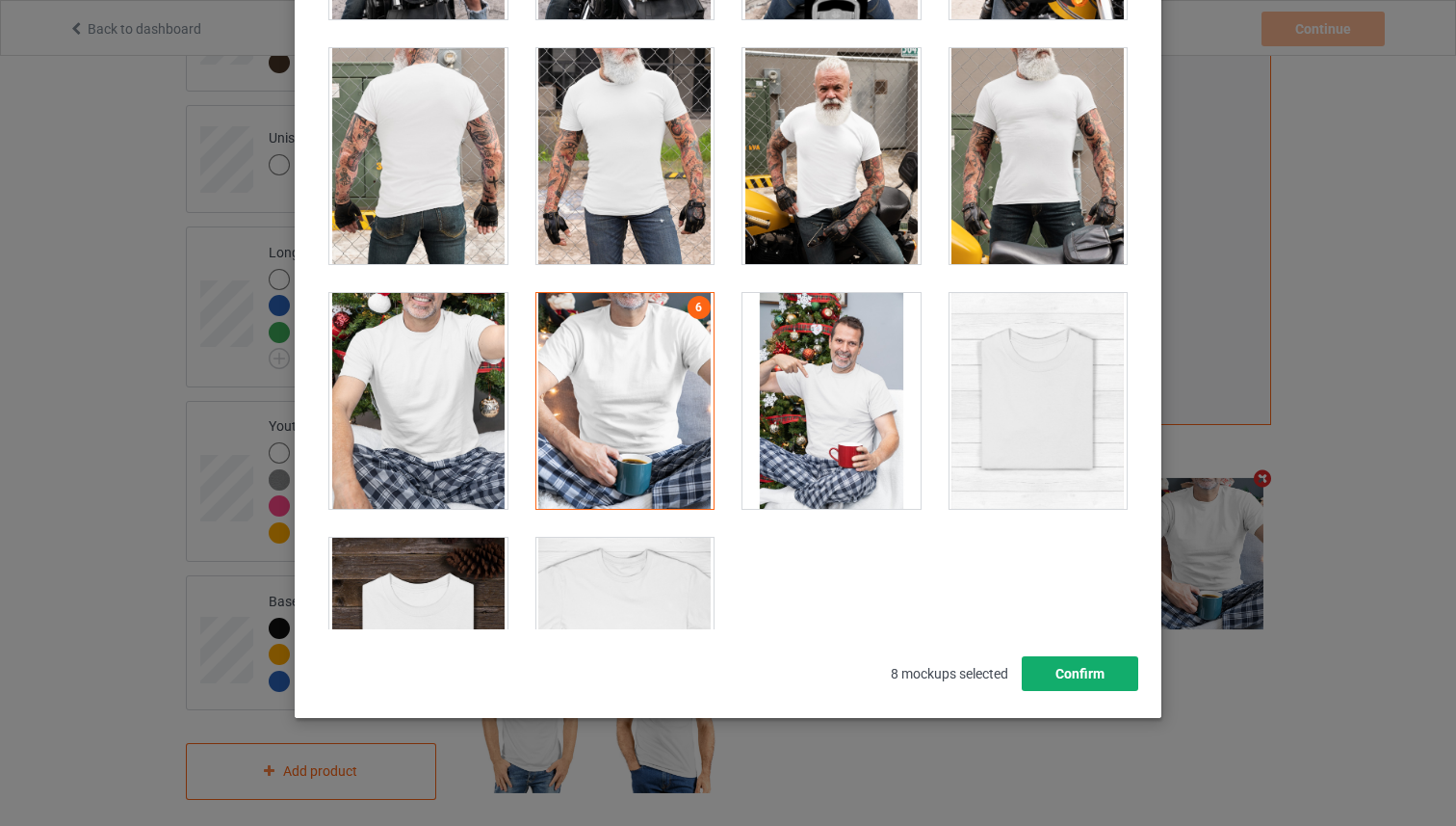
drag, startPoint x: 1109, startPoint y: 680, endPoint x: 1099, endPoint y: 676, distance: 10.8
click at [1108, 679] on button "Confirm" at bounding box center [1080, 673] width 117 height 35
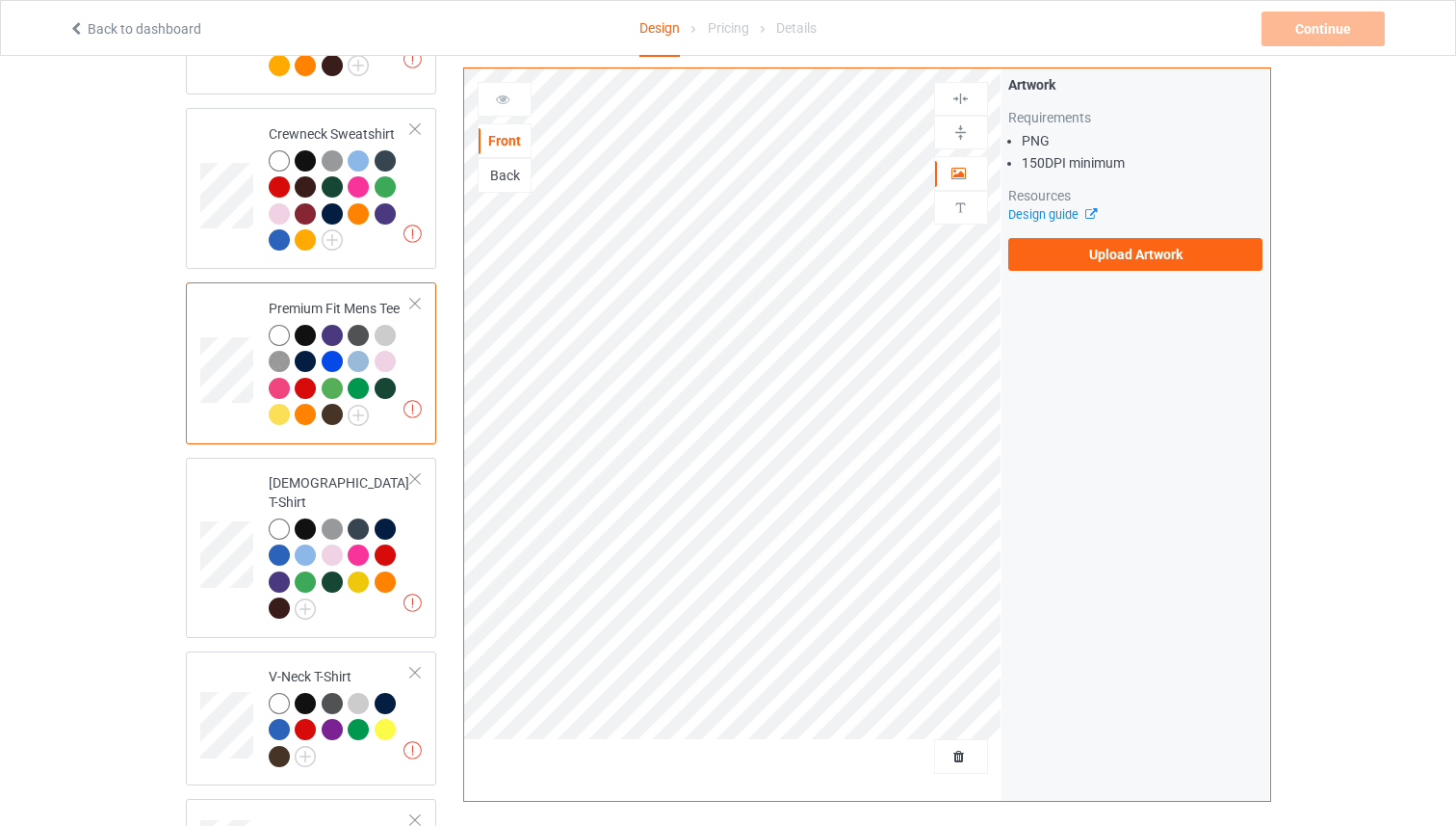
drag, startPoint x: 417, startPoint y: 511, endPoint x: 441, endPoint y: 515, distance: 24.3
click at [417, 512] on td "Missing artworks Ladies T-Shirt" at bounding box center [340, 548] width 165 height 165
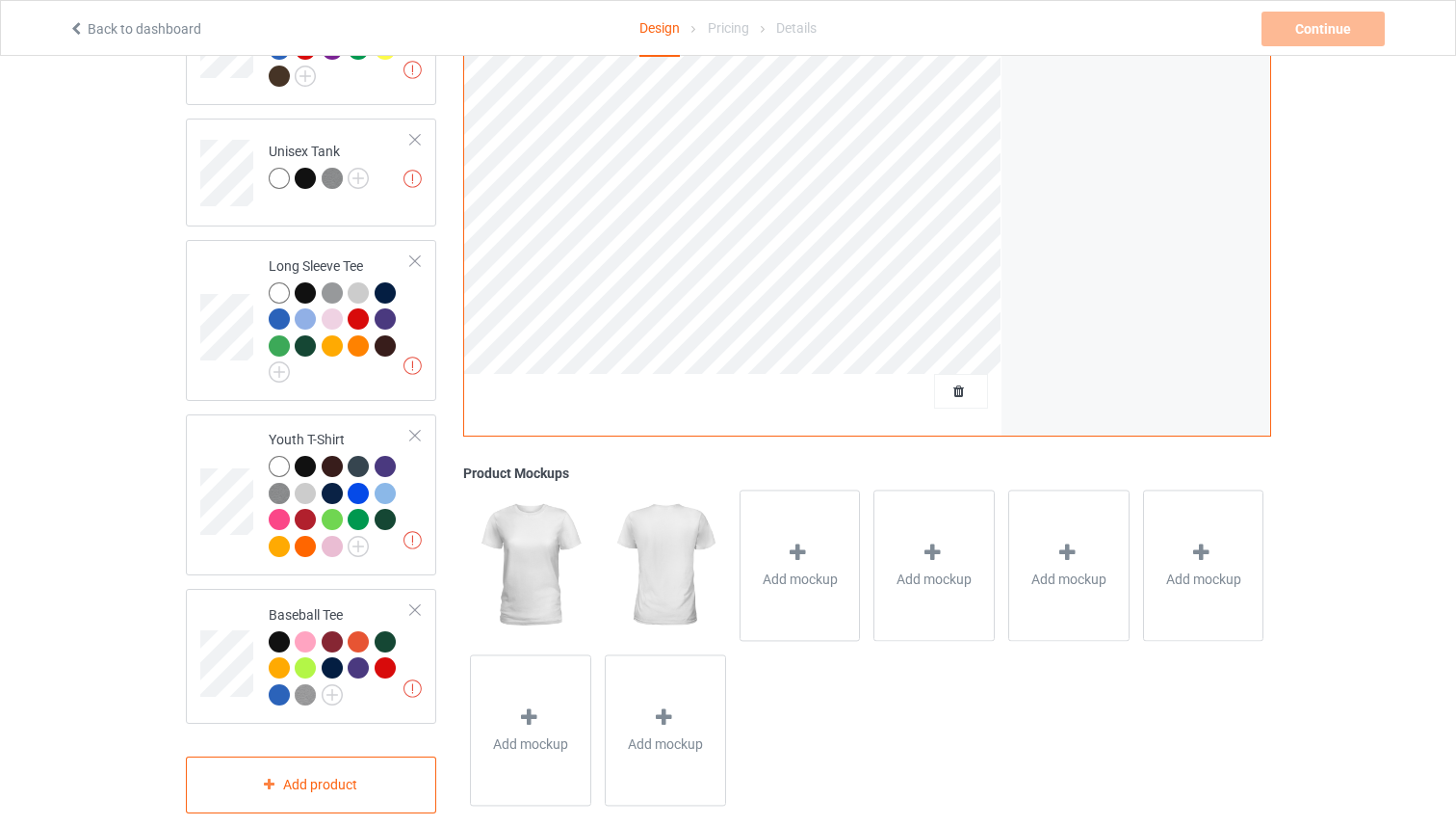
scroll to position [1157, 0]
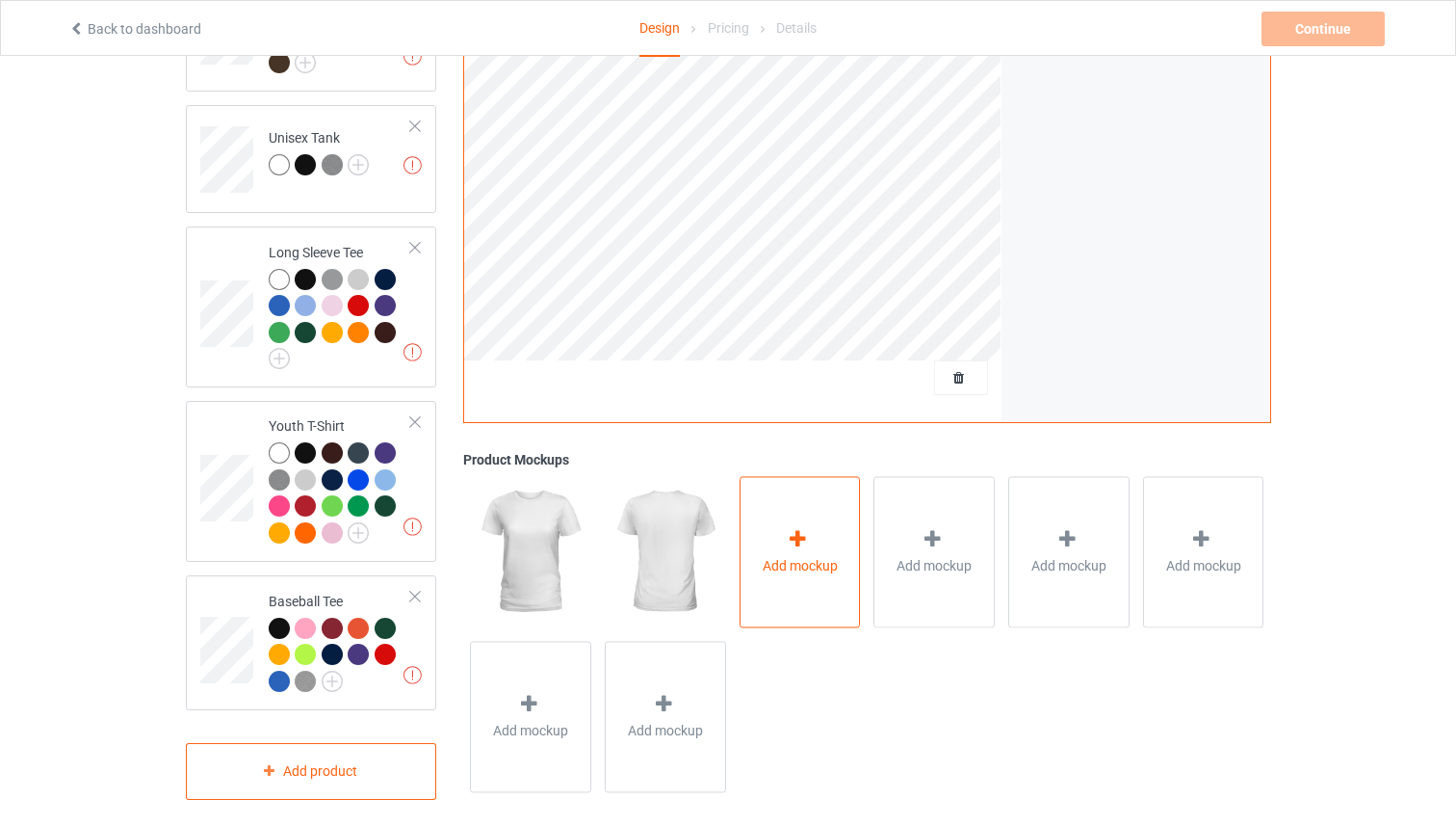
click at [826, 524] on div "Add mockup" at bounding box center [801, 553] width 122 height 152
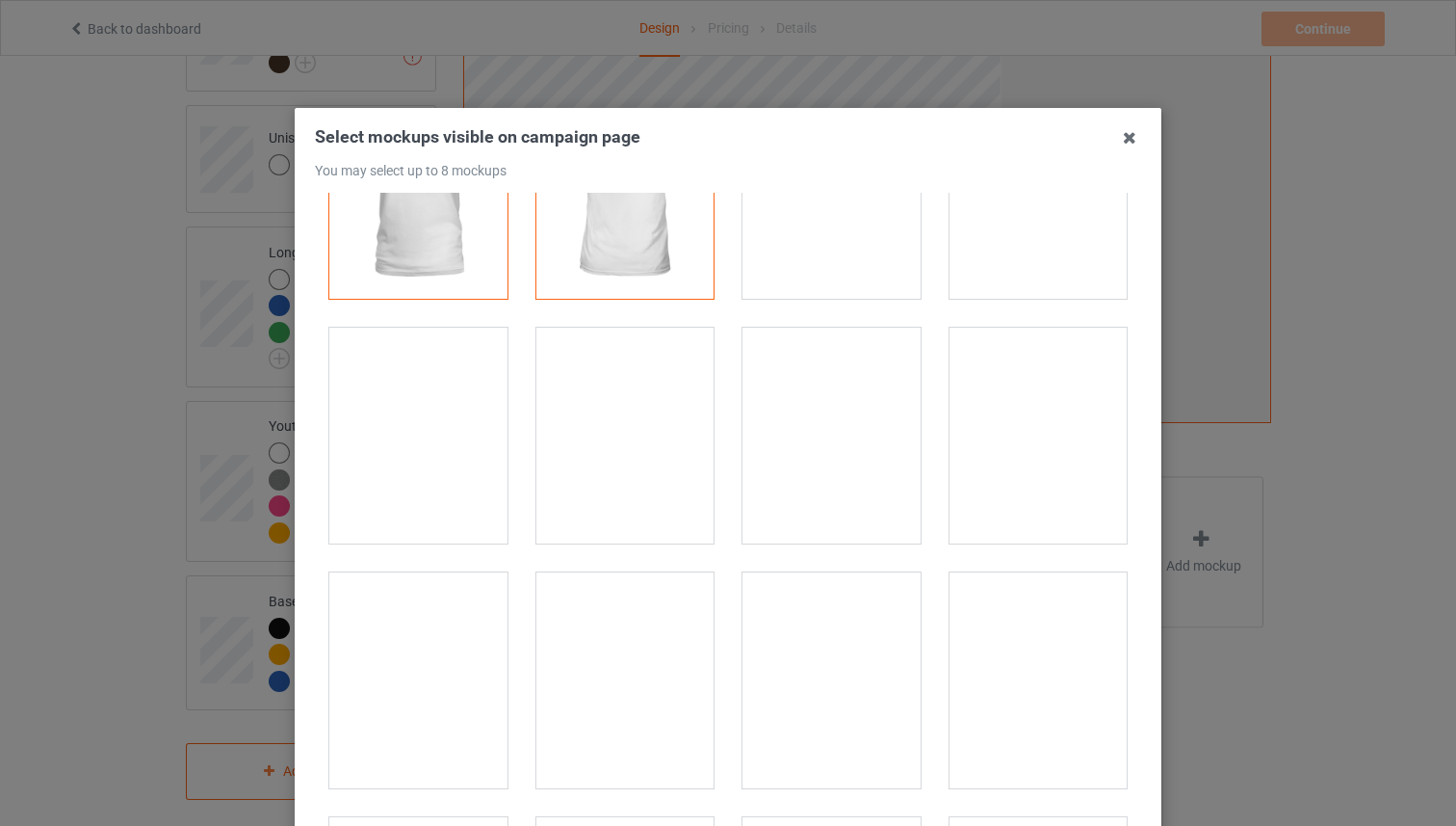
scroll to position [127, 0]
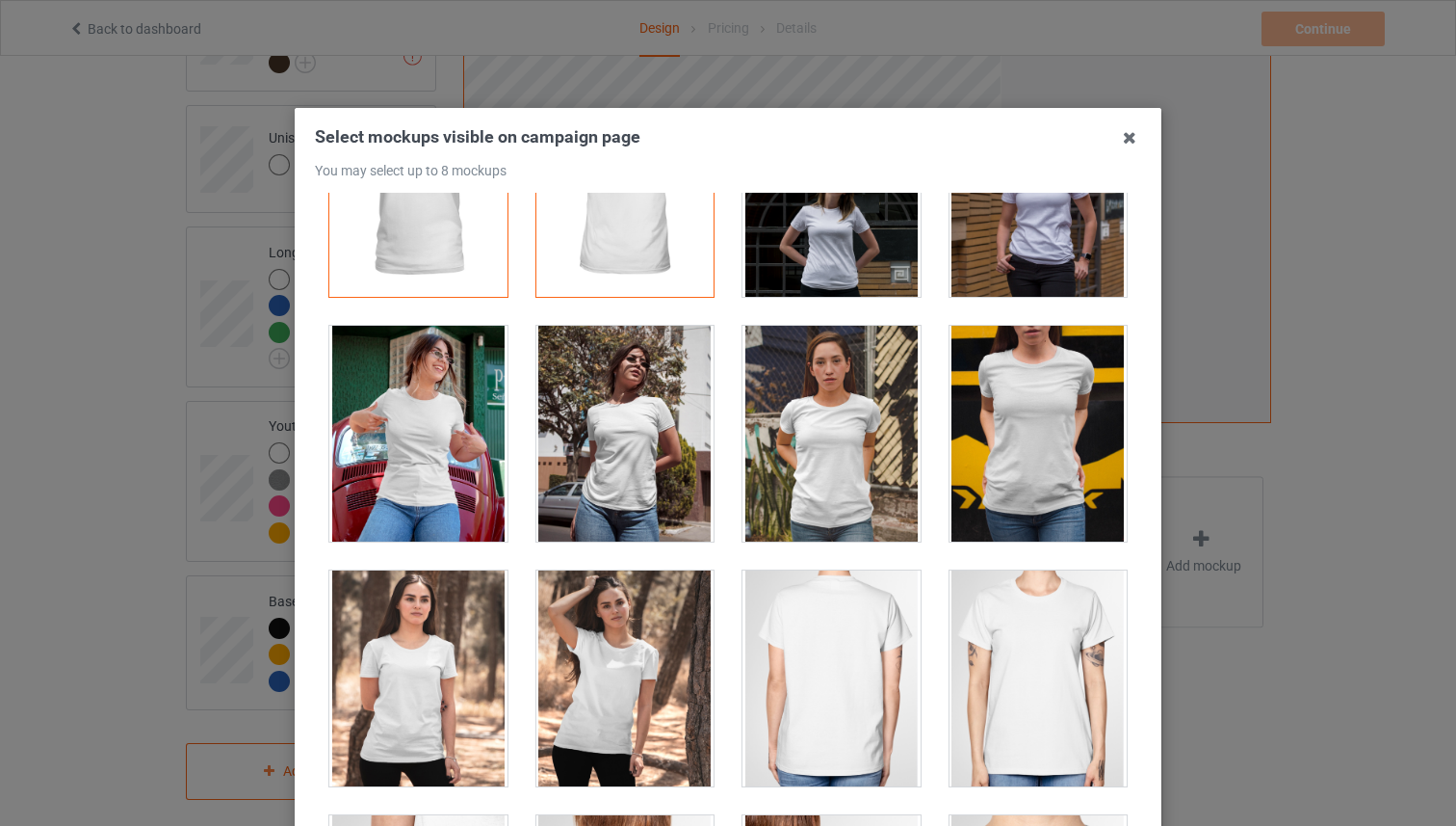
drag, startPoint x: 443, startPoint y: 446, endPoint x: 471, endPoint y: 442, distance: 28.3
click at [445, 445] on div at bounding box center [418, 433] width 179 height 215
click at [1031, 453] on div at bounding box center [1038, 433] width 179 height 215
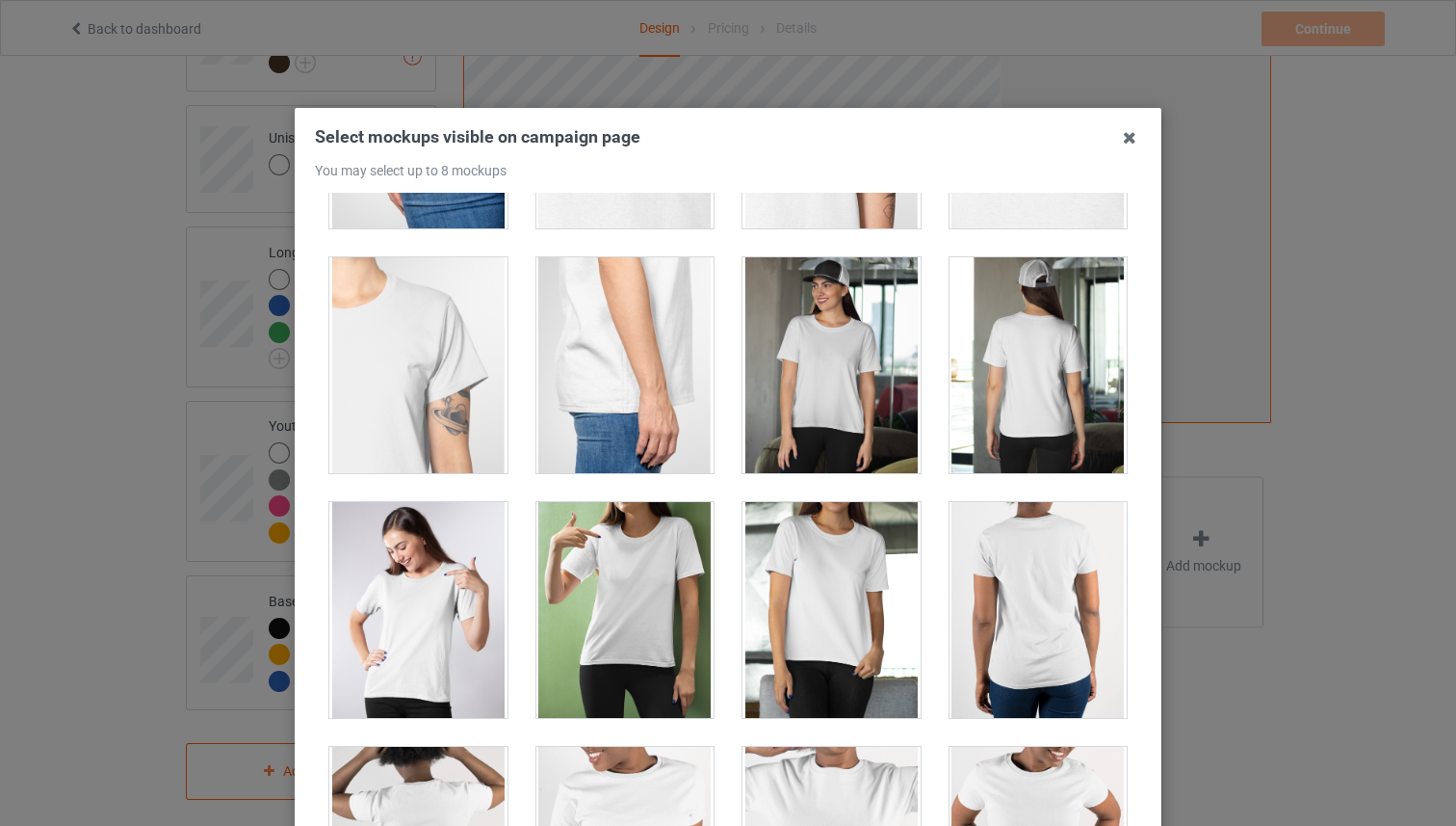
click at [862, 371] on div at bounding box center [832, 365] width 179 height 215
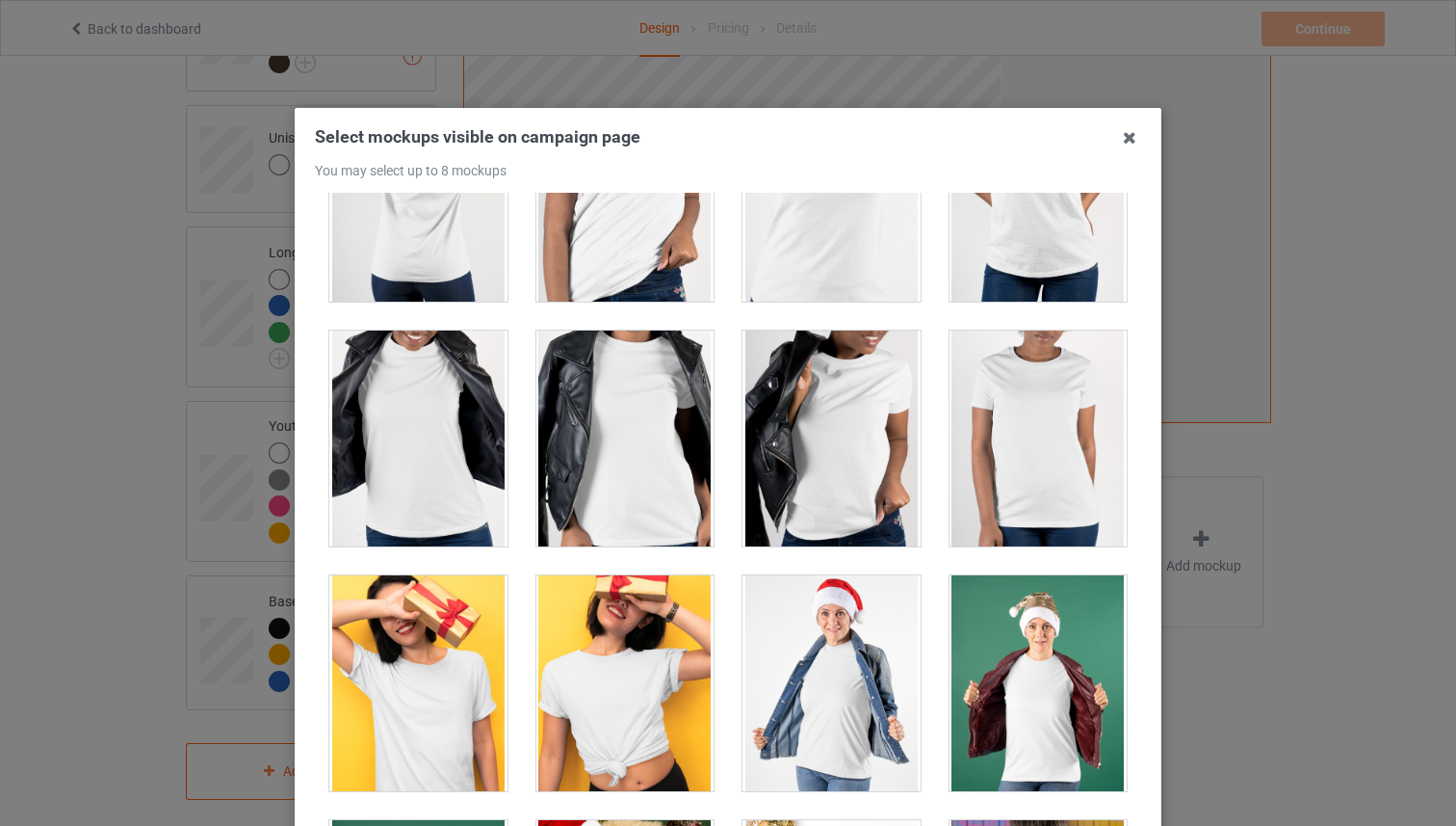
click at [448, 430] on div at bounding box center [418, 438] width 179 height 215
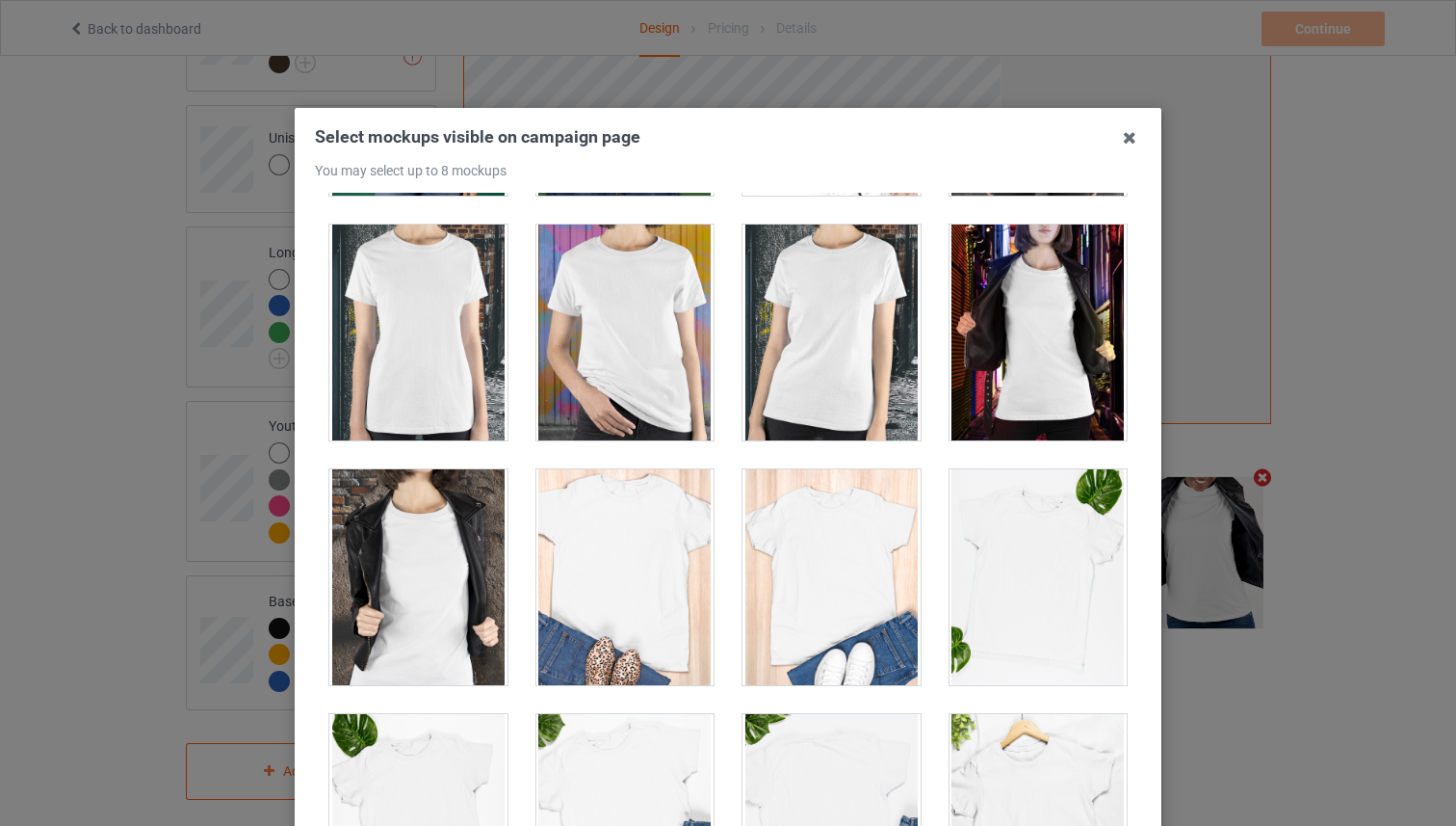
scroll to position [2378, 0]
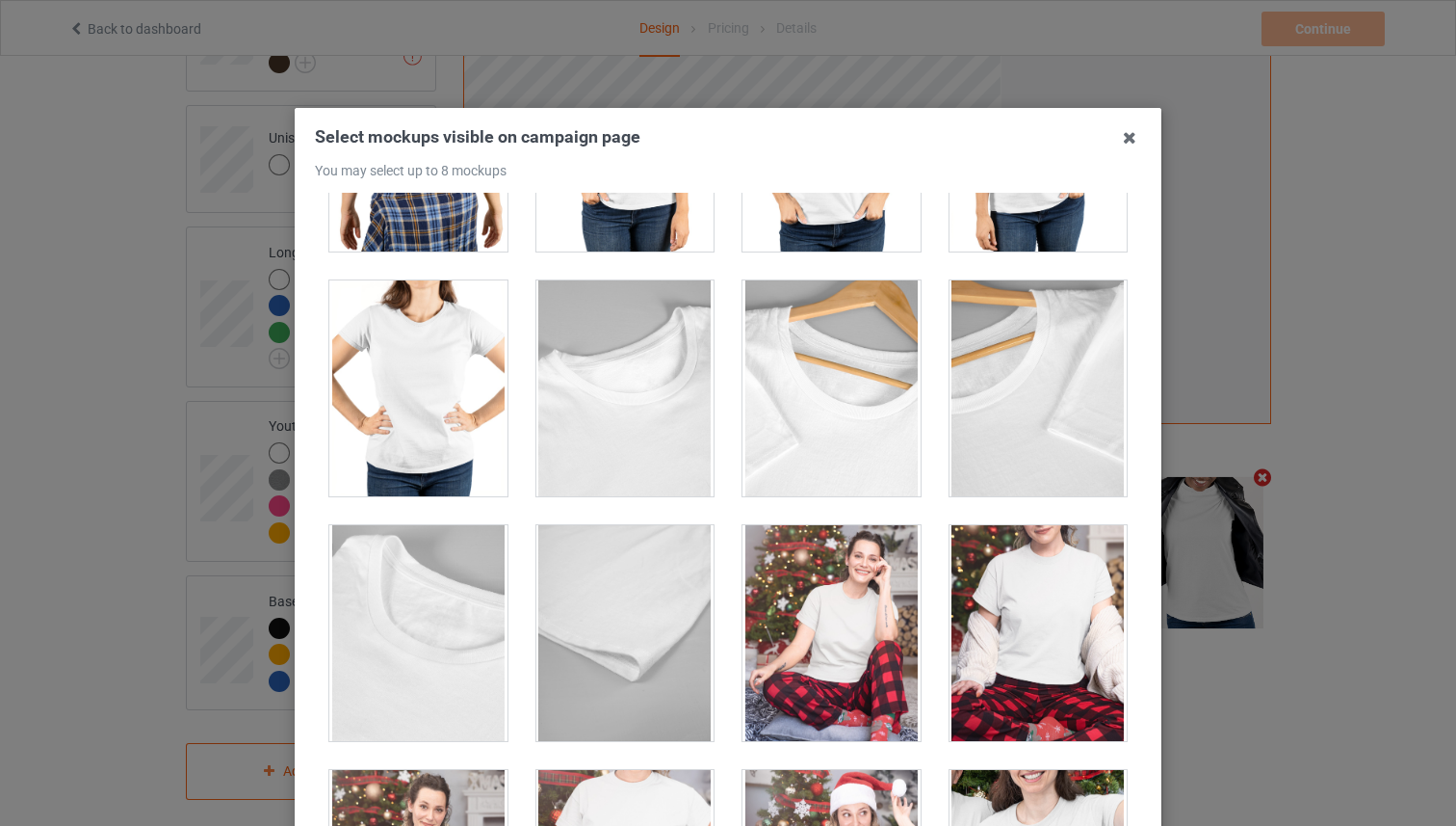
drag, startPoint x: 442, startPoint y: 425, endPoint x: 476, endPoint y: 422, distance: 34.1
click at [442, 425] on div at bounding box center [418, 388] width 179 height 215
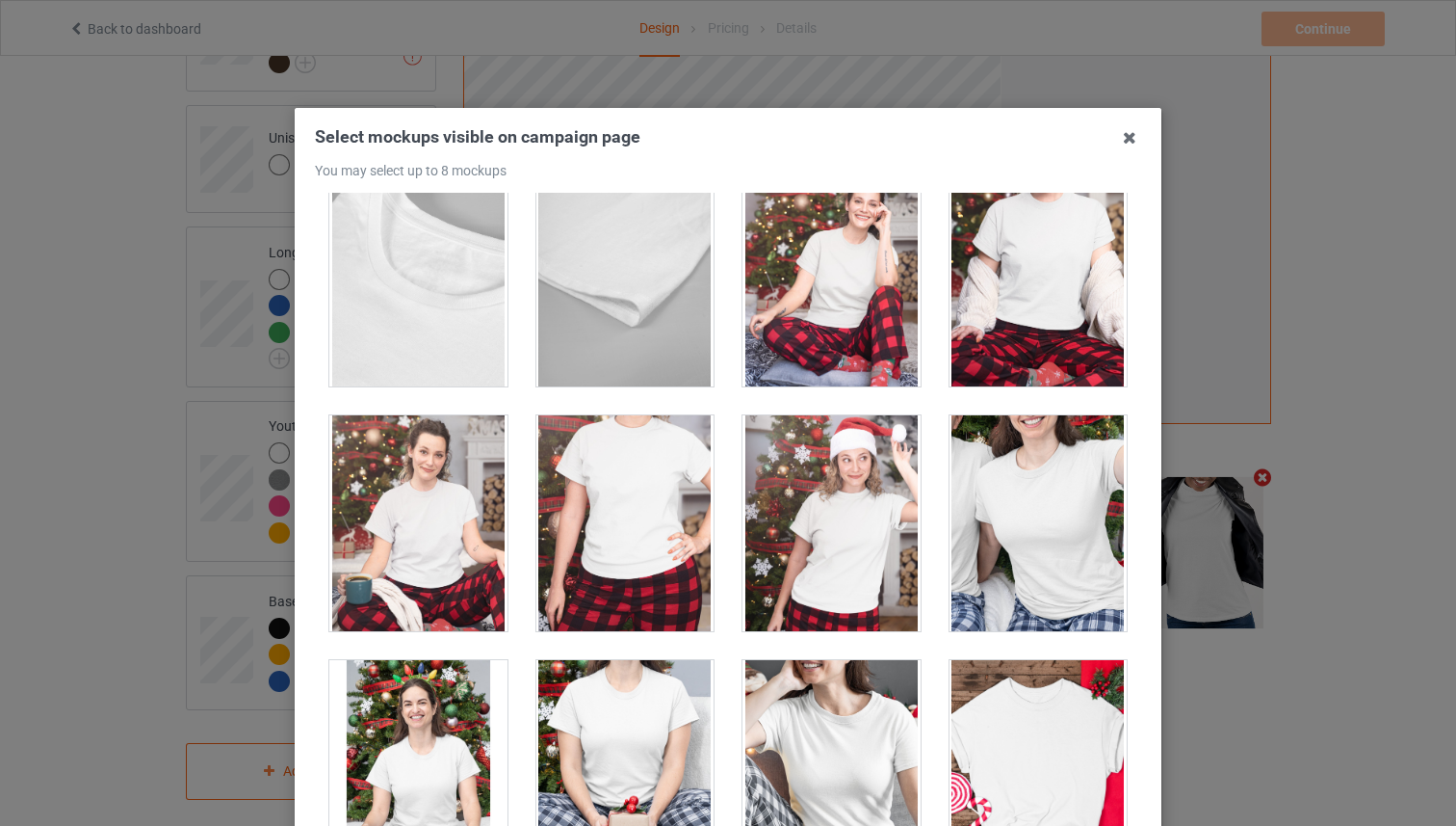
scroll to position [5579, 0]
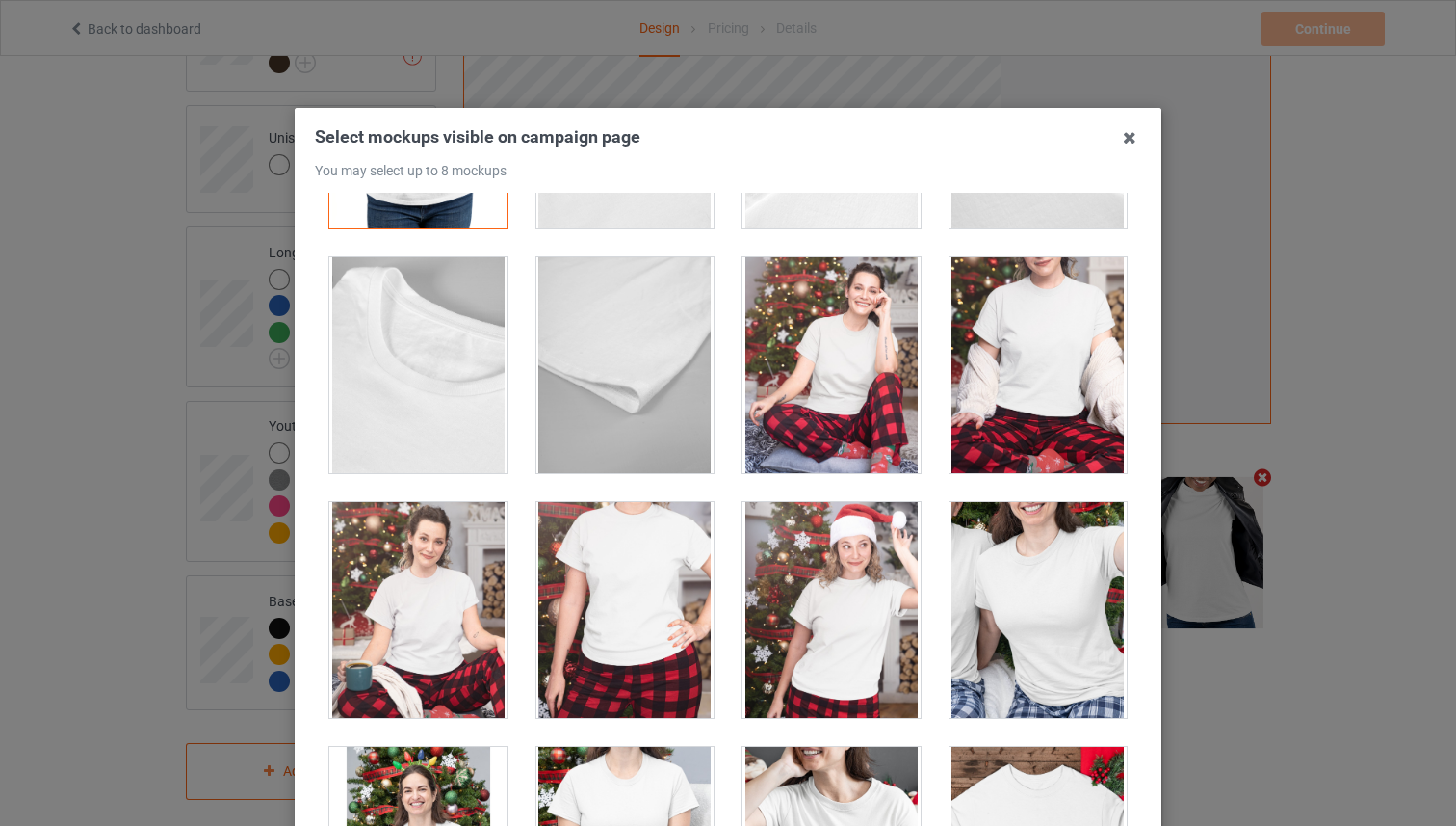
click at [661, 510] on div at bounding box center [625, 610] width 179 height 215
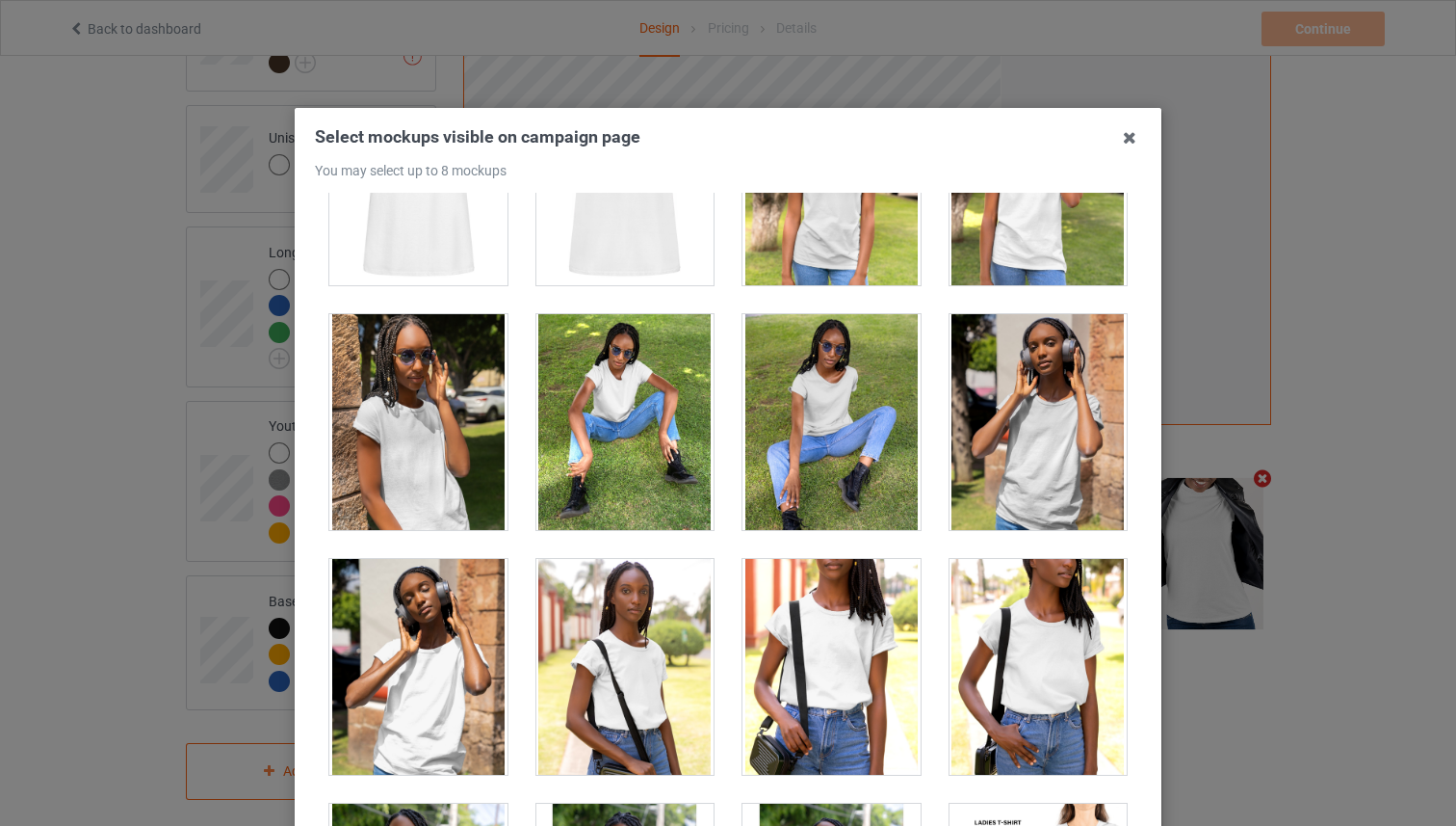
scroll to position [3385, 0]
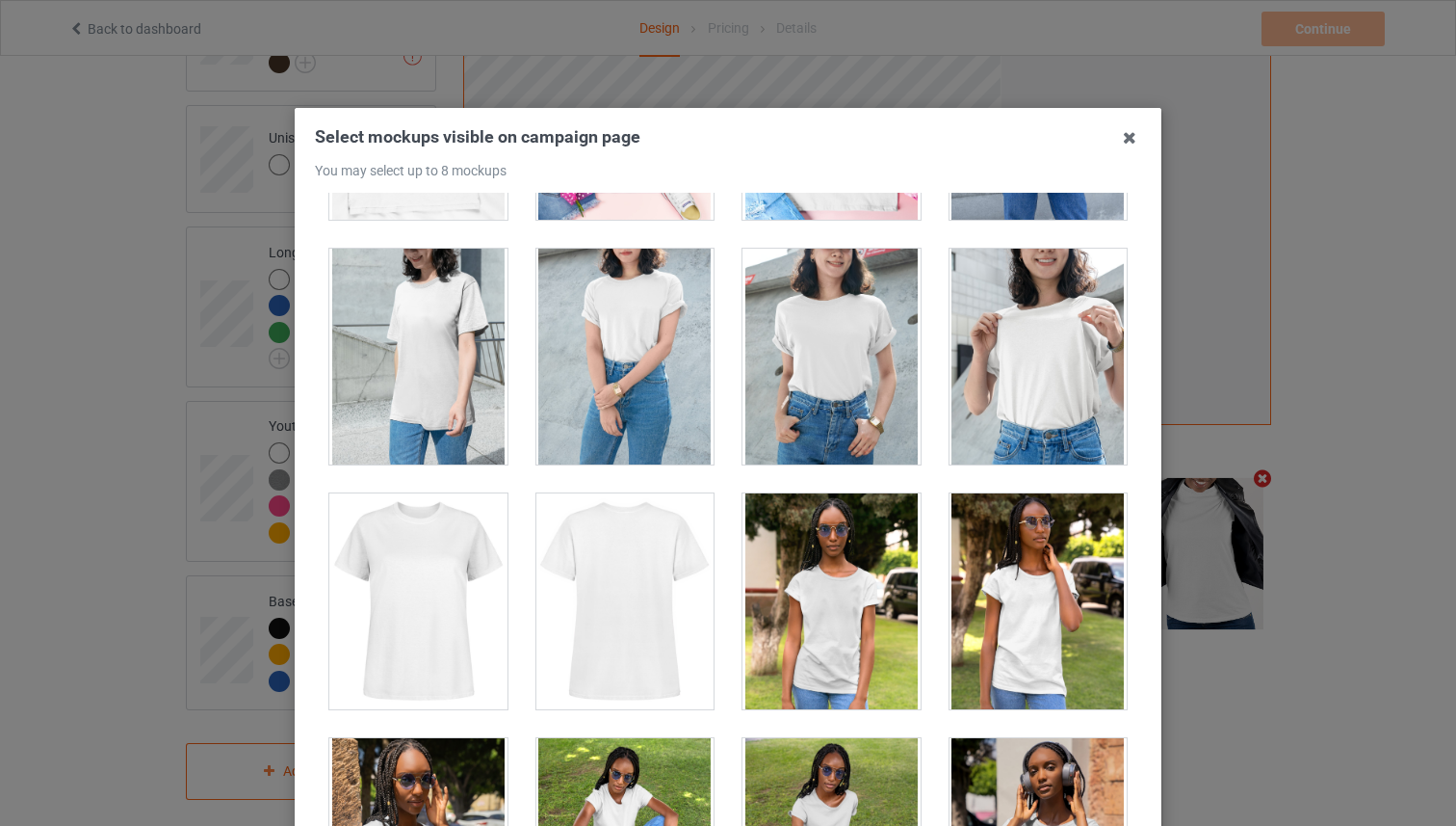
click at [840, 368] on div at bounding box center [832, 356] width 179 height 215
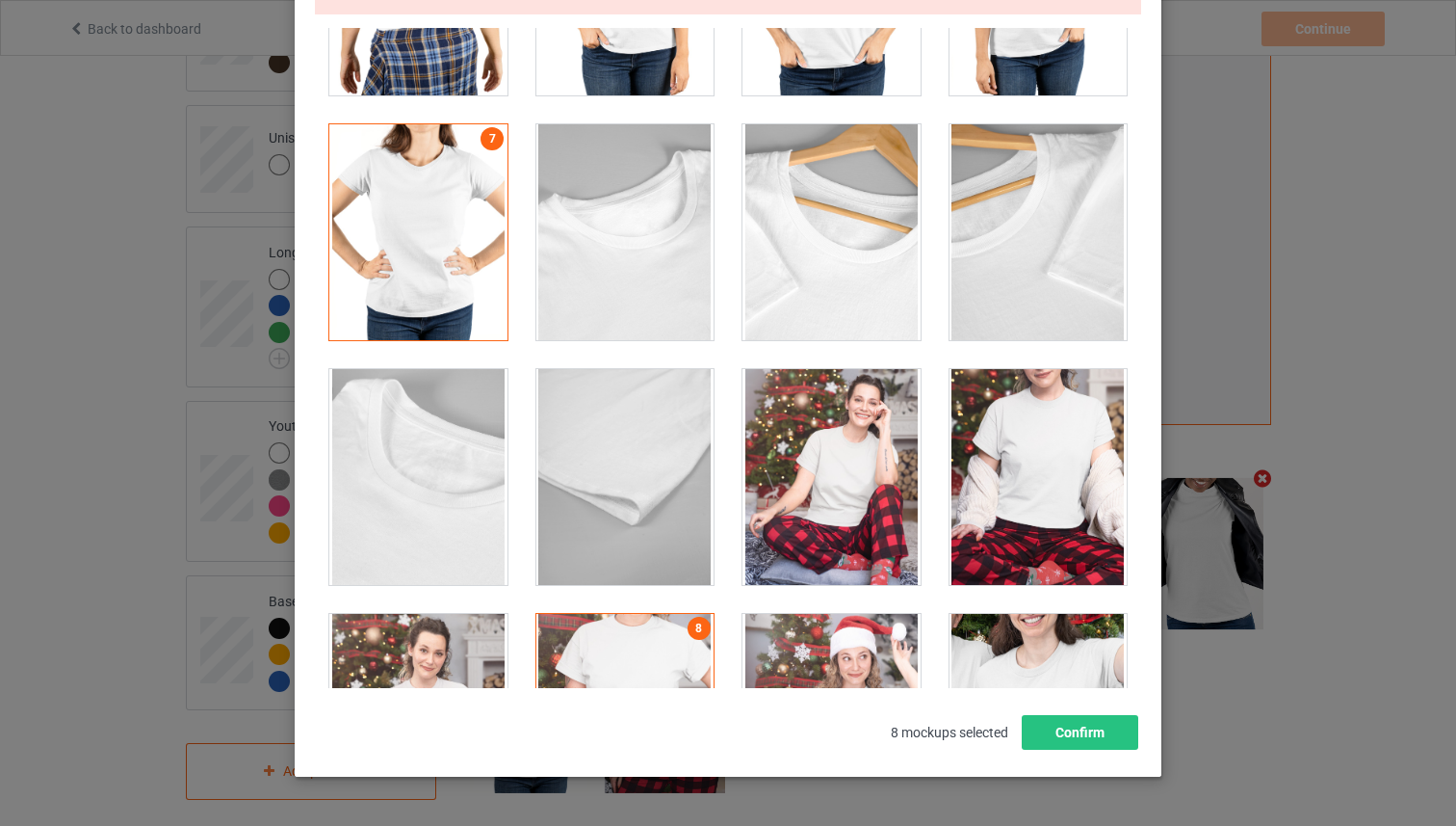
scroll to position [283, 0]
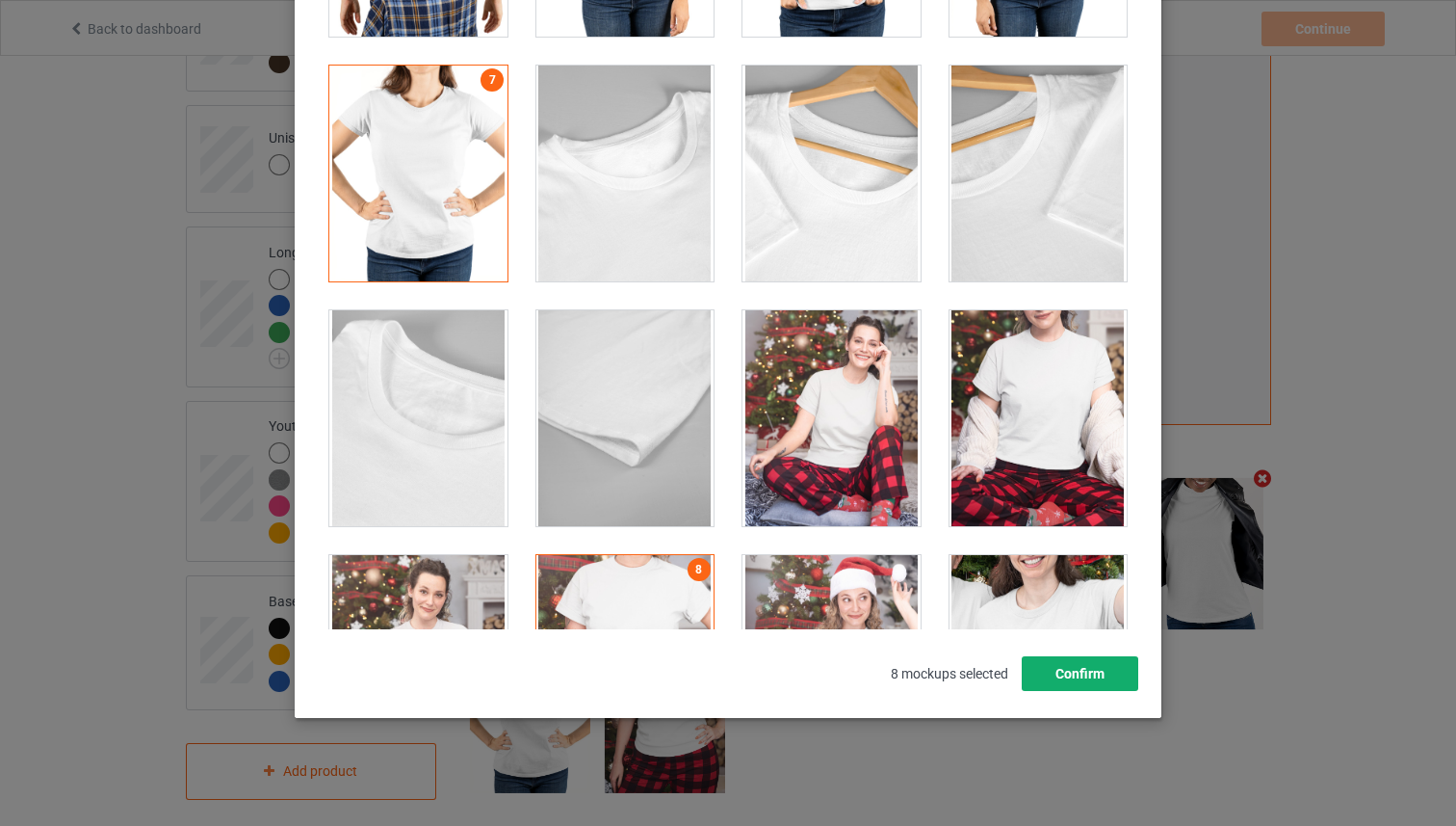
drag, startPoint x: 1087, startPoint y: 685, endPoint x: 1019, endPoint y: 580, distance: 125.1
click at [1087, 684] on button "Confirm" at bounding box center [1080, 673] width 117 height 35
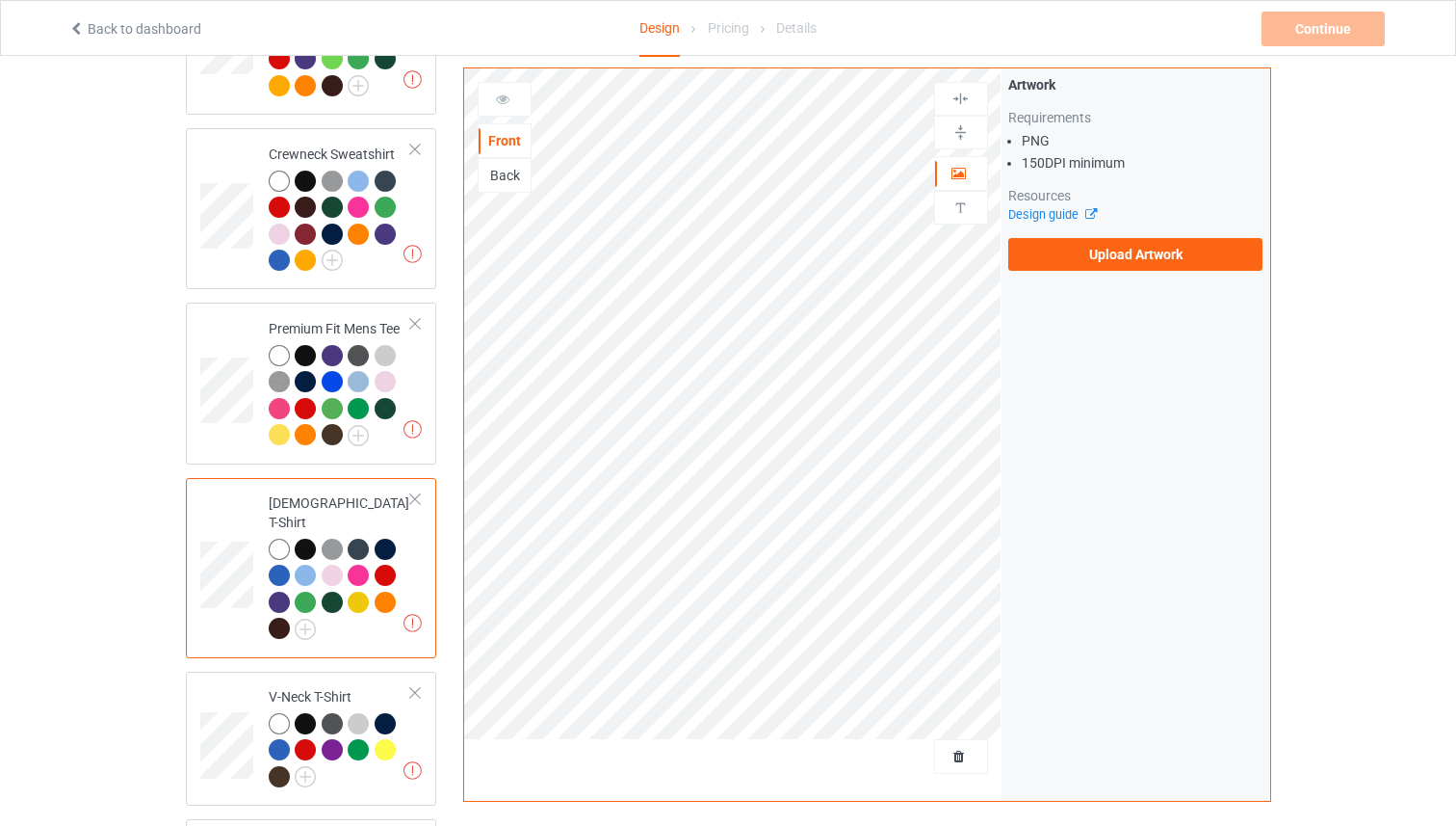
scroll to position [0, 0]
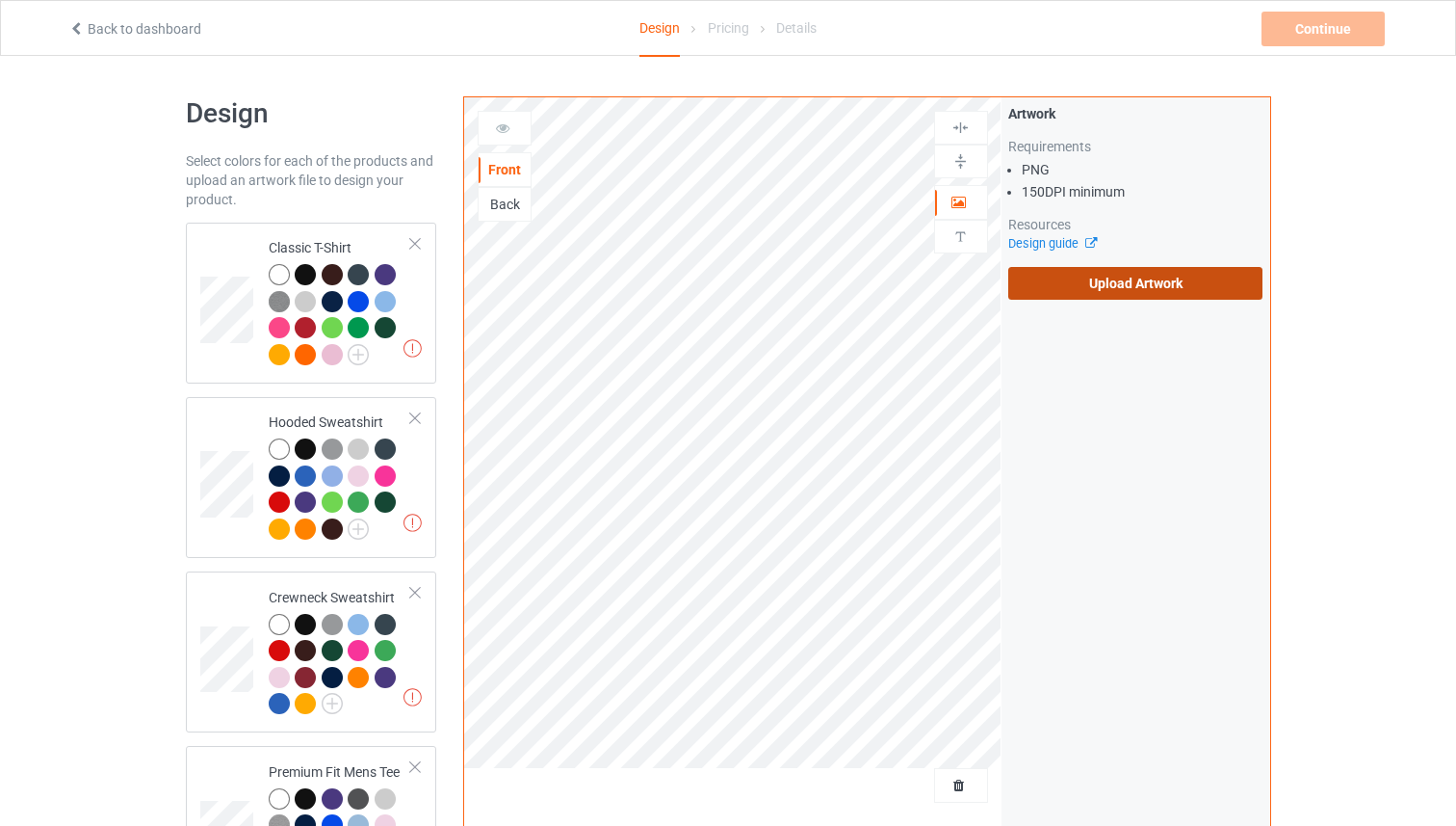
click at [1075, 289] on label "Upload Artwork" at bounding box center [1136, 283] width 255 height 33
click at [0, 0] on input "Upload Artwork" at bounding box center [0, 0] width 0 height 0
click at [1085, 288] on label "Upload Artwork" at bounding box center [1136, 283] width 255 height 33
click at [0, 0] on input "Upload Artwork" at bounding box center [0, 0] width 0 height 0
click at [1171, 274] on label "Upload Artwork" at bounding box center [1136, 283] width 255 height 33
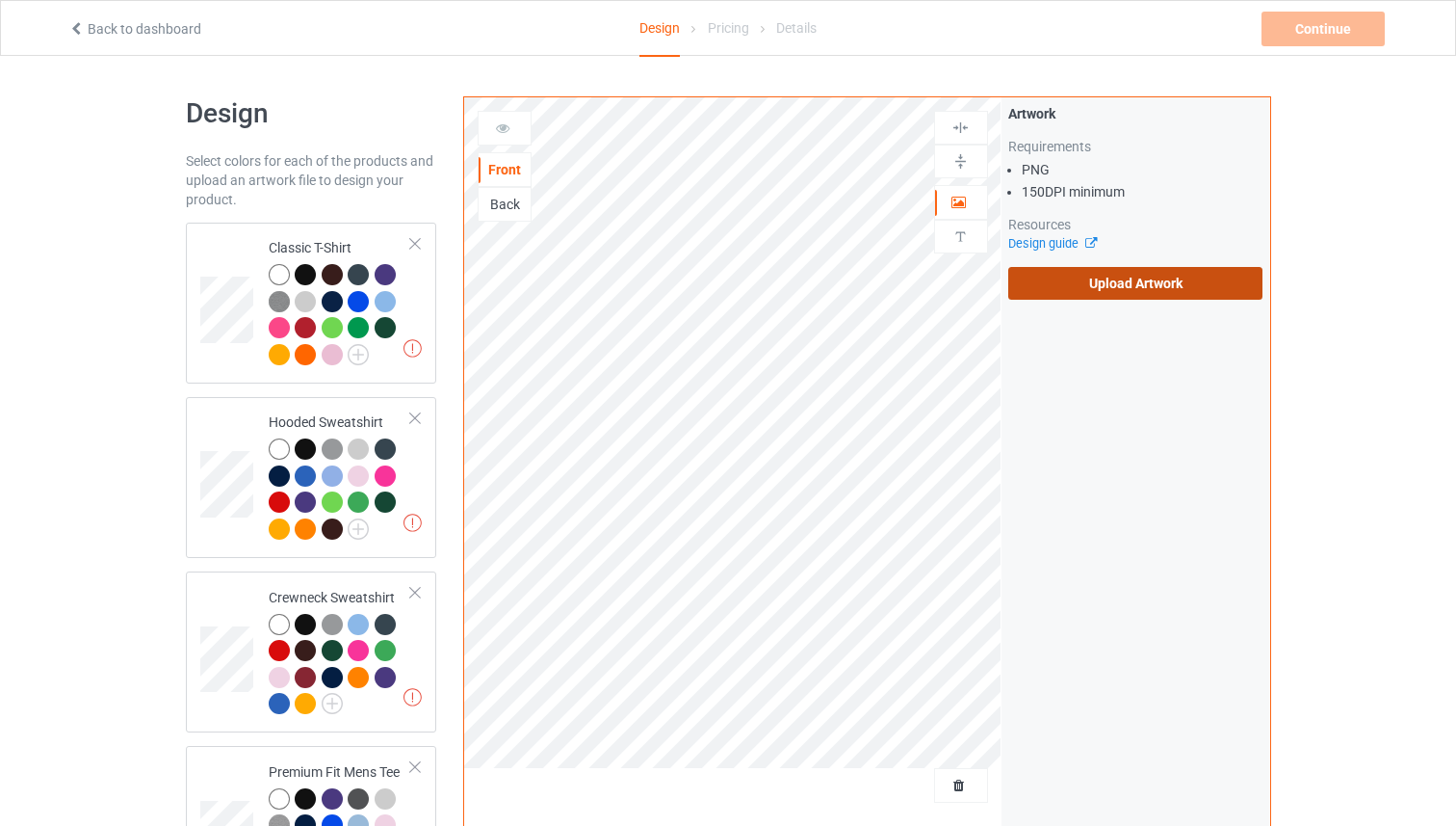
click at [0, 0] on input "Upload Artwork" at bounding box center [0, 0] width 0 height 0
click at [1173, 289] on label "Upload Artwork" at bounding box center [1136, 283] width 255 height 33
click at [0, 0] on input "Upload Artwork" at bounding box center [0, 0] width 0 height 0
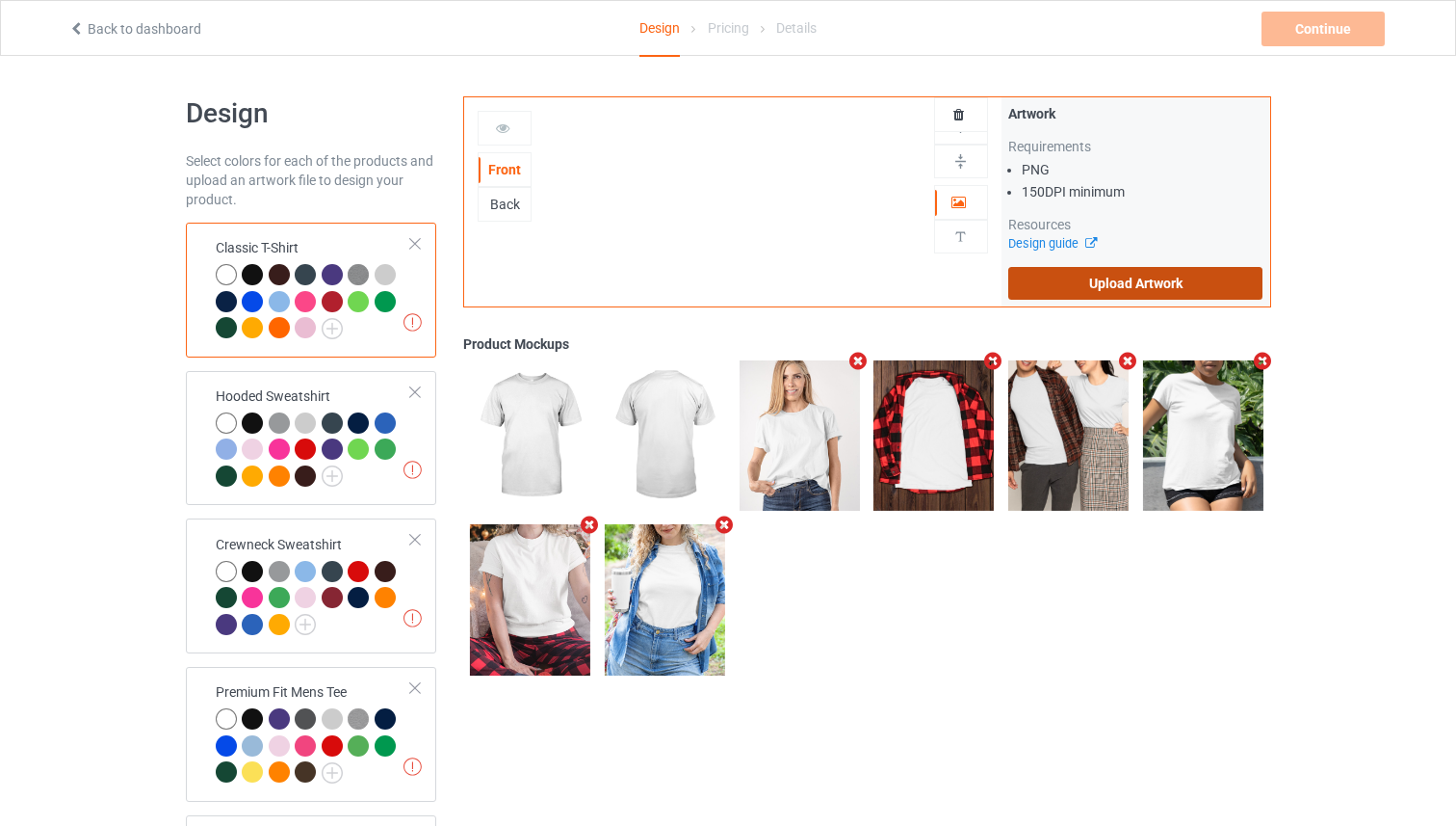
click at [1032, 287] on label "Upload Artwork" at bounding box center [1136, 283] width 255 height 33
click at [0, 0] on input "Upload Artwork" at bounding box center [0, 0] width 0 height 0
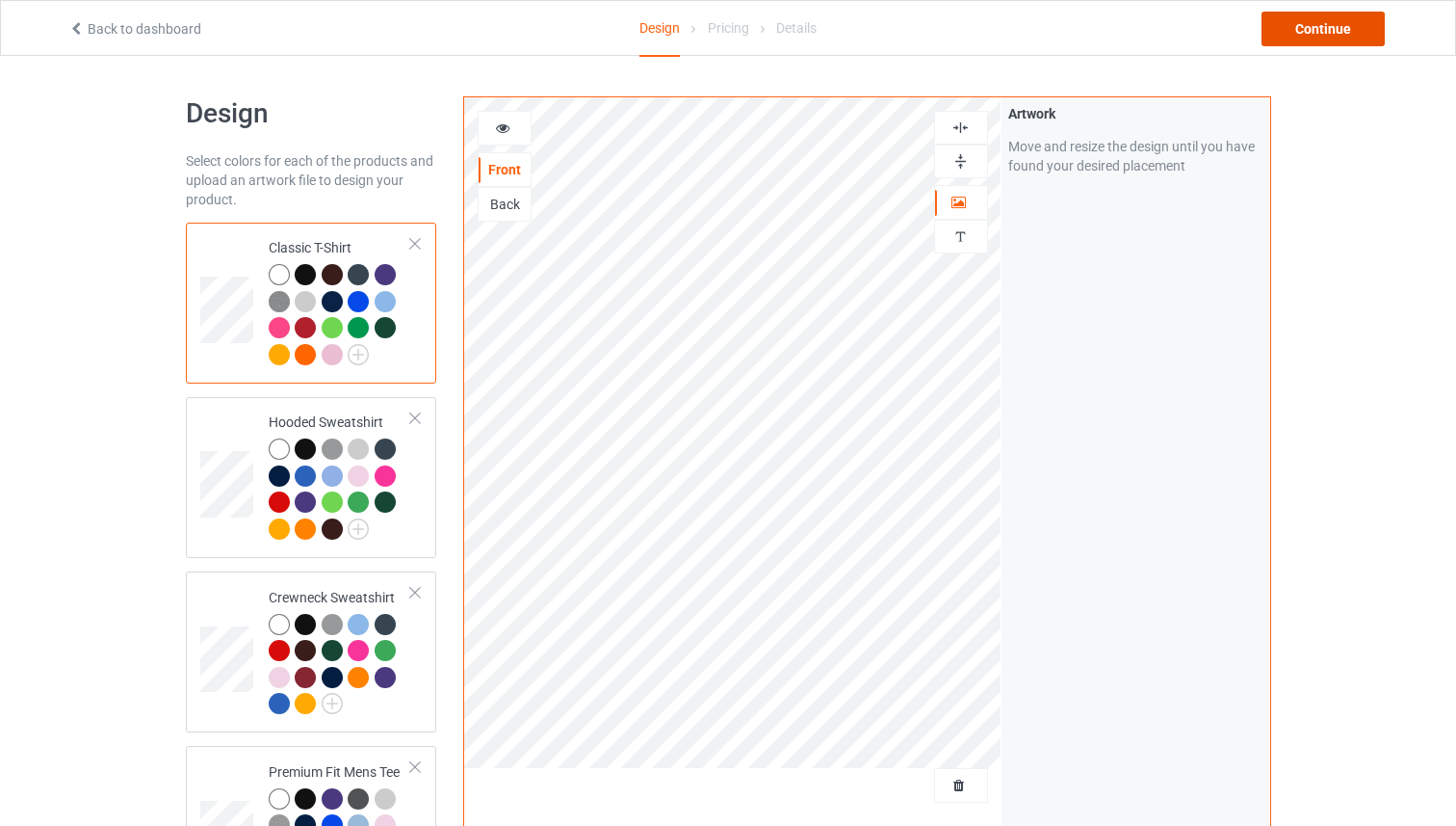
click at [1309, 27] on div "Continue" at bounding box center [1323, 29] width 124 height 35
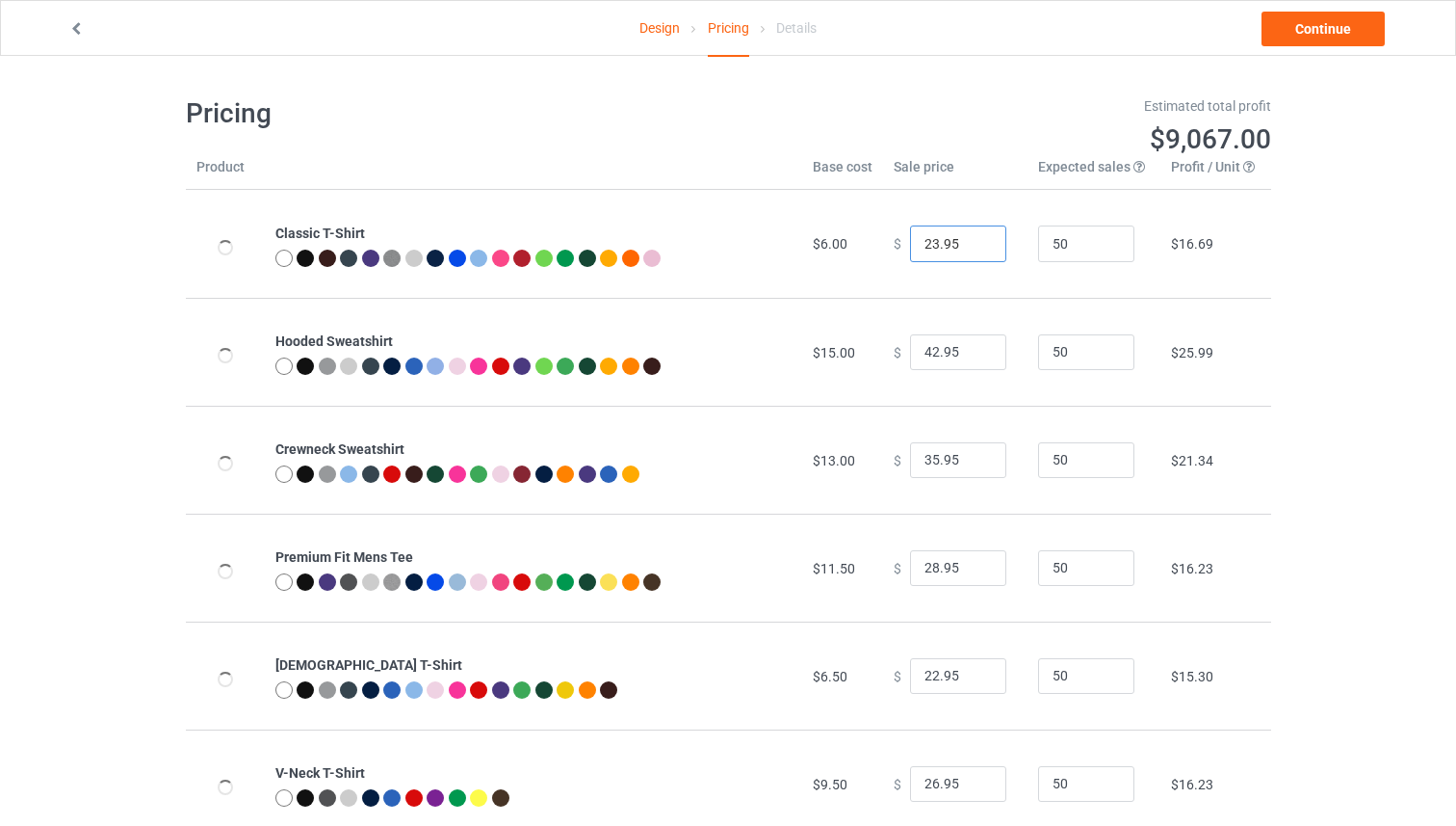
click at [974, 239] on input "23.95" at bounding box center [958, 243] width 97 height 37
click at [974, 239] on input "24.95" at bounding box center [958, 243] width 97 height 37
click at [974, 239] on input "25.95" at bounding box center [958, 243] width 97 height 37
type input "26.95"
click at [973, 239] on input "26.95" at bounding box center [958, 243] width 97 height 37
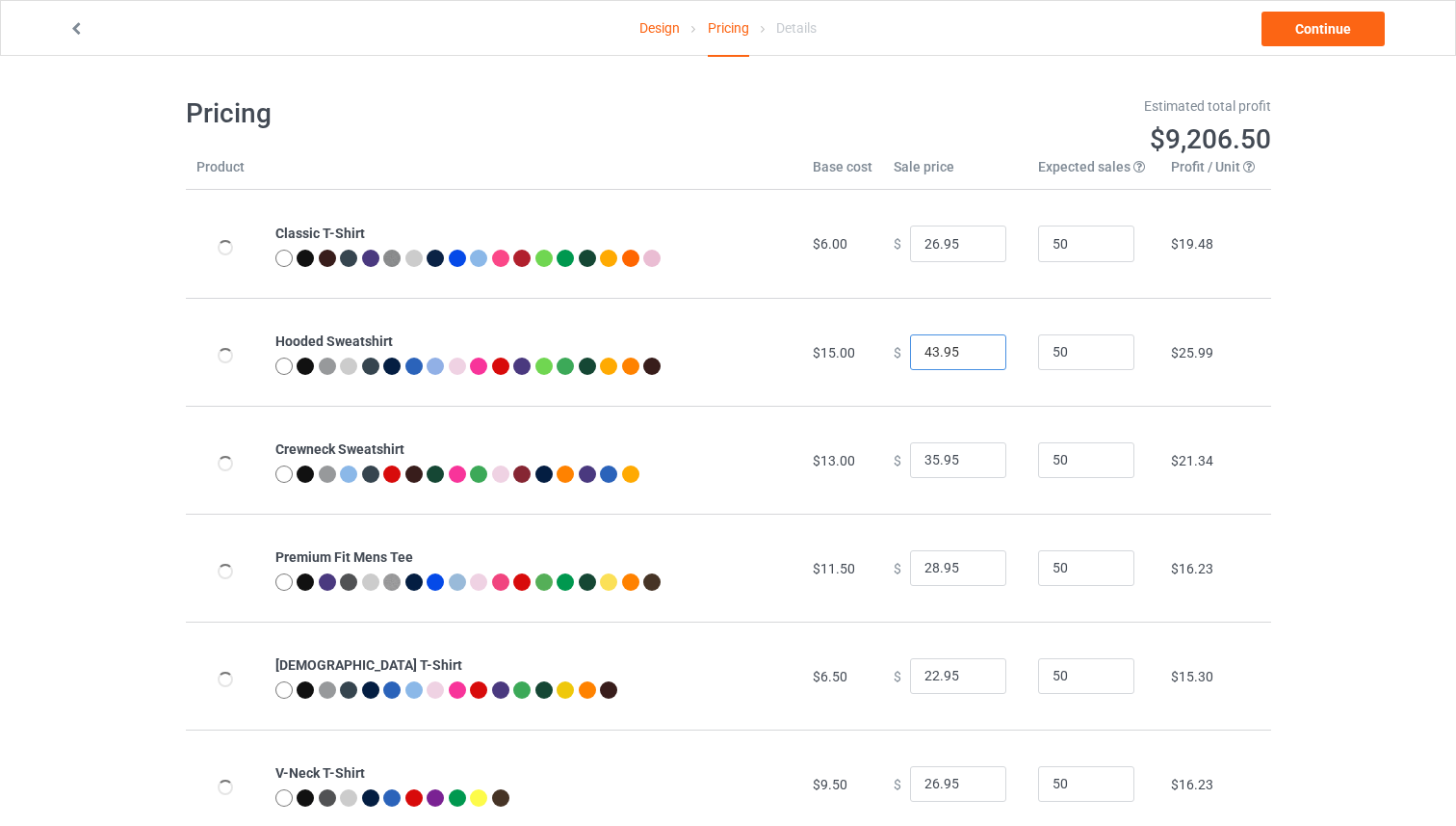
click at [974, 352] on input "43.95" at bounding box center [958, 352] width 97 height 37
click at [974, 352] on input "44.95" at bounding box center [958, 352] width 97 height 37
click at [974, 352] on input "45.95" at bounding box center [958, 352] width 97 height 37
click at [973, 359] on input "45.95" at bounding box center [958, 352] width 97 height 37
type input "44.95"
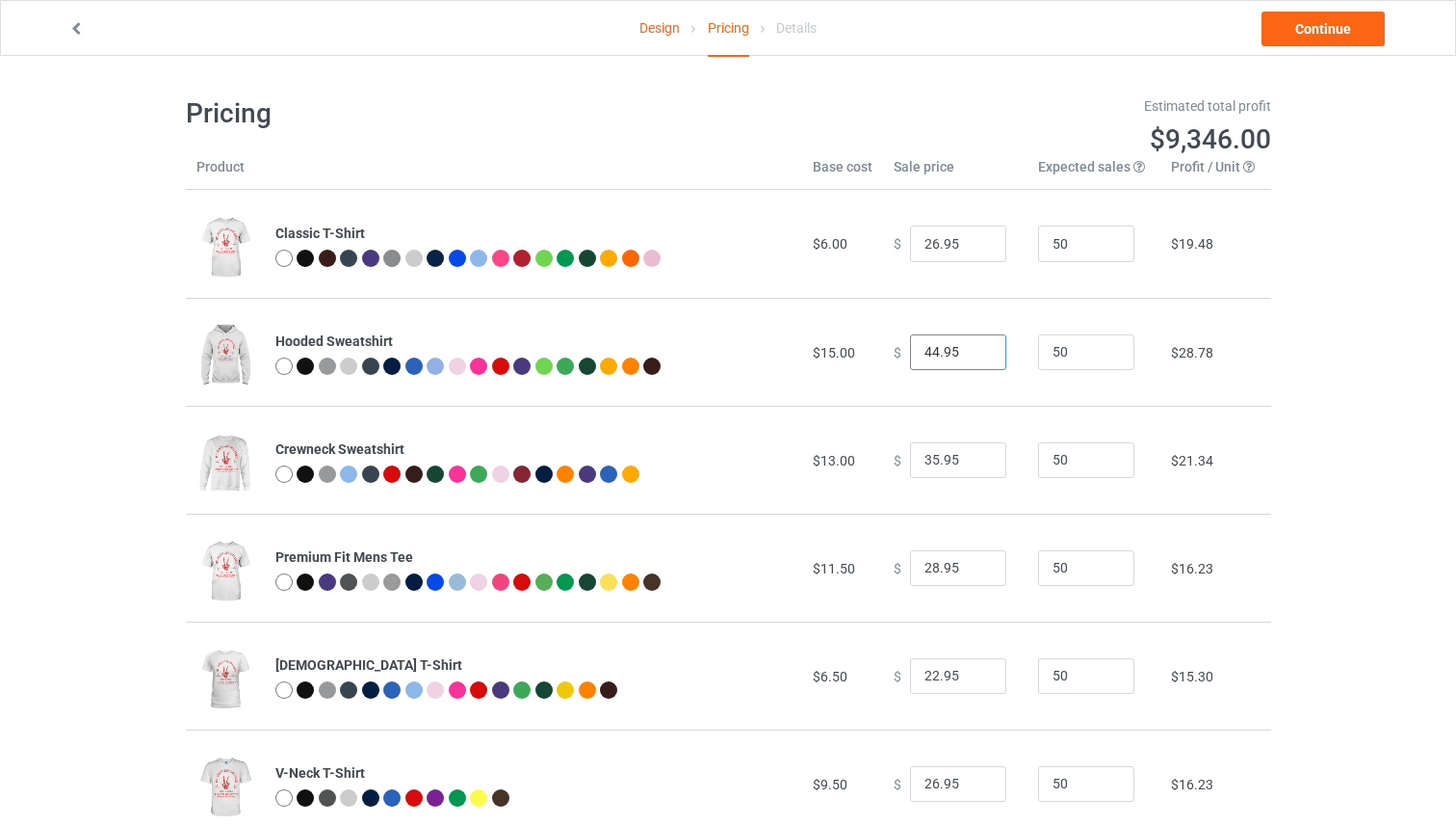
click at [974, 357] on input "44.95" at bounding box center [958, 352] width 97 height 37
click at [975, 455] on input "36.95" at bounding box center [958, 460] width 97 height 37
type input "37.95"
click at [976, 455] on input "37.95" at bounding box center [958, 460] width 97 height 37
click at [974, 568] on input "29.95" at bounding box center [958, 569] width 97 height 37
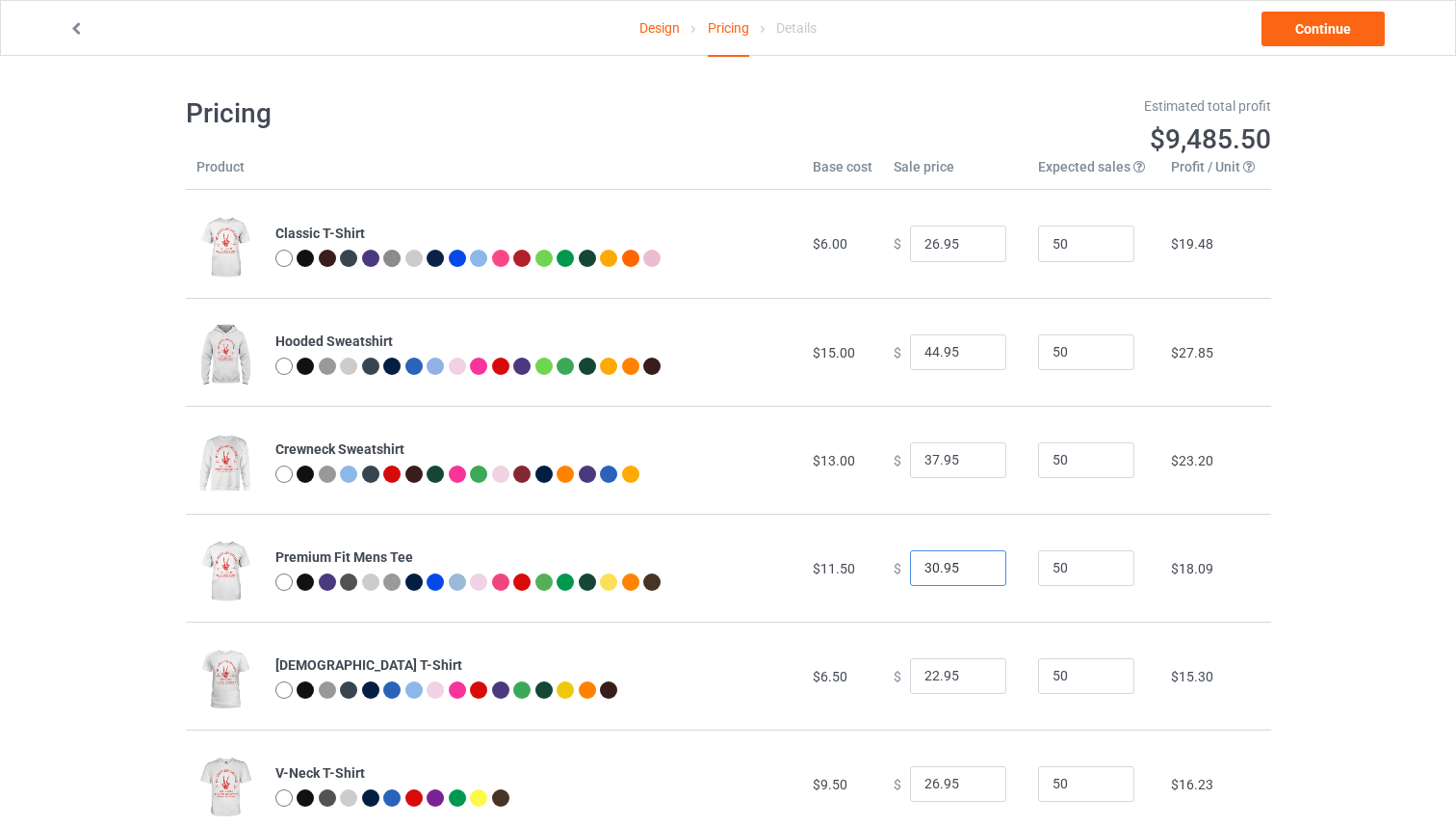
type input "30.95"
click at [974, 568] on input "30.95" at bounding box center [958, 569] width 97 height 37
click at [977, 672] on input "23.95" at bounding box center [958, 676] width 97 height 37
drag, startPoint x: 977, startPoint y: 672, endPoint x: 1001, endPoint y: 639, distance: 40.8
type input "24.95"
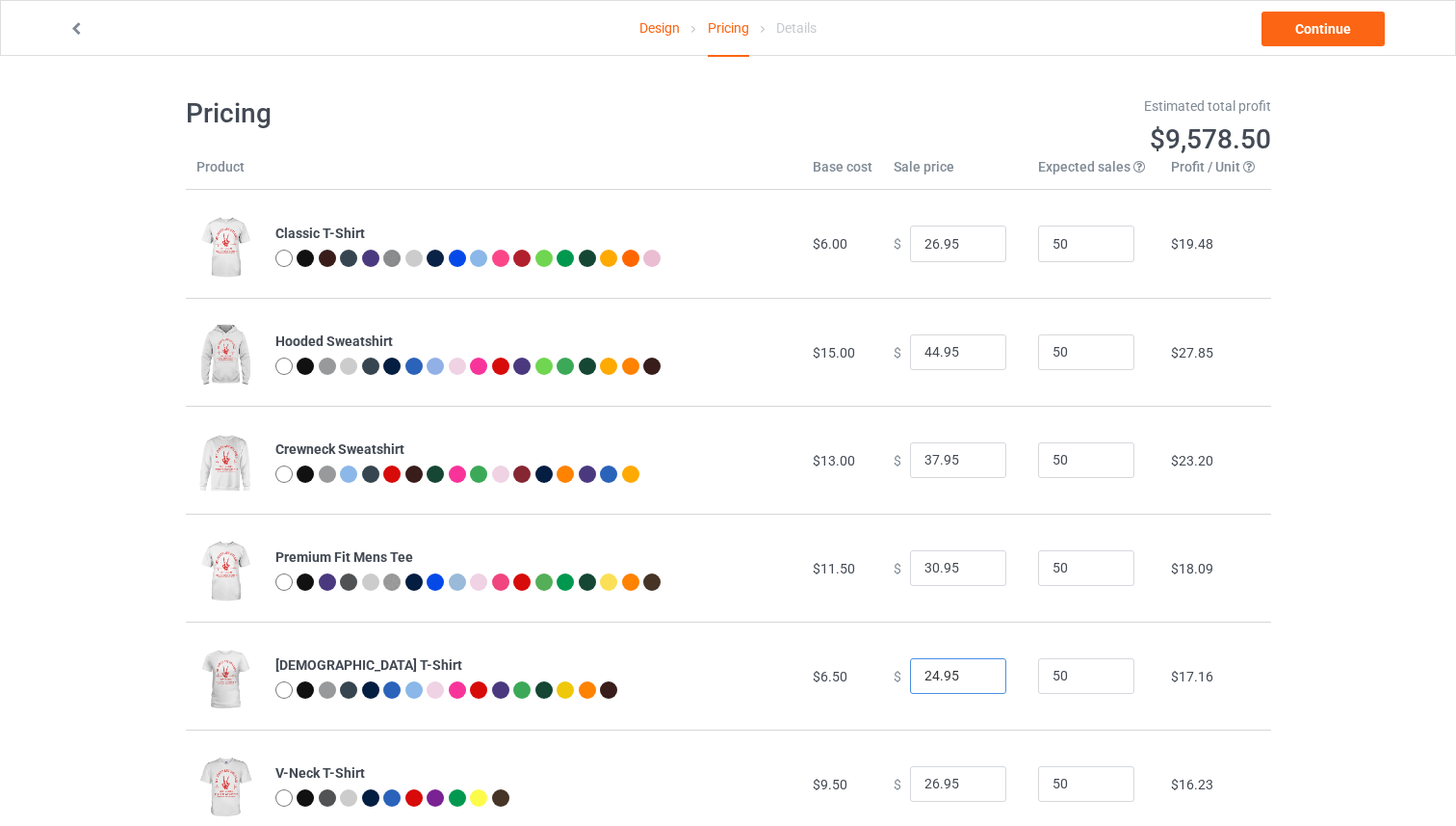
click at [982, 665] on input "24.95" at bounding box center [958, 676] width 97 height 37
click at [1290, 44] on link "Continue" at bounding box center [1323, 29] width 124 height 35
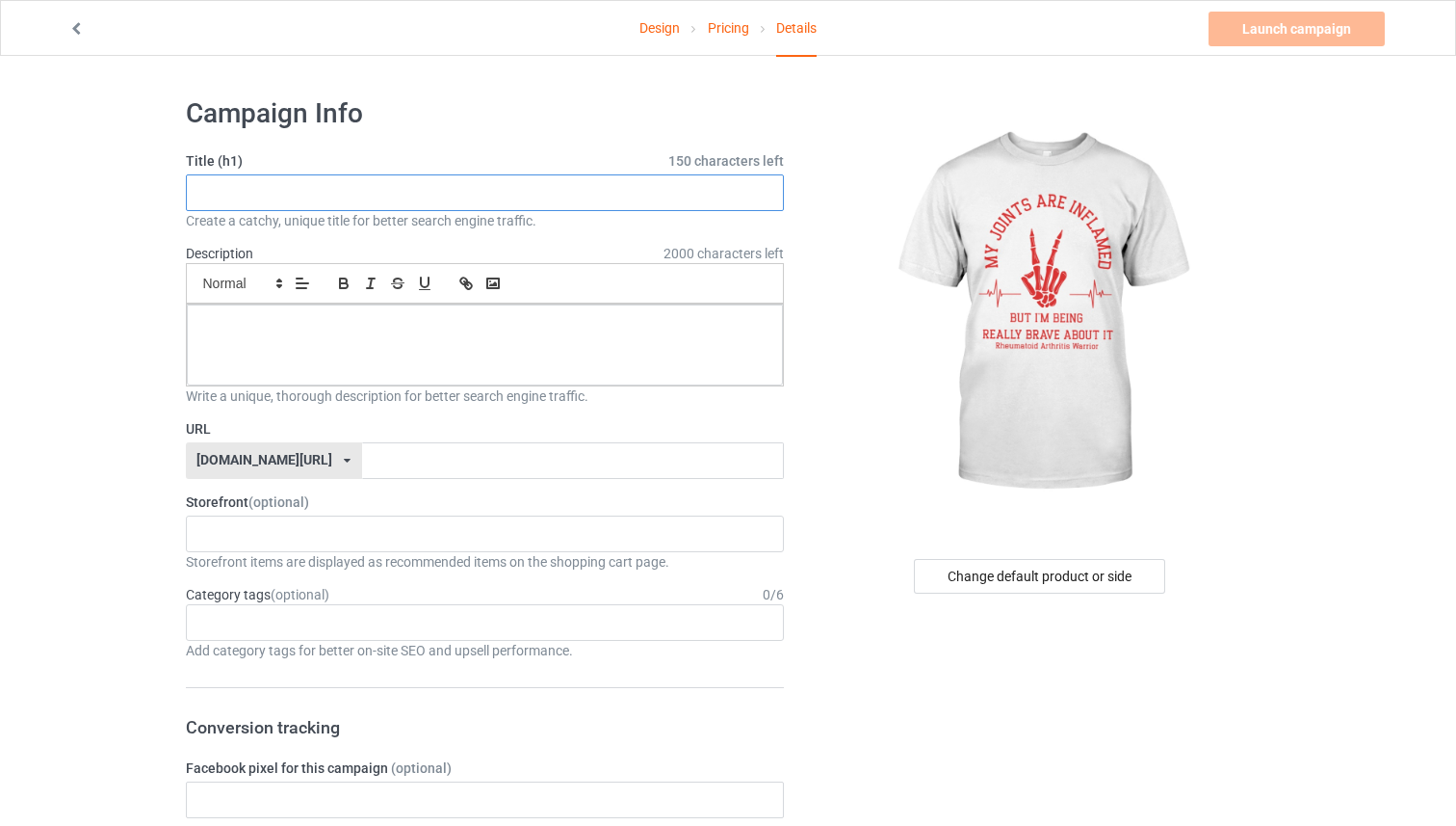
click at [550, 194] on input "text" at bounding box center [485, 193] width 599 height 37
paste input "LIMITED EDITION"
type input "LIMITED EDITION"
click at [521, 317] on p at bounding box center [486, 326] width 566 height 18
click at [541, 462] on input "text" at bounding box center [572, 460] width 422 height 37
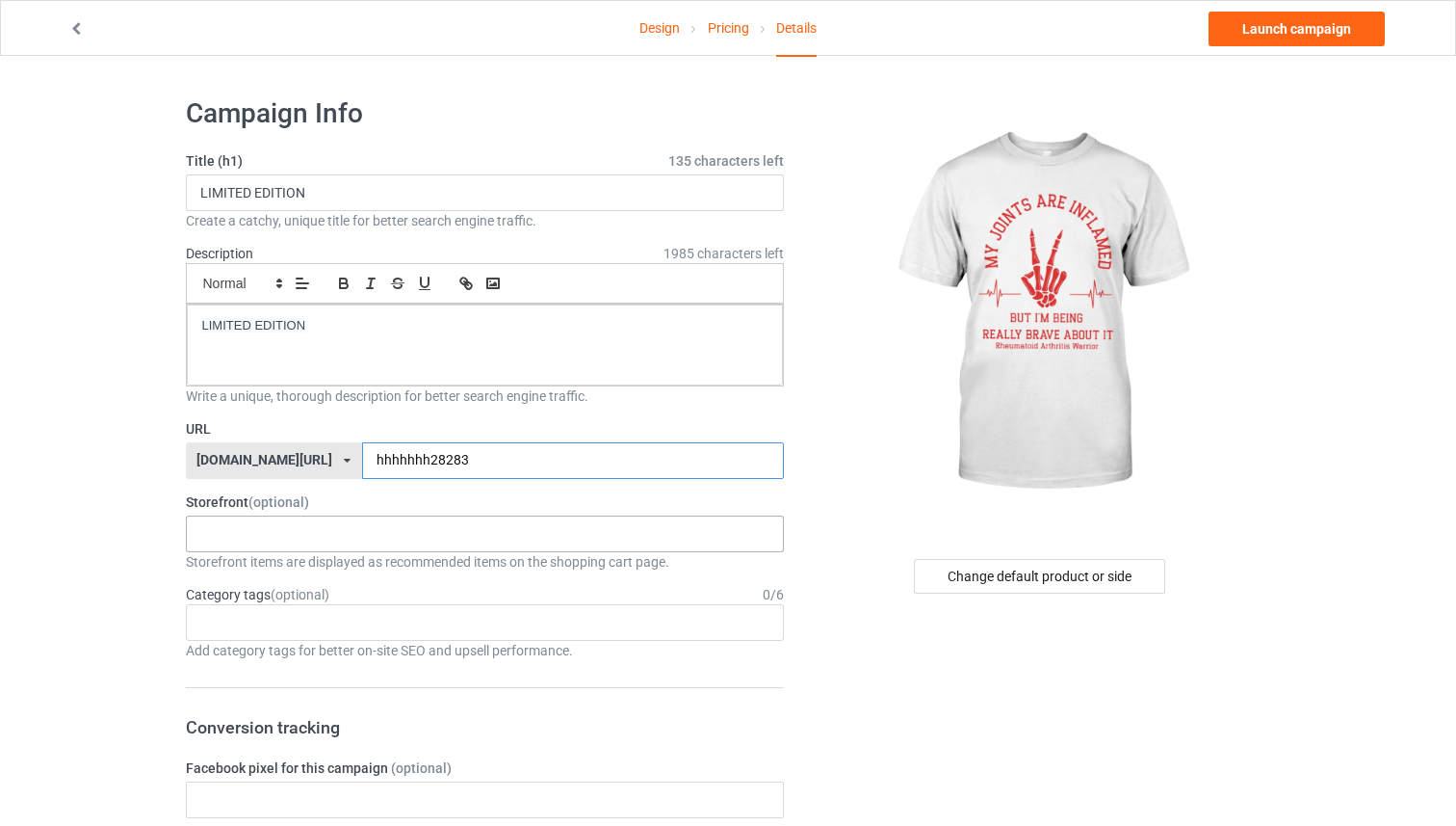
type input "hhhhhhh28283"
click at [563, 521] on div "ASL Society Lung Cancer Awareness LUPUS AWARENESS SUICIDE PREVENTION AWARENESS …" at bounding box center [485, 534] width 599 height 37
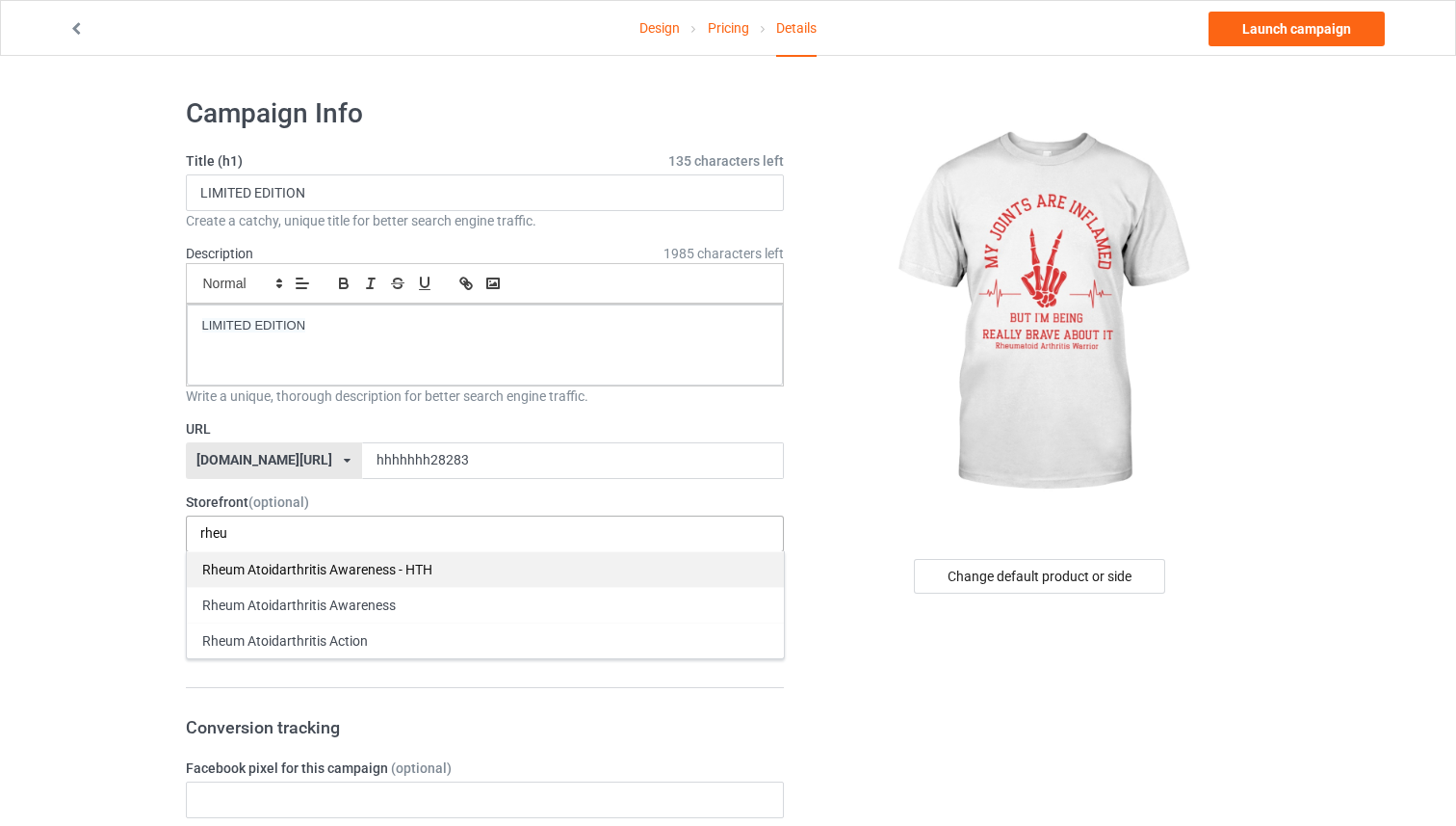
type input "rheu"
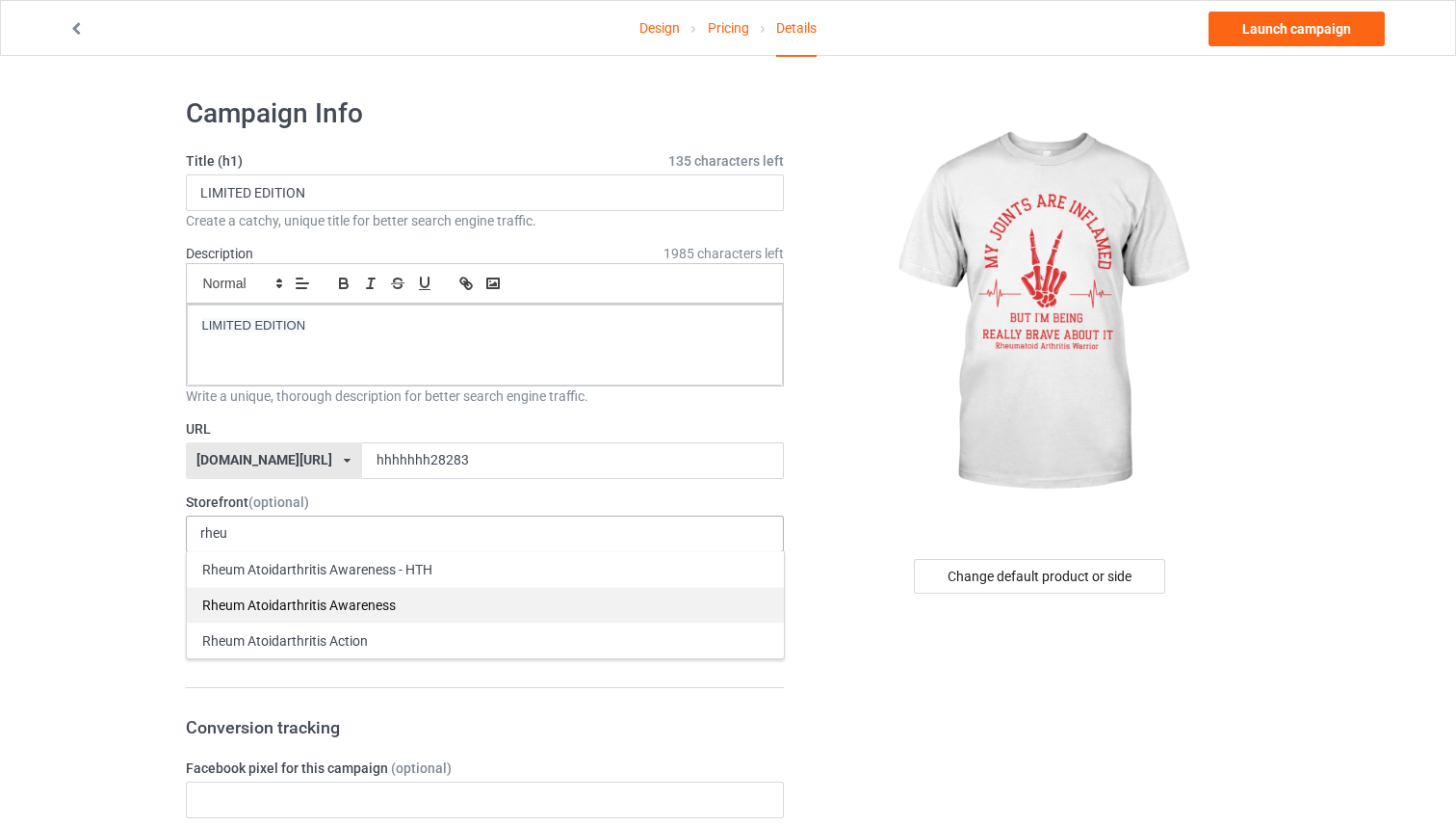
click at [558, 561] on div "Rheum Atoidarthritis Awareness - HTH" at bounding box center [485, 569] width 597 height 36
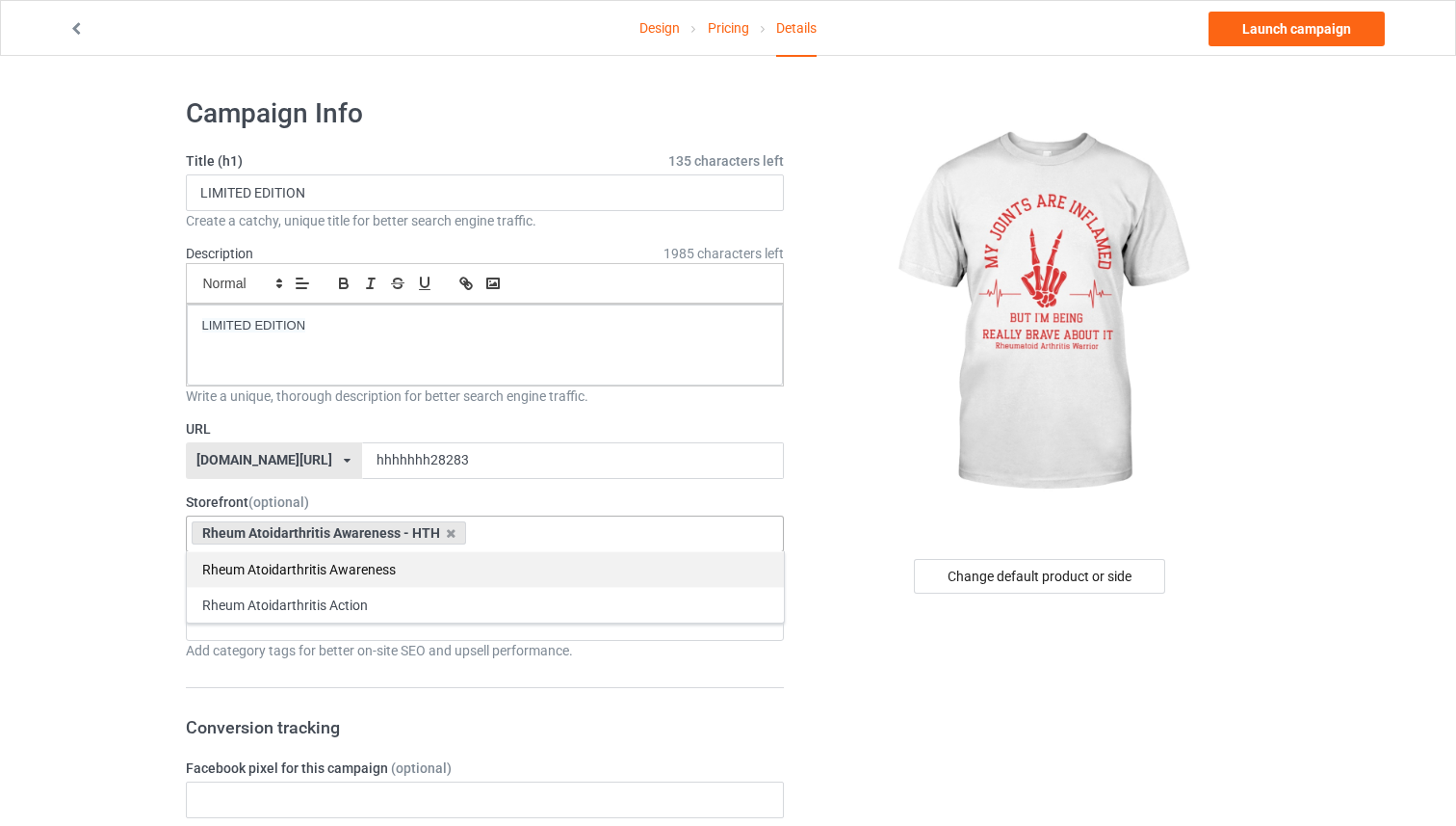
click at [558, 561] on div "Rheum Atoidarthritis Awareness" at bounding box center [485, 569] width 597 height 36
click at [558, 561] on div "Rheum Atoidarthritis Action" at bounding box center [485, 569] width 597 height 36
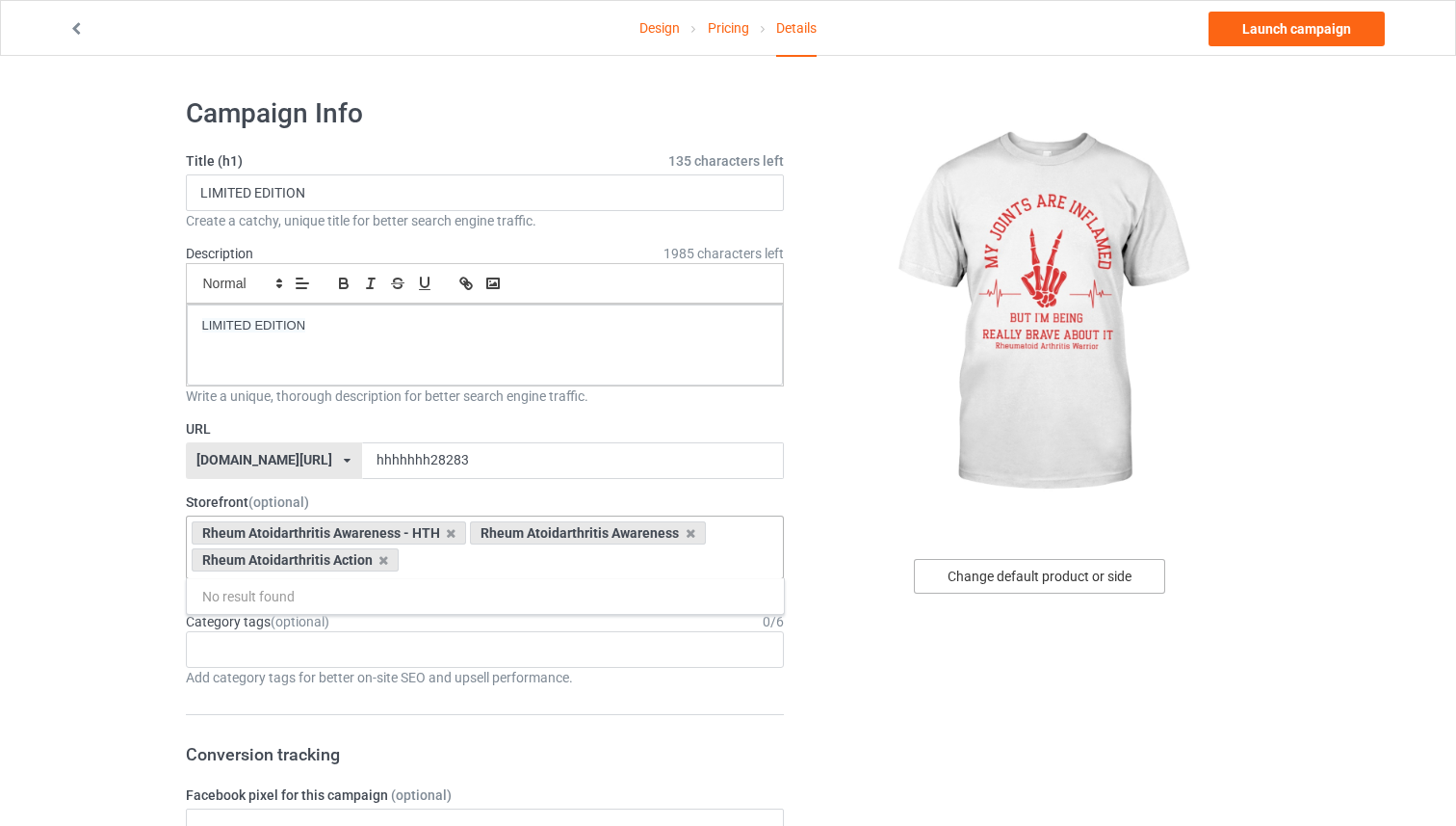
click at [1018, 578] on div "Change default product or side" at bounding box center [1040, 576] width 251 height 35
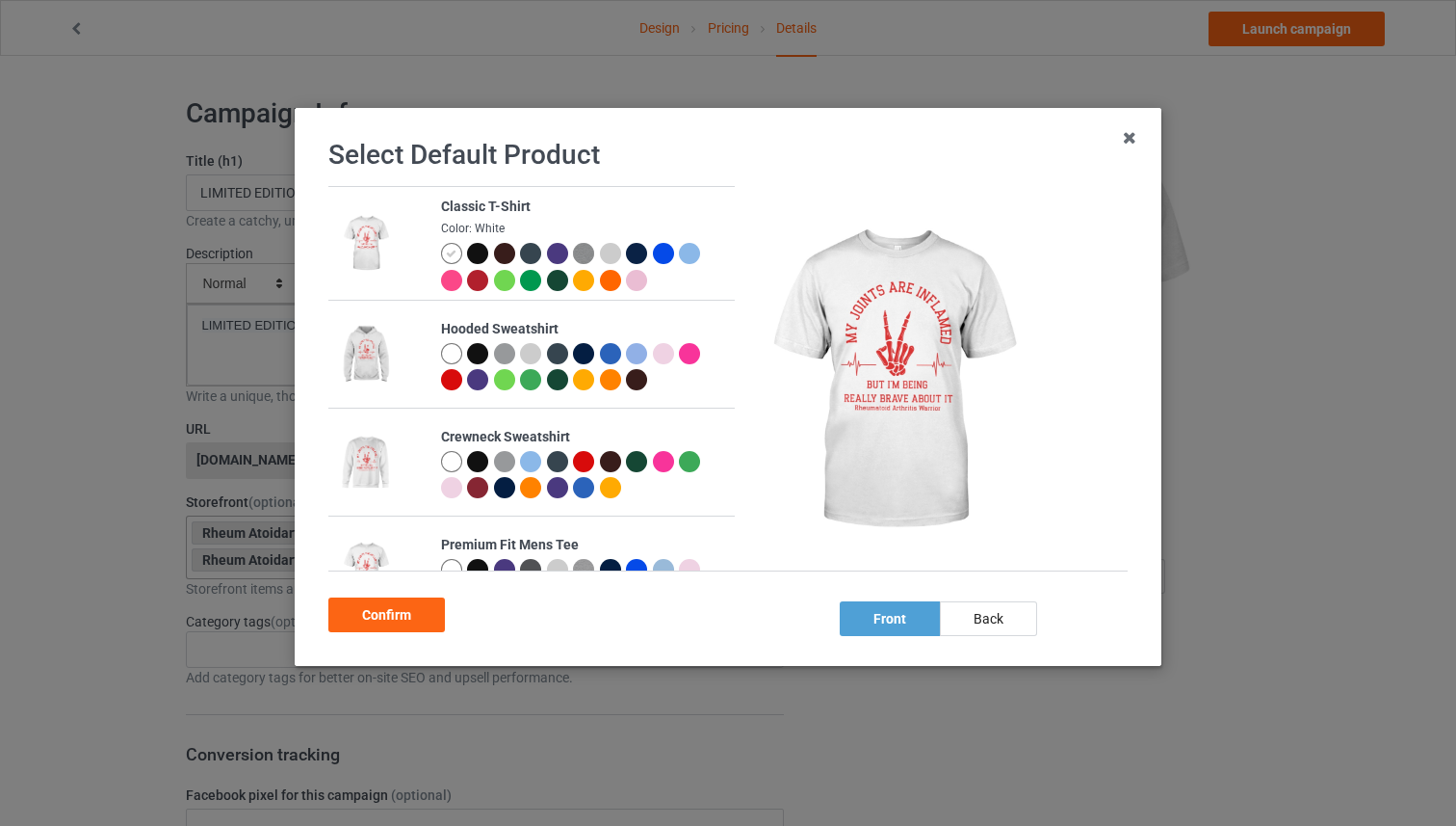
drag, startPoint x: 481, startPoint y: 251, endPoint x: 473, endPoint y: 268, distance: 18.8
click at [480, 251] on div at bounding box center [477, 252] width 21 height 21
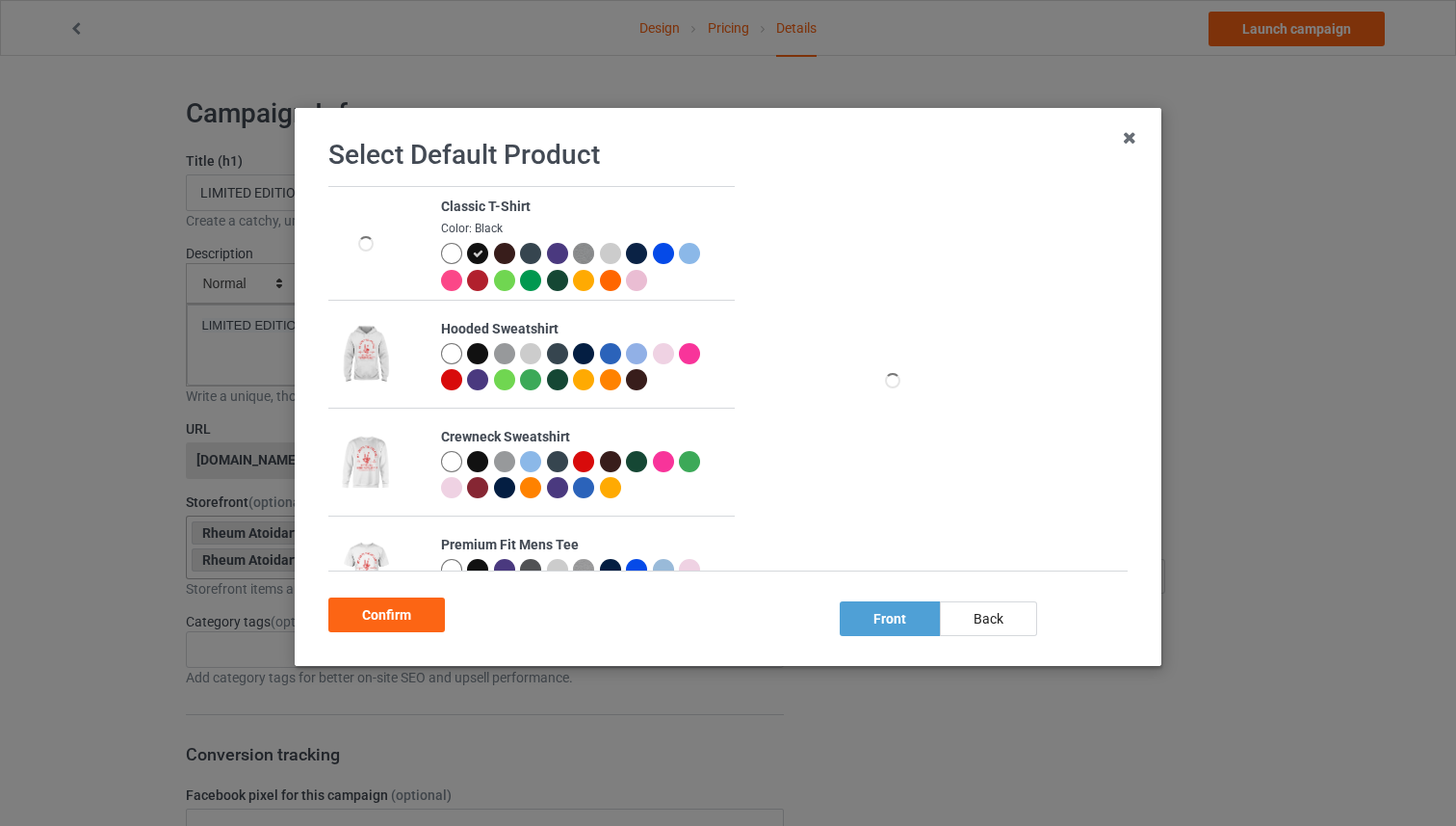
click at [433, 608] on div "Confirm" at bounding box center [386, 615] width 117 height 35
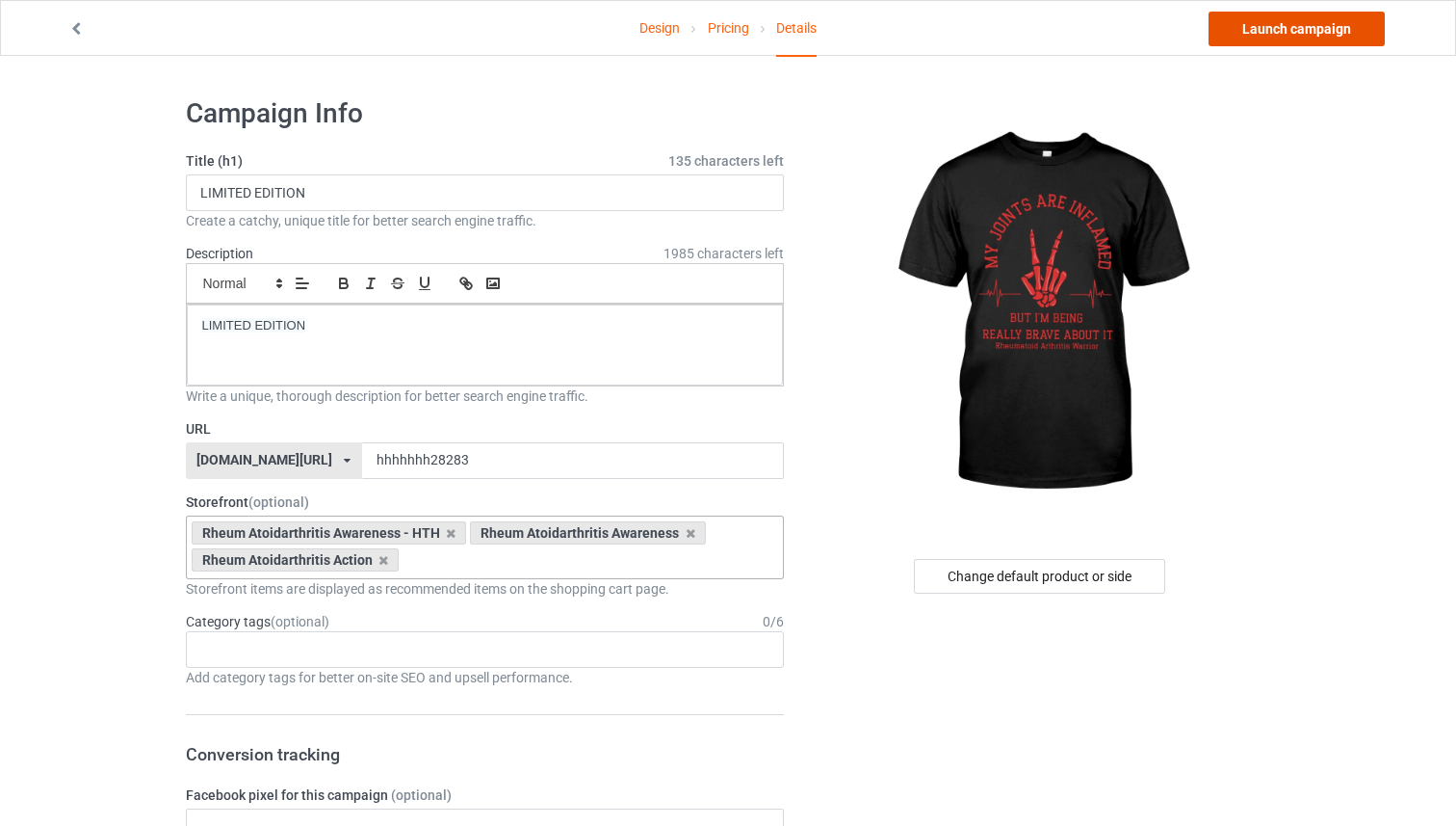
click at [1259, 35] on link "Launch campaign" at bounding box center [1296, 29] width 177 height 35
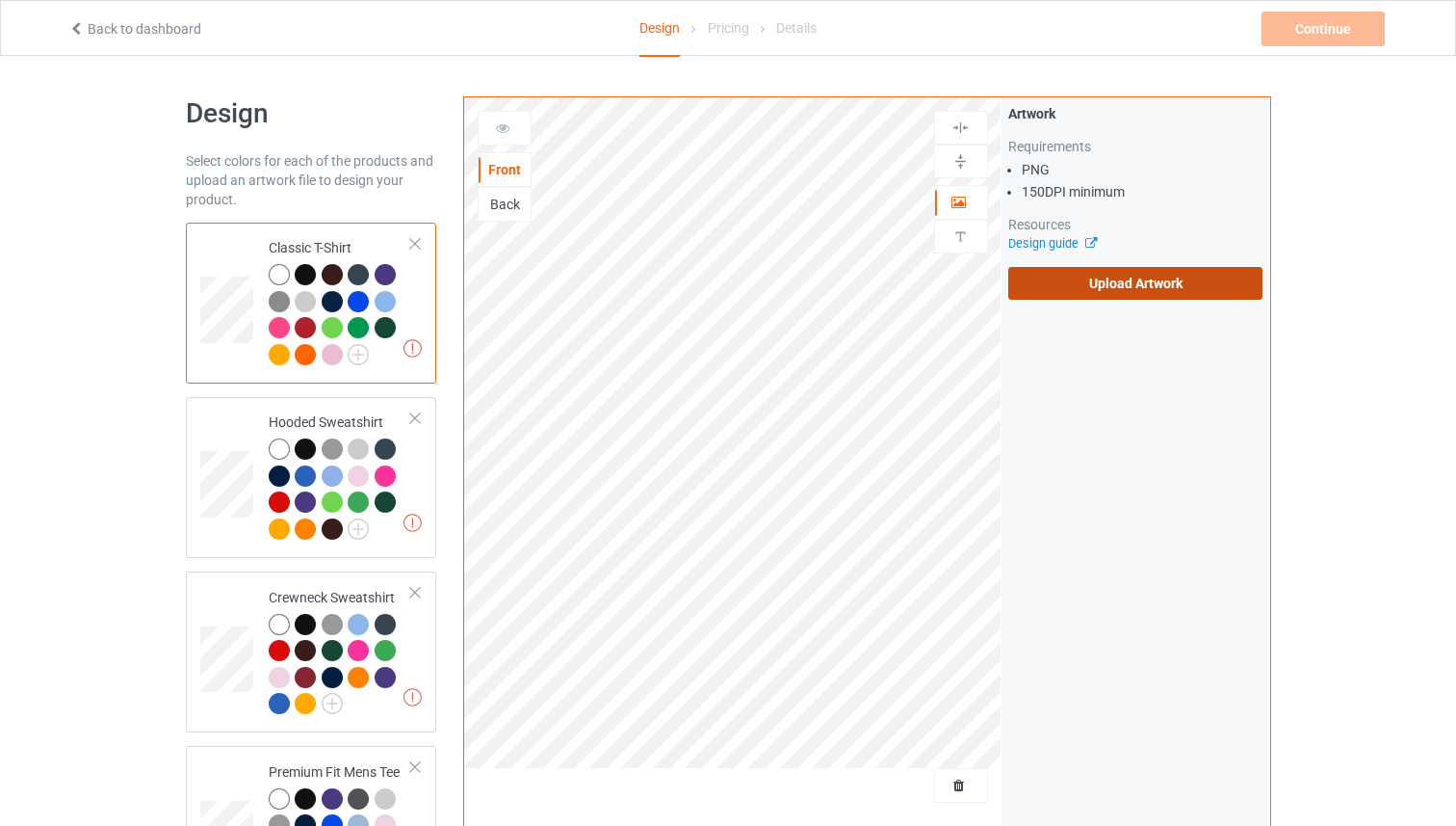
click at [1030, 277] on label "Upload Artwork" at bounding box center [1136, 283] width 255 height 33
click at [0, 0] on input "Upload Artwork" at bounding box center [0, 0] width 0 height 0
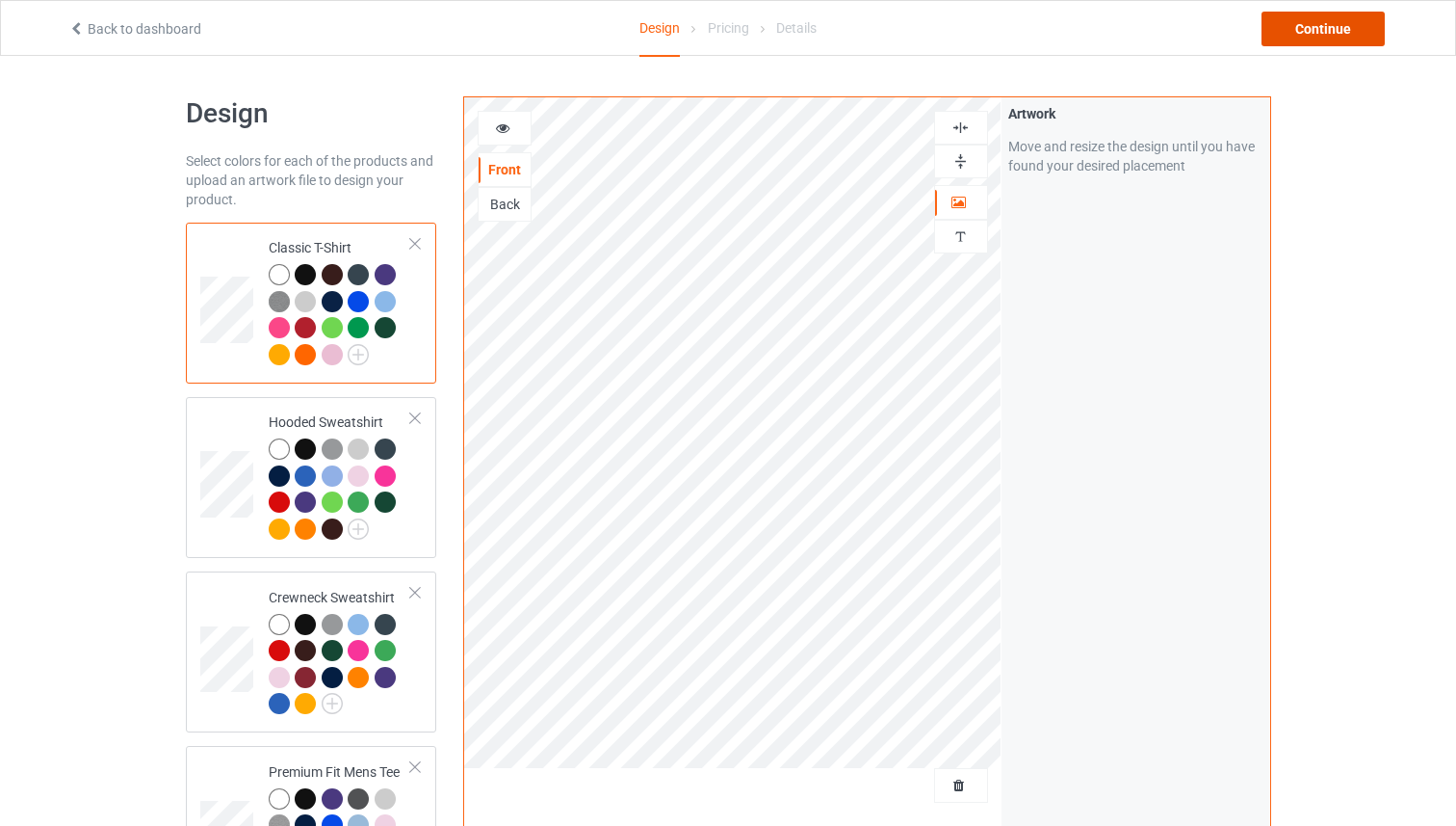
click at [1338, 42] on div "Continue" at bounding box center [1323, 29] width 124 height 35
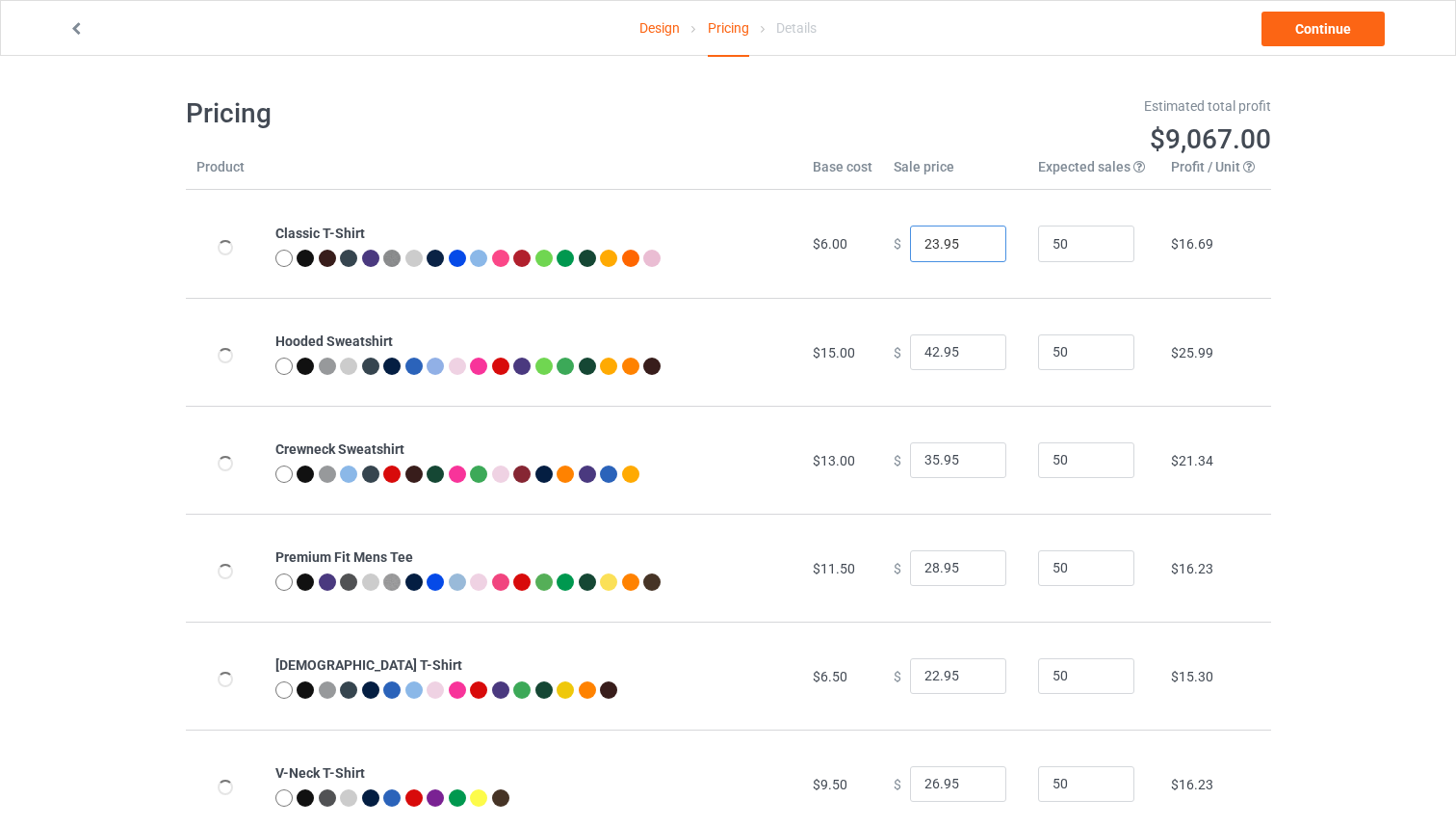
click at [978, 238] on input "23.95" at bounding box center [958, 243] width 97 height 37
click at [978, 238] on input "24.95" at bounding box center [958, 243] width 97 height 37
click at [978, 237] on input "25.95" at bounding box center [958, 243] width 97 height 37
type input "26.95"
click at [978, 238] on input "26.95" at bounding box center [958, 243] width 97 height 37
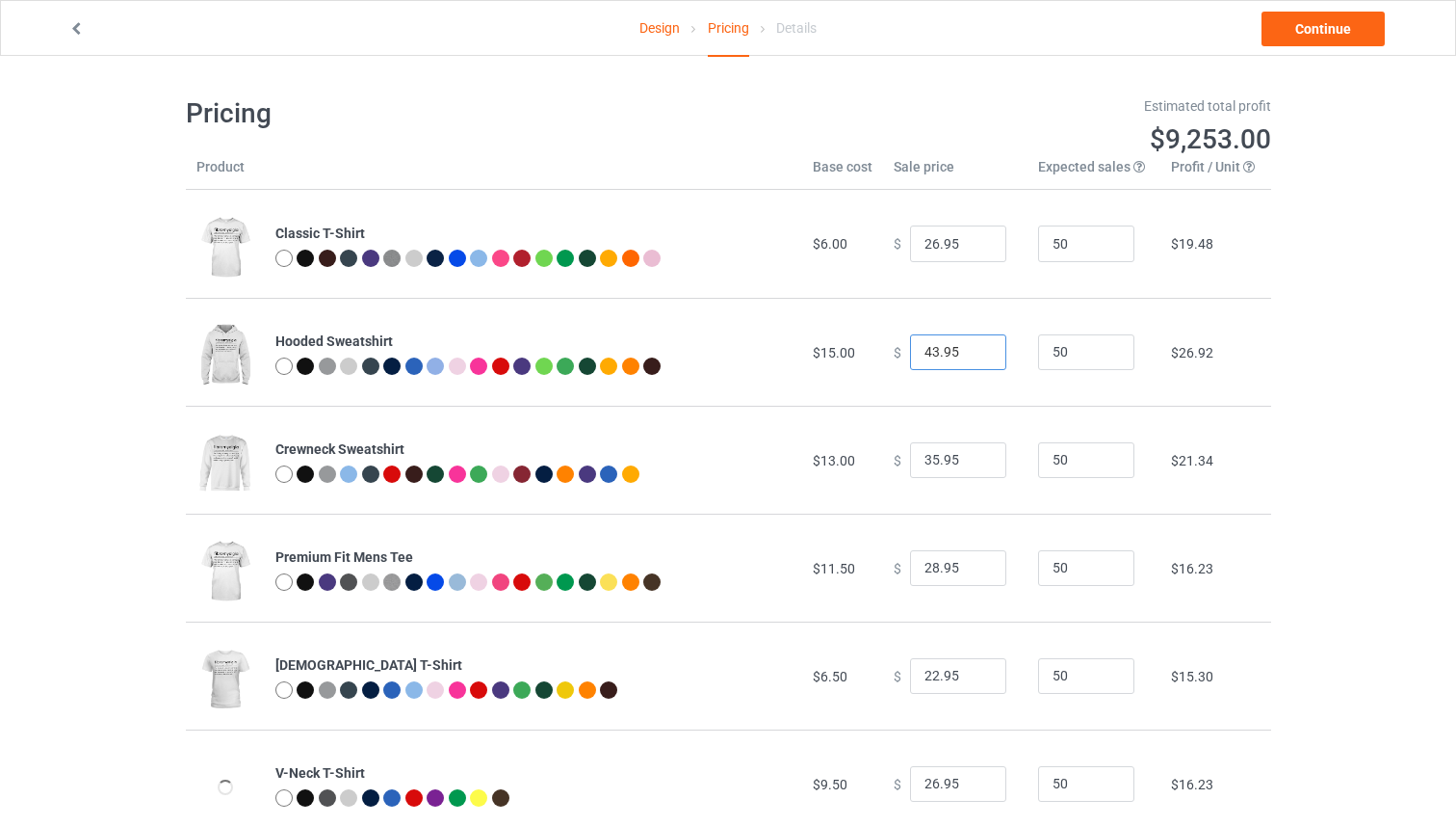
click at [975, 347] on input "43.95" at bounding box center [958, 352] width 97 height 37
type input "44.95"
click at [974, 348] on input "44.95" at bounding box center [958, 352] width 97 height 37
click at [970, 457] on input "36.95" at bounding box center [958, 460] width 97 height 37
drag, startPoint x: 971, startPoint y: 457, endPoint x: 988, endPoint y: 526, distance: 71.1
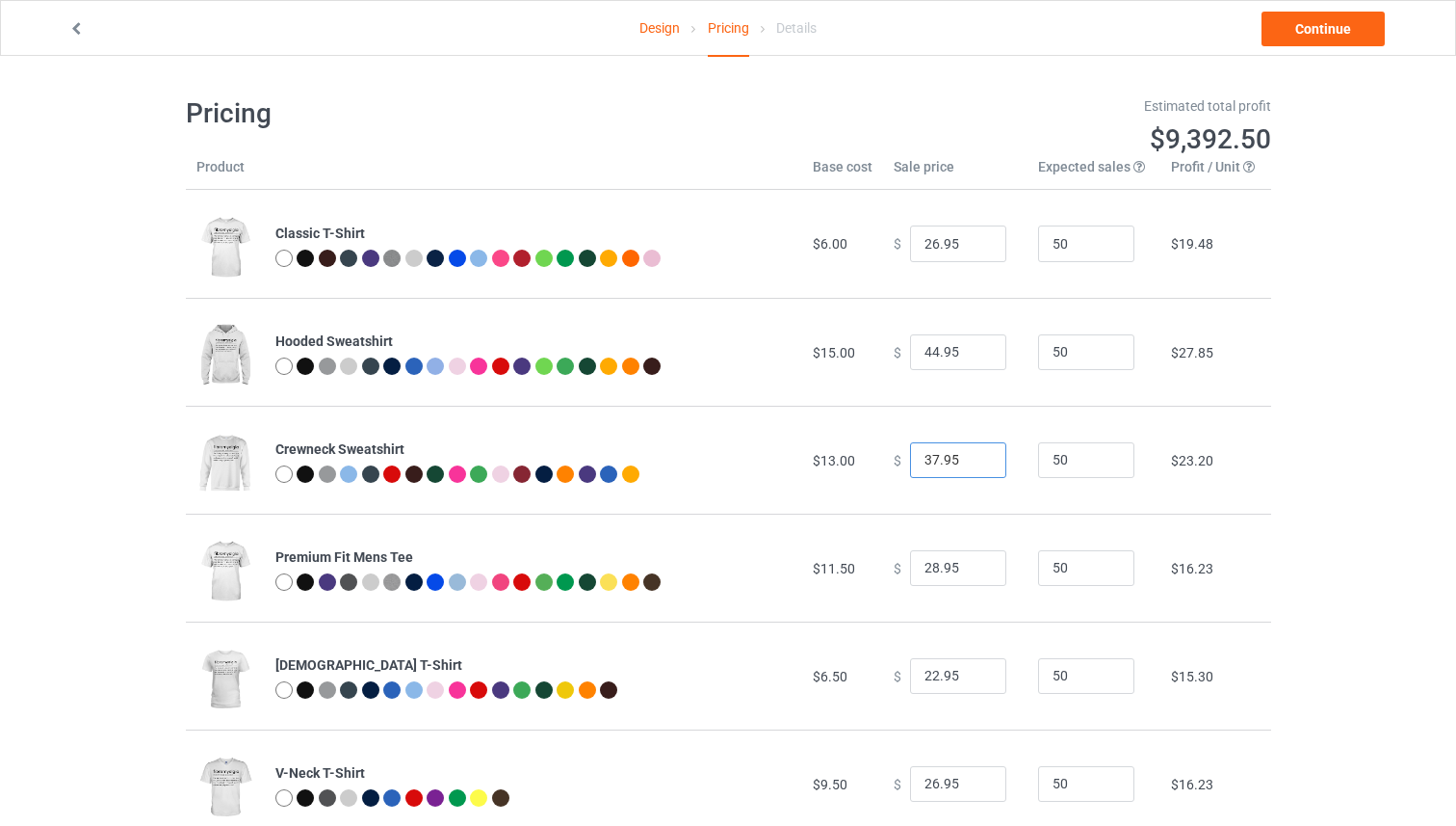
type input "37.95"
click at [969, 458] on input "37.95" at bounding box center [958, 460] width 97 height 37
click at [976, 564] on input "29.95" at bounding box center [958, 569] width 97 height 37
click at [982, 562] on input "30.95" at bounding box center [958, 569] width 97 height 37
type input "38.95"
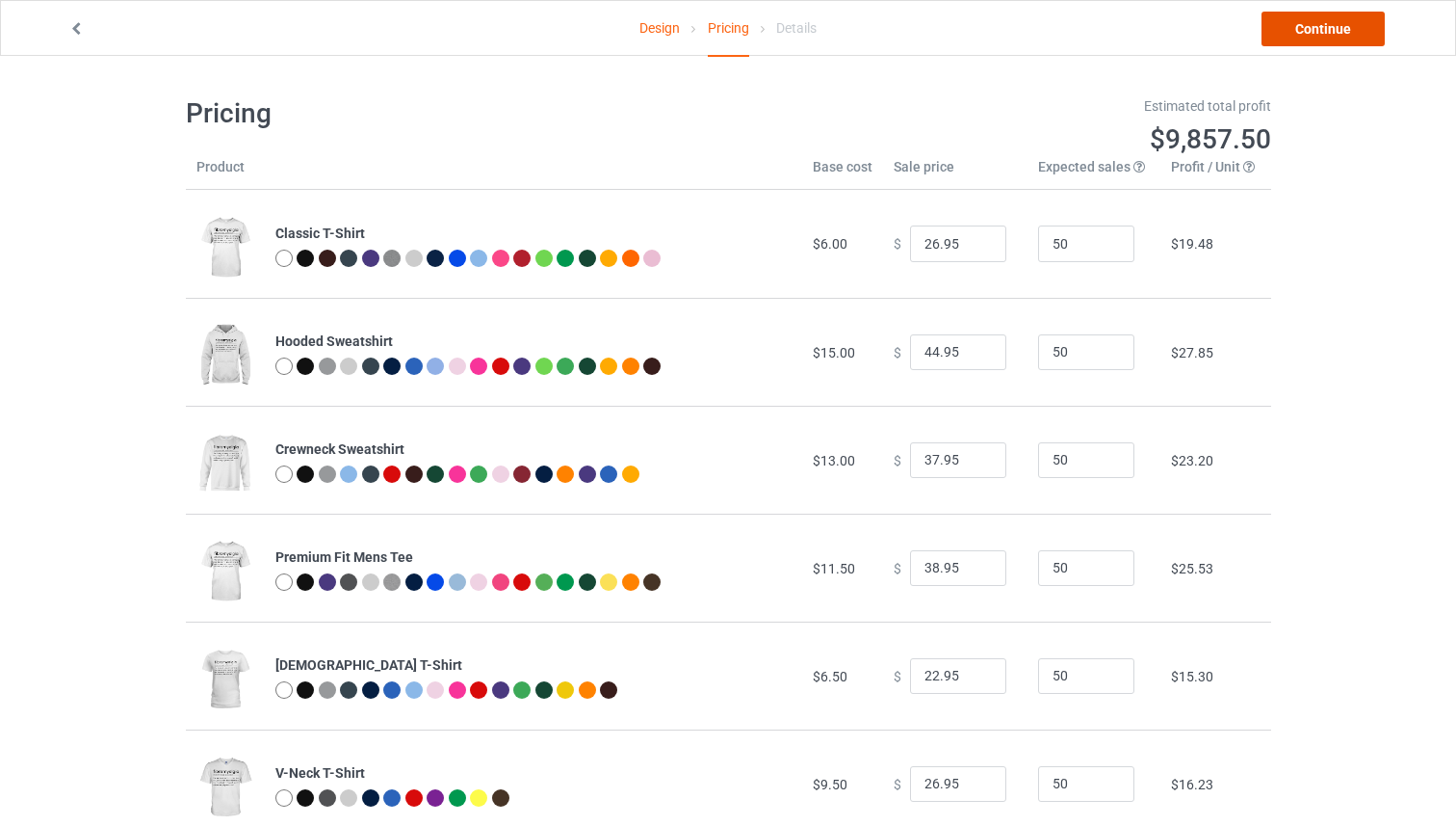
click at [1312, 30] on link "Continue" at bounding box center [1323, 29] width 124 height 35
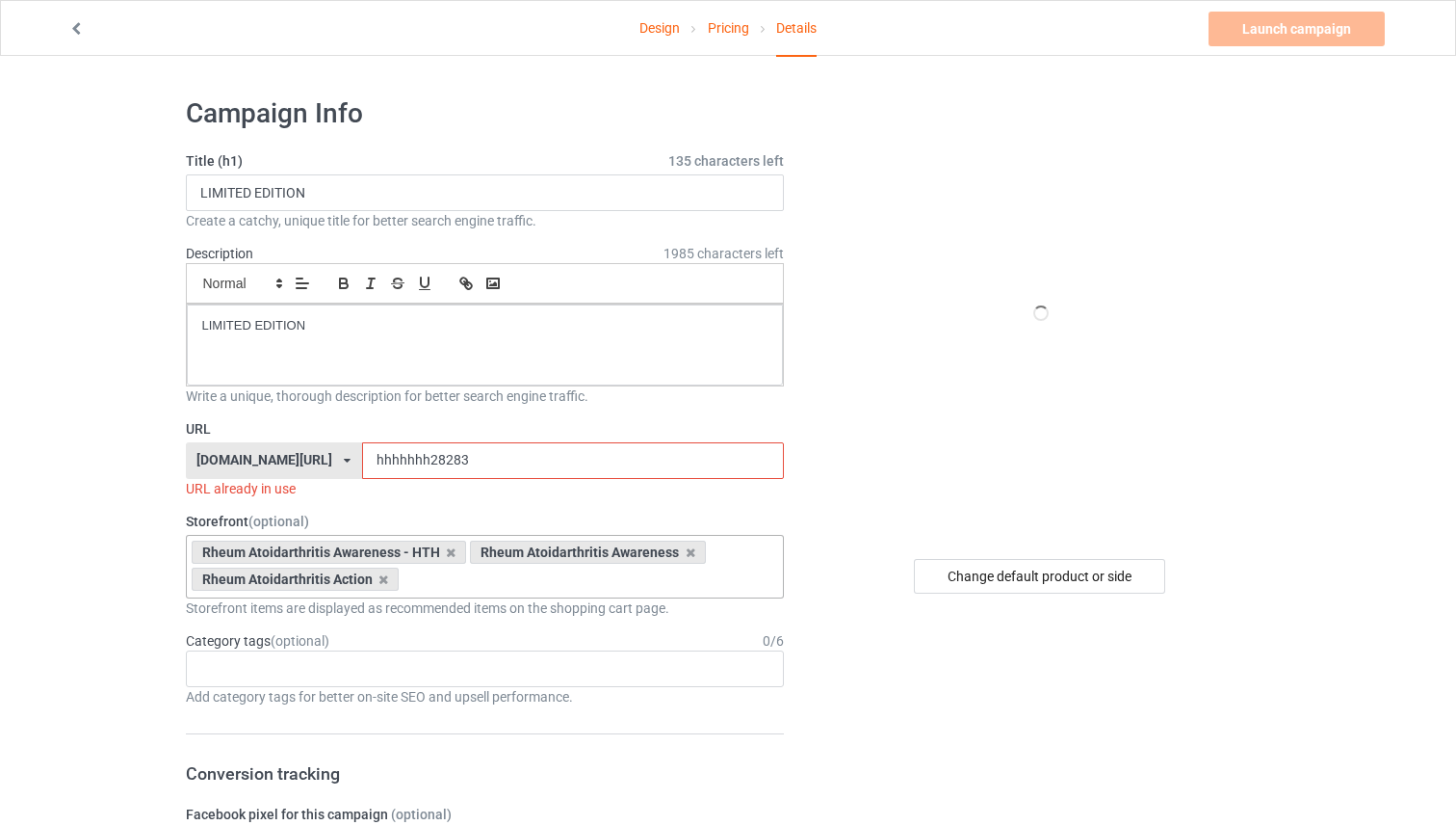
click at [448, 554] on icon at bounding box center [451, 553] width 10 height 13
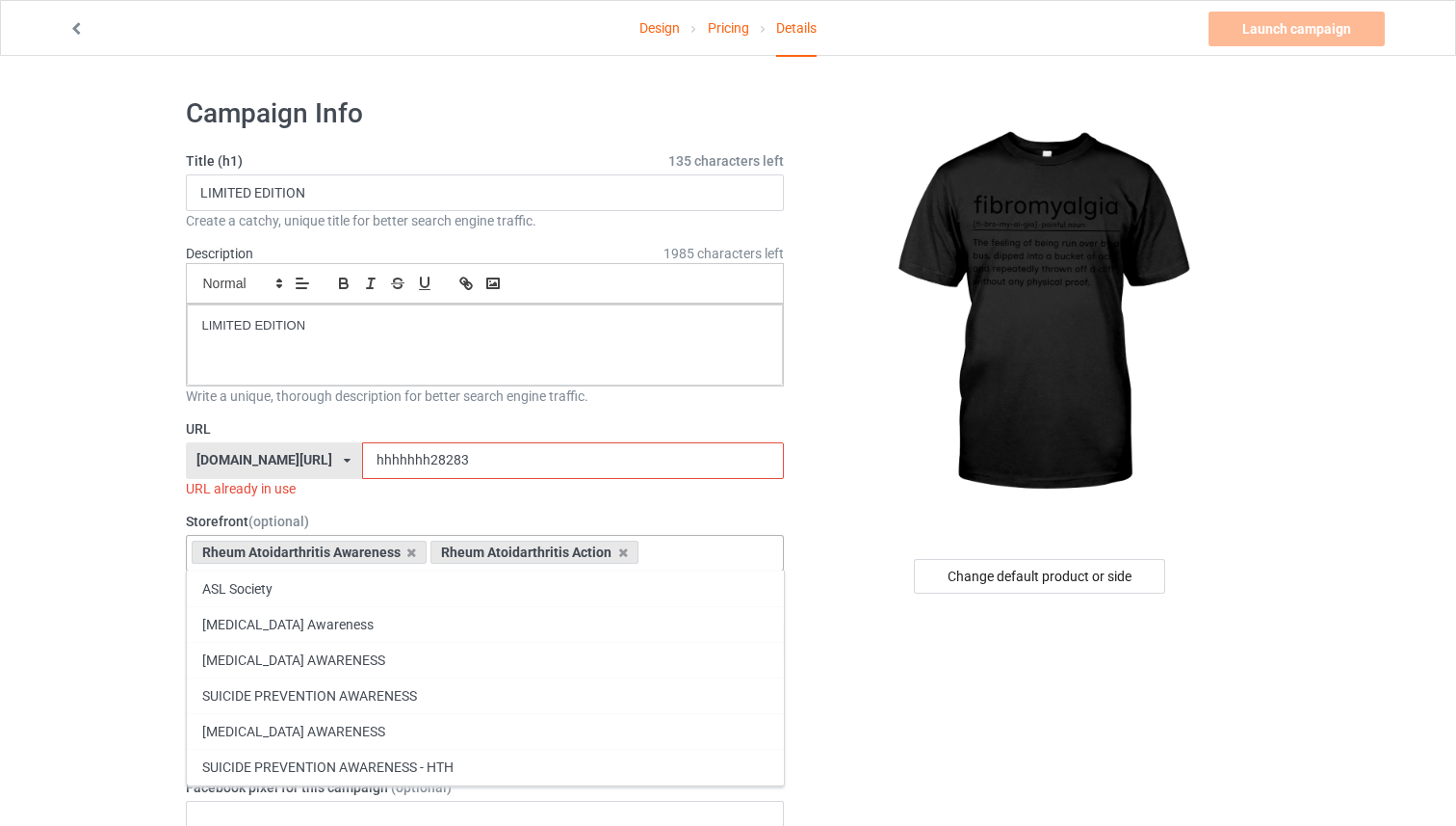
click at [411, 556] on icon at bounding box center [412, 553] width 10 height 13
click at [385, 554] on icon at bounding box center [384, 553] width 10 height 13
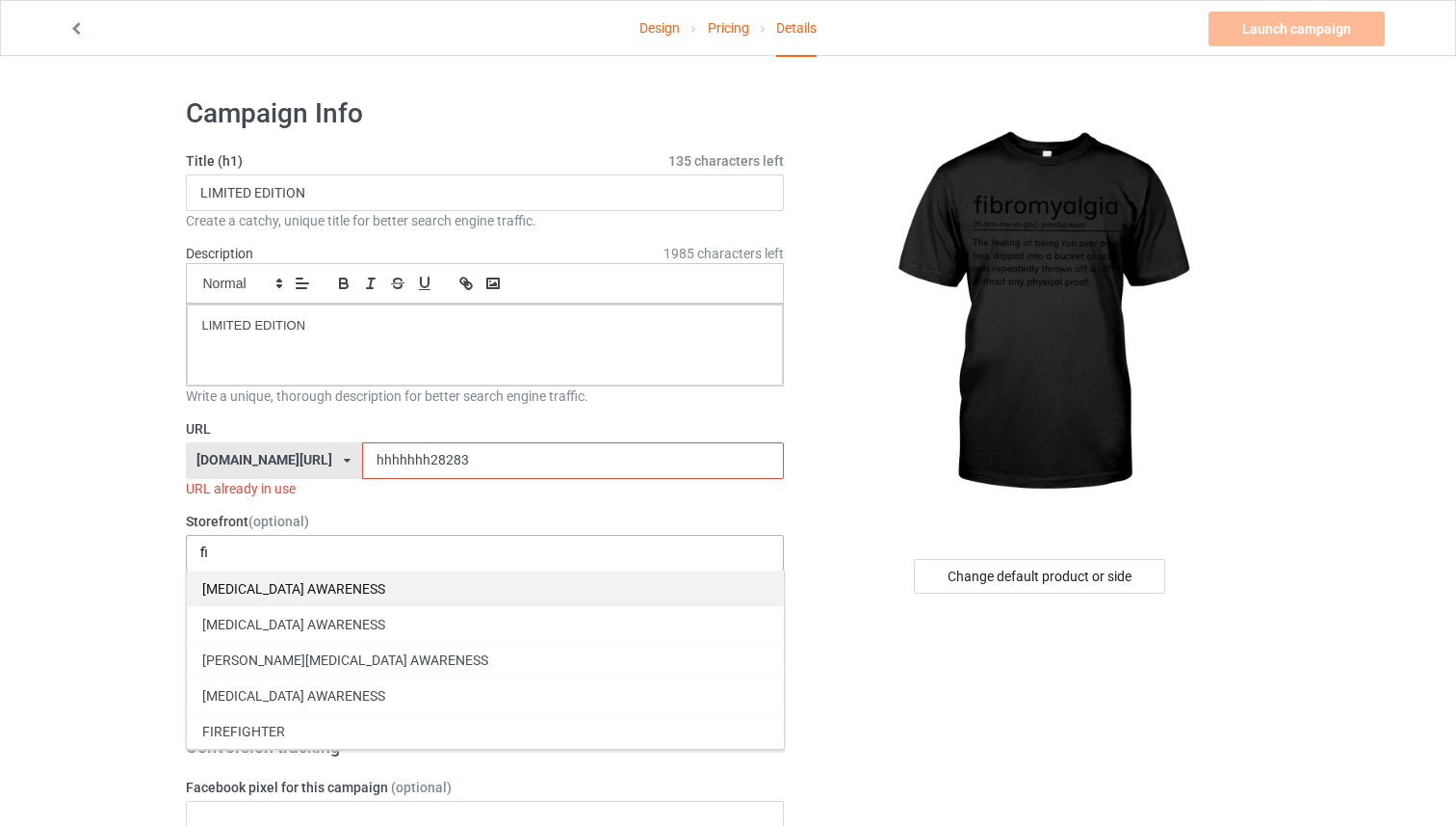
type input "fi"
click at [381, 592] on div "[MEDICAL_DATA] AWARENESS" at bounding box center [485, 589] width 597 height 36
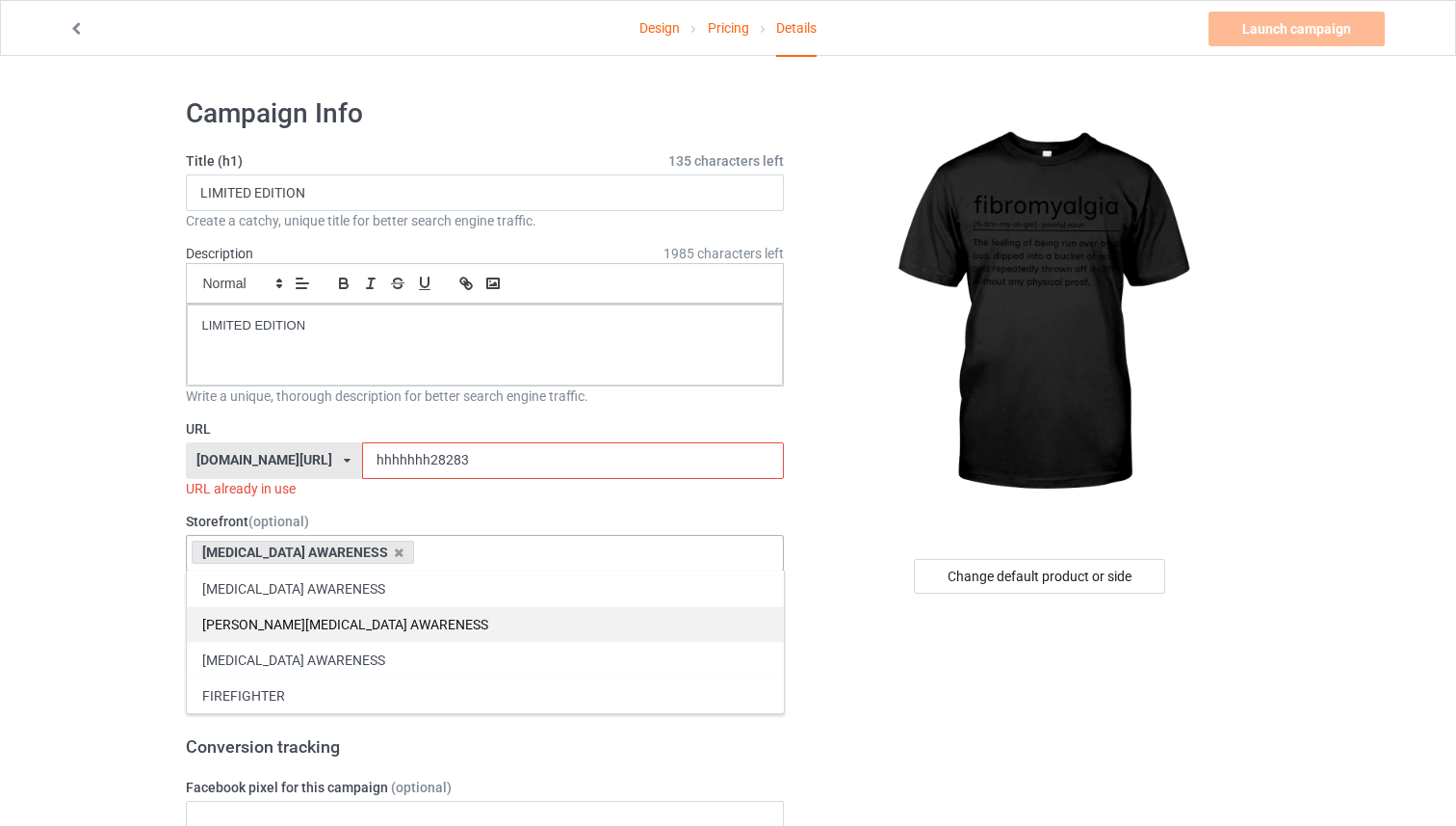
click at [382, 592] on div "[MEDICAL_DATA] AWARENESS" at bounding box center [485, 589] width 597 height 36
click at [379, 616] on div "[MEDICAL_DATA] AWARENESS" at bounding box center [485, 624] width 597 height 36
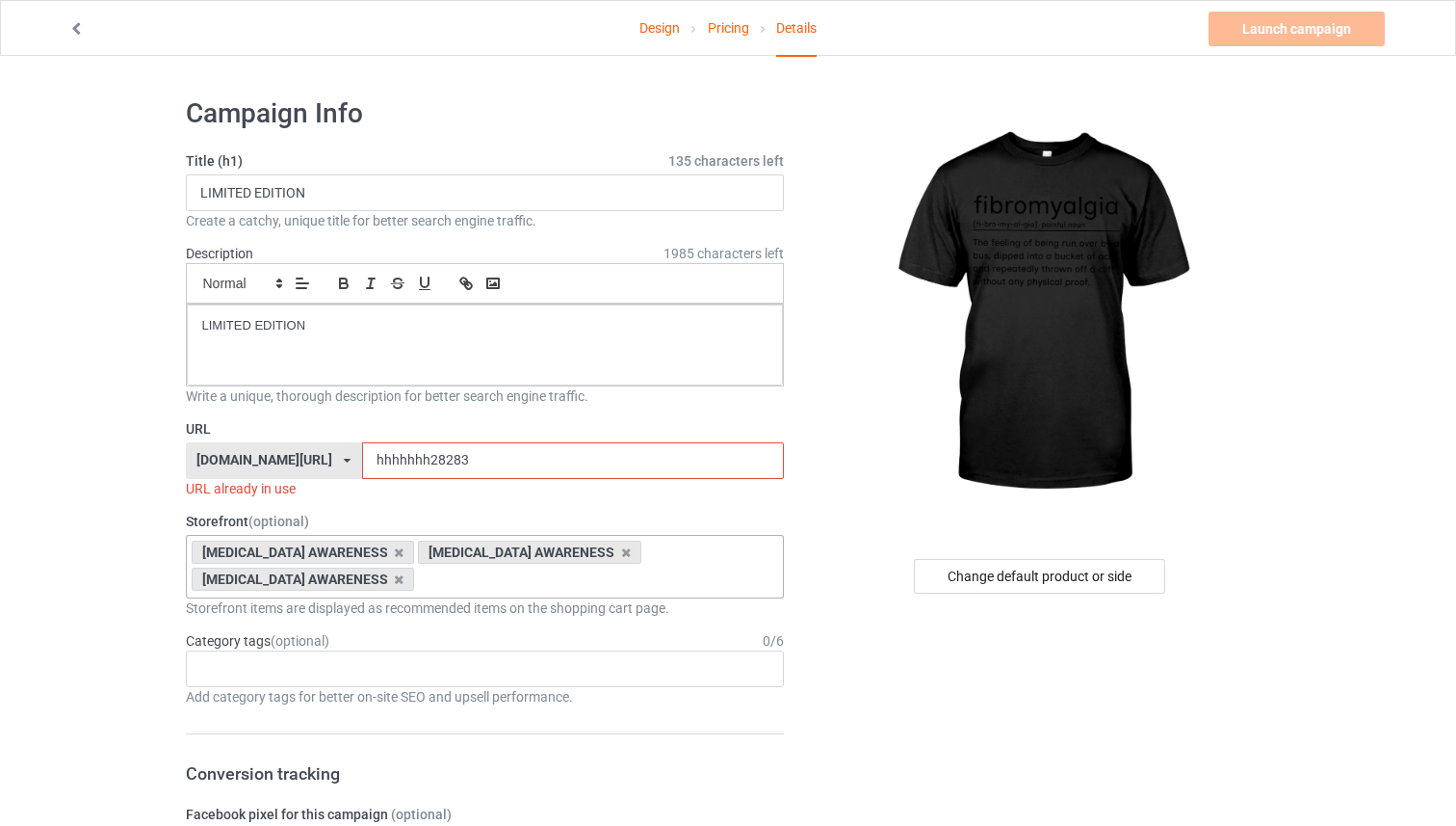
click at [447, 471] on input "hhhhhhh28283" at bounding box center [572, 460] width 422 height 37
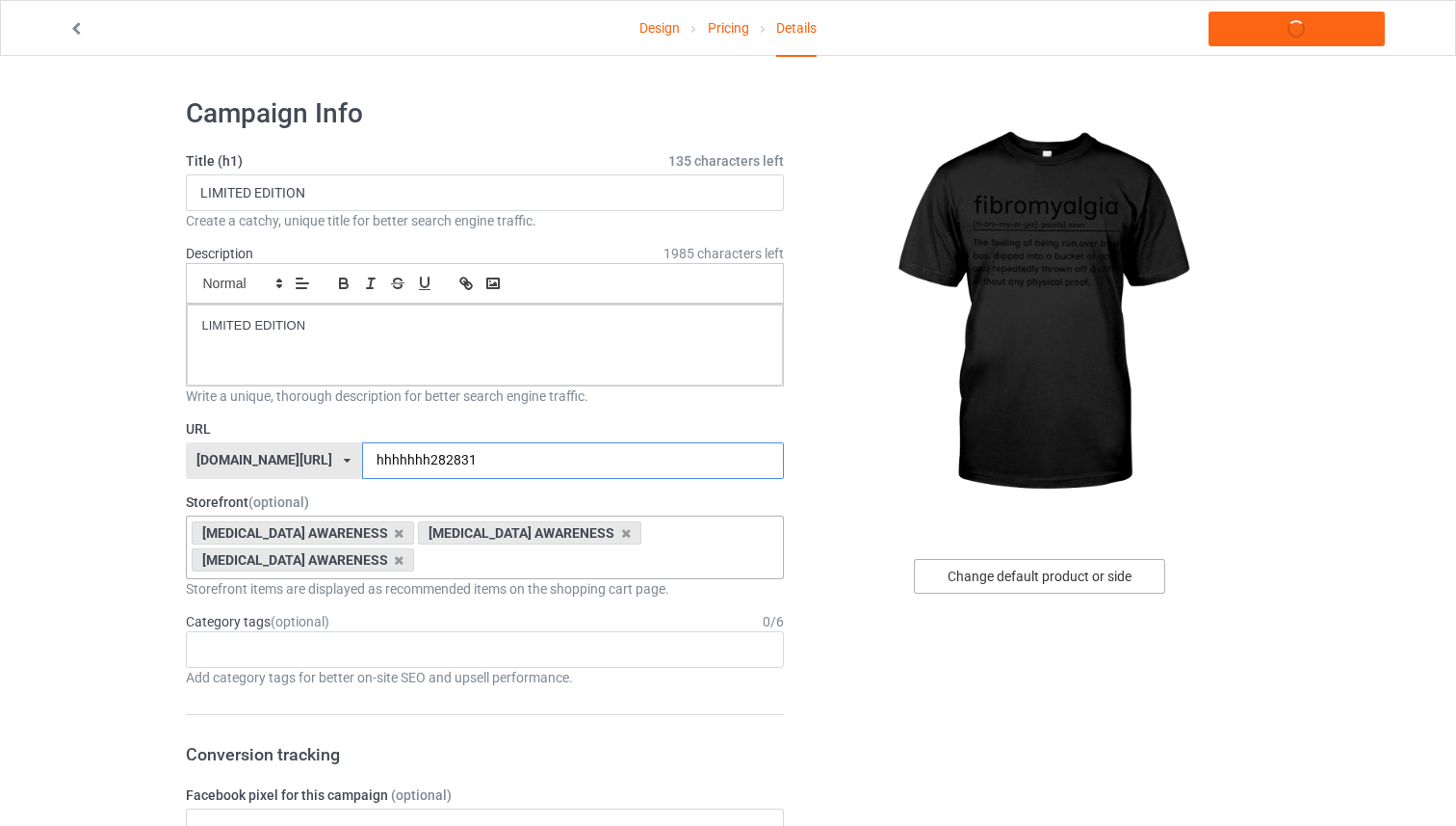
type input "hhhhhhh282831"
click at [993, 580] on div "Change default product or side" at bounding box center [1040, 576] width 251 height 35
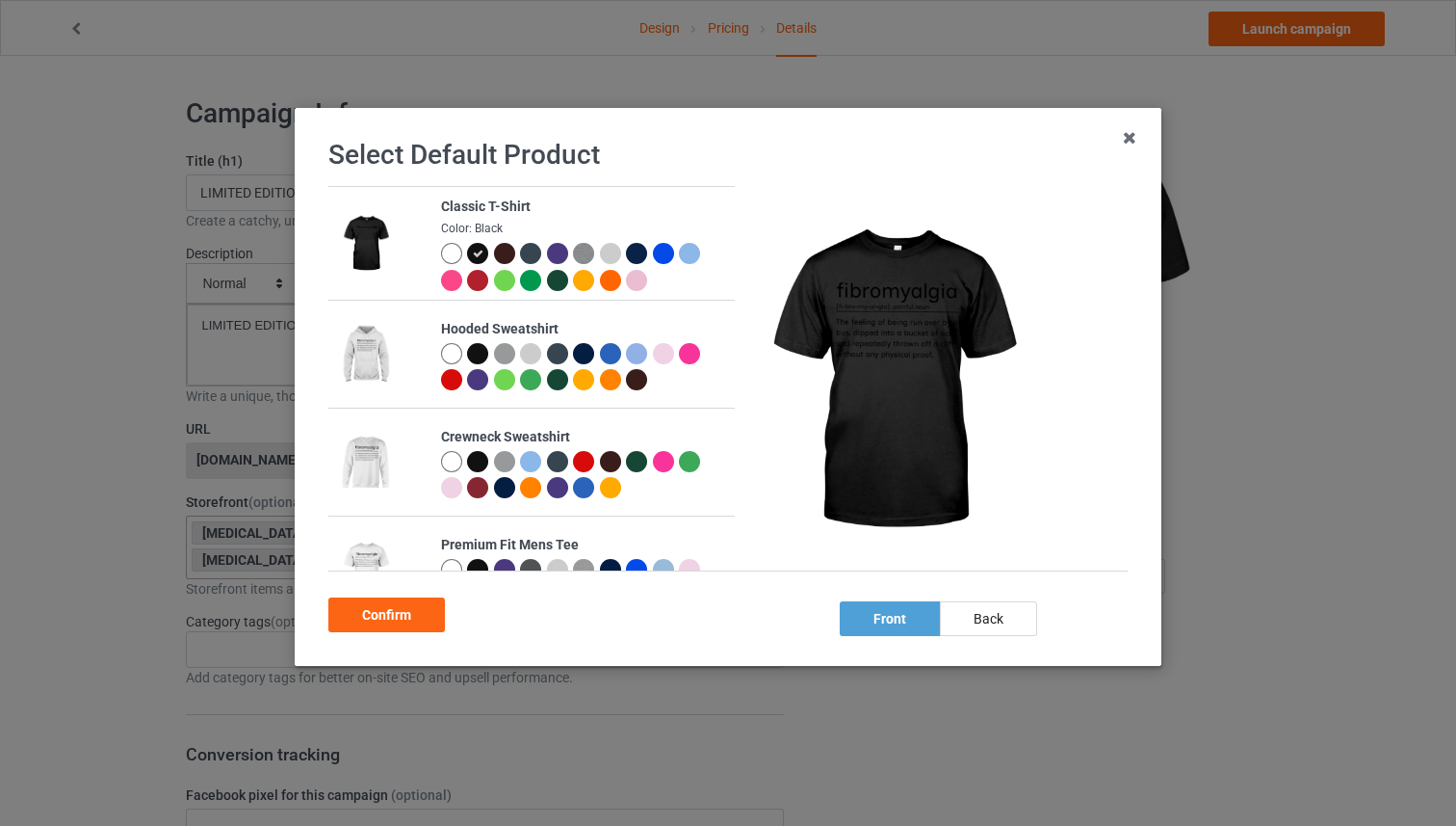
click at [458, 357] on div at bounding box center [451, 353] width 21 height 21
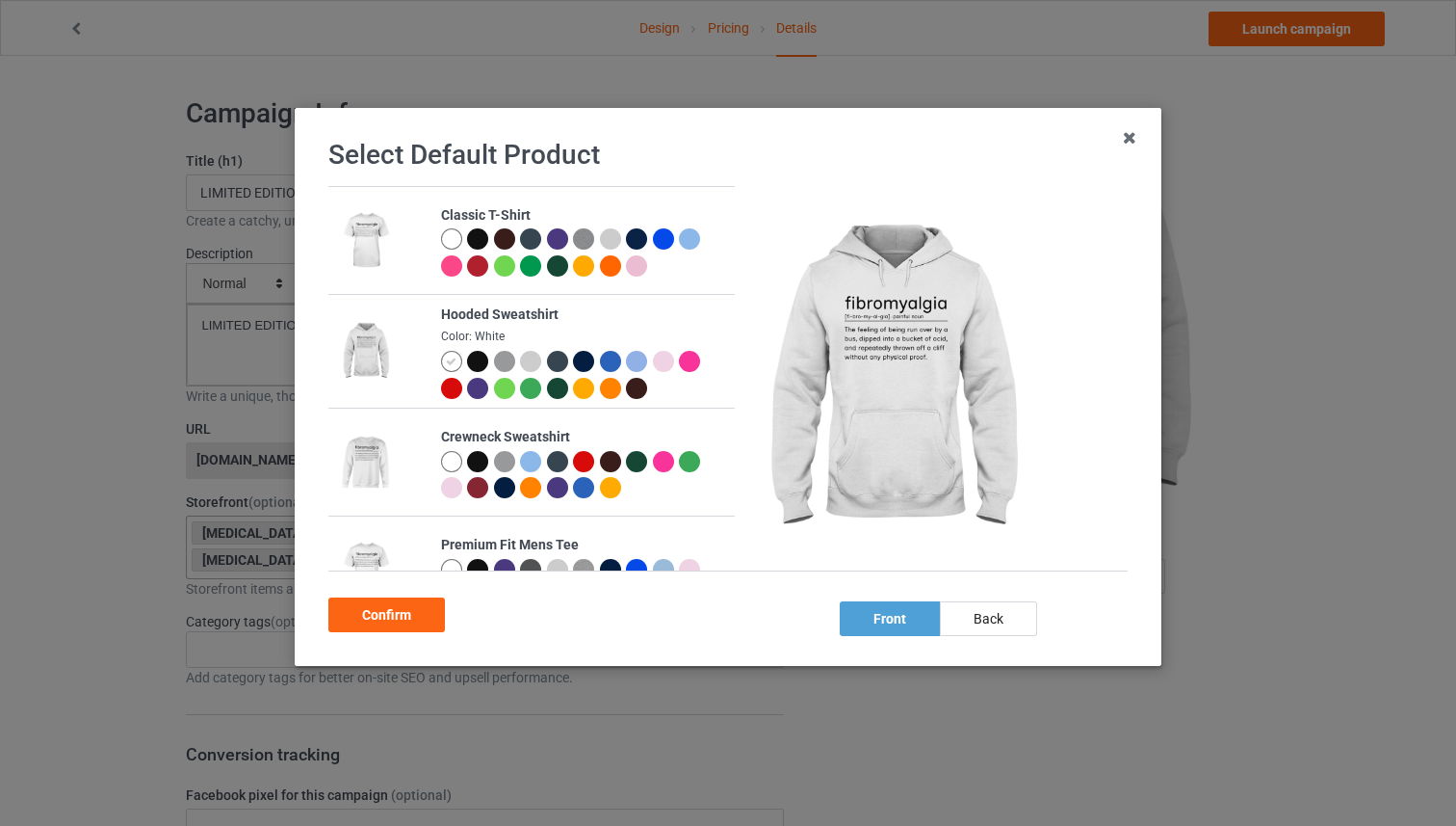
click at [436, 612] on div "Confirm" at bounding box center [386, 615] width 117 height 35
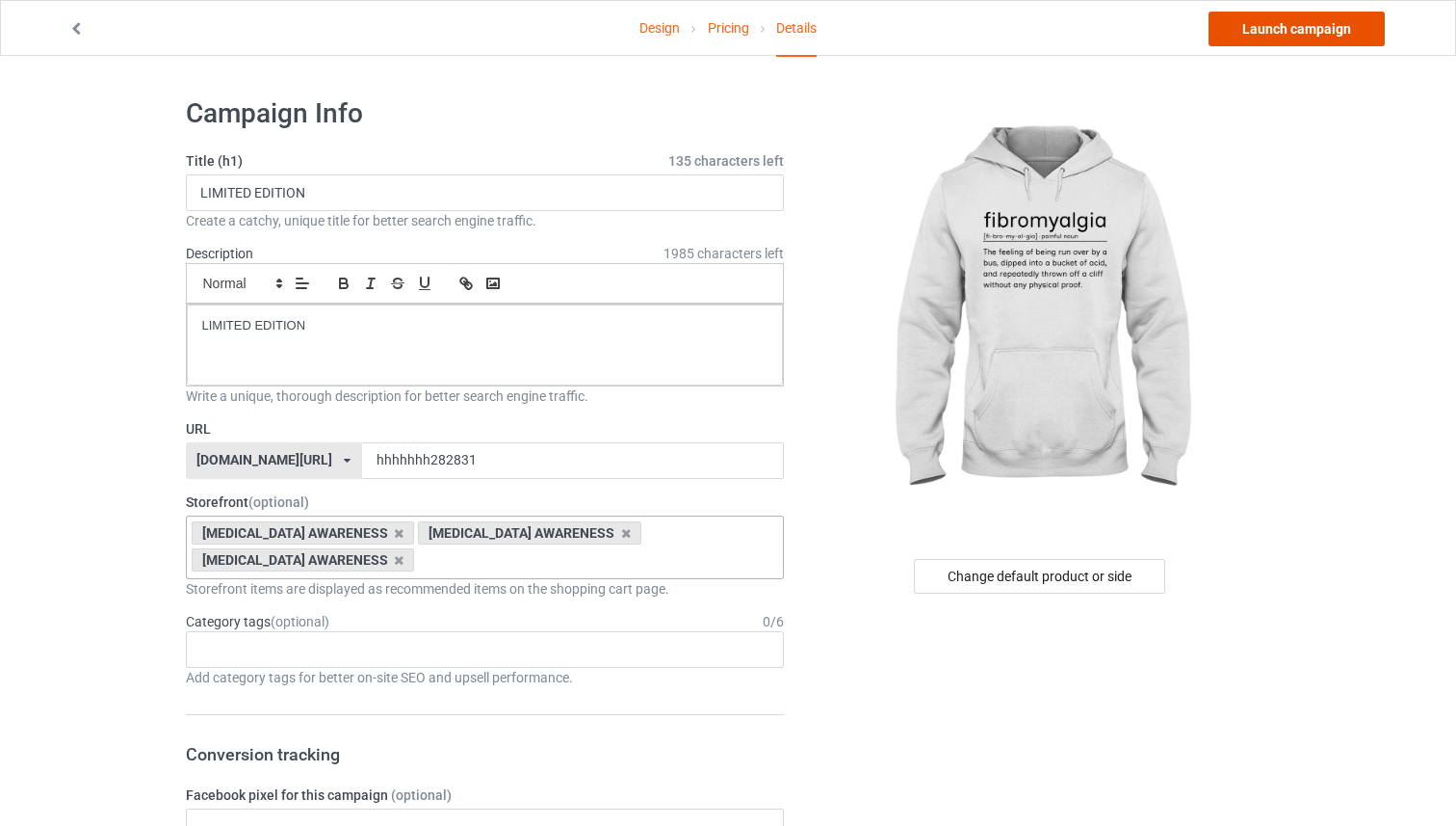
click at [1311, 25] on link "Launch campaign" at bounding box center [1296, 29] width 177 height 35
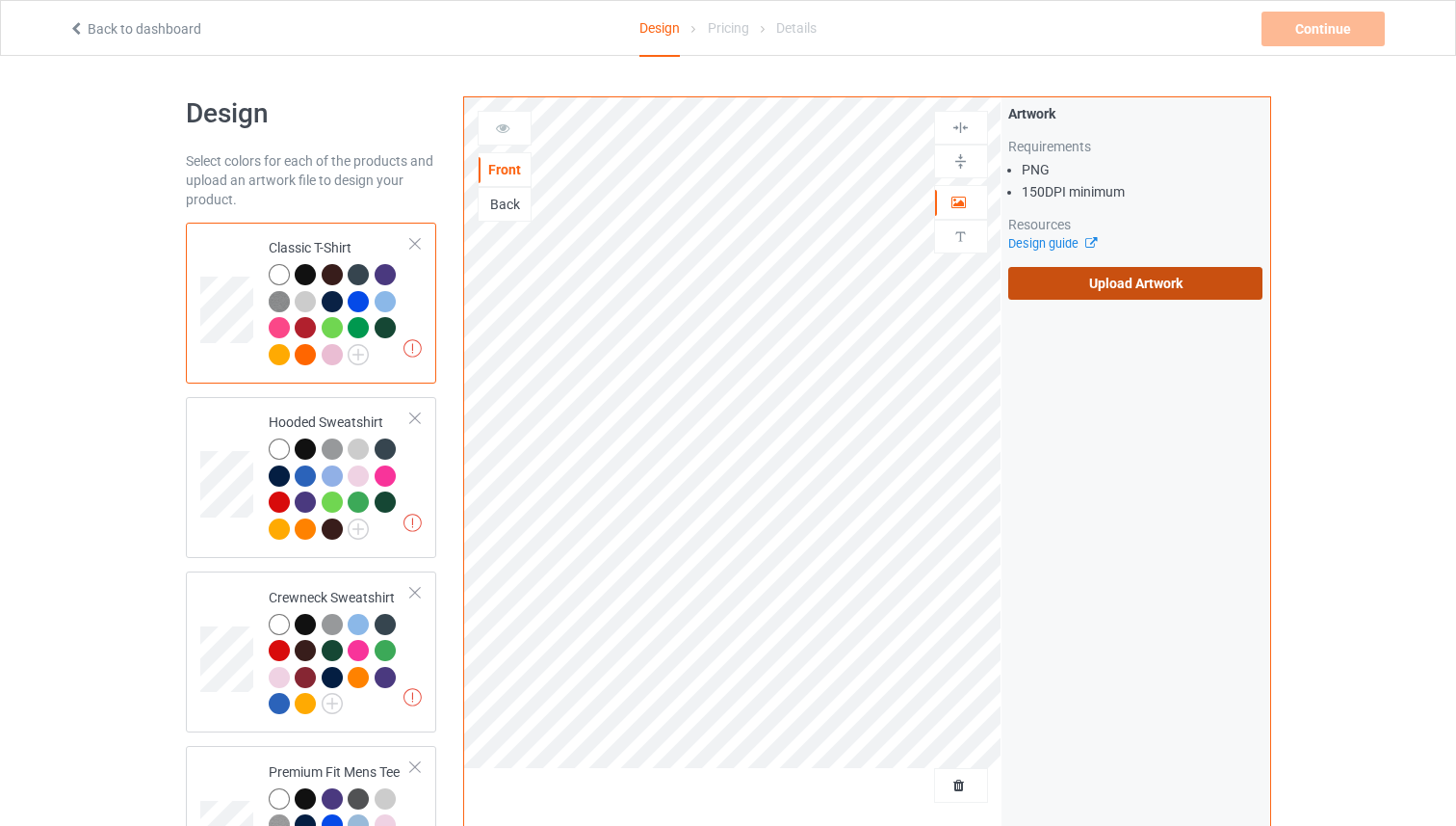
click at [1012, 288] on label "Upload Artwork" at bounding box center [1136, 283] width 255 height 33
click at [0, 0] on input "Upload Artwork" at bounding box center [0, 0] width 0 height 0
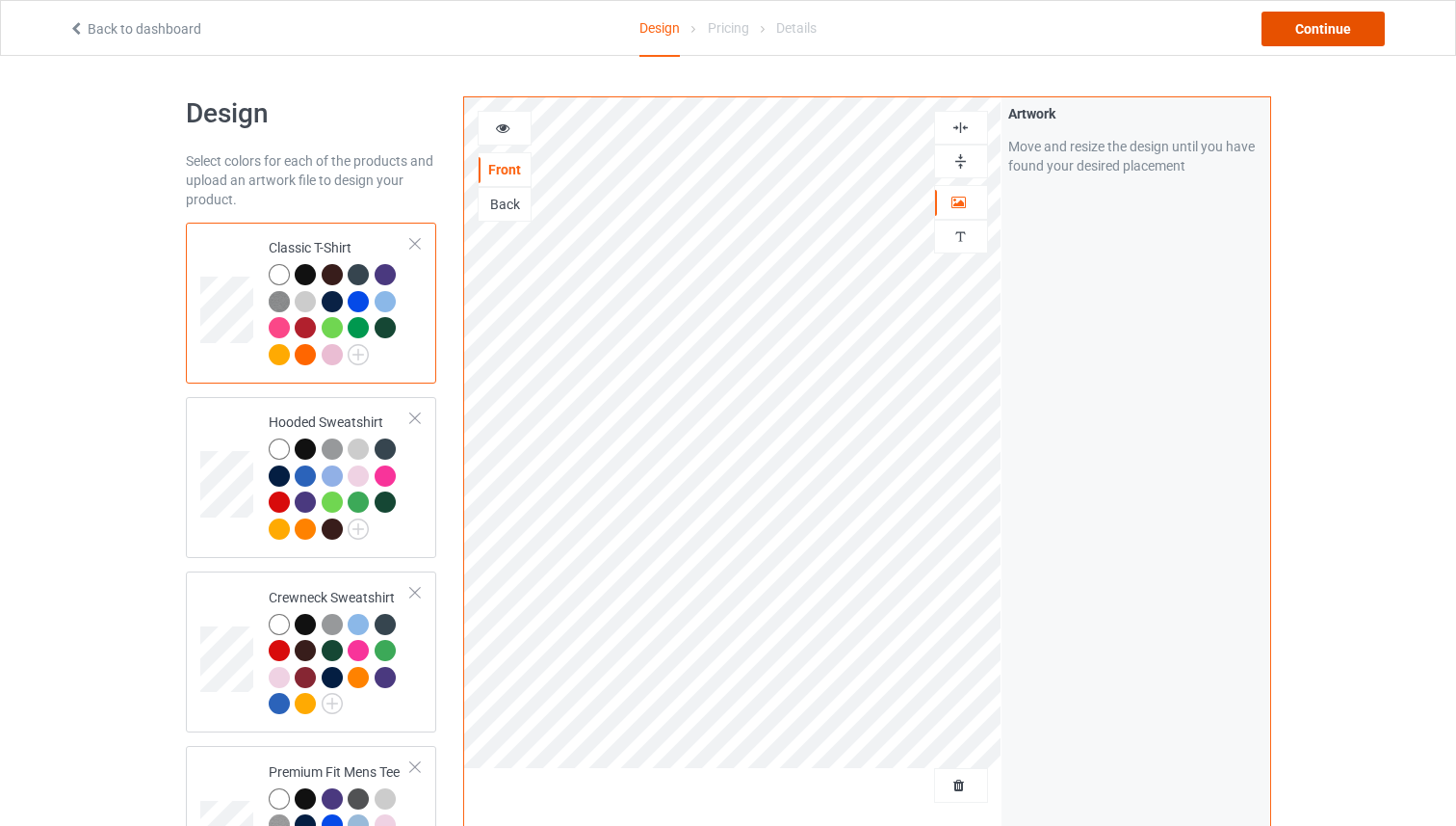
click at [1280, 42] on div "Continue" at bounding box center [1323, 29] width 124 height 35
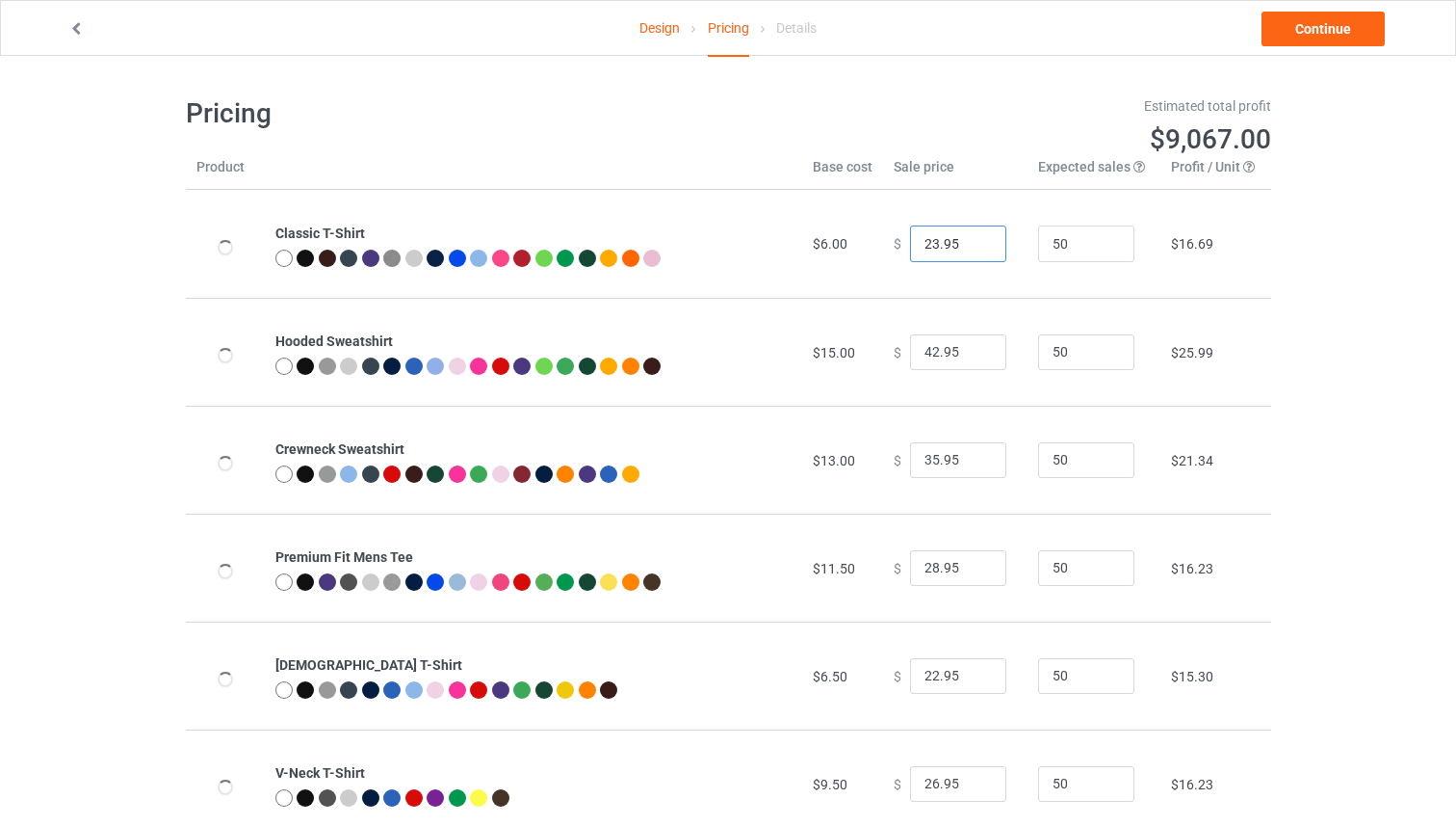
click at [975, 241] on input "23.95" at bounding box center [958, 243] width 97 height 37
click at [975, 242] on input "24.95" at bounding box center [958, 243] width 97 height 37
click at [975, 242] on input "25.95" at bounding box center [958, 243] width 97 height 37
type input "26.95"
click at [975, 242] on input "26.95" at bounding box center [958, 243] width 97 height 37
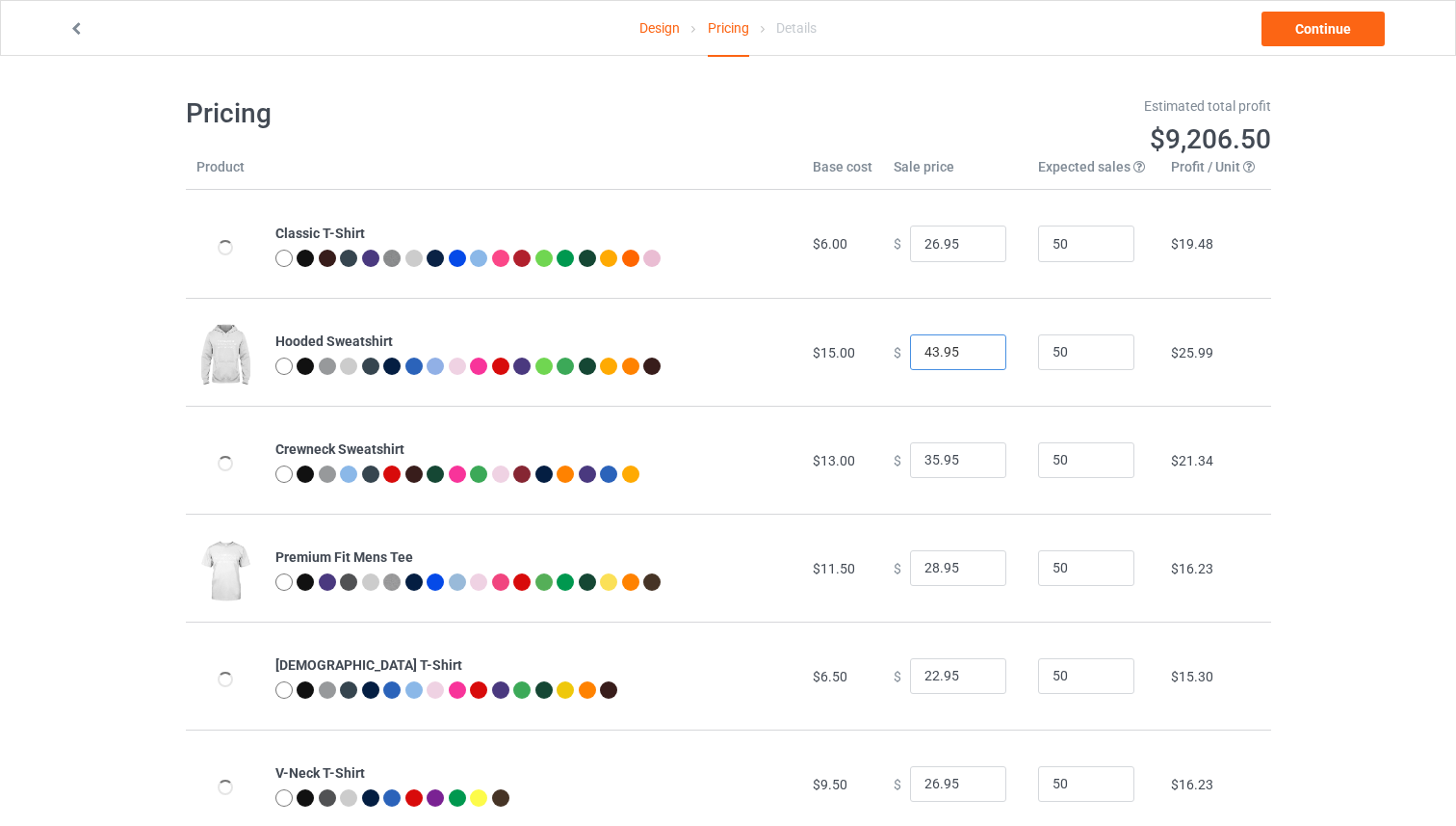
click at [976, 351] on input "43.95" at bounding box center [958, 352] width 97 height 37
drag, startPoint x: 977, startPoint y: 351, endPoint x: 967, endPoint y: 429, distance: 78.6
type input "44.95"
click at [975, 351] on input "44.95" at bounding box center [958, 352] width 97 height 37
click at [971, 456] on input "36.95" at bounding box center [958, 460] width 97 height 37
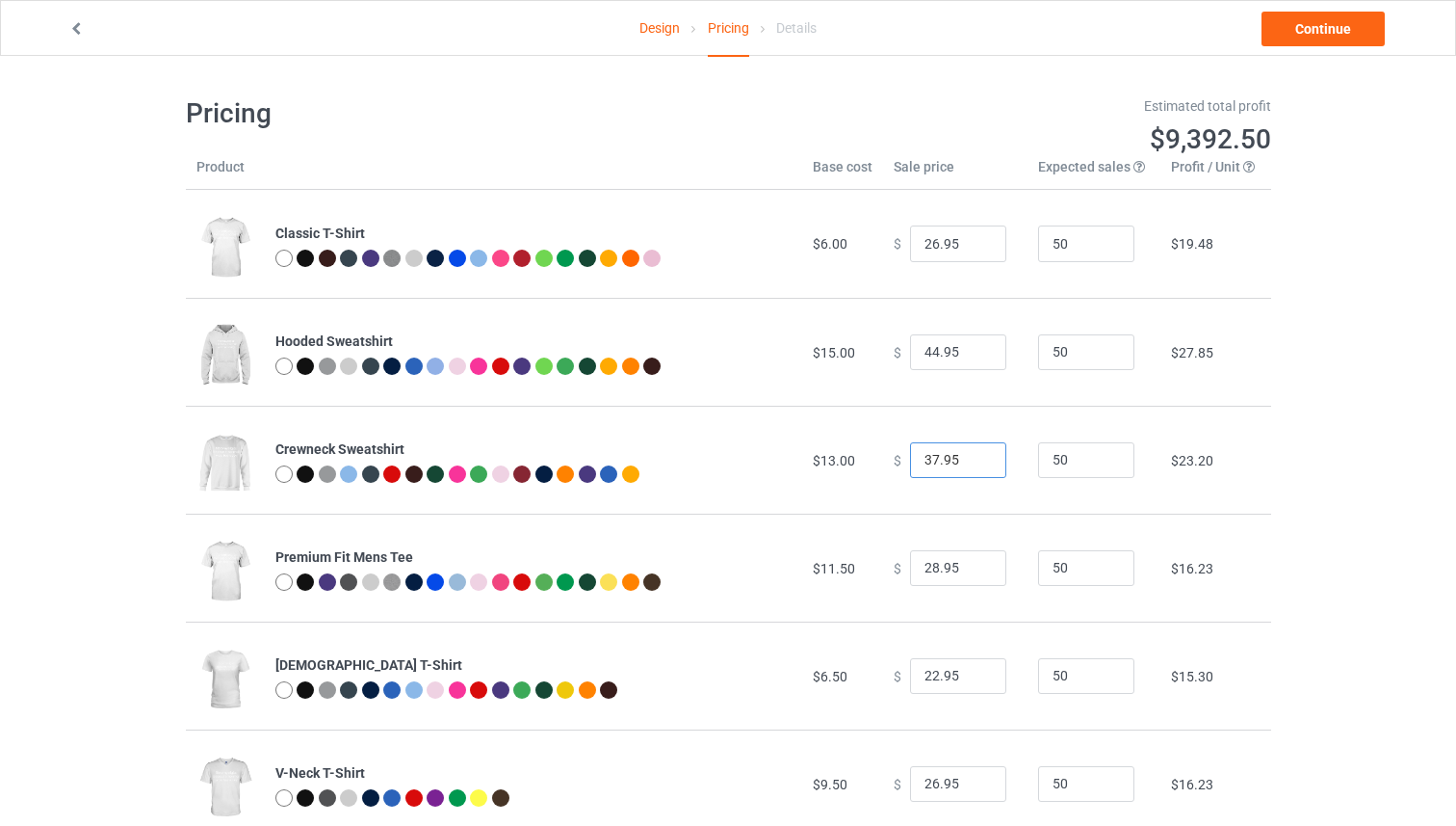
type input "37.95"
click at [970, 456] on input "37.95" at bounding box center [958, 460] width 97 height 37
click at [974, 563] on input "29.95" at bounding box center [958, 569] width 97 height 37
type input "30.95"
click at [974, 564] on input "30.95" at bounding box center [958, 569] width 97 height 37
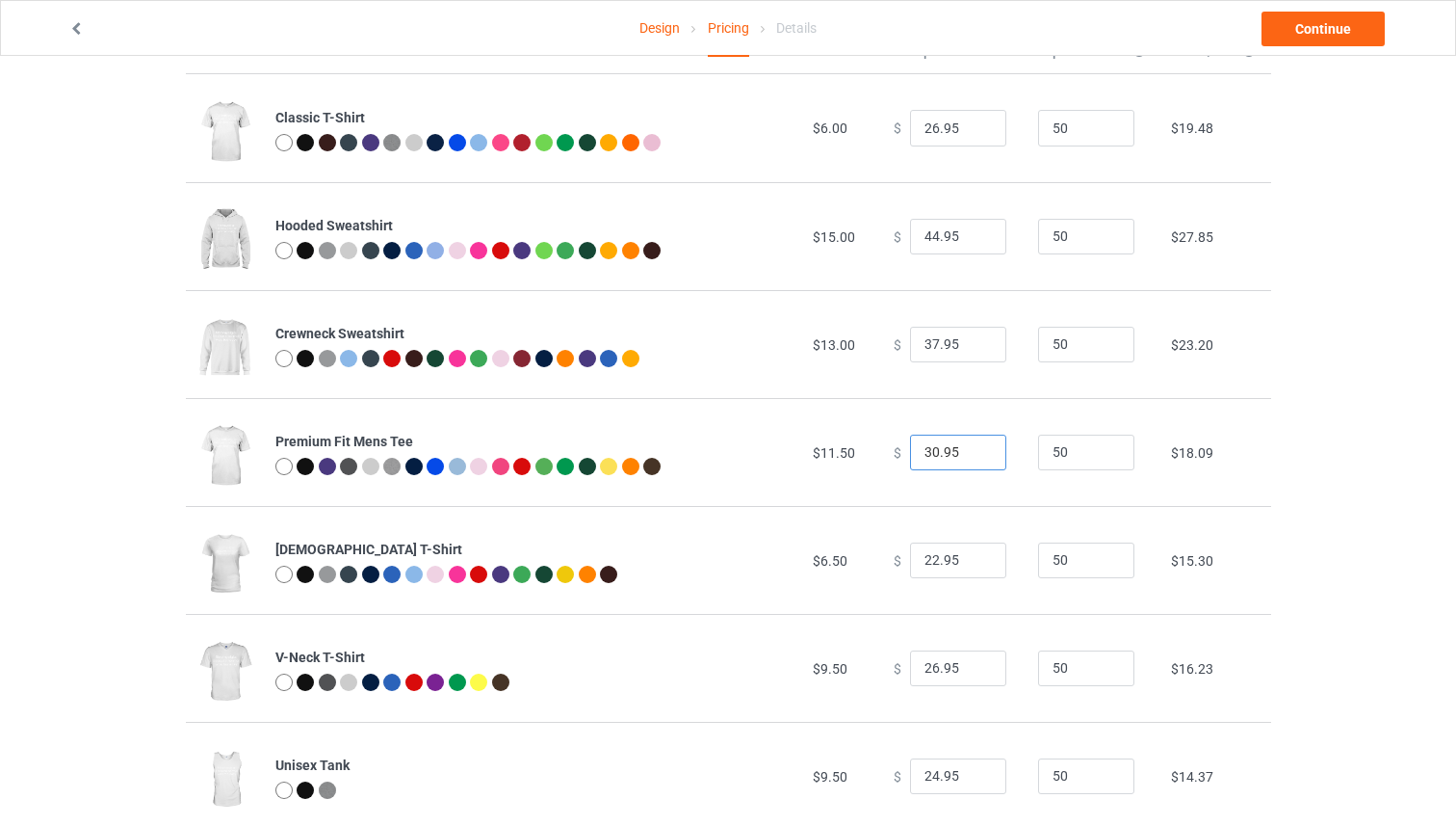
scroll to position [175, 0]
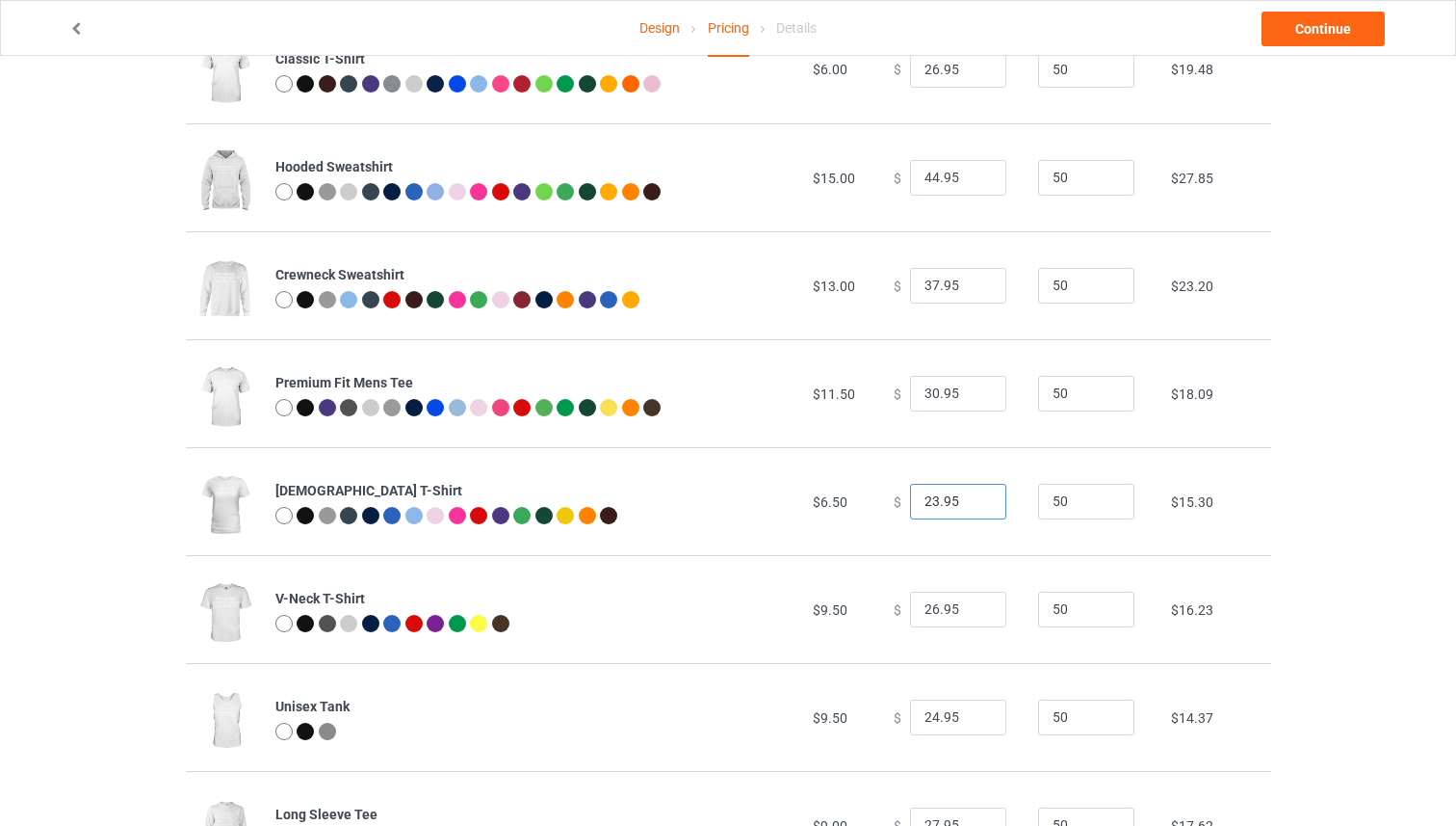
click at [978, 500] on input "23.95" at bounding box center [958, 502] width 97 height 37
type input "24.95"
click at [978, 499] on input "24.95" at bounding box center [958, 502] width 97 height 37
click at [1281, 37] on link "Continue" at bounding box center [1323, 29] width 124 height 35
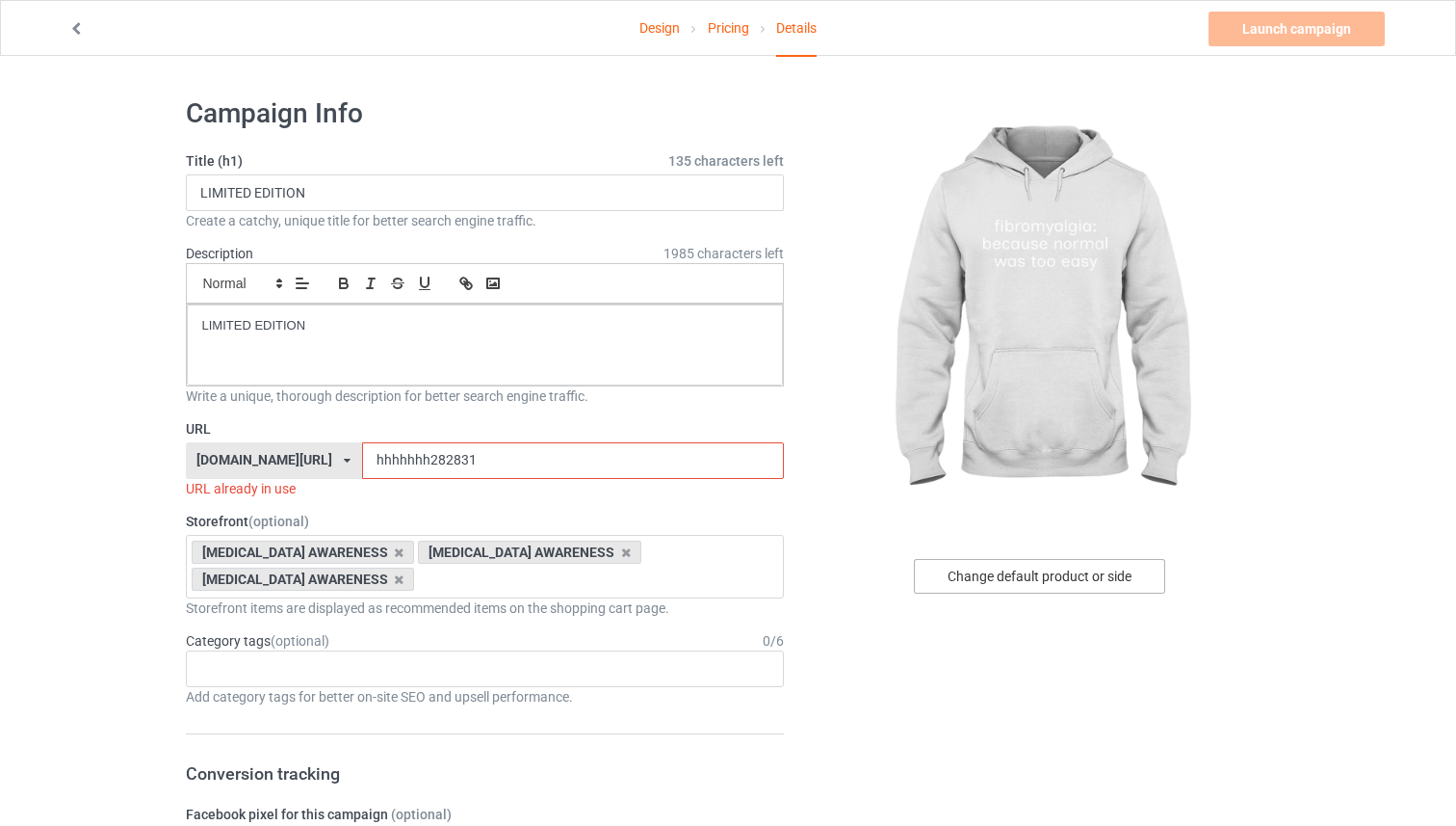
click at [978, 562] on div "Change default product or side" at bounding box center [1040, 576] width 251 height 35
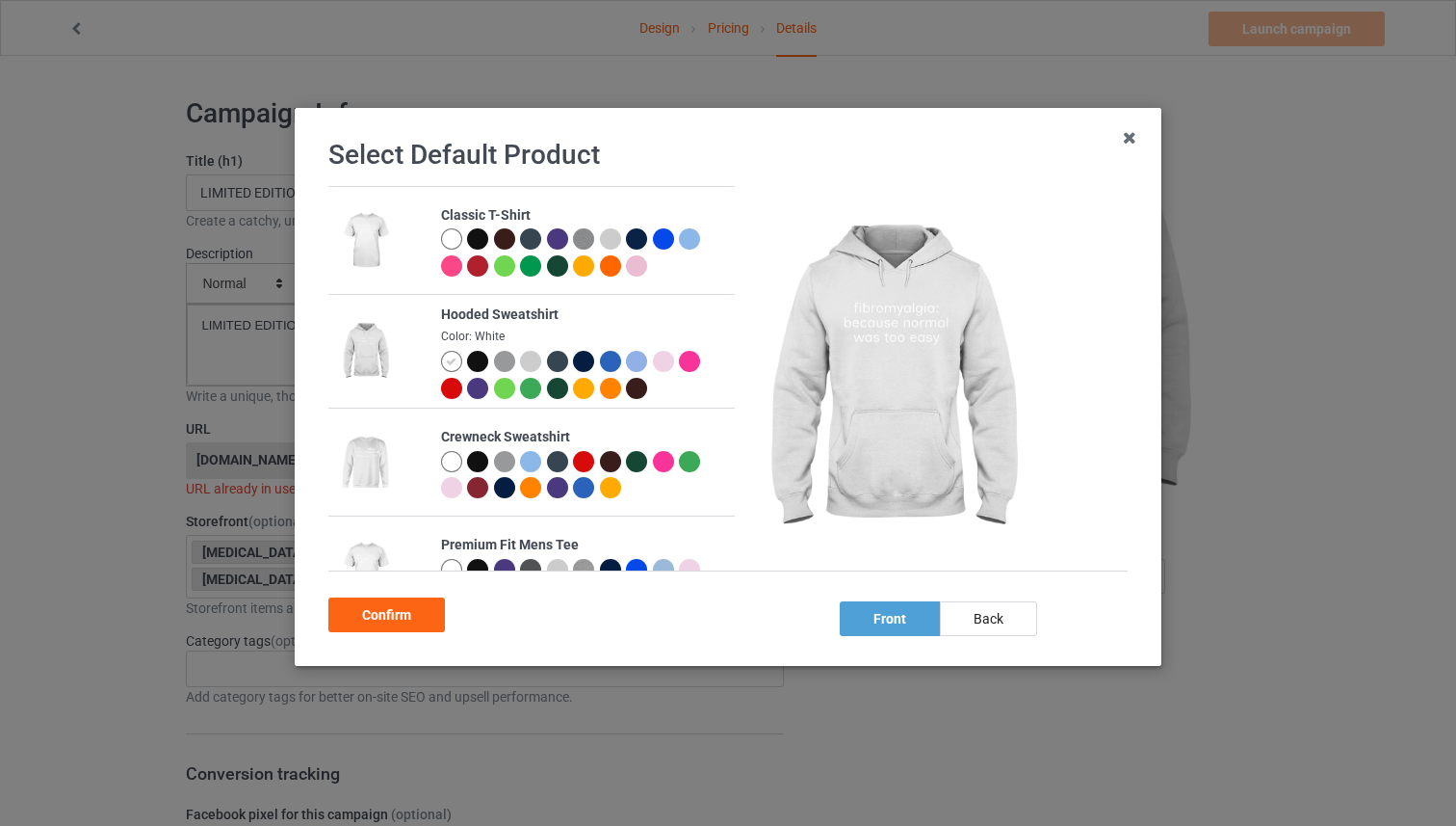
click at [487, 240] on div at bounding box center [477, 238] width 21 height 21
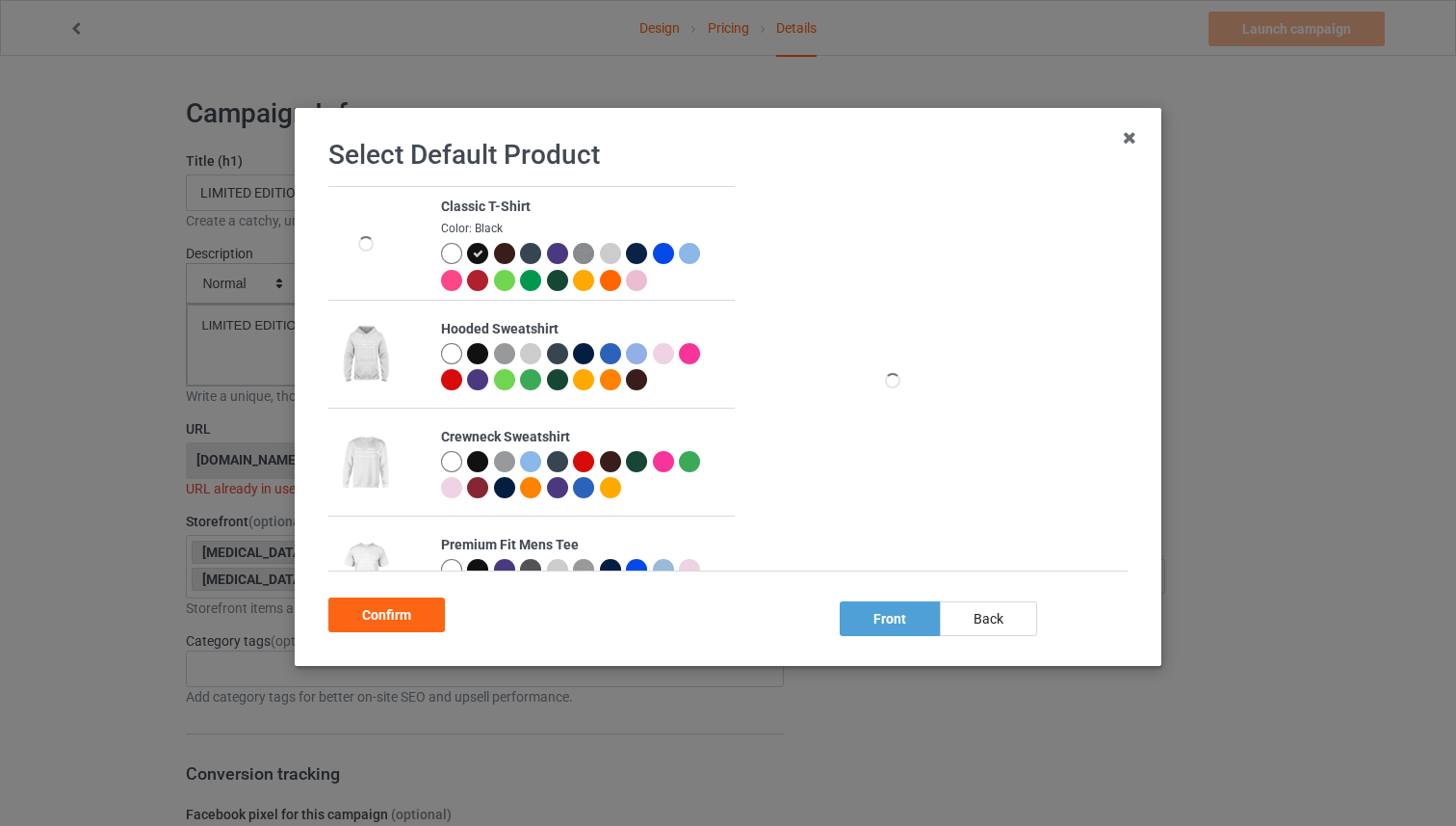
click at [428, 617] on div "Confirm" at bounding box center [386, 615] width 117 height 35
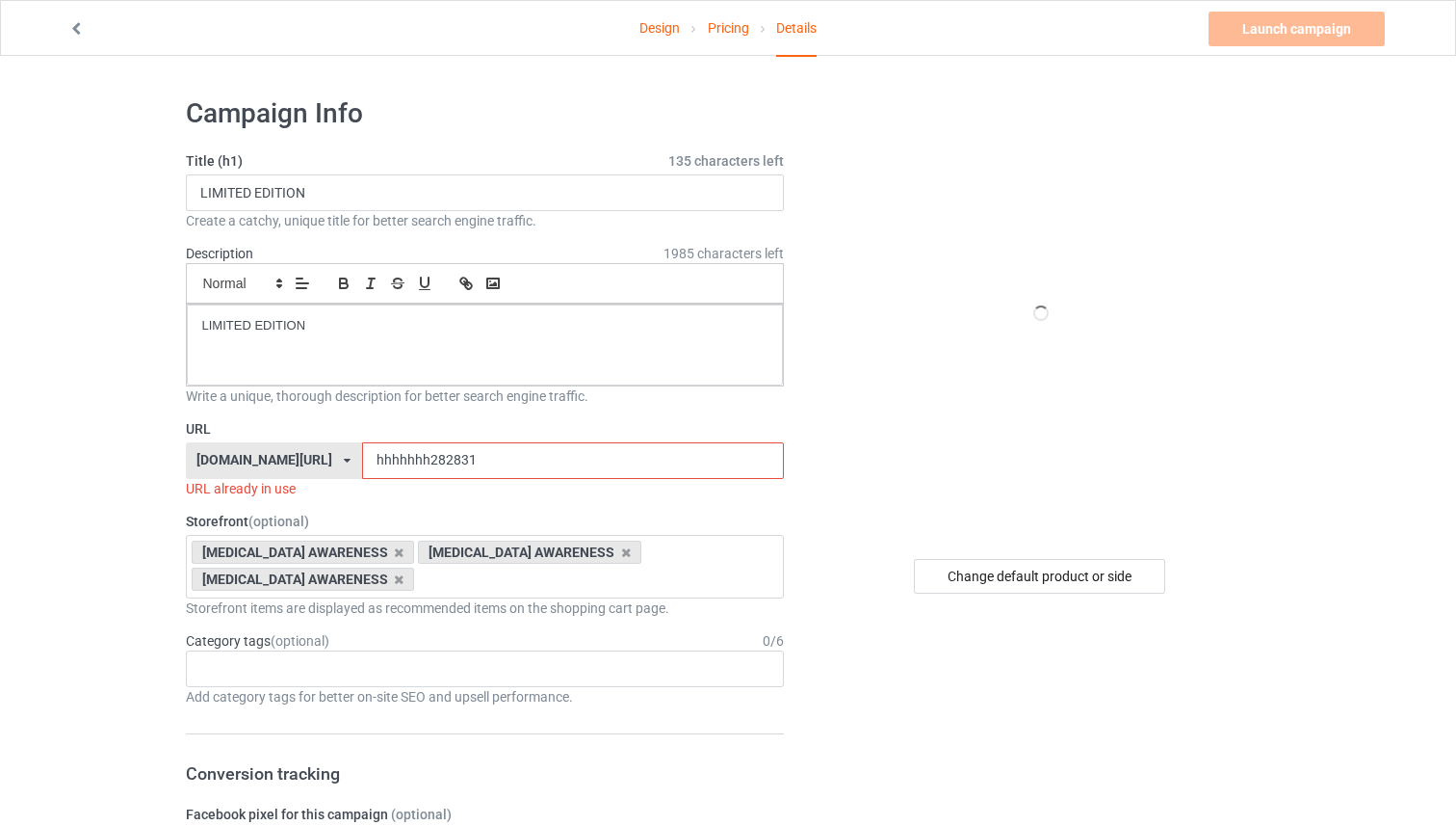
click at [449, 446] on input "hhhhhhh282831" at bounding box center [572, 460] width 422 height 37
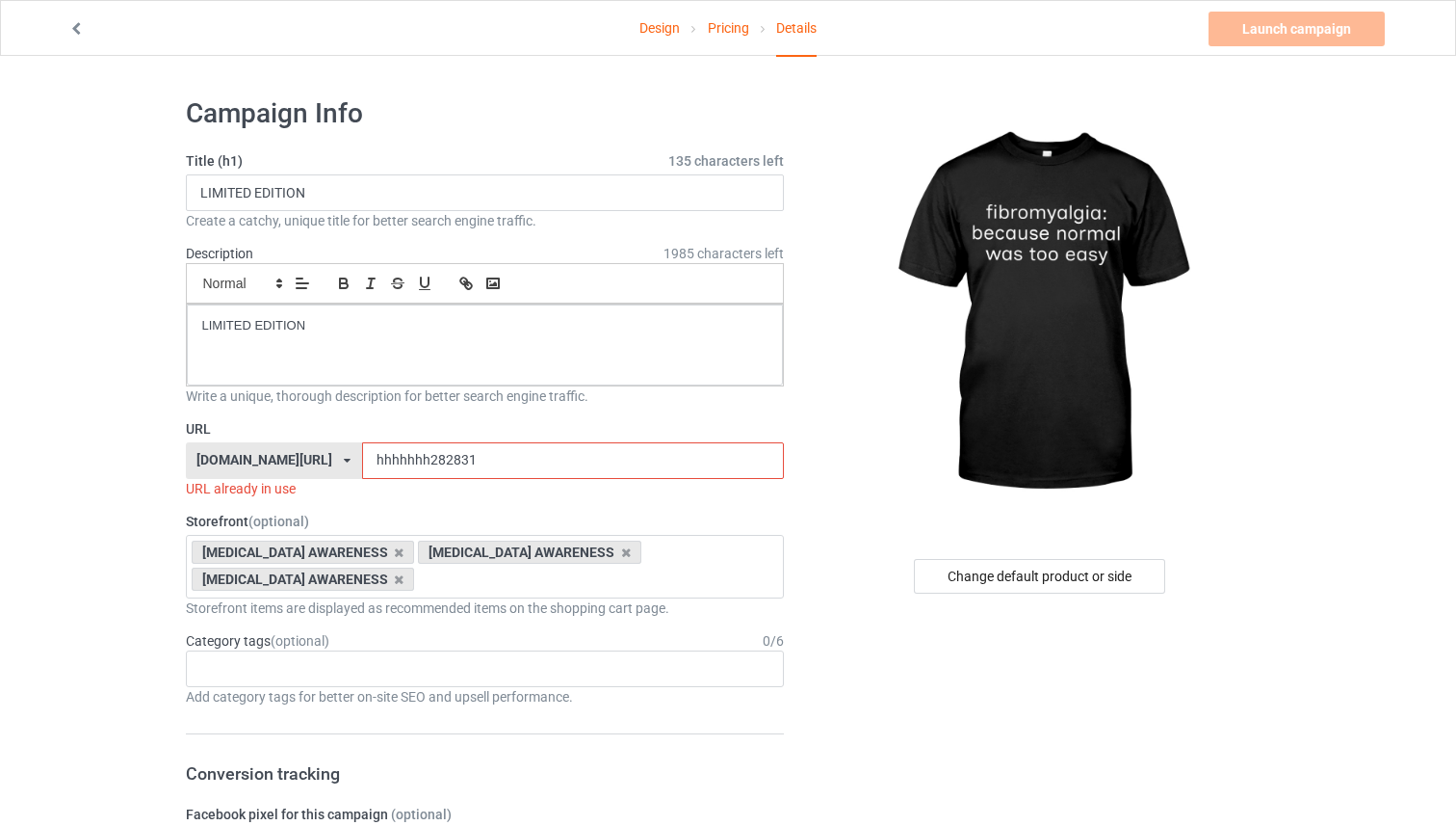
click at [444, 455] on input "hhhhhhh282831" at bounding box center [572, 460] width 422 height 37
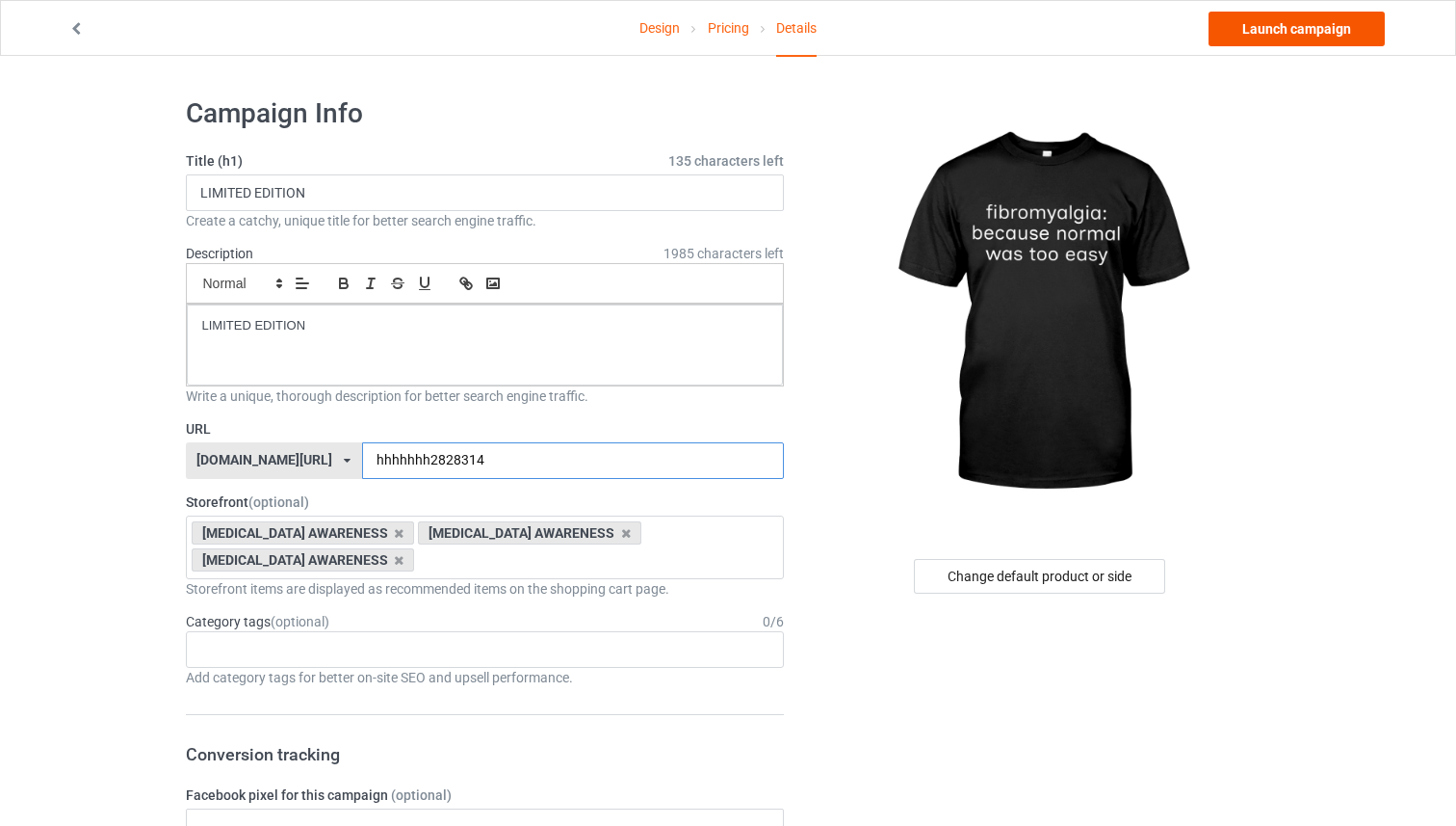
type input "hhhhhhh2828314"
click at [1272, 34] on link "Launch campaign" at bounding box center [1296, 29] width 177 height 35
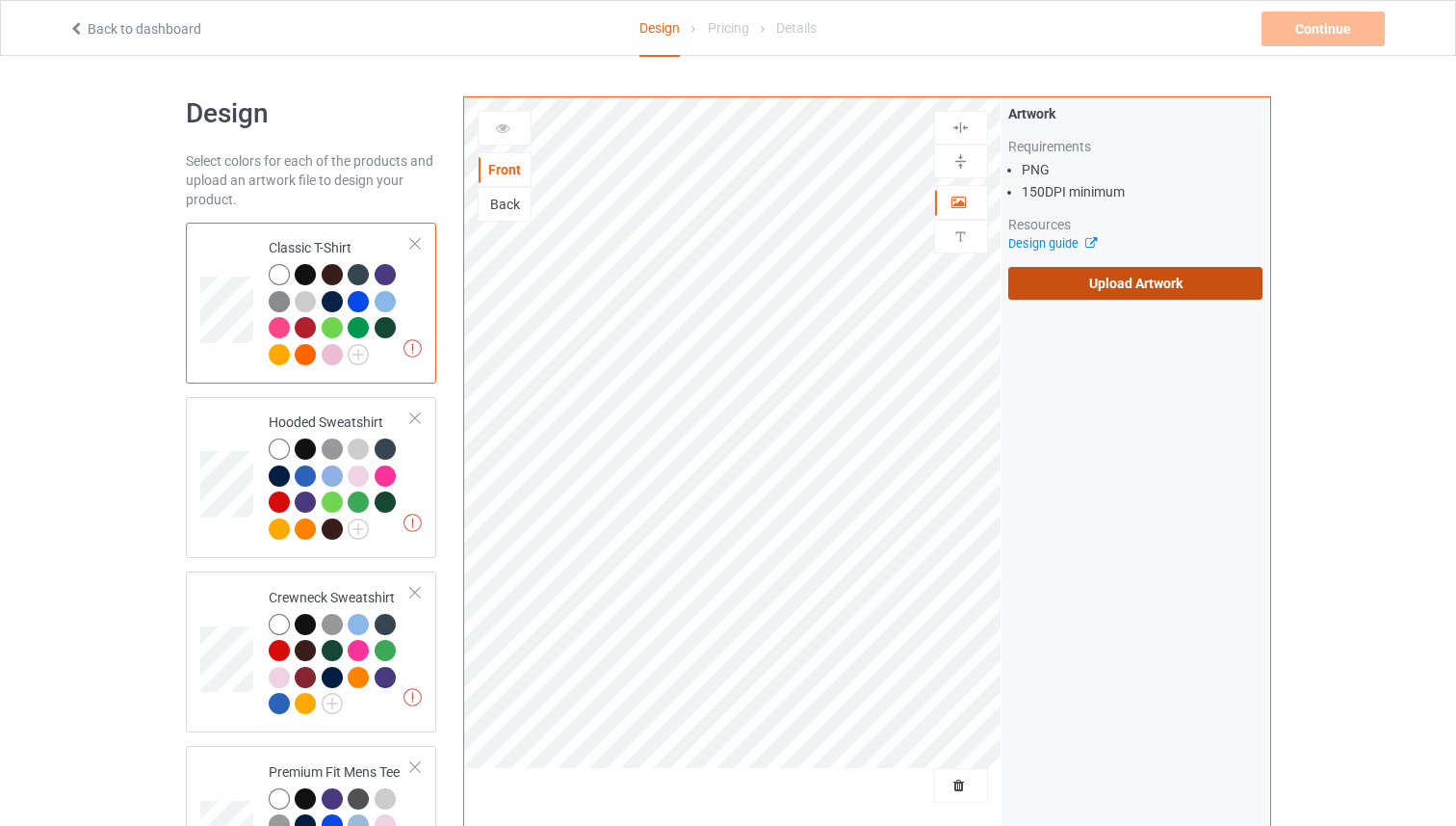
click at [1072, 278] on label "Upload Artwork" at bounding box center [1136, 283] width 255 height 33
click at [0, 0] on input "Upload Artwork" at bounding box center [0, 0] width 0 height 0
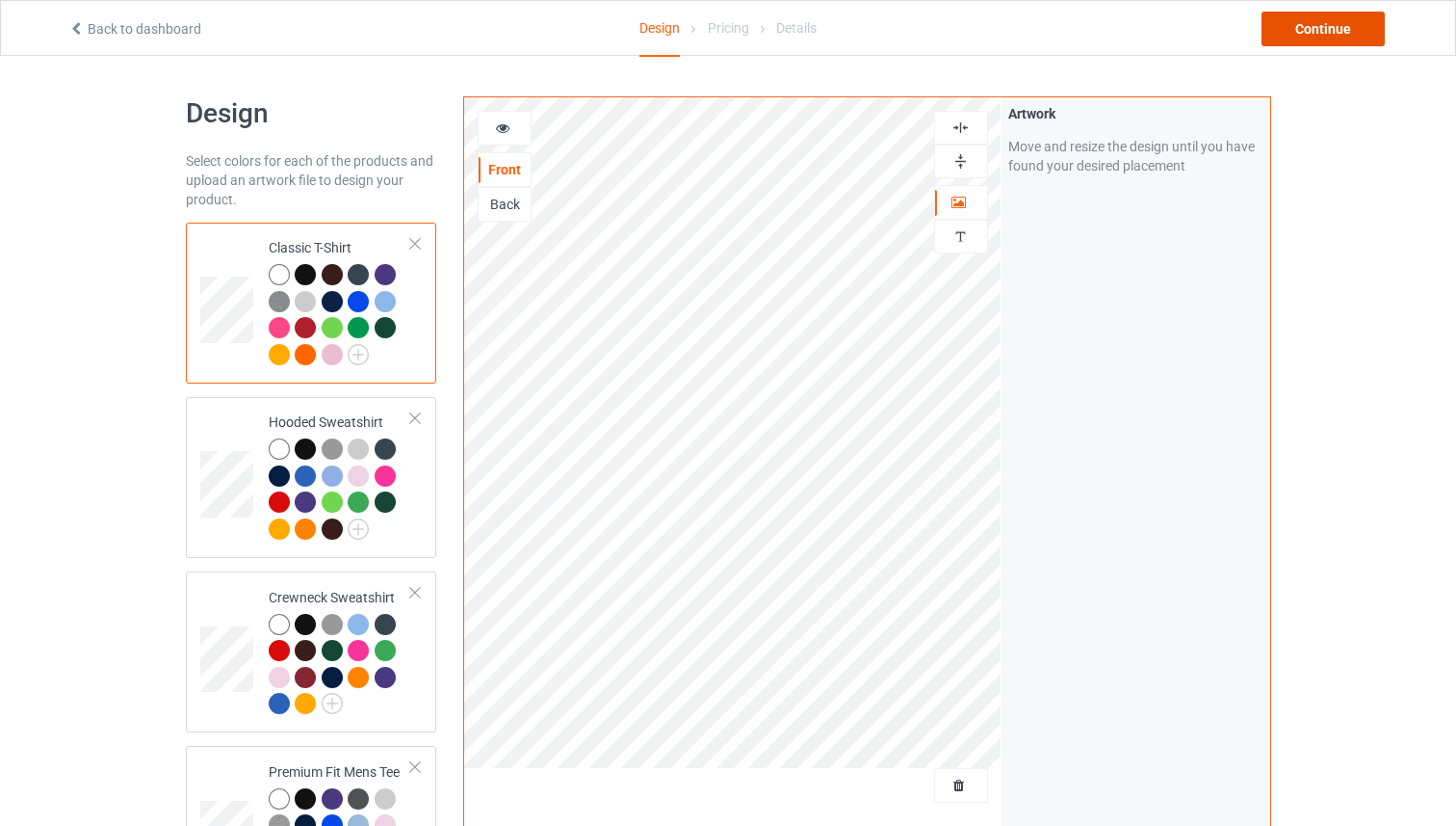
click at [1285, 38] on div "Continue" at bounding box center [1323, 29] width 124 height 35
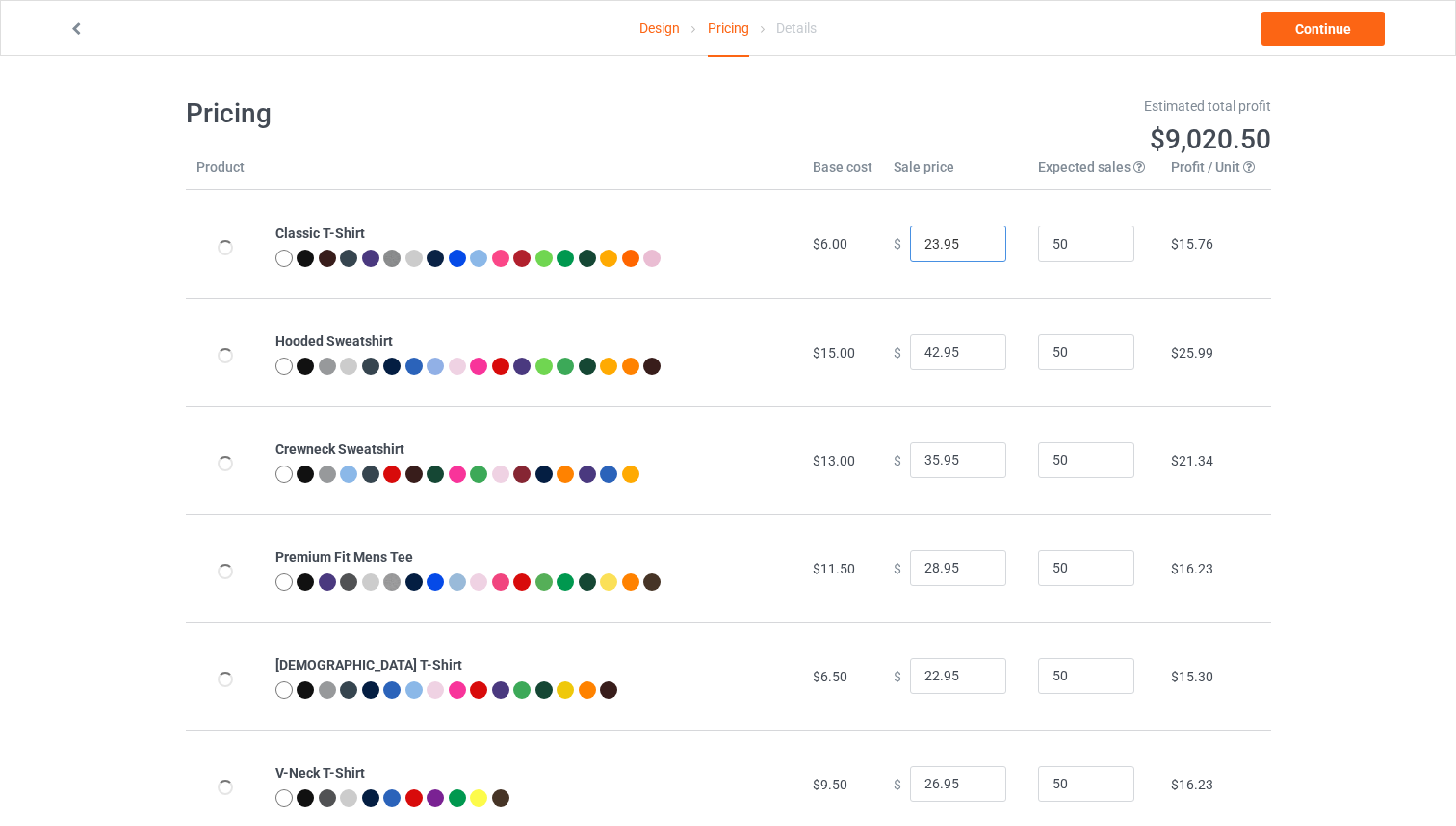
click at [968, 240] on input "23.95" at bounding box center [958, 243] width 97 height 37
click at [968, 240] on input "24.95" at bounding box center [958, 243] width 97 height 37
click at [968, 240] on input "25.95" at bounding box center [958, 243] width 97 height 37
type input "26.95"
click at [968, 240] on input "26.95" at bounding box center [958, 243] width 97 height 37
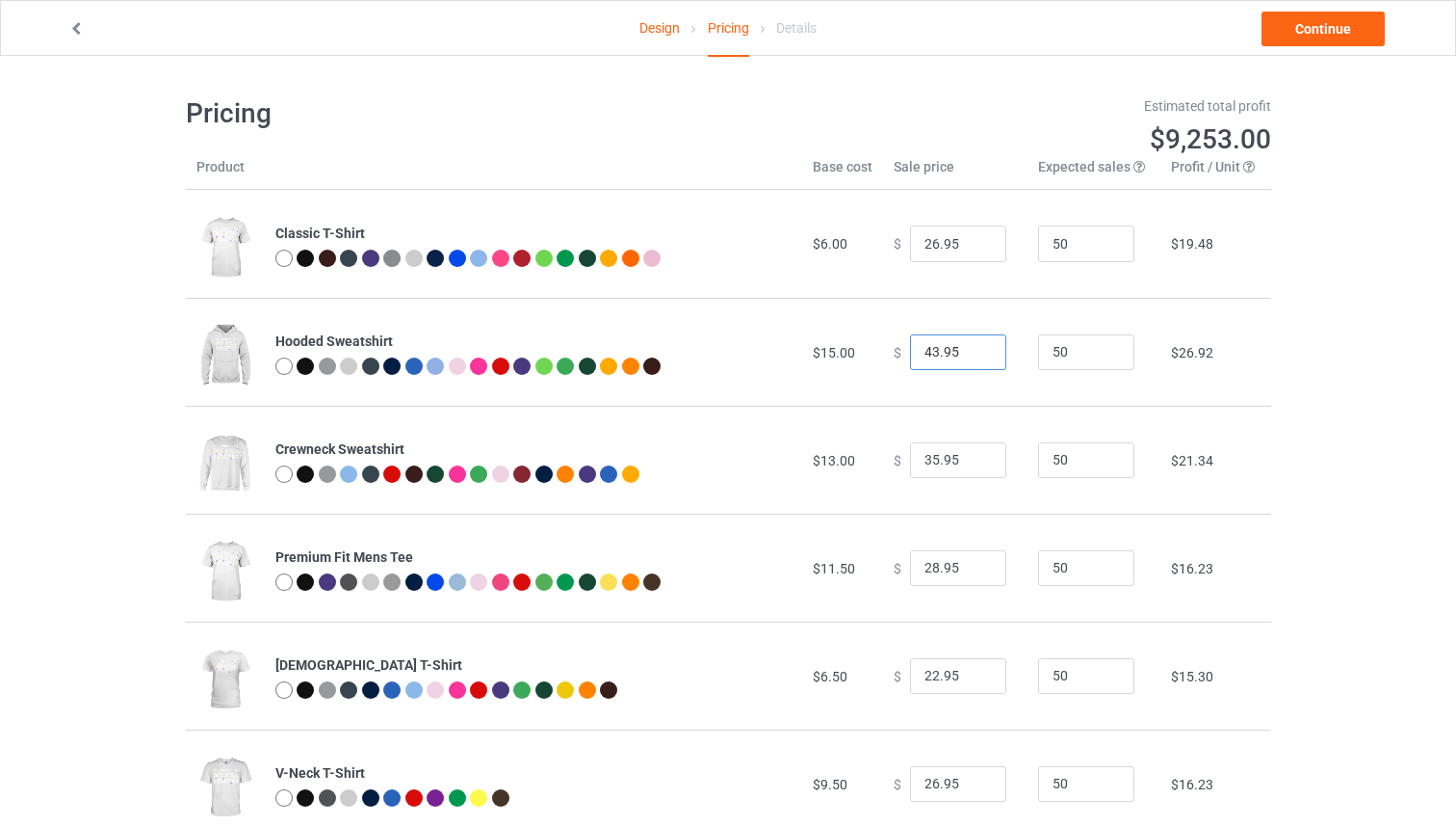
click at [972, 346] on input "43.95" at bounding box center [958, 352] width 97 height 37
type input "44.95"
click at [971, 346] on input "44.95" at bounding box center [958, 352] width 97 height 37
click at [972, 456] on input "36.95" at bounding box center [958, 460] width 97 height 37
drag, startPoint x: 972, startPoint y: 456, endPoint x: 969, endPoint y: 560, distance: 104.0
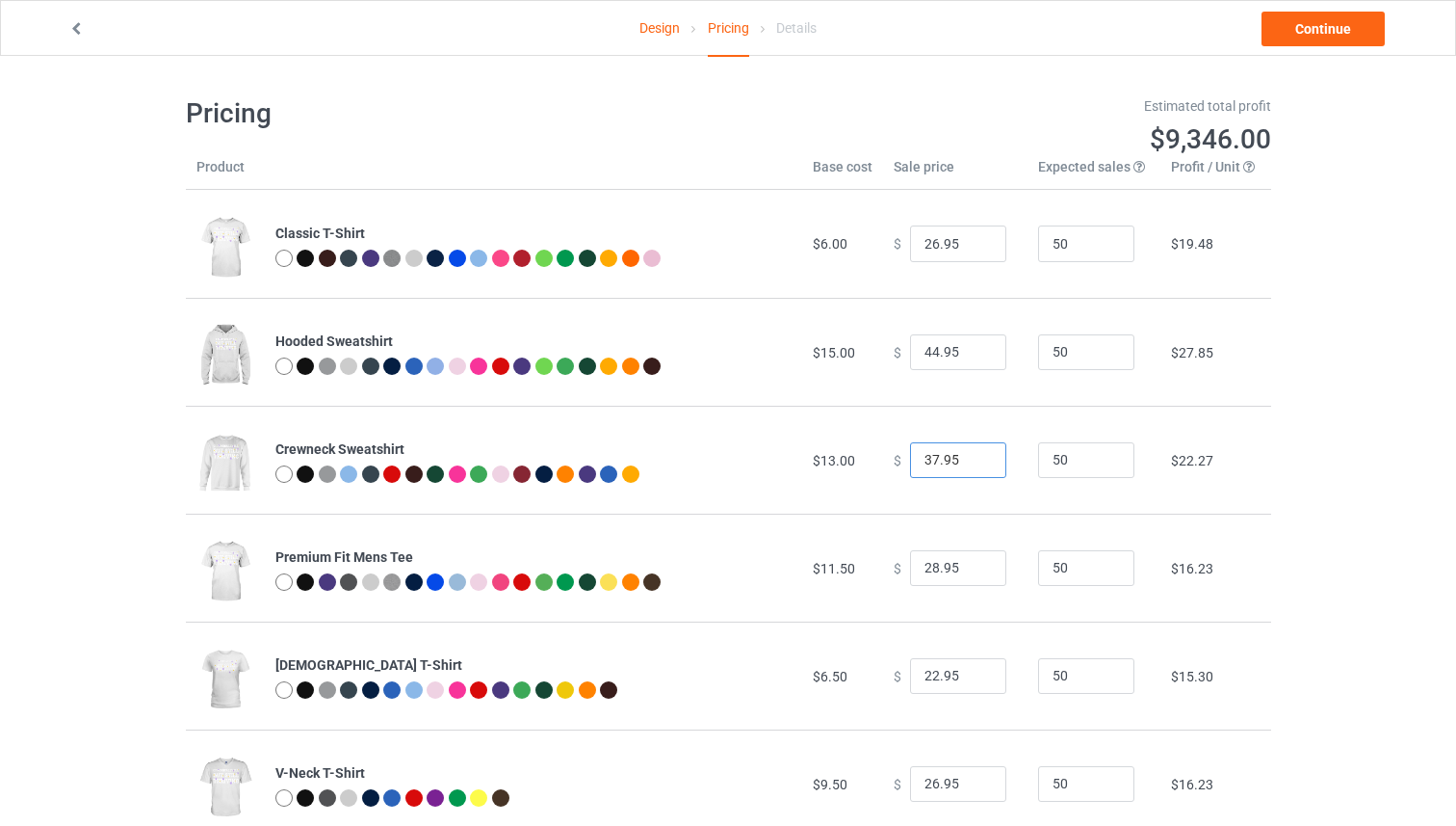
type input "37.95"
click at [971, 456] on input "37.95" at bounding box center [958, 460] width 97 height 37
click at [973, 566] on input "29.95" at bounding box center [958, 569] width 97 height 37
type input "30.95"
click at [973, 566] on input "30.95" at bounding box center [958, 569] width 97 height 37
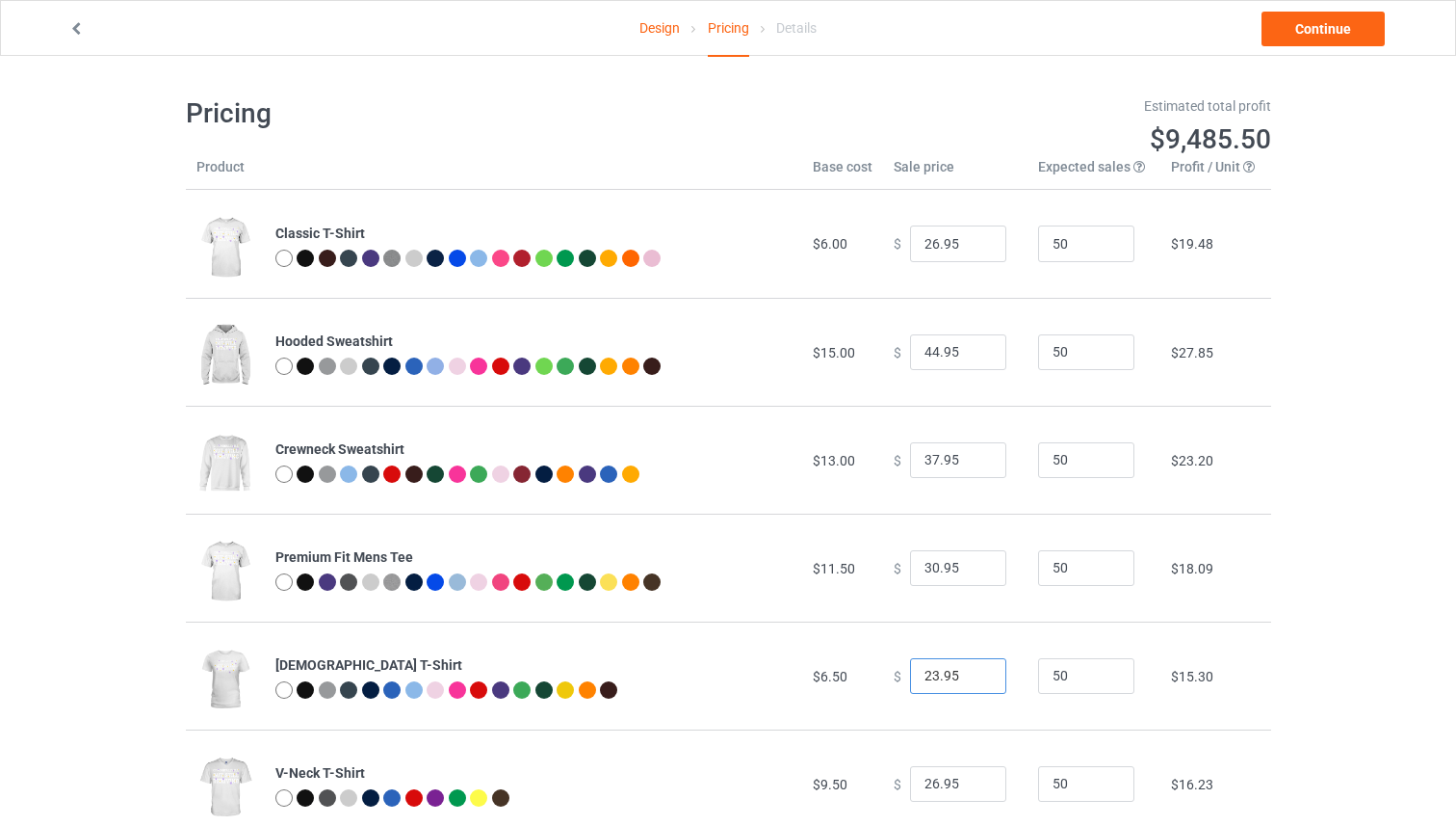
click at [975, 672] on input "23.95" at bounding box center [958, 676] width 97 height 37
drag, startPoint x: 976, startPoint y: 672, endPoint x: 1068, endPoint y: 514, distance: 182.8
type input "24.95"
click at [976, 672] on input "24.95" at bounding box center [958, 676] width 97 height 37
click at [1300, 42] on link "Continue" at bounding box center [1323, 29] width 124 height 35
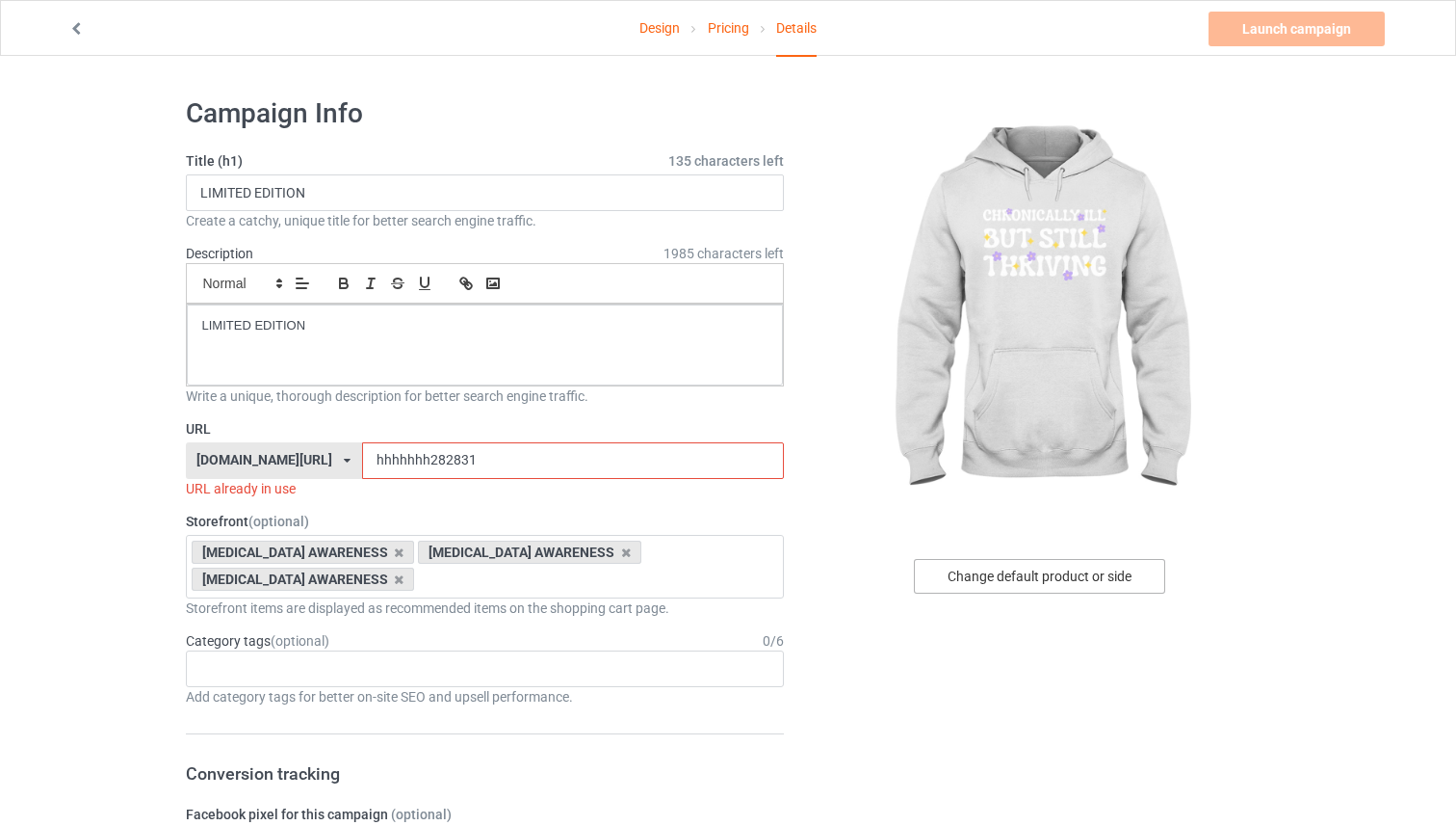
click at [965, 569] on div "Change default product or side" at bounding box center [1040, 576] width 251 height 35
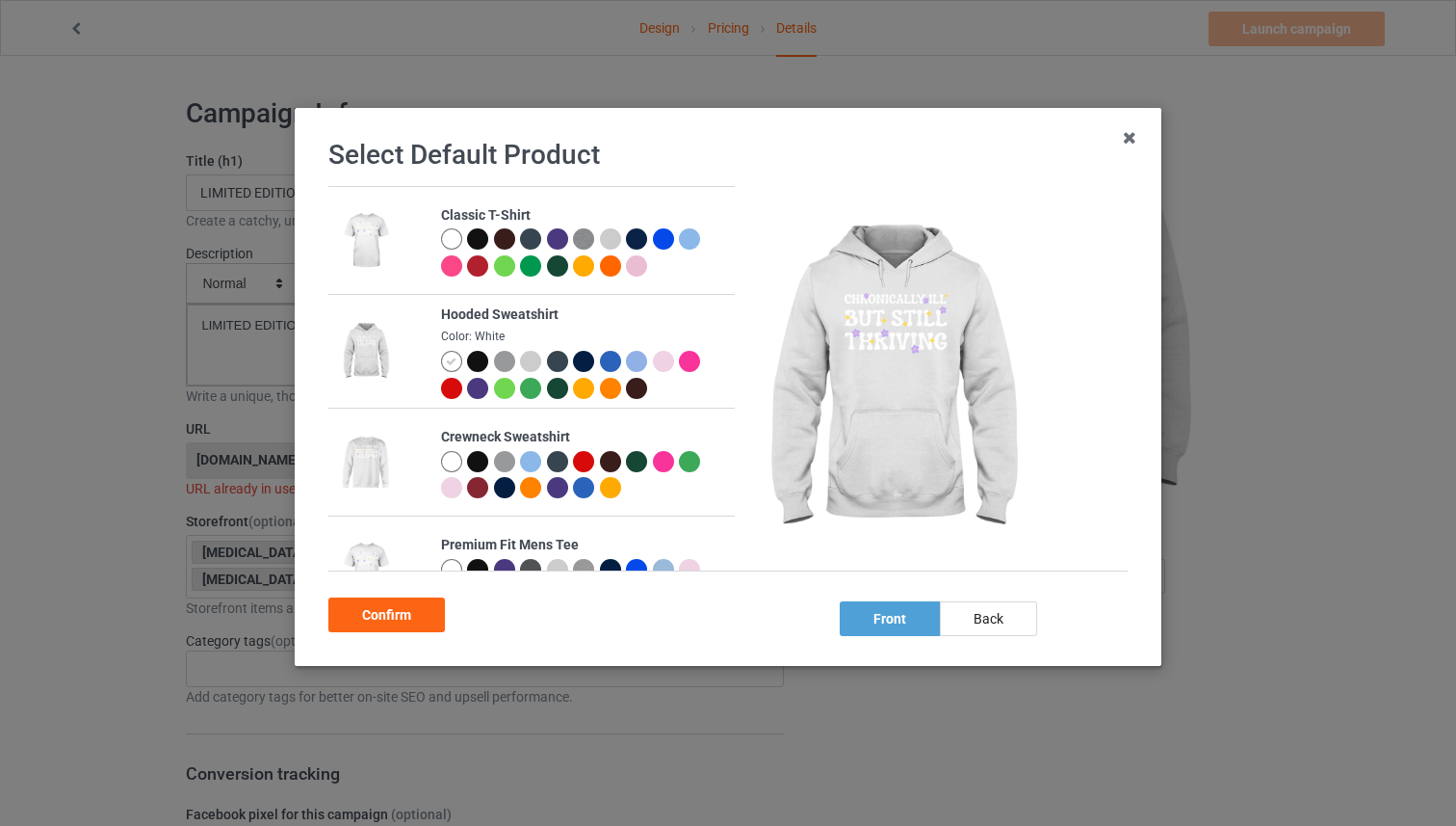
click at [485, 356] on div at bounding box center [477, 361] width 21 height 21
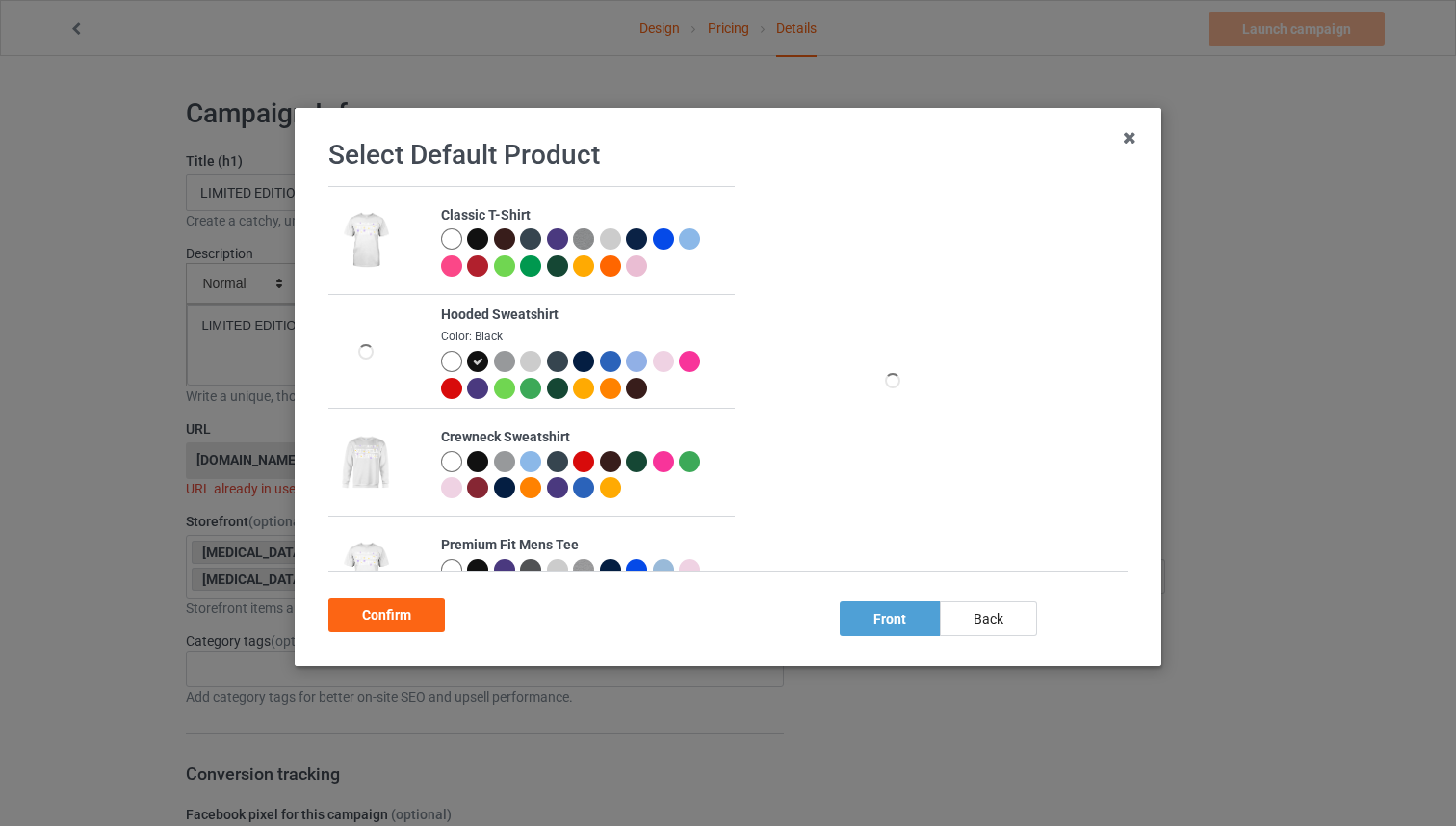
click at [419, 611] on div "Confirm" at bounding box center [386, 615] width 117 height 35
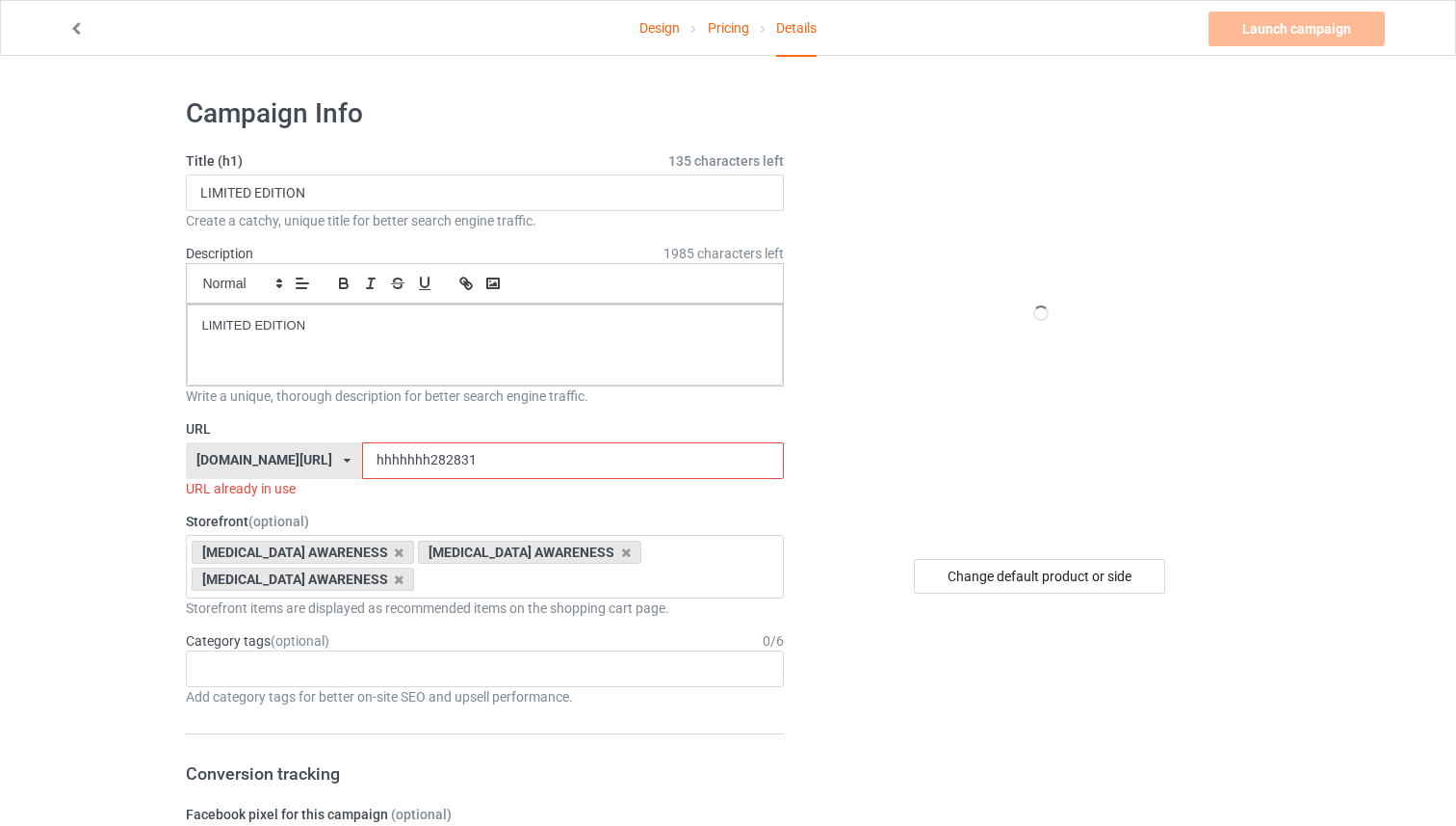
click at [455, 465] on input "hhhhhhh282831" at bounding box center [572, 460] width 422 height 37
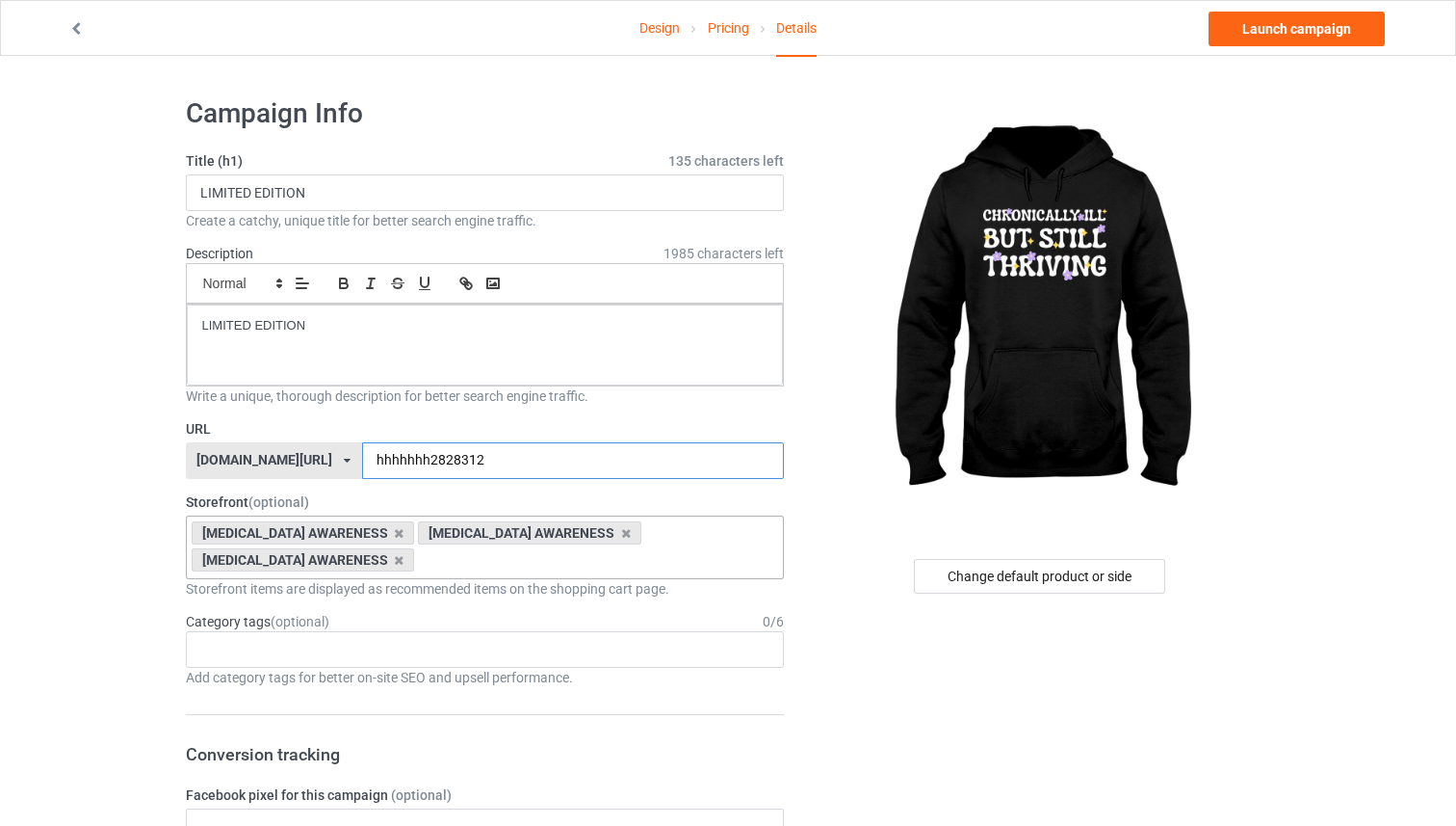
type input "hhhhhhh2828312"
click at [448, 562] on div "[MEDICAL_DATA] AWARENESS [MEDICAL_DATA] AWARENESS [MEDICAL_DATA] AWARENESS ASL …" at bounding box center [485, 548] width 599 height 64
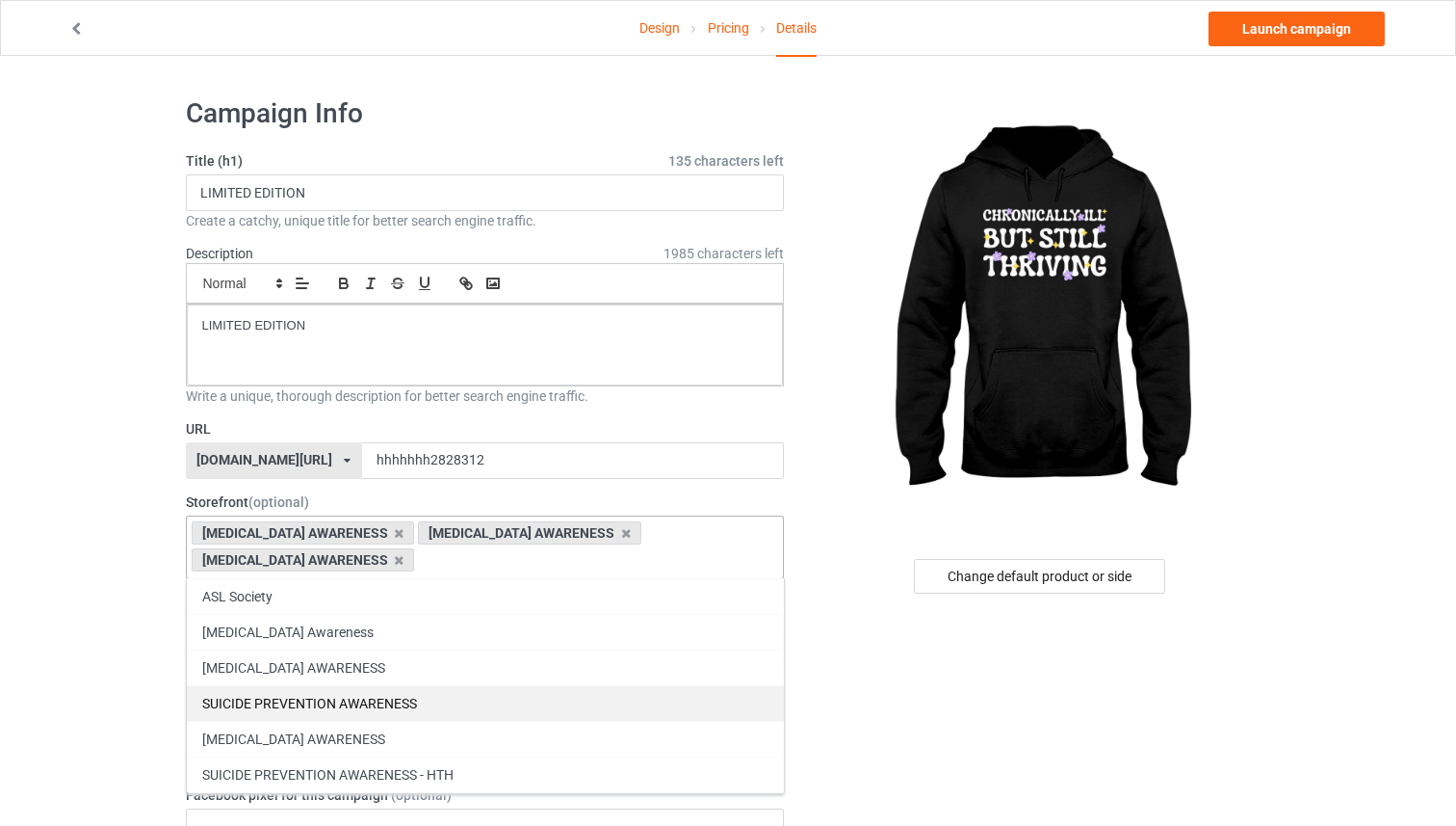
click at [432, 658] on div "[MEDICAL_DATA] AWARENESS" at bounding box center [485, 667] width 597 height 36
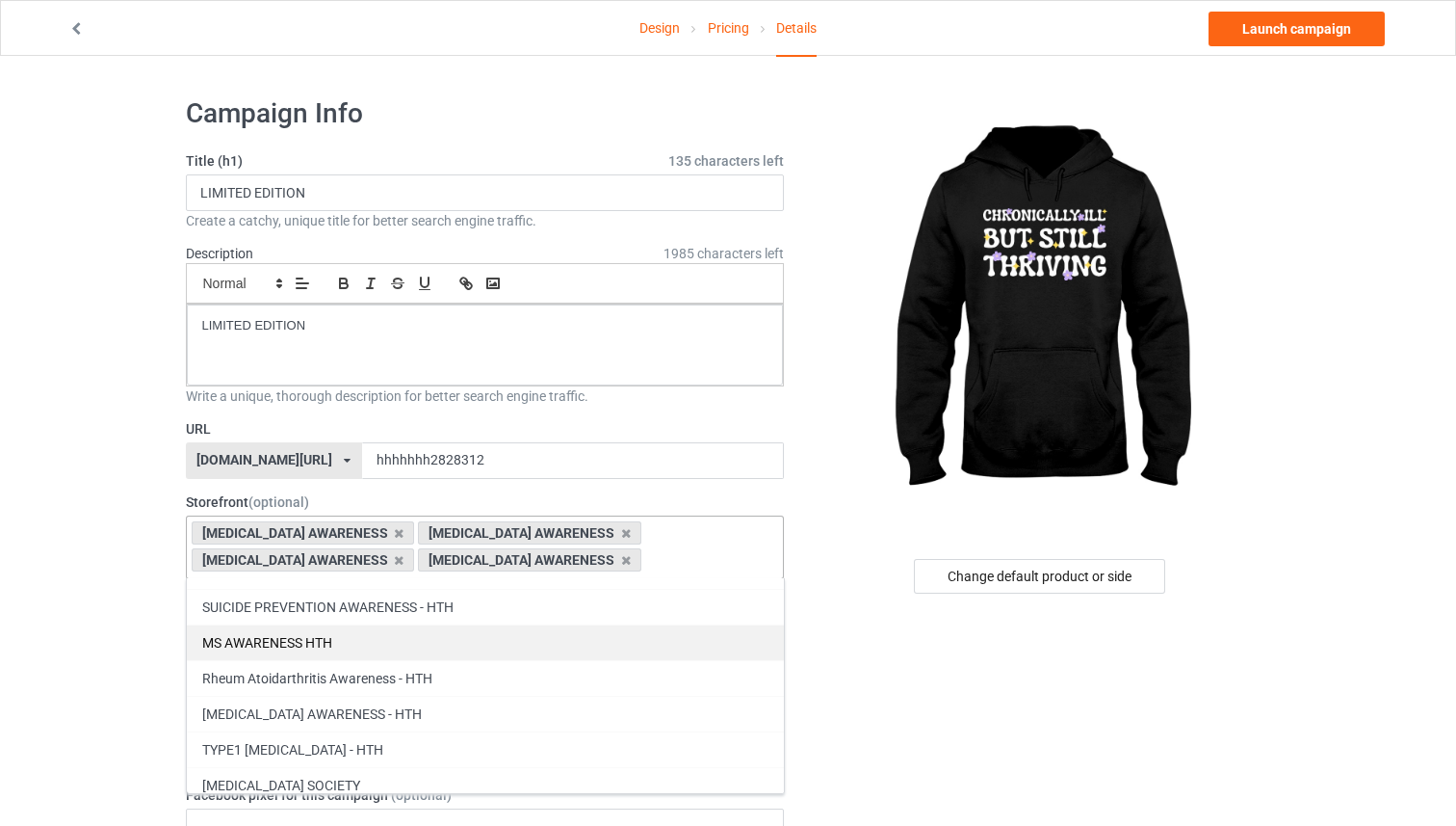
scroll to position [137, 0]
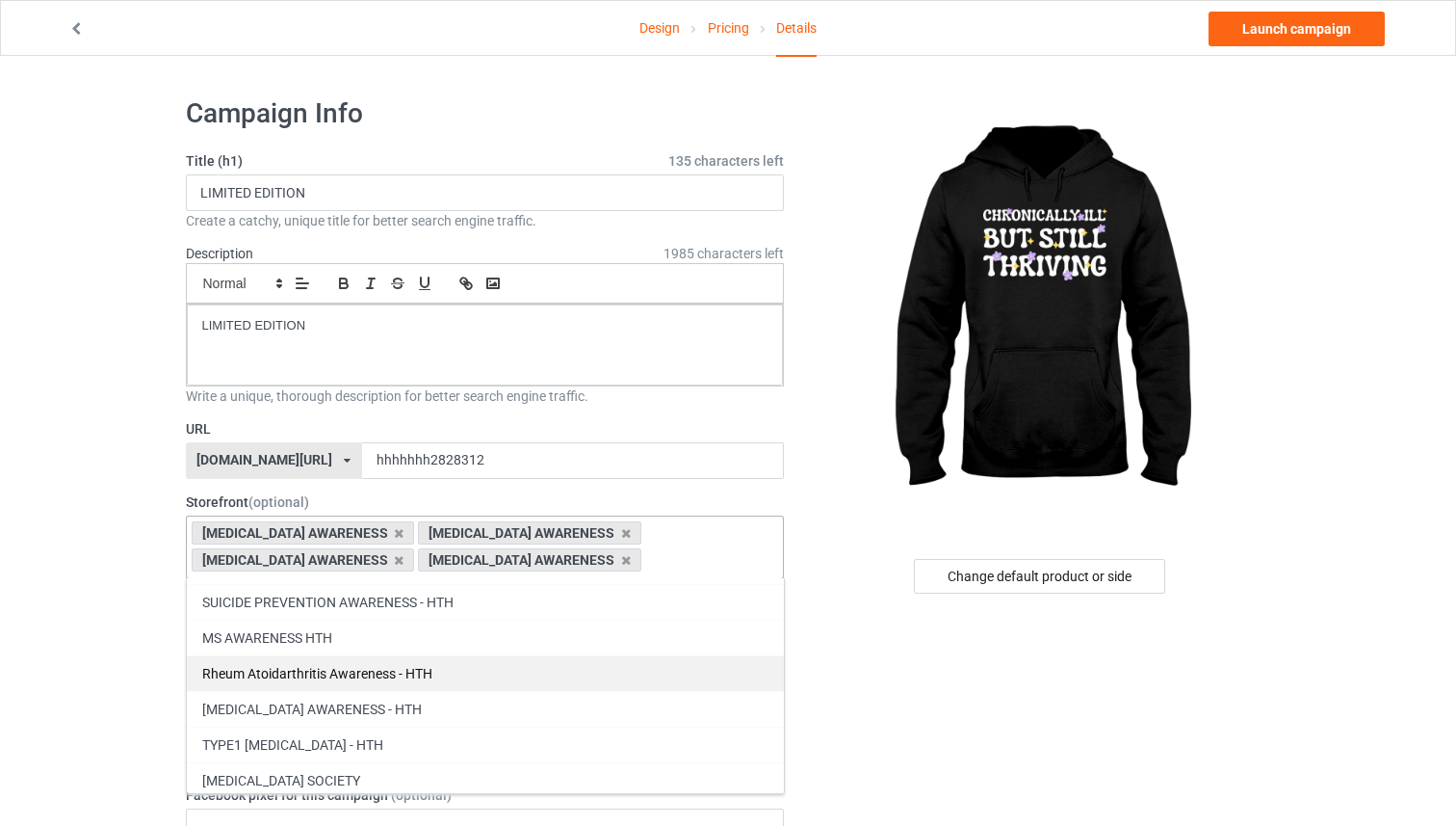
click at [431, 648] on div "MS AWARENESS HTH" at bounding box center [485, 637] width 597 height 36
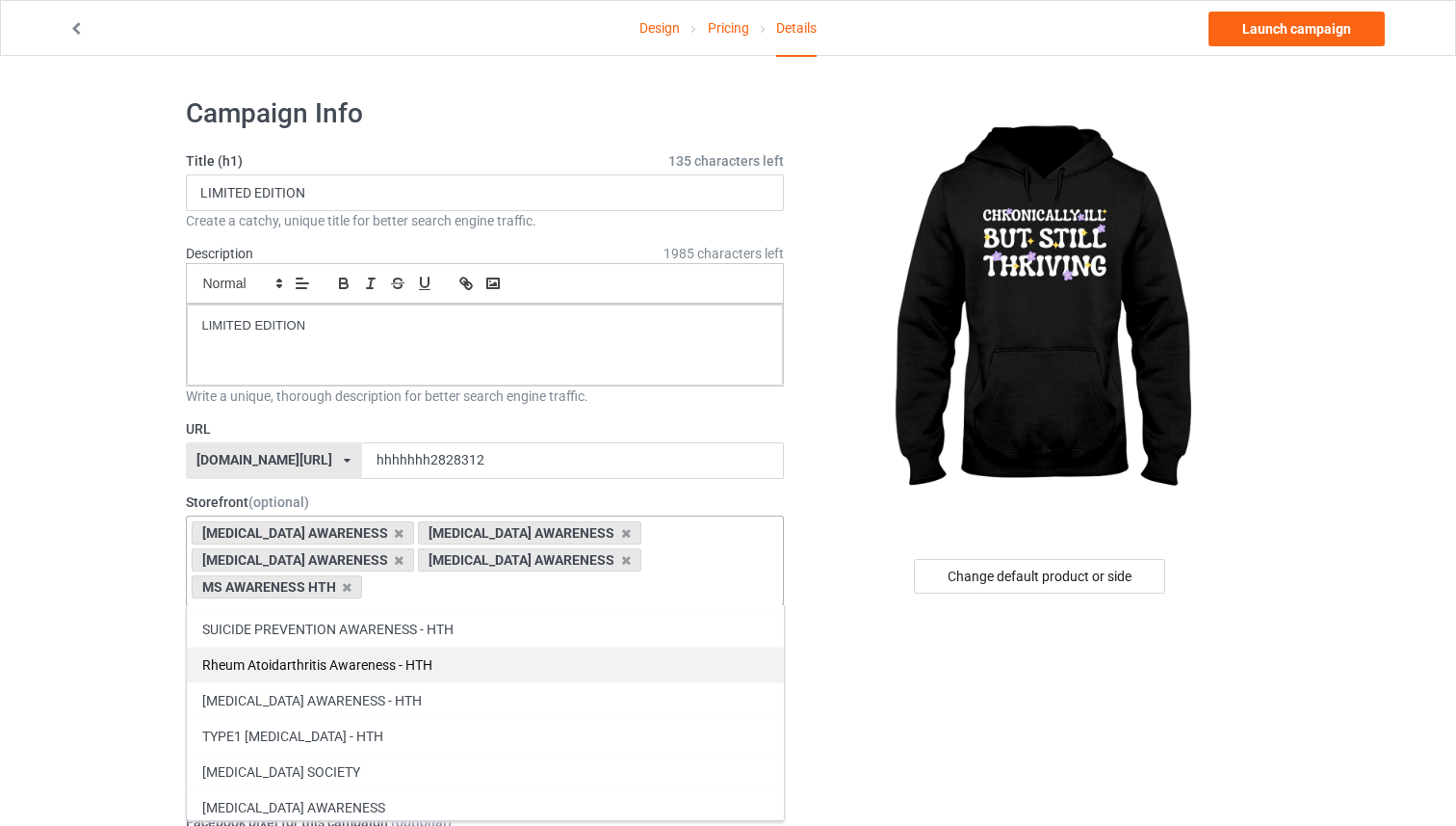
click at [430, 661] on div "Rheum Atoidarthritis Awareness - HTH" at bounding box center [485, 664] width 597 height 36
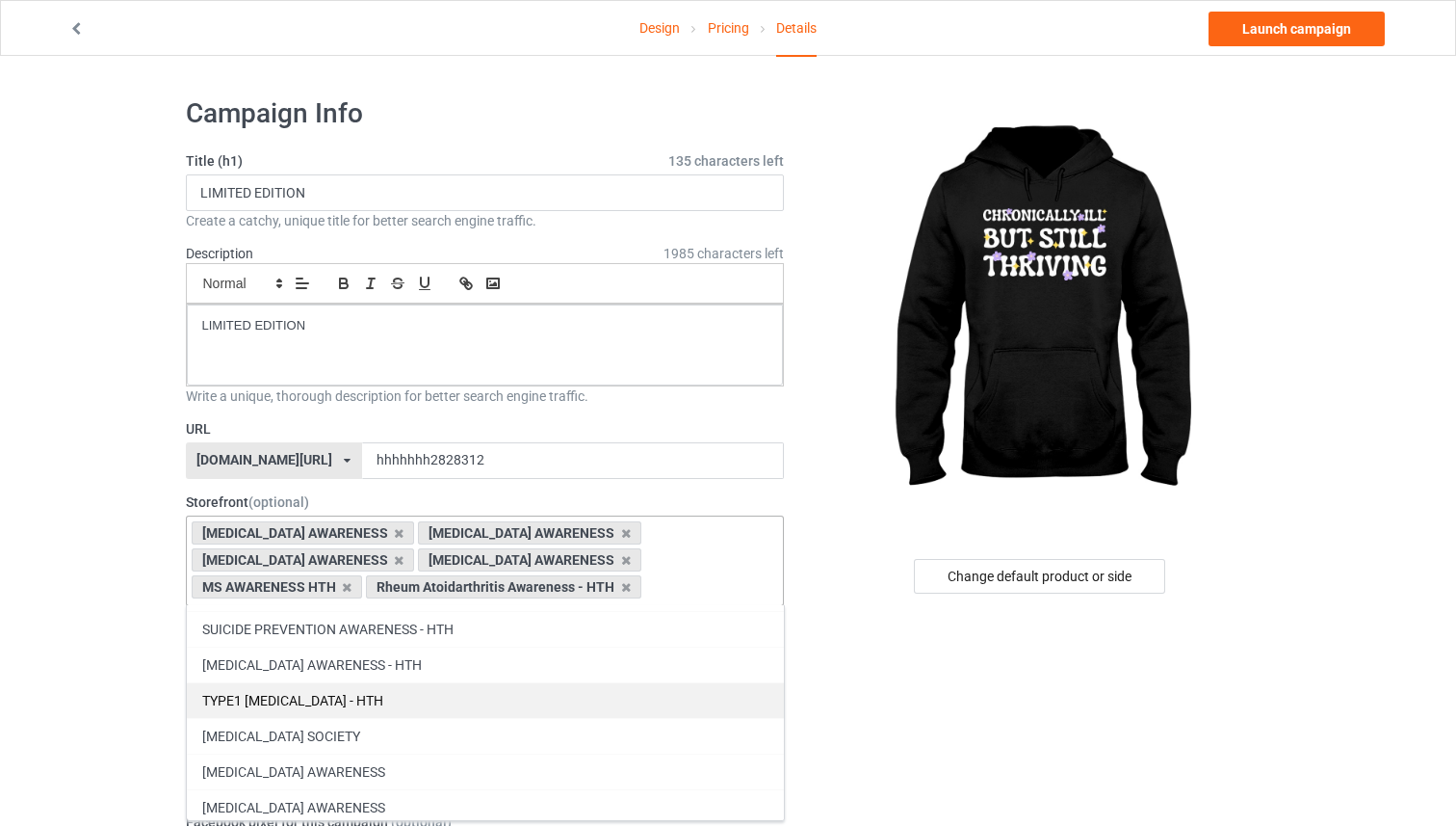
click at [430, 675] on div "[MEDICAL_DATA] AWARENESS - HTH" at bounding box center [485, 664] width 597 height 36
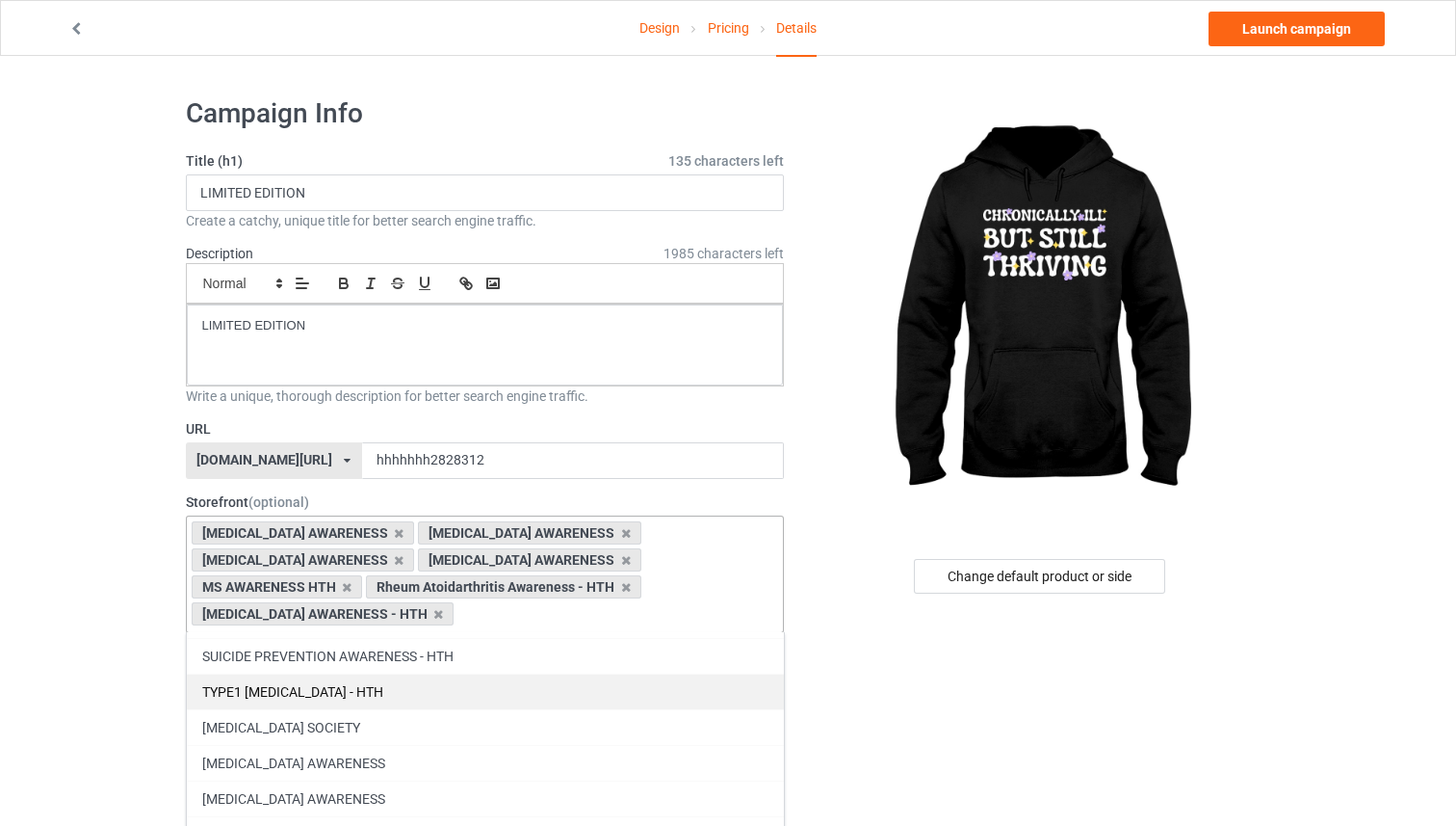
click at [426, 709] on div "[MEDICAL_DATA] SOCIETY" at bounding box center [485, 727] width 597 height 36
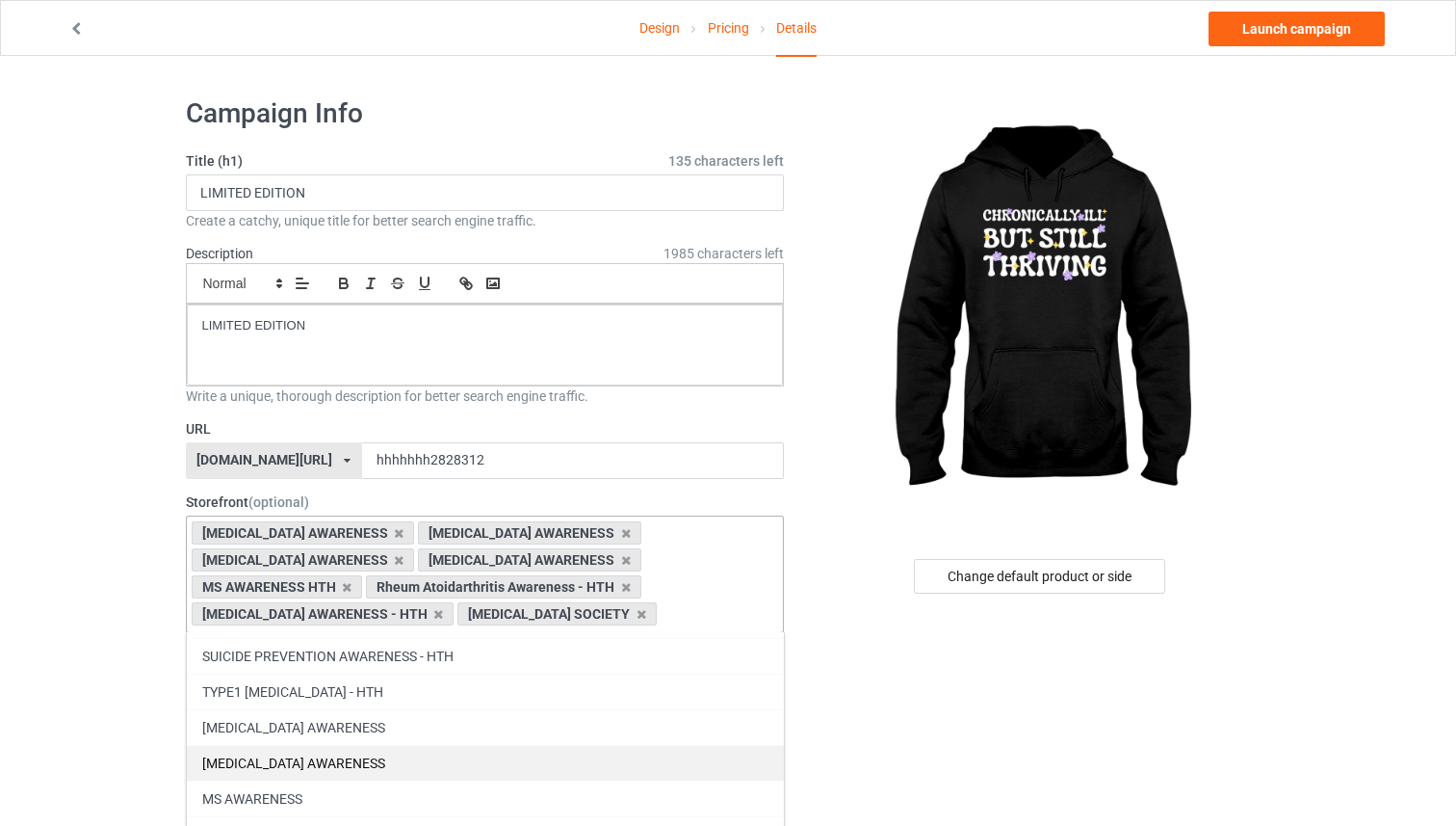
click at [428, 711] on div "[MEDICAL_DATA] AWARENESS" at bounding box center [485, 727] width 597 height 36
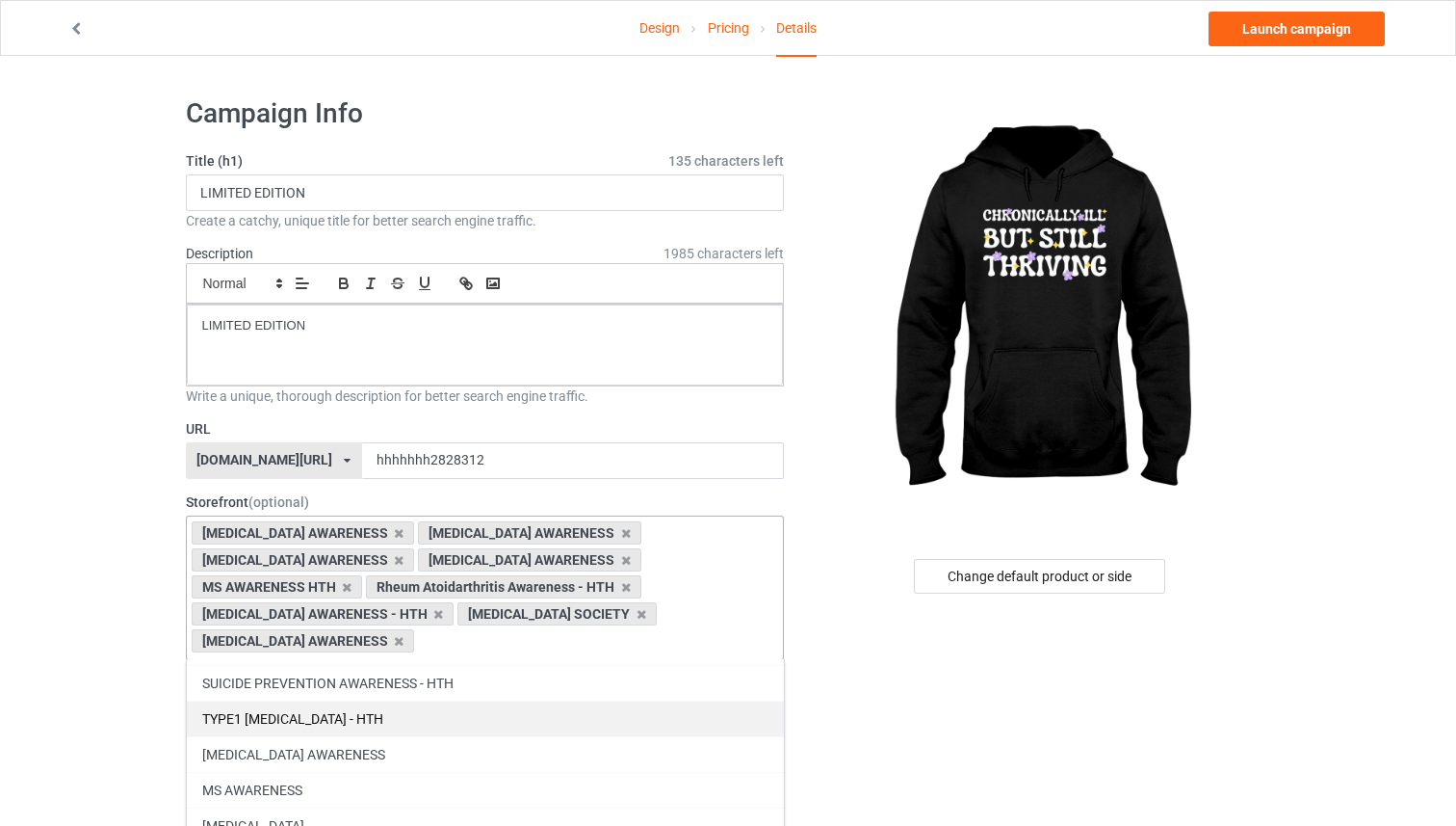
click at [421, 736] on div "[MEDICAL_DATA] AWARENESS" at bounding box center [485, 754] width 597 height 36
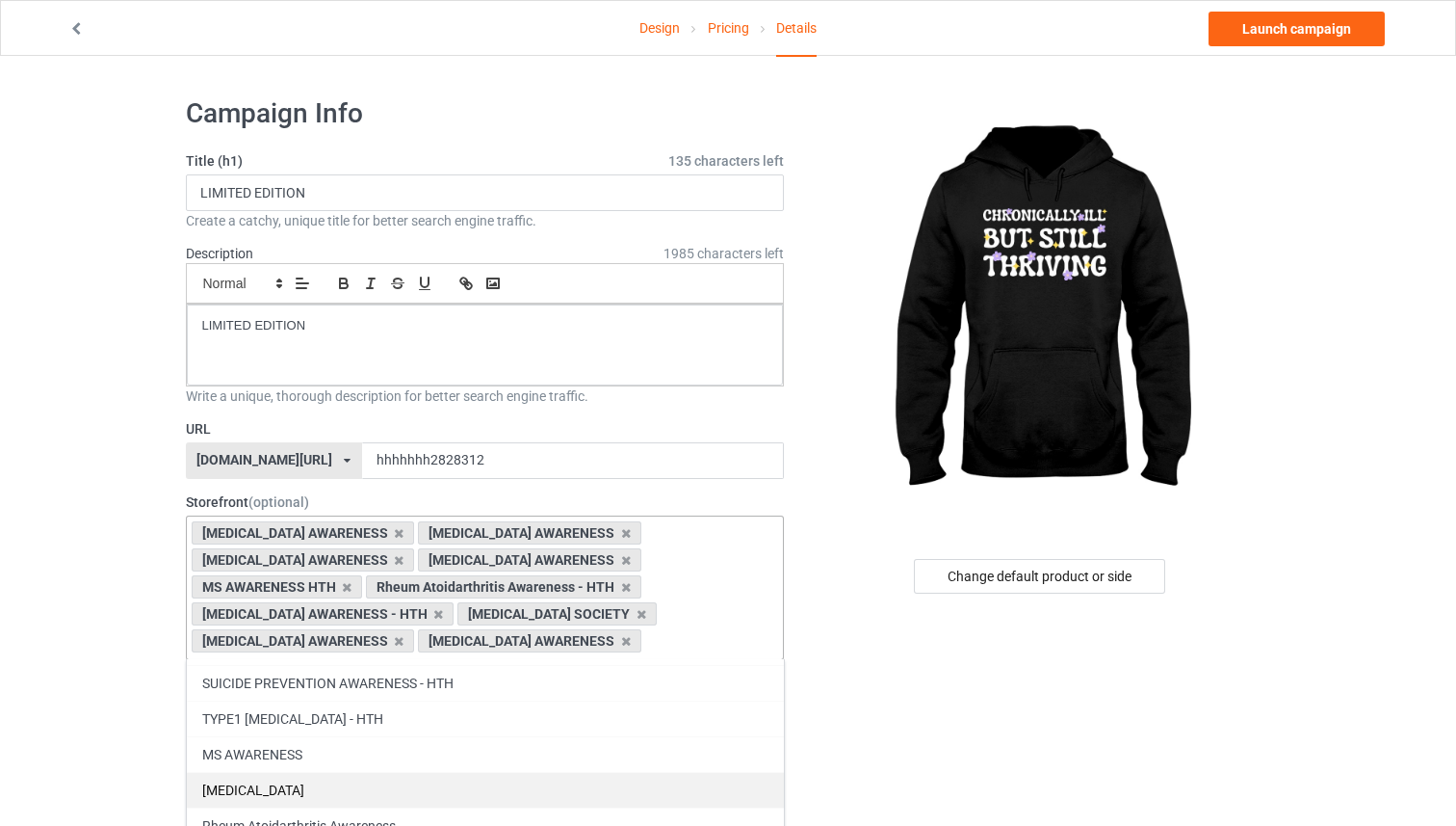
click at [418, 742] on div "MS AWARENESS" at bounding box center [485, 754] width 597 height 36
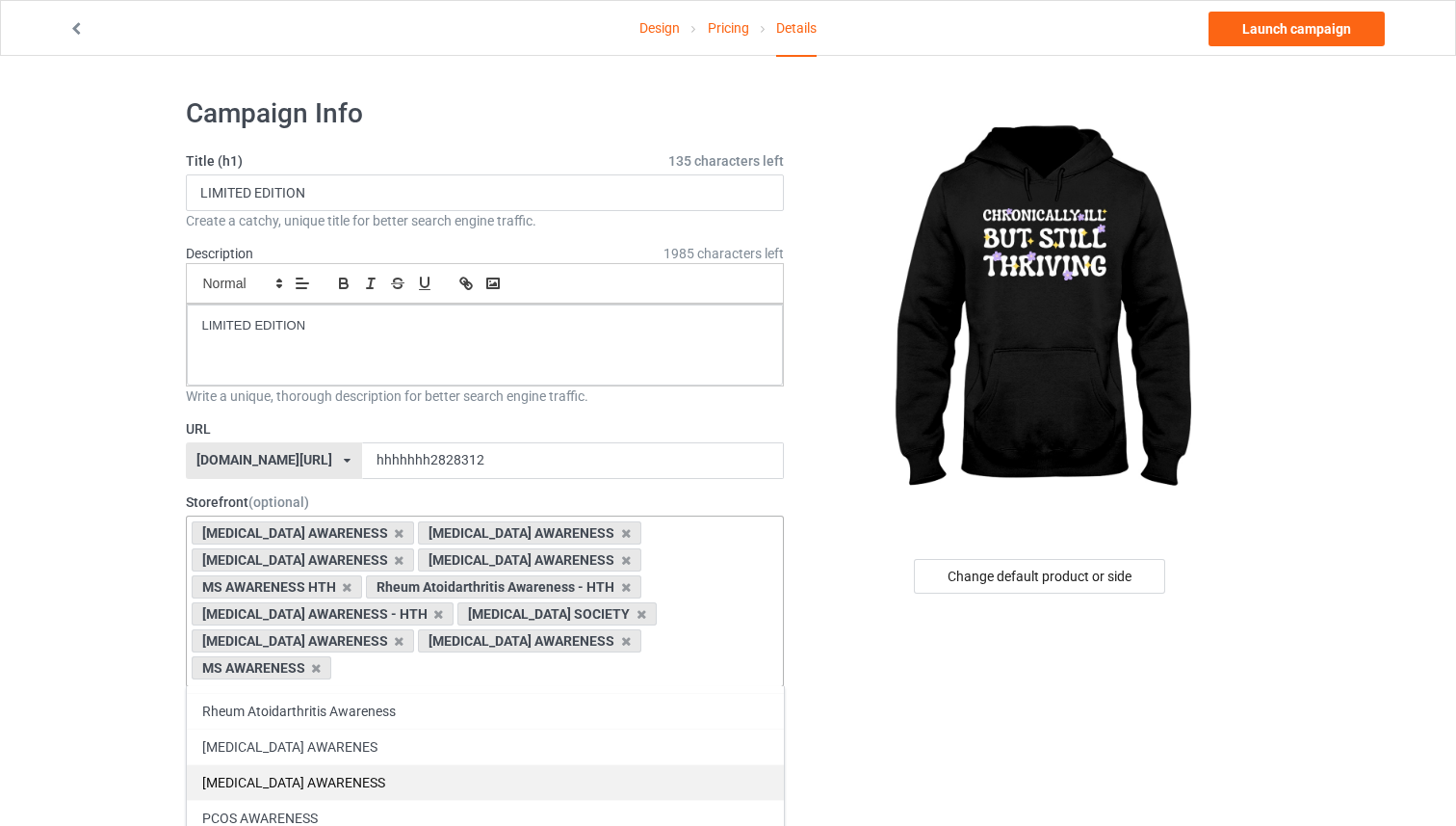
scroll to position [249, 0]
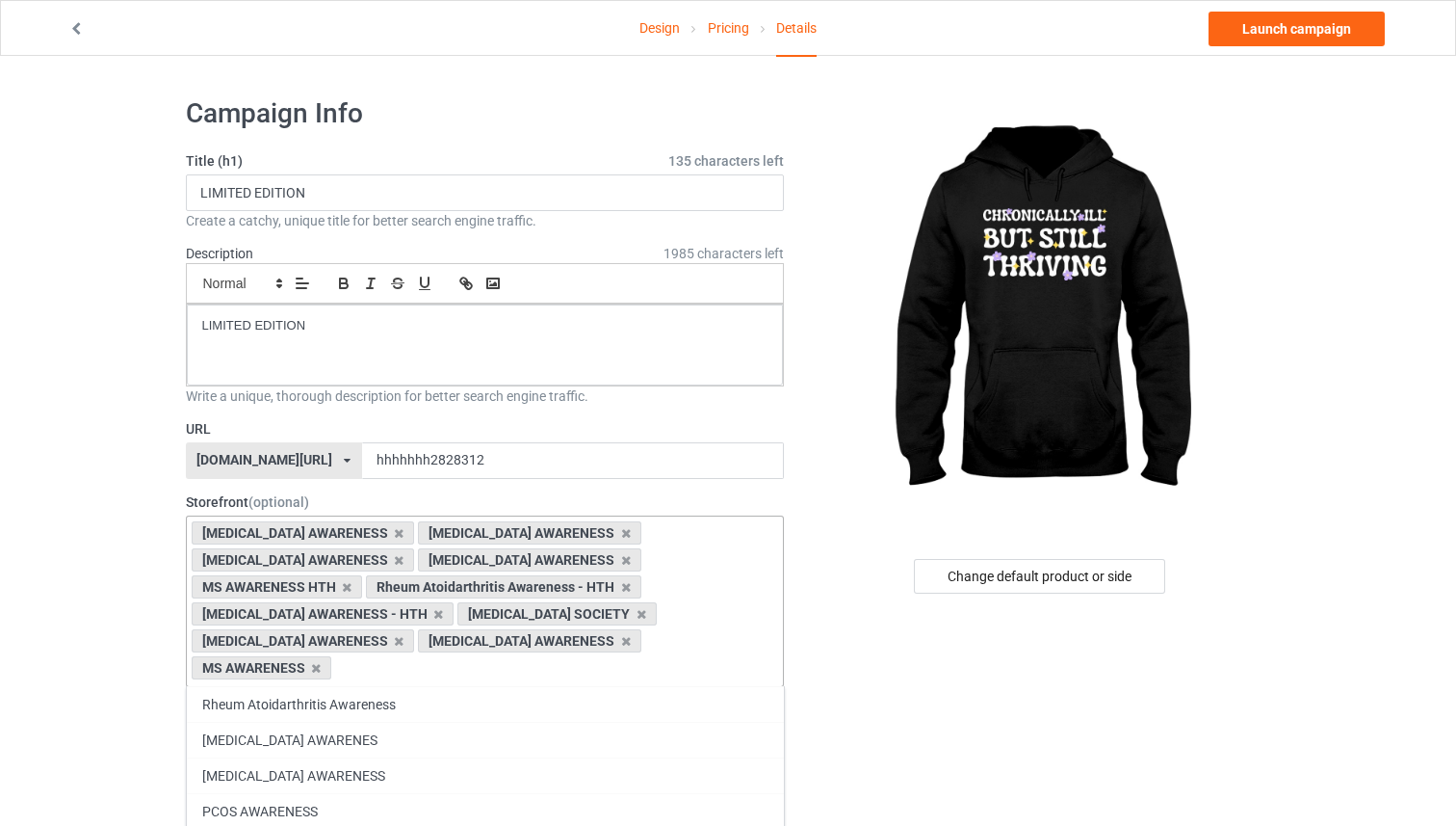
drag, startPoint x: 409, startPoint y: 686, endPoint x: 409, endPoint y: 697, distance: 11.0
click at [408, 686] on div "Rheum Atoidarthritis Awareness" at bounding box center [485, 704] width 597 height 36
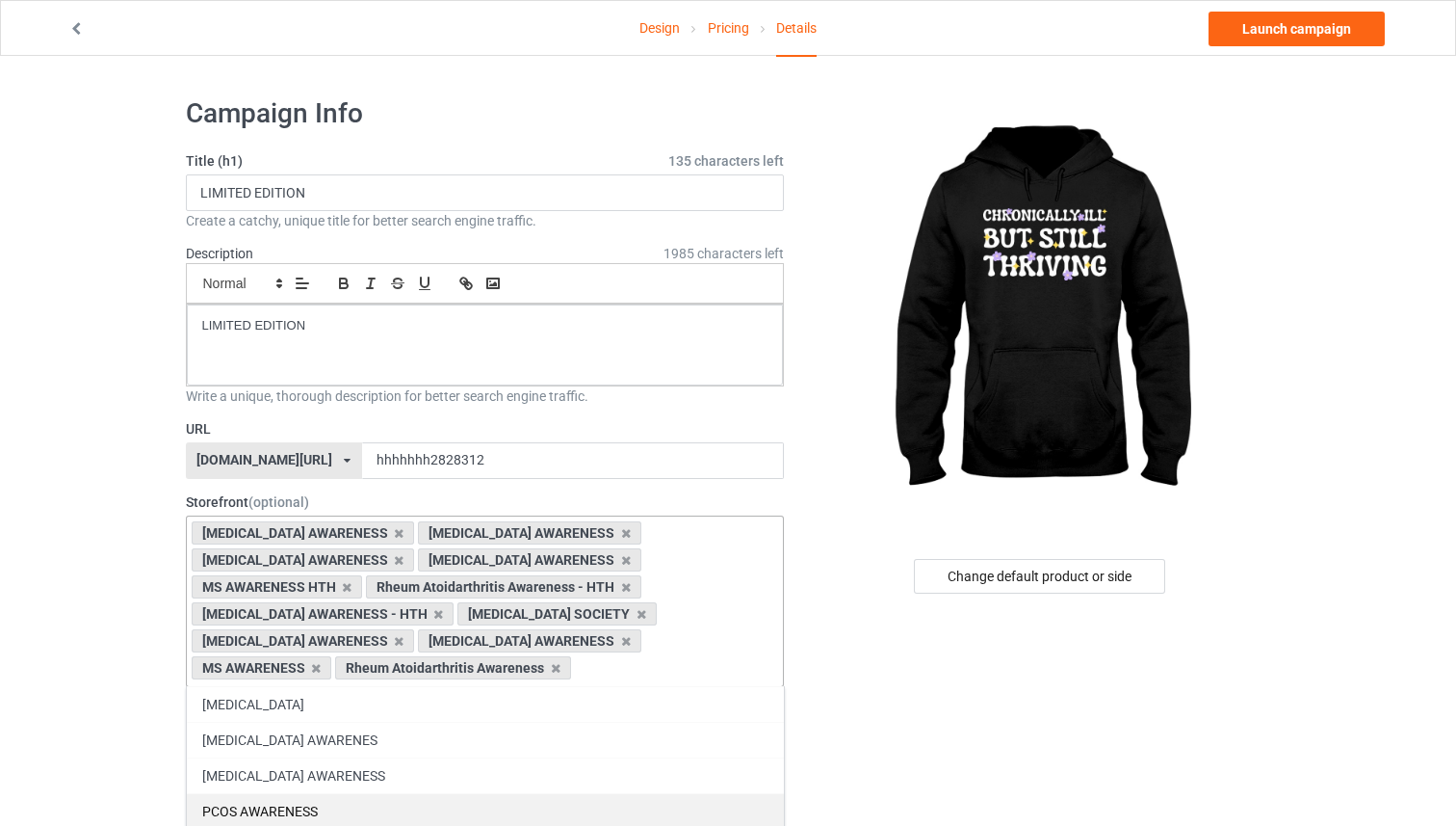
click at [418, 761] on div "[MEDICAL_DATA] AWARENESS" at bounding box center [485, 775] width 597 height 36
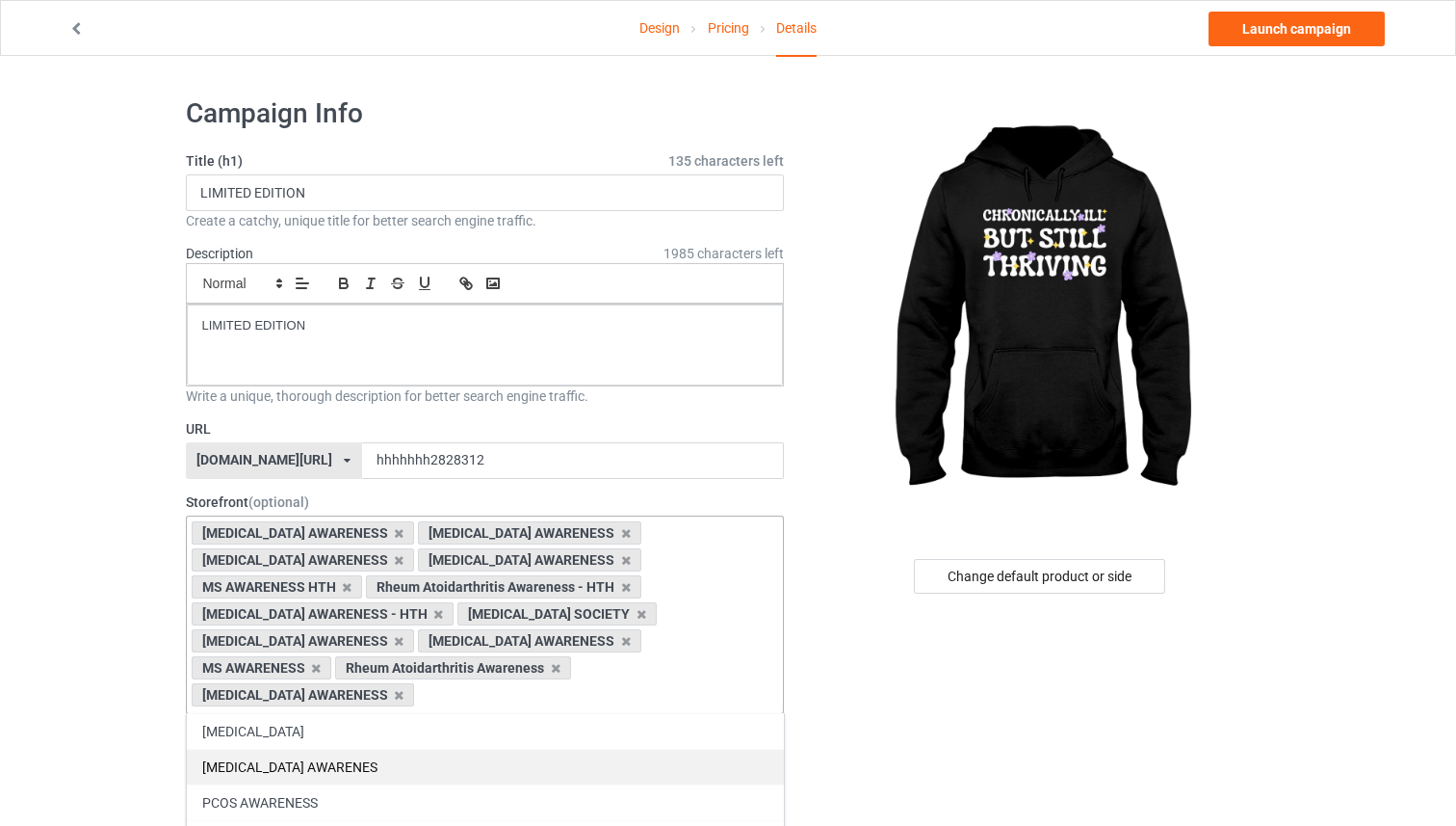
click at [418, 784] on div "PCOS AWARENESS" at bounding box center [485, 802] width 597 height 36
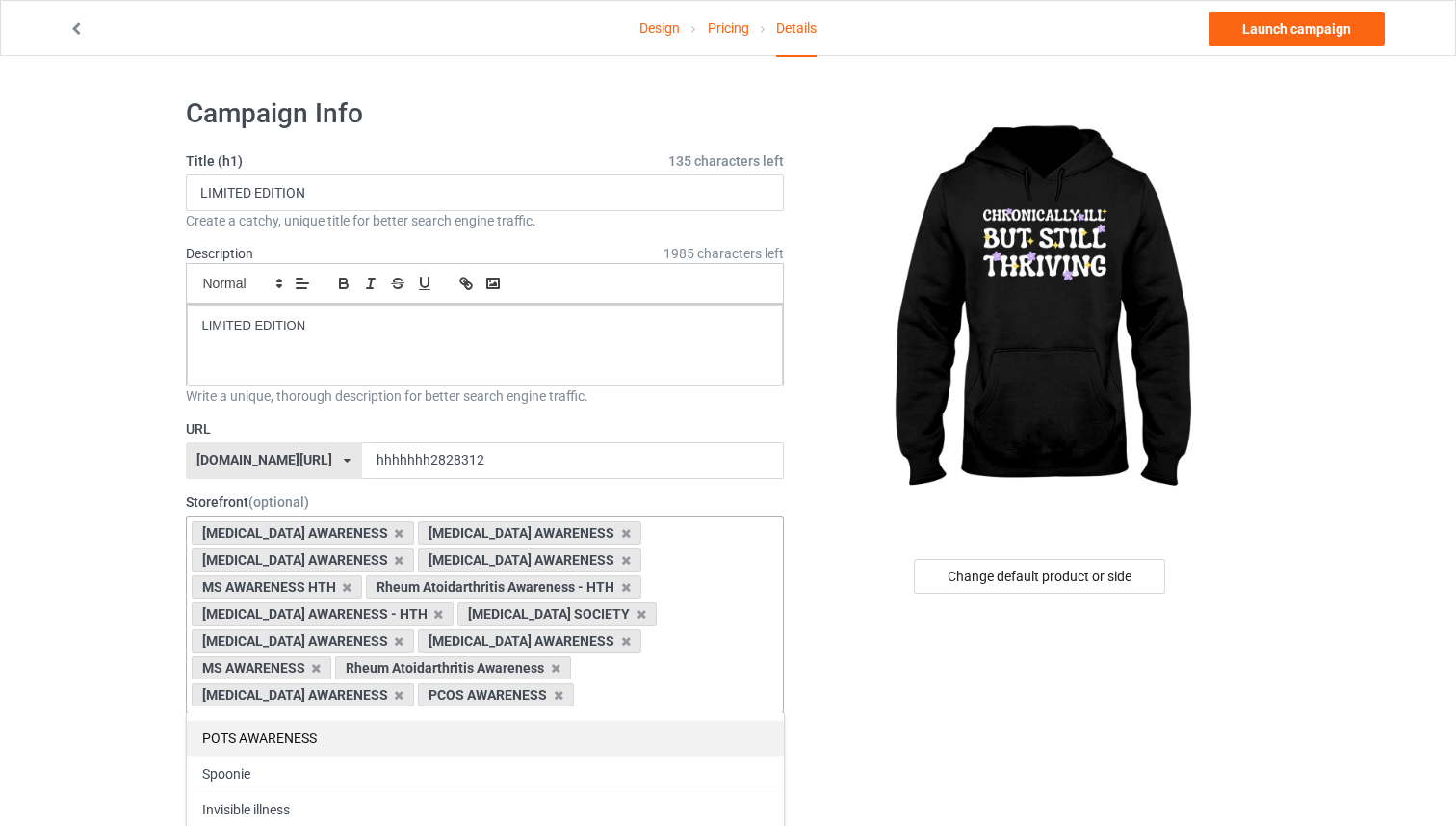
scroll to position [466, 0]
click at [388, 740] on div "POTS AWARENESS" at bounding box center [485, 729] width 597 height 36
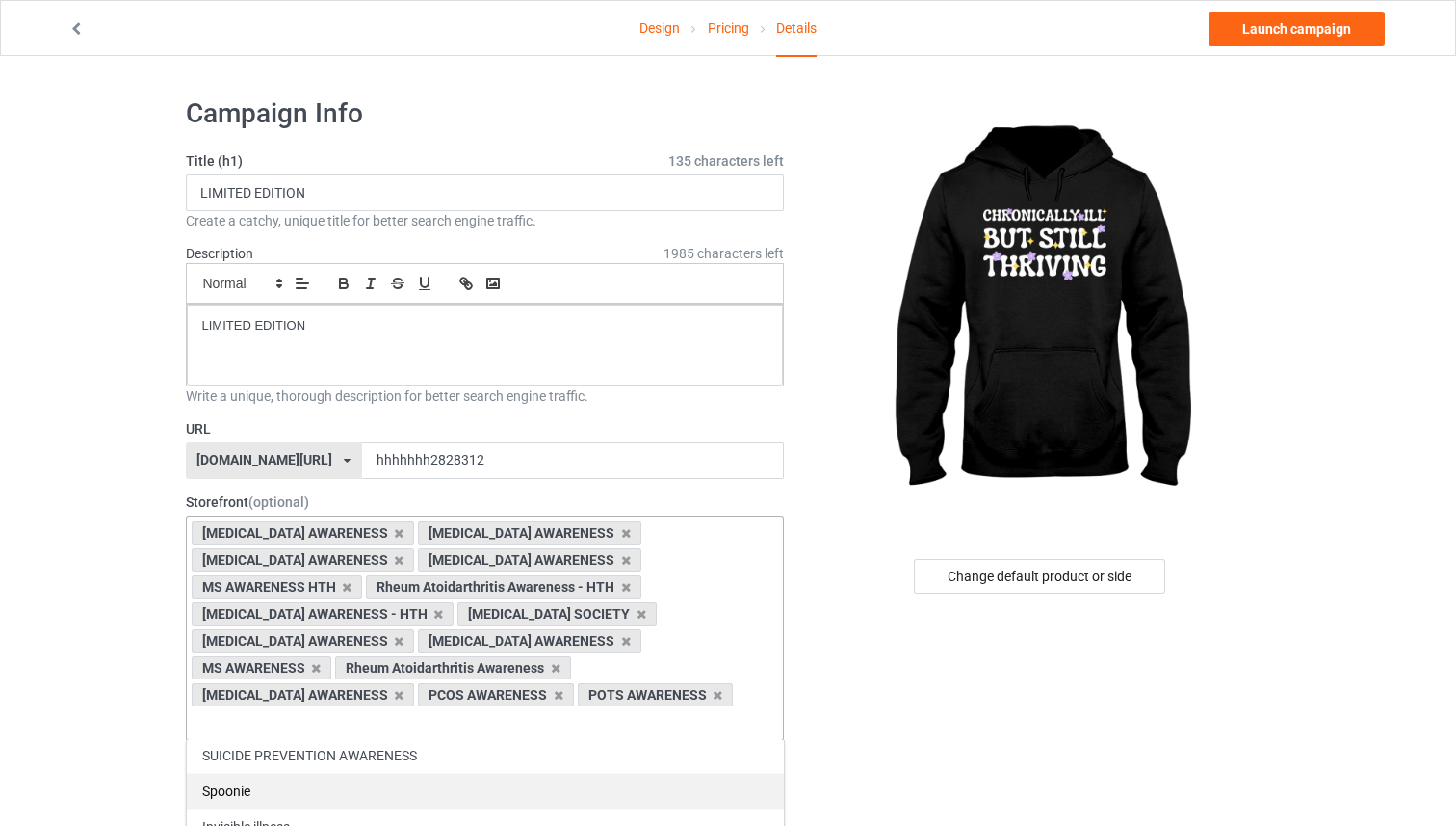
scroll to position [433, 0]
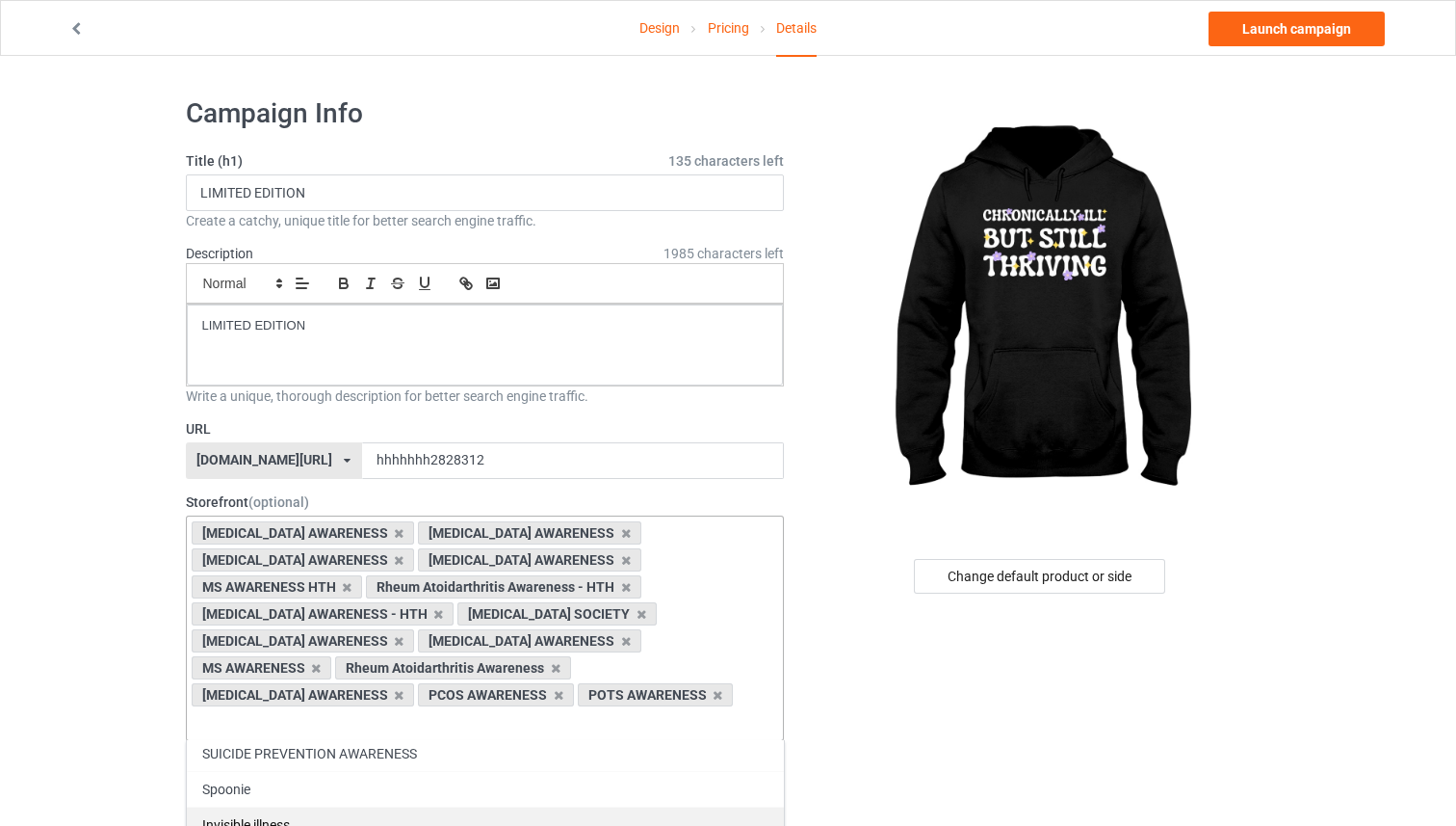
click at [385, 771] on div "Spoonie" at bounding box center [485, 789] width 597 height 36
click at [387, 771] on div "Invisible illness" at bounding box center [485, 789] width 597 height 36
click at [389, 771] on div "Chronic illness" at bounding box center [485, 789] width 597 height 36
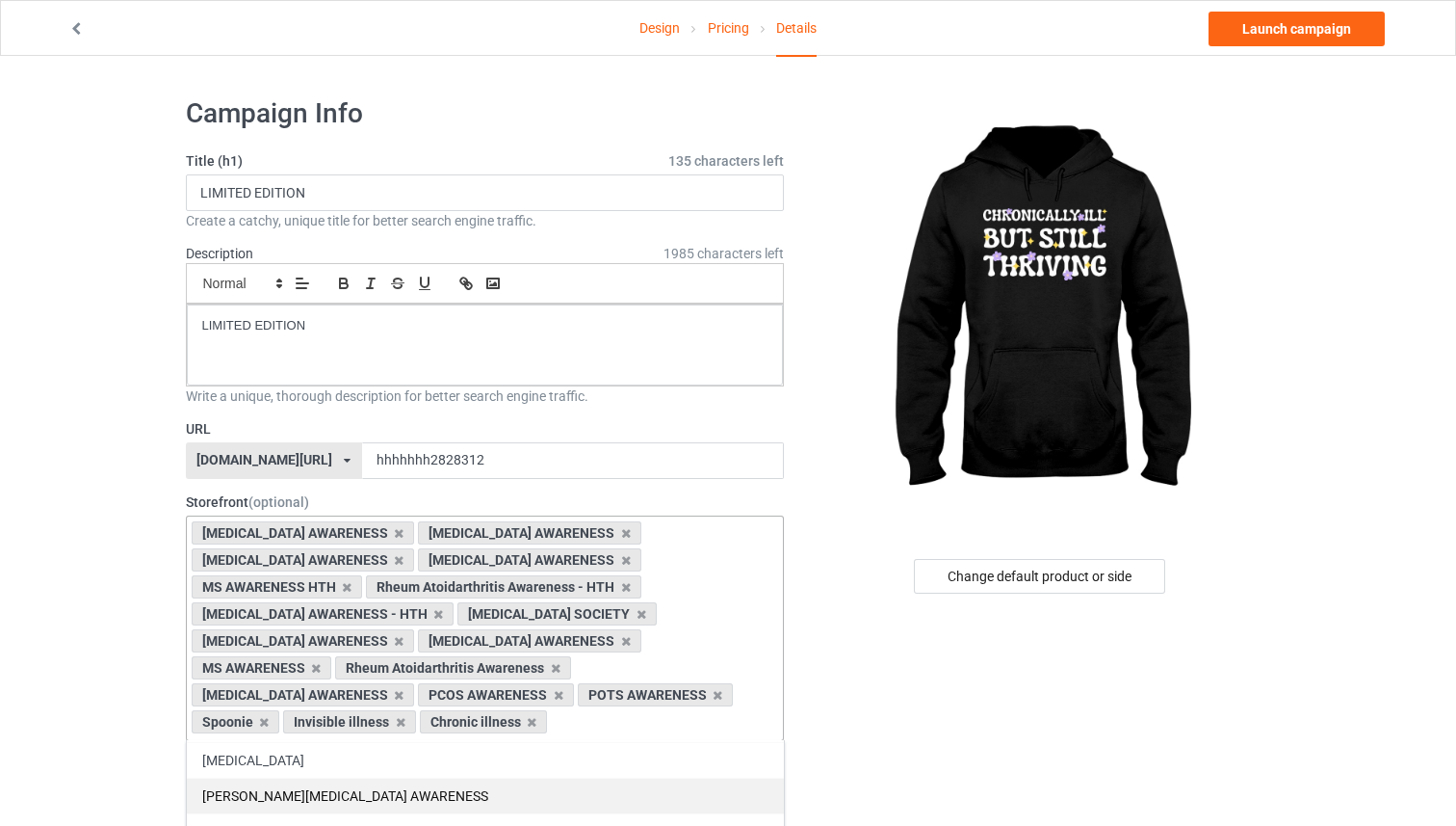
scroll to position [825, 0]
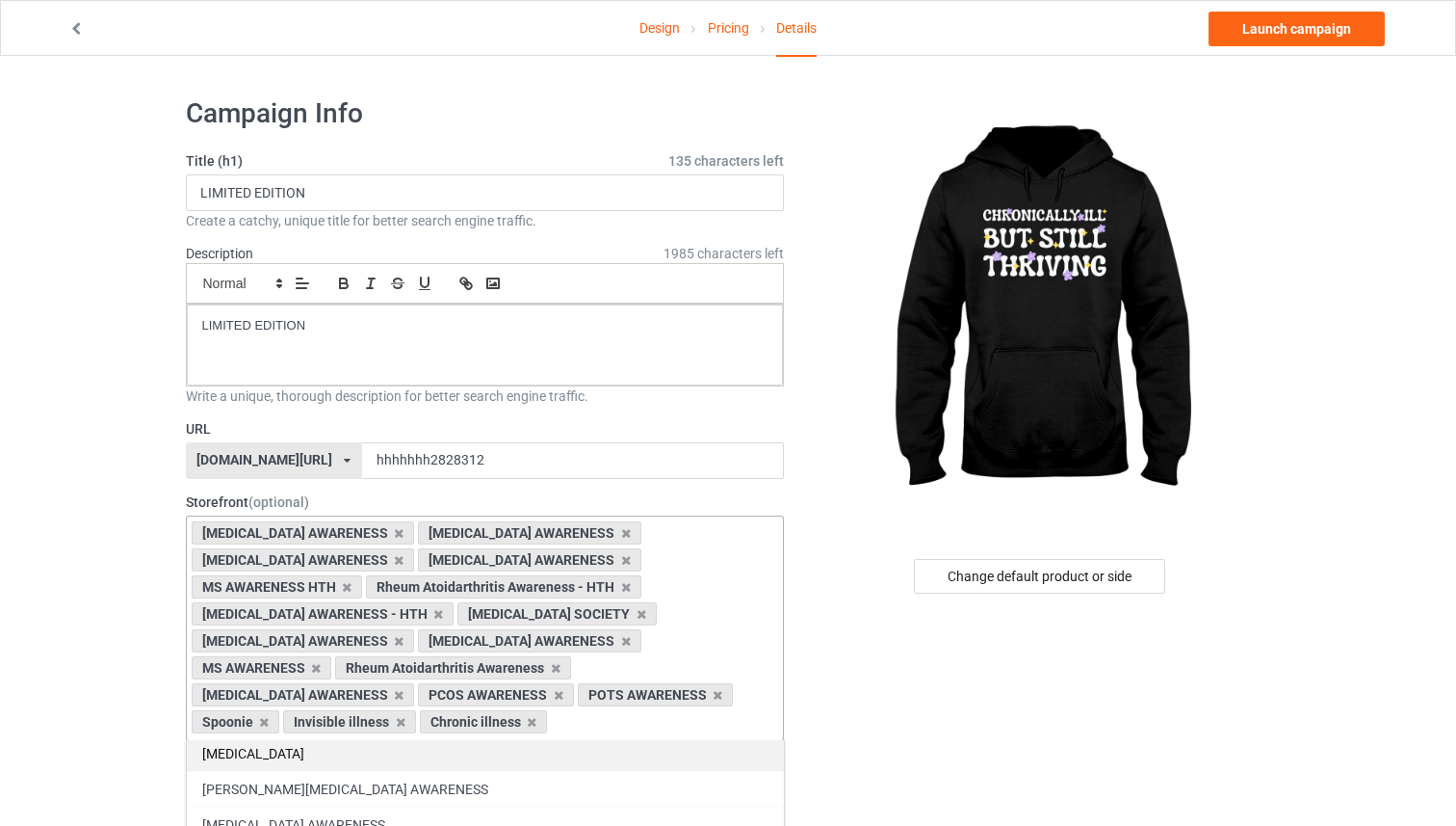
click at [374, 771] on div "[PERSON_NAME][MEDICAL_DATA] AWARENESS" at bounding box center [485, 789] width 597 height 36
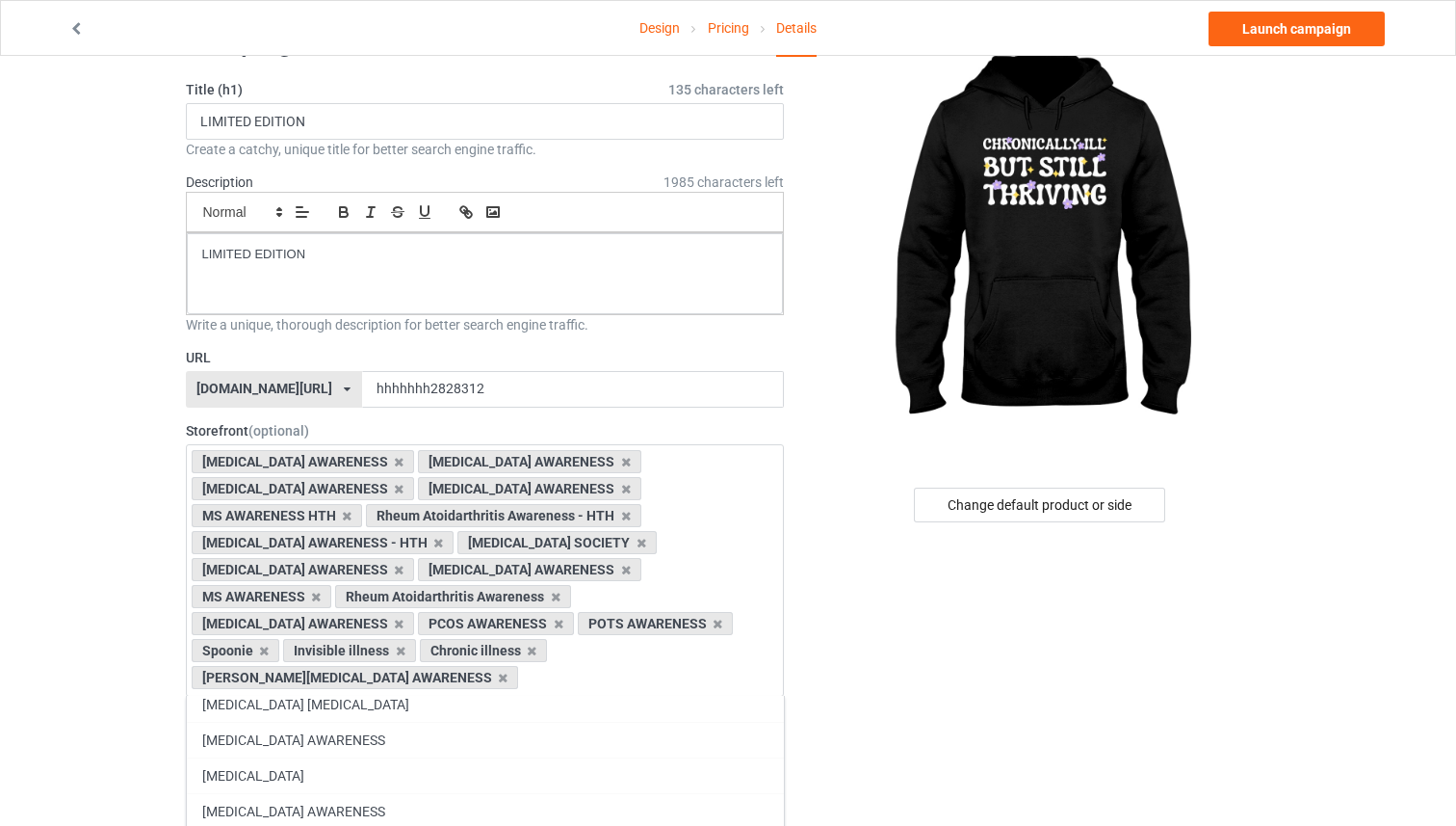
scroll to position [0, 0]
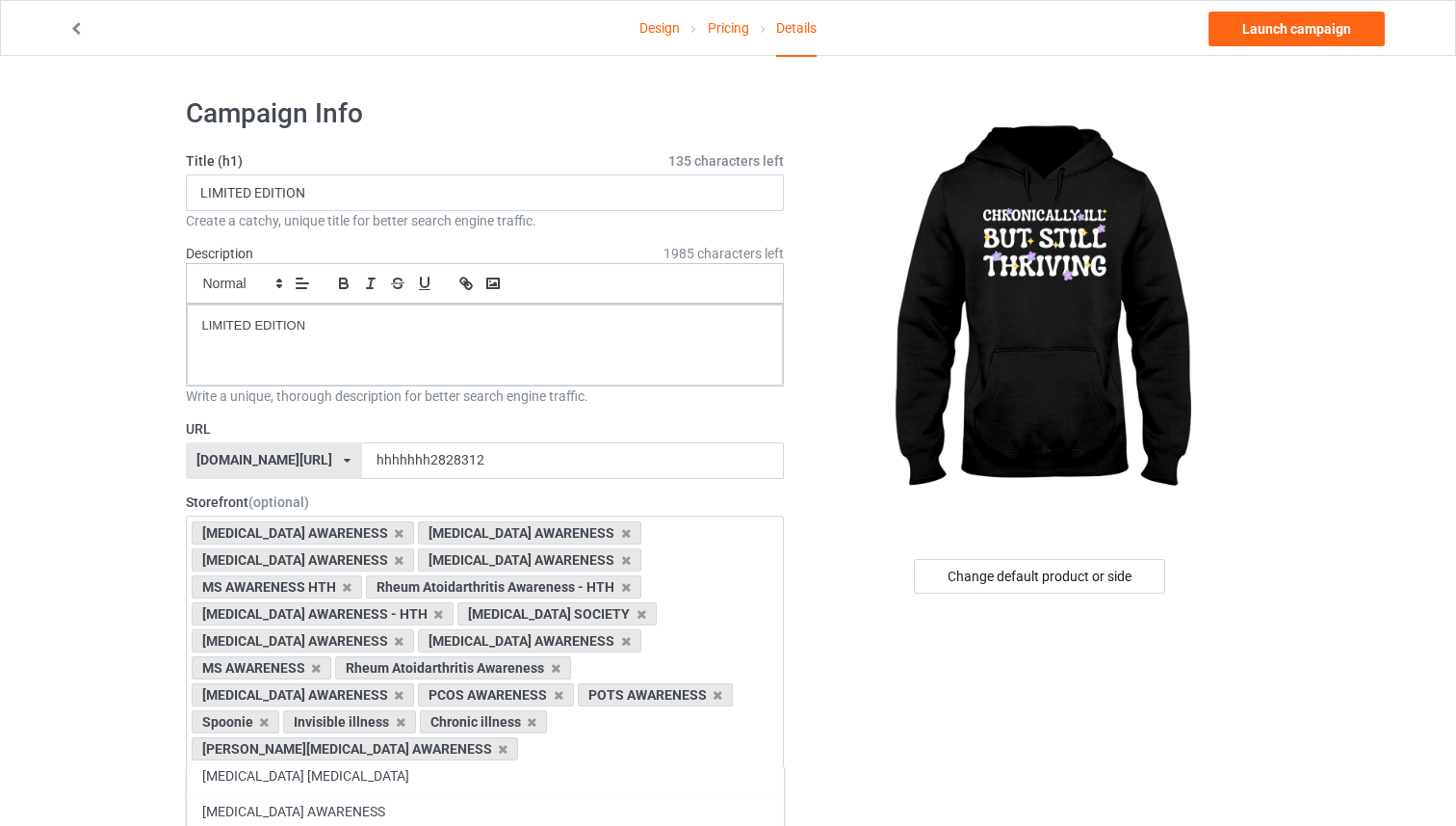
click at [664, 36] on link "Design" at bounding box center [659, 28] width 41 height 54
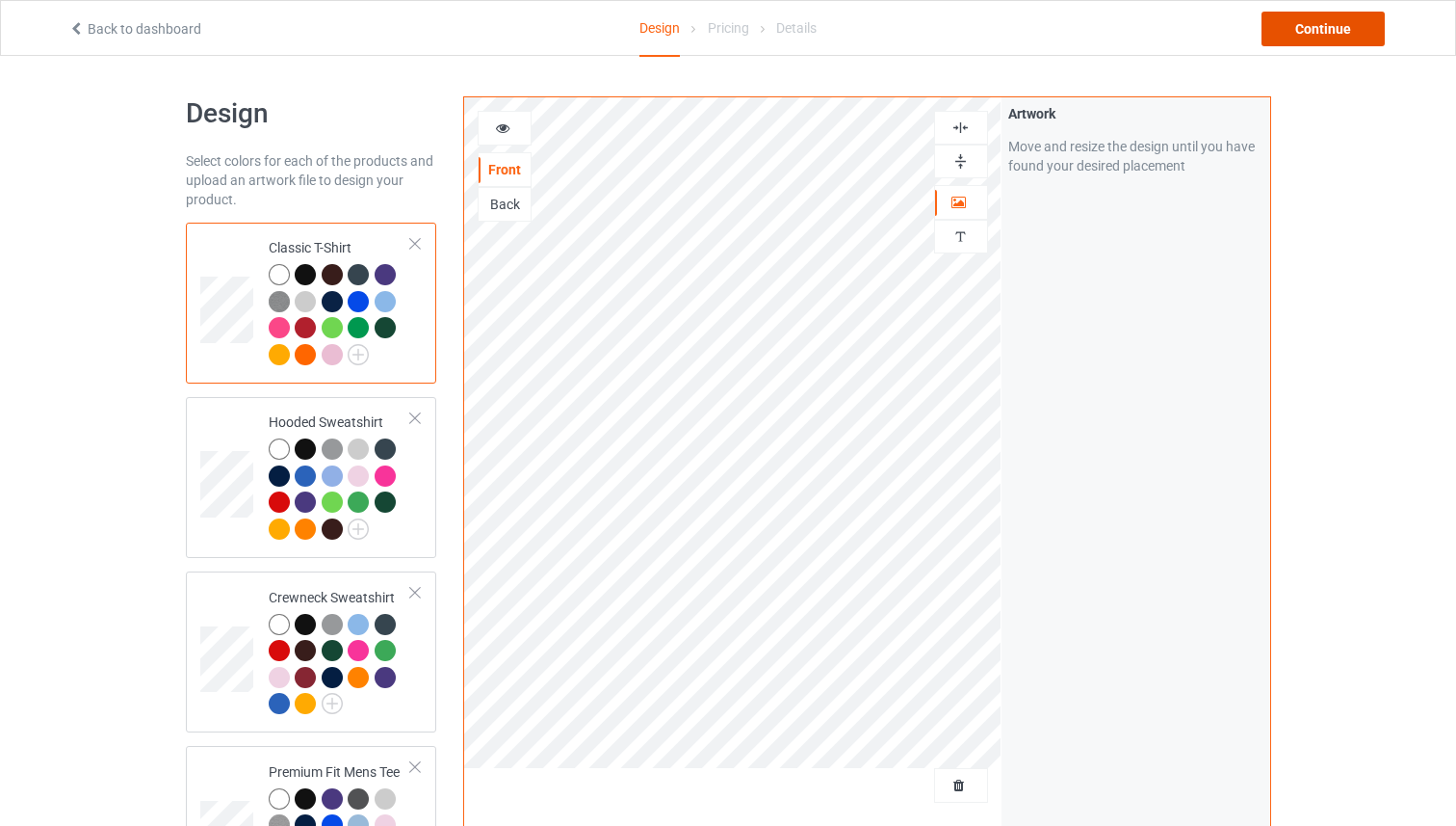
click at [1298, 24] on div "Continue" at bounding box center [1323, 29] width 124 height 35
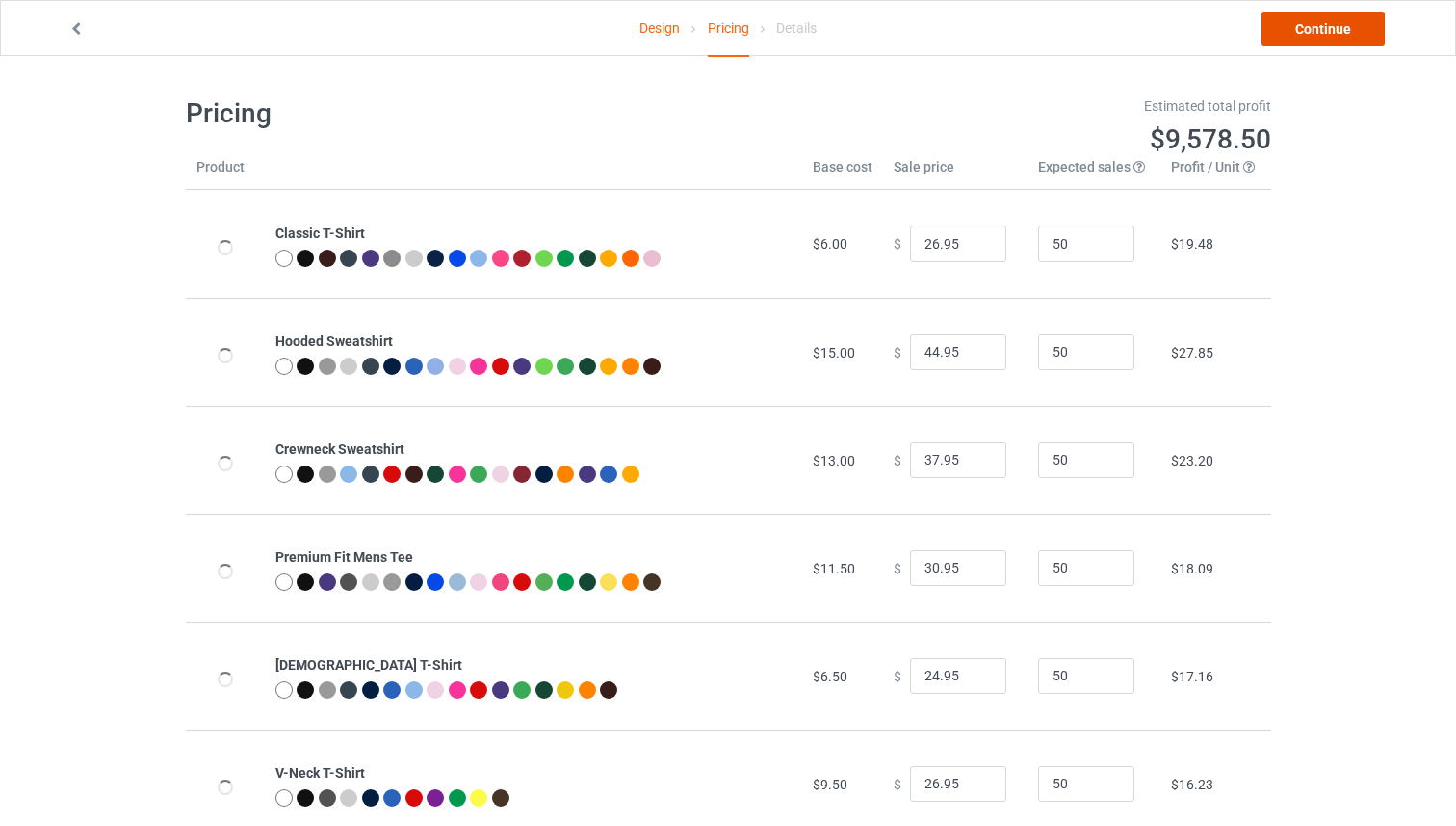
click at [1282, 45] on link "Continue" at bounding box center [1323, 29] width 124 height 35
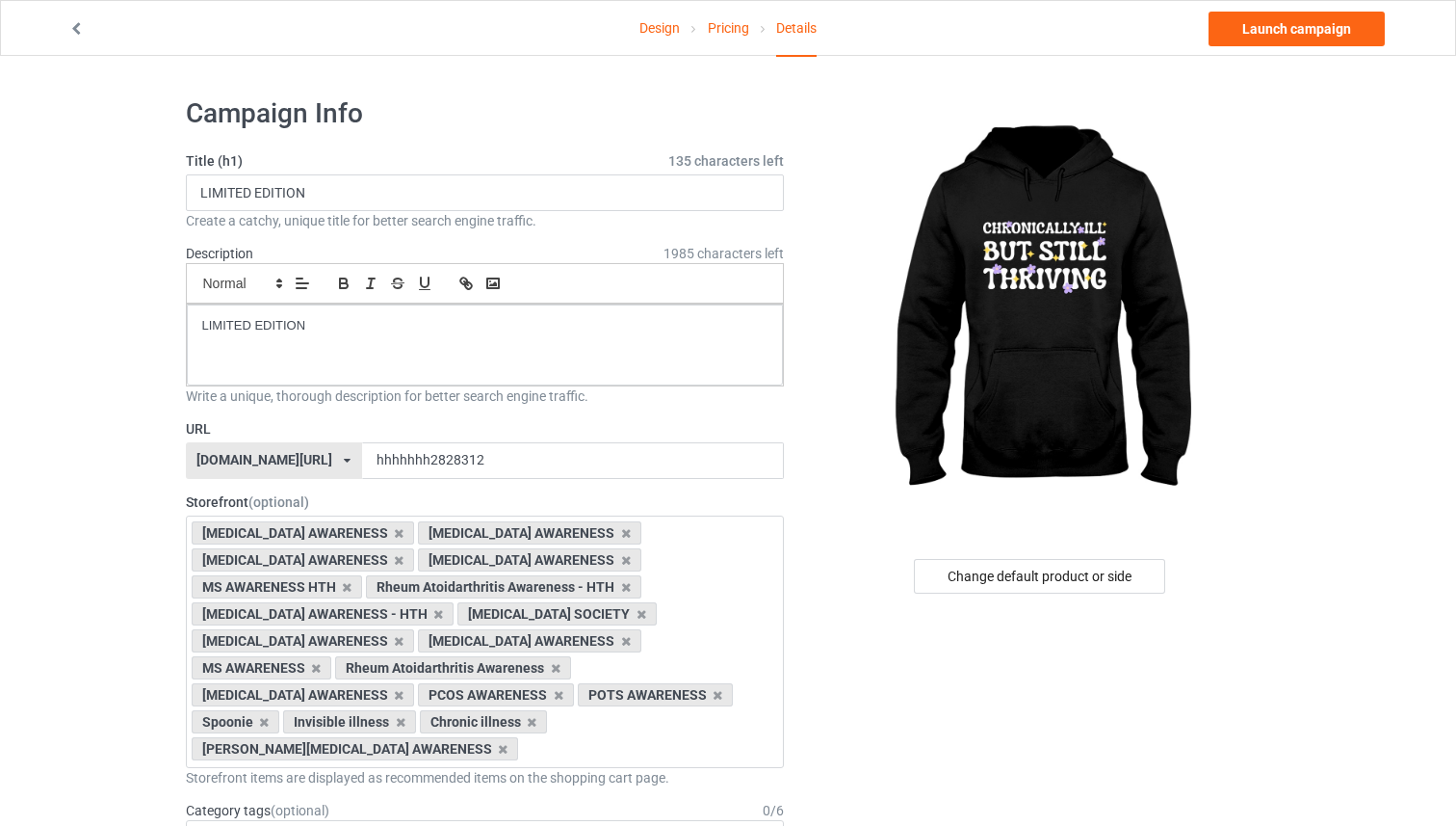
click at [664, 29] on link "Design" at bounding box center [659, 28] width 41 height 54
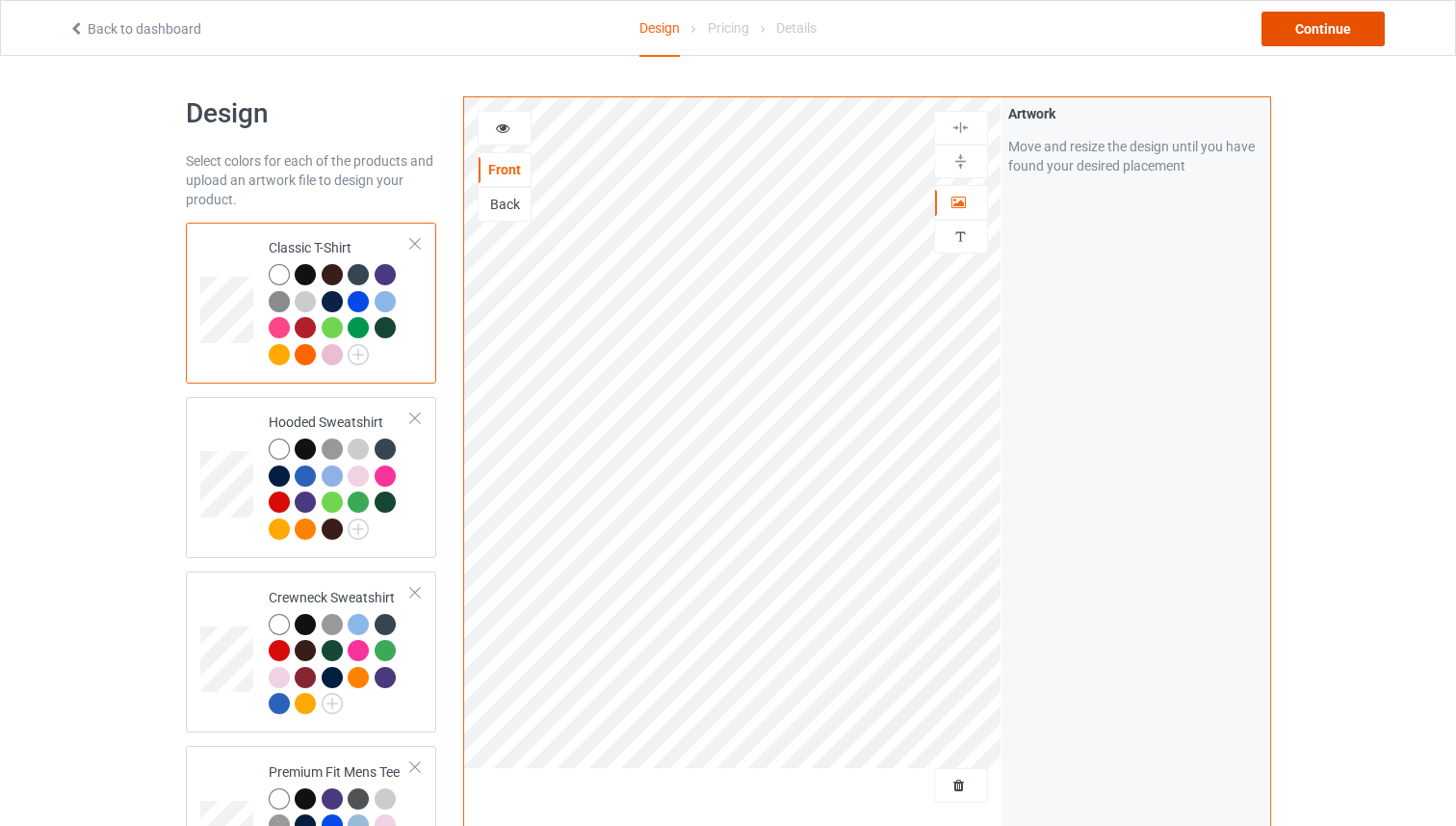
click at [1355, 26] on div "Continue" at bounding box center [1323, 29] width 124 height 35
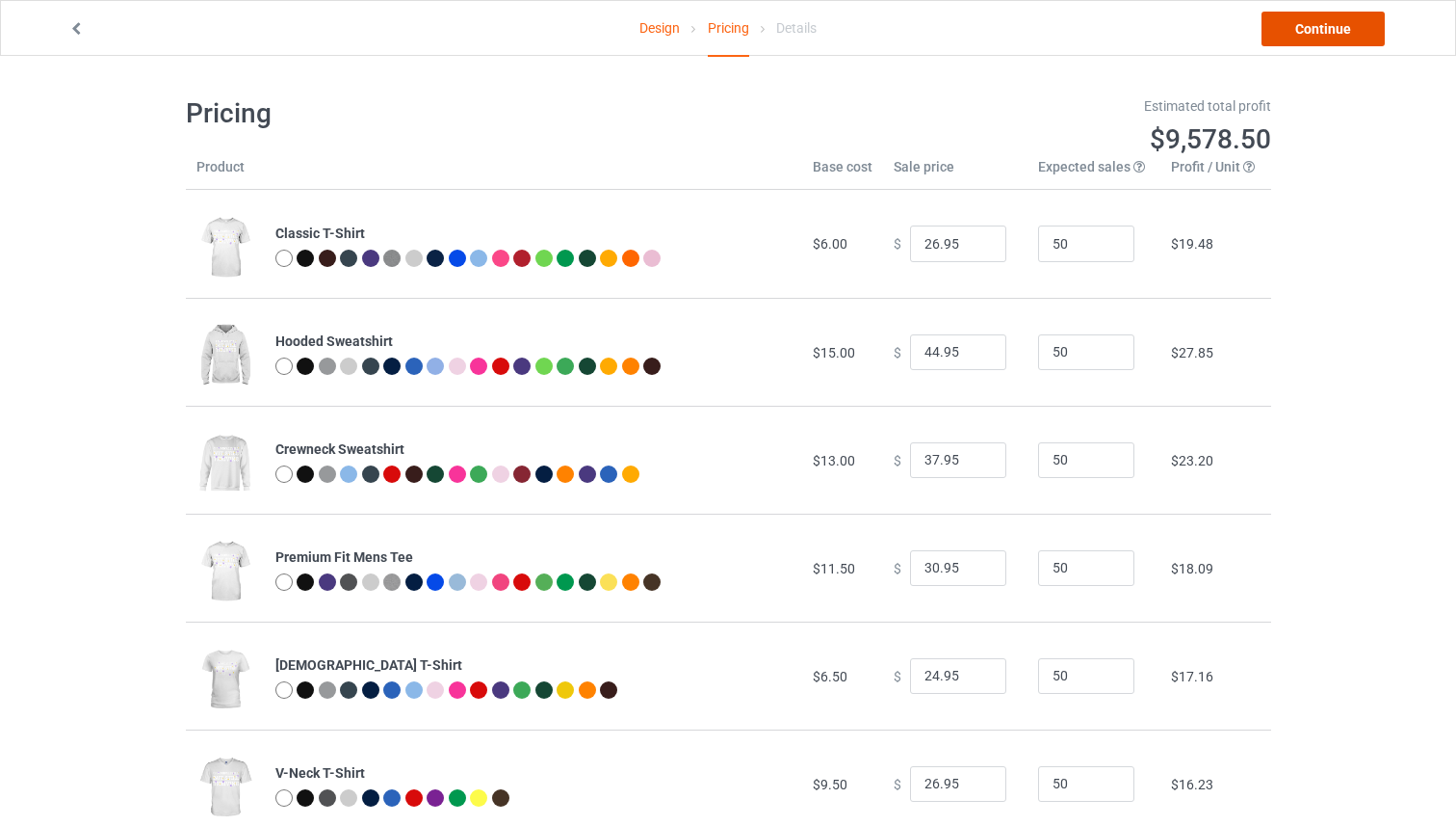
click at [1348, 25] on link "Continue" at bounding box center [1323, 29] width 124 height 35
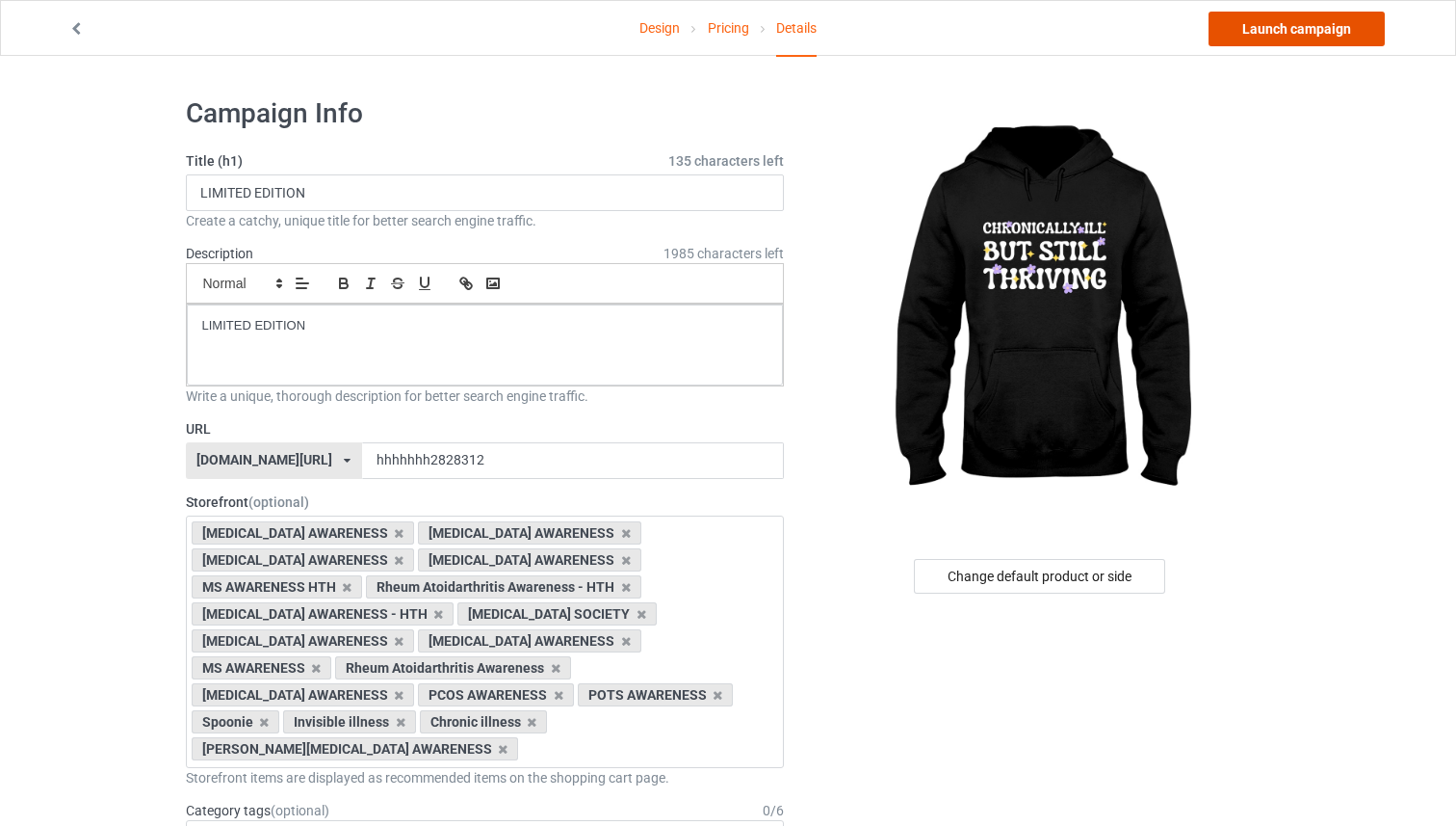
click at [1337, 30] on link "Launch campaign" at bounding box center [1296, 29] width 177 height 35
